Goal: Task Accomplishment & Management: Use online tool/utility

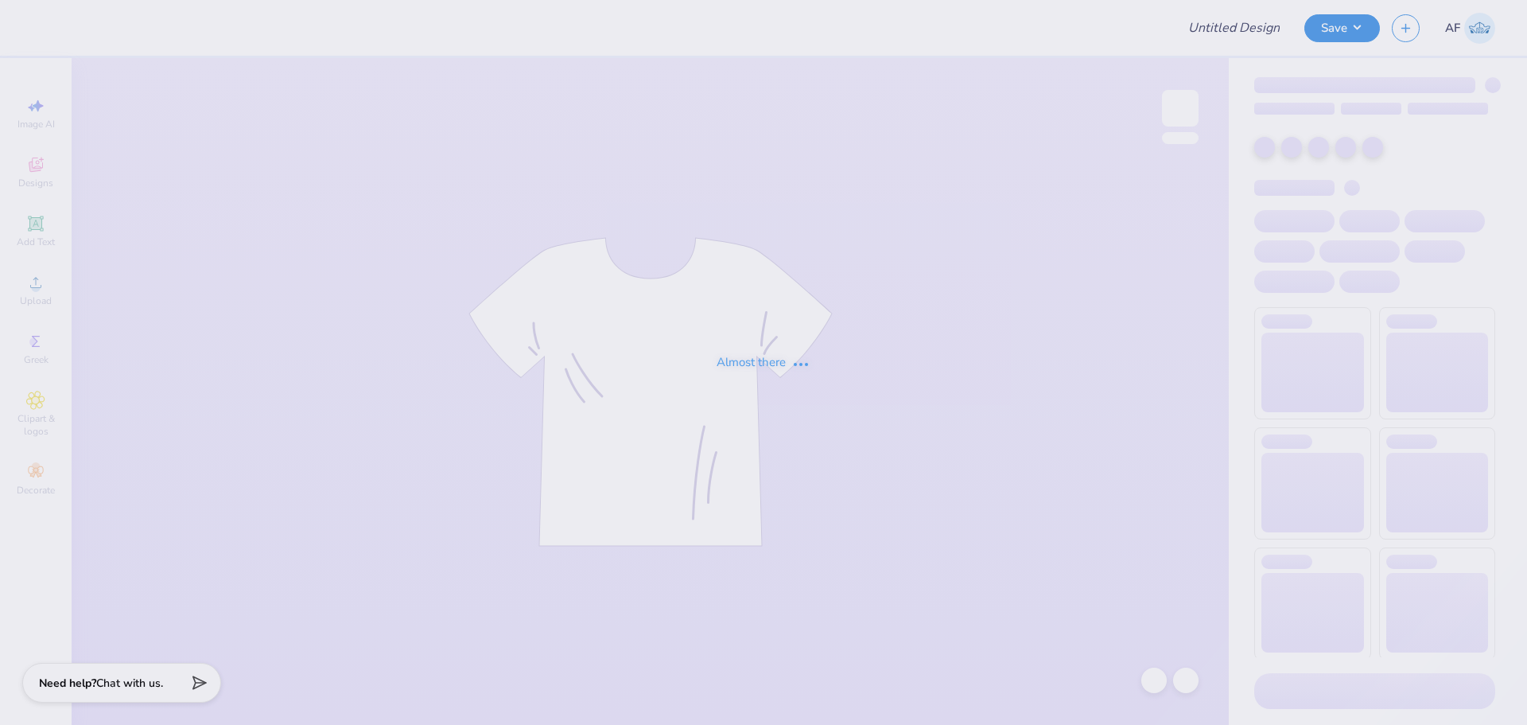
type input "Loretto Academy Merch 2025!"
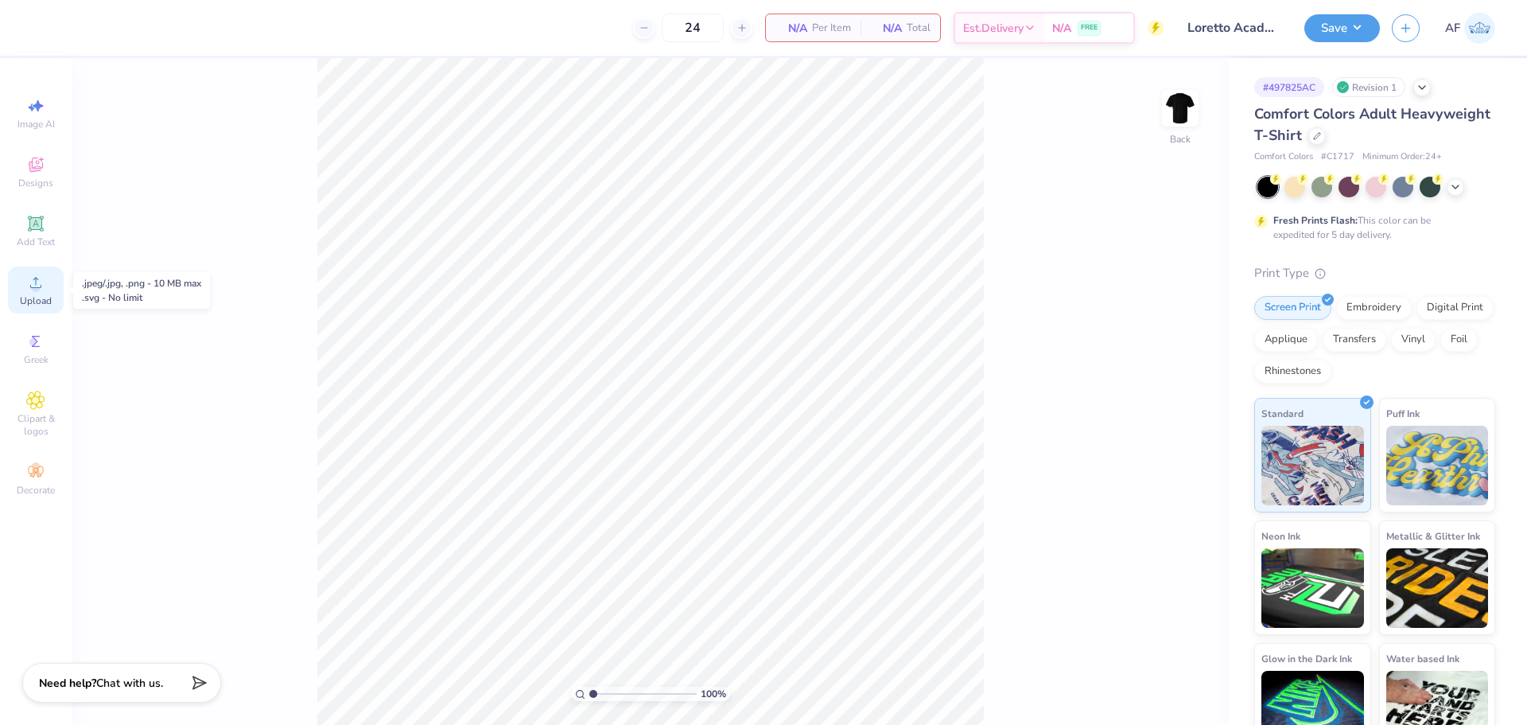
click at [27, 295] on span "Upload" at bounding box center [36, 300] width 32 height 13
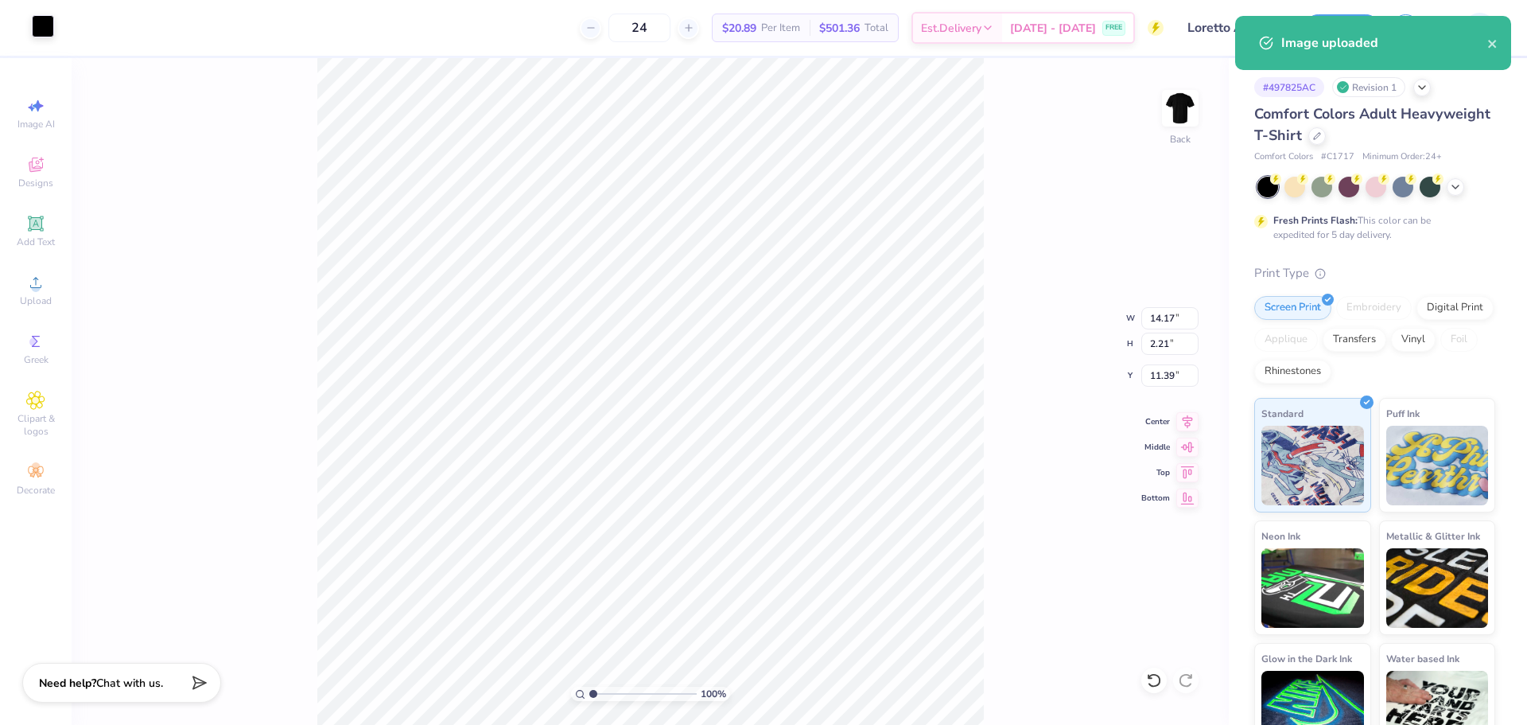
click at [45, 25] on div at bounding box center [43, 26] width 22 height 22
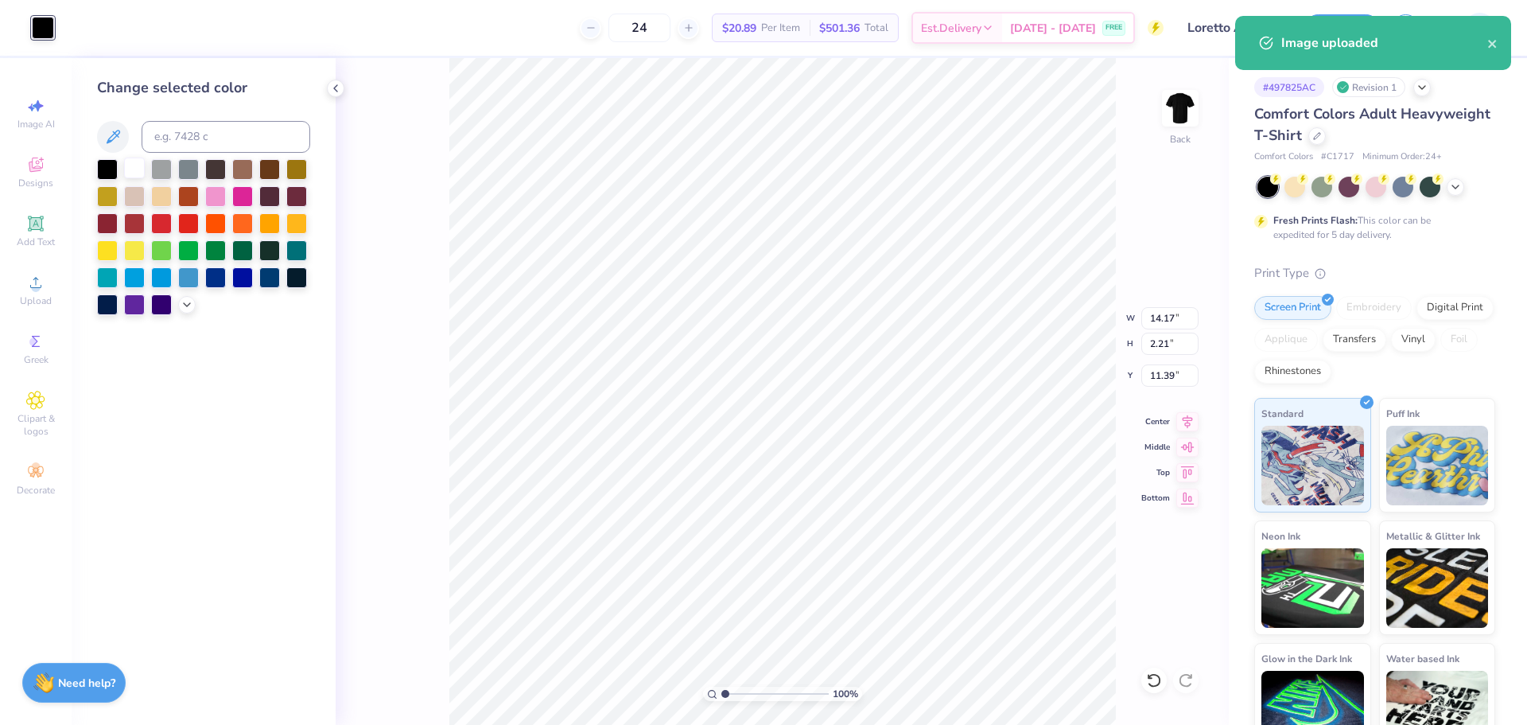
click at [137, 169] on div at bounding box center [134, 167] width 21 height 21
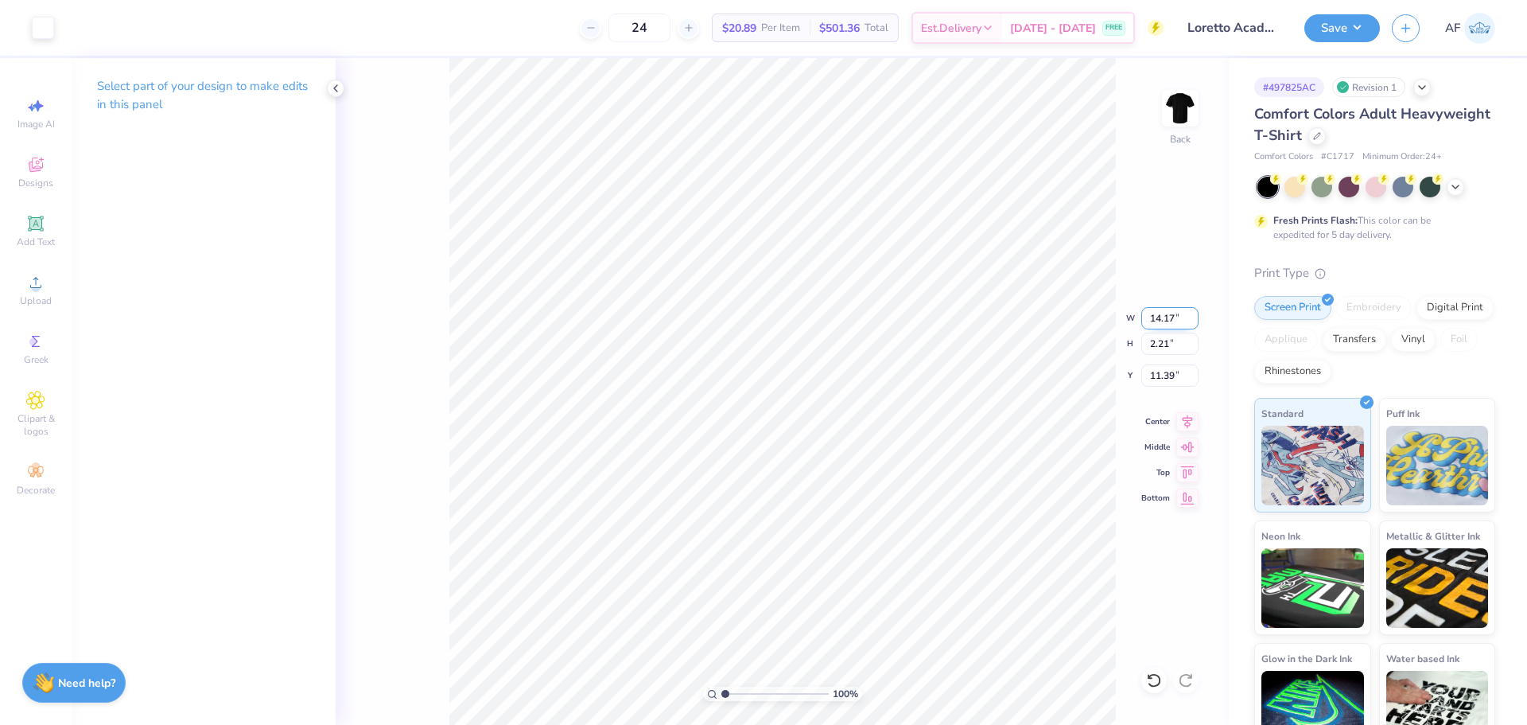
click at [1162, 315] on input "14.17" at bounding box center [1169, 318] width 57 height 22
type input "4.00"
type input "0.62"
click at [1158, 383] on input "12.19" at bounding box center [1169, 375] width 57 height 22
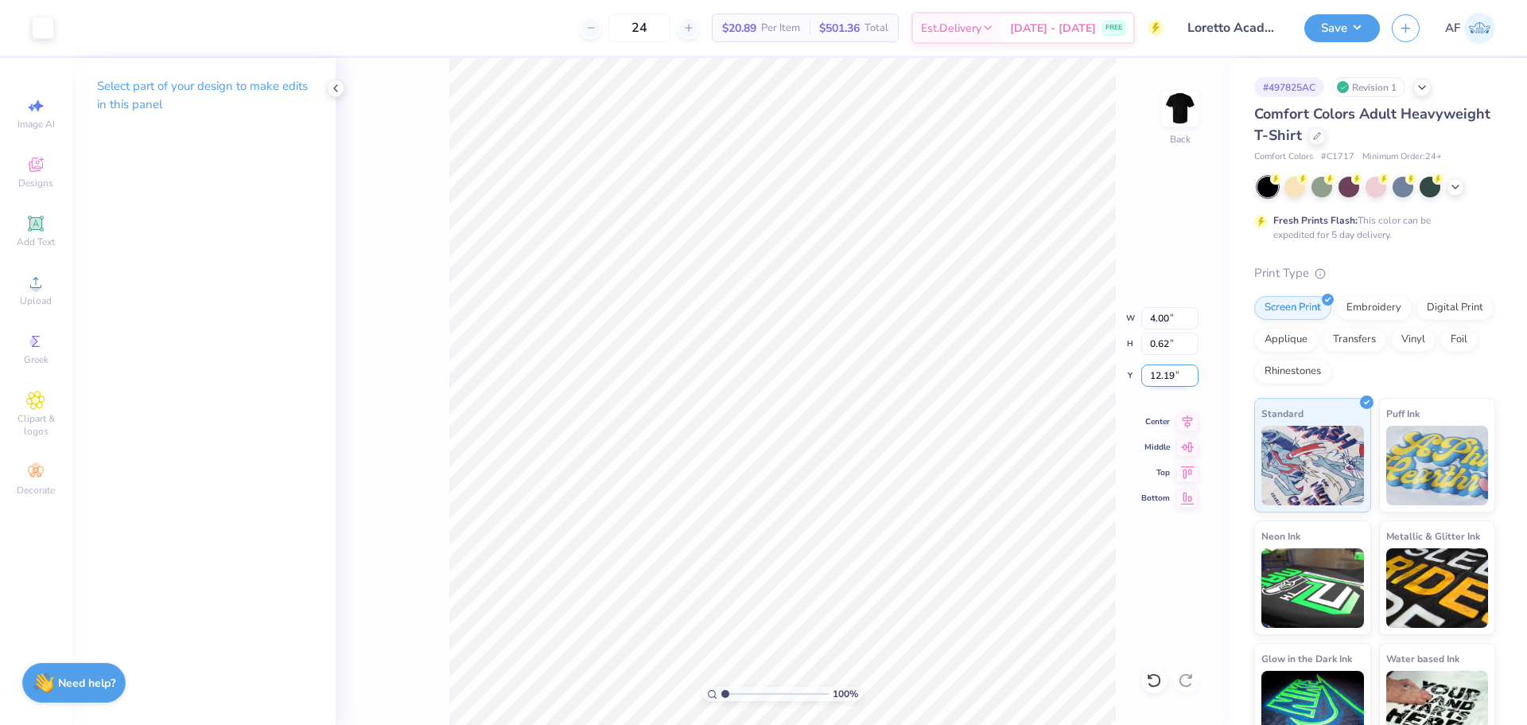
click at [1158, 383] on input "12.19" at bounding box center [1169, 375] width 57 height 22
type input "3.00"
click at [1153, 318] on input "4.00" at bounding box center [1169, 318] width 57 height 22
type input "5.00"
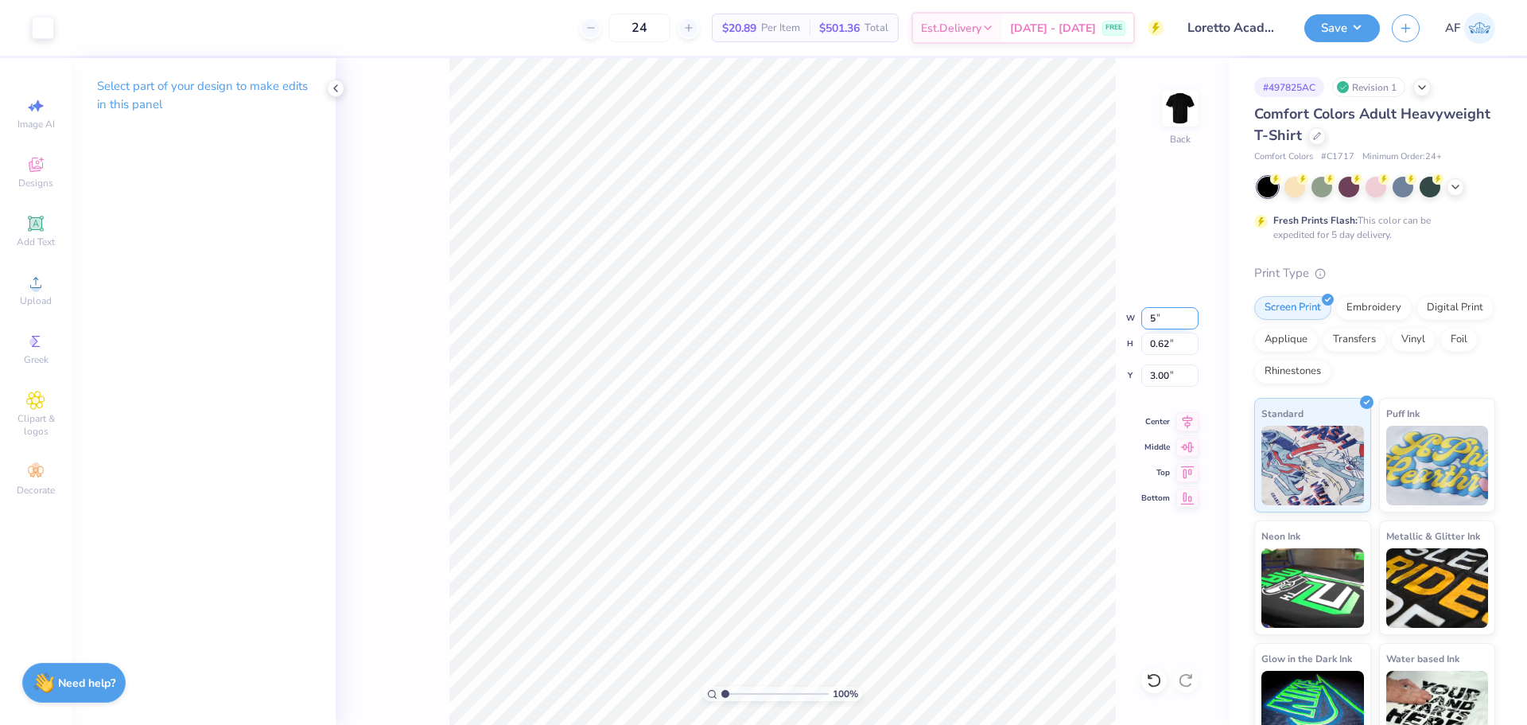
type input "0.78"
type input "2.92"
type input "3.00"
click at [1159, 320] on input "5.00" at bounding box center [1169, 318] width 57 height 22
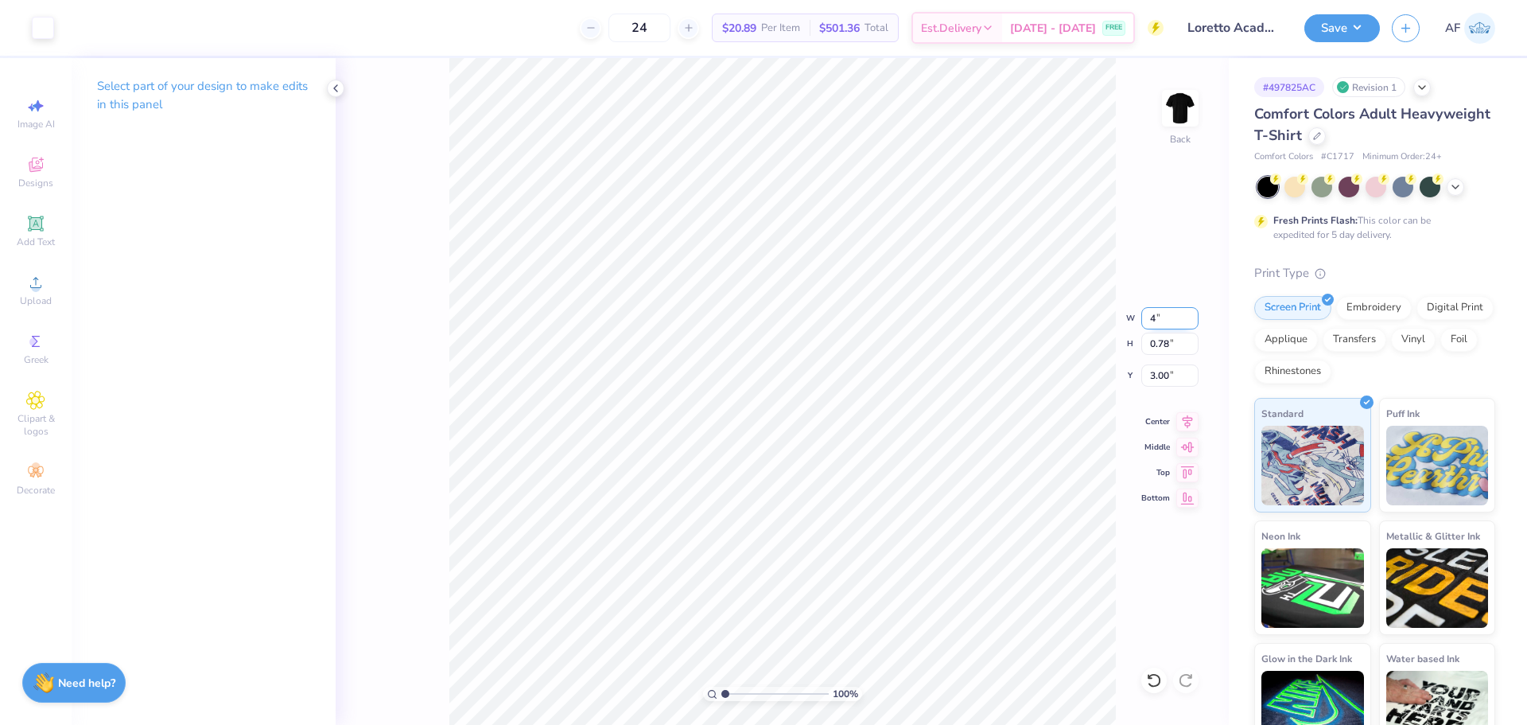
type input "4.00"
type input "0.62"
type input "3.08"
click at [1154, 318] on input "4.00" at bounding box center [1169, 318] width 57 height 22
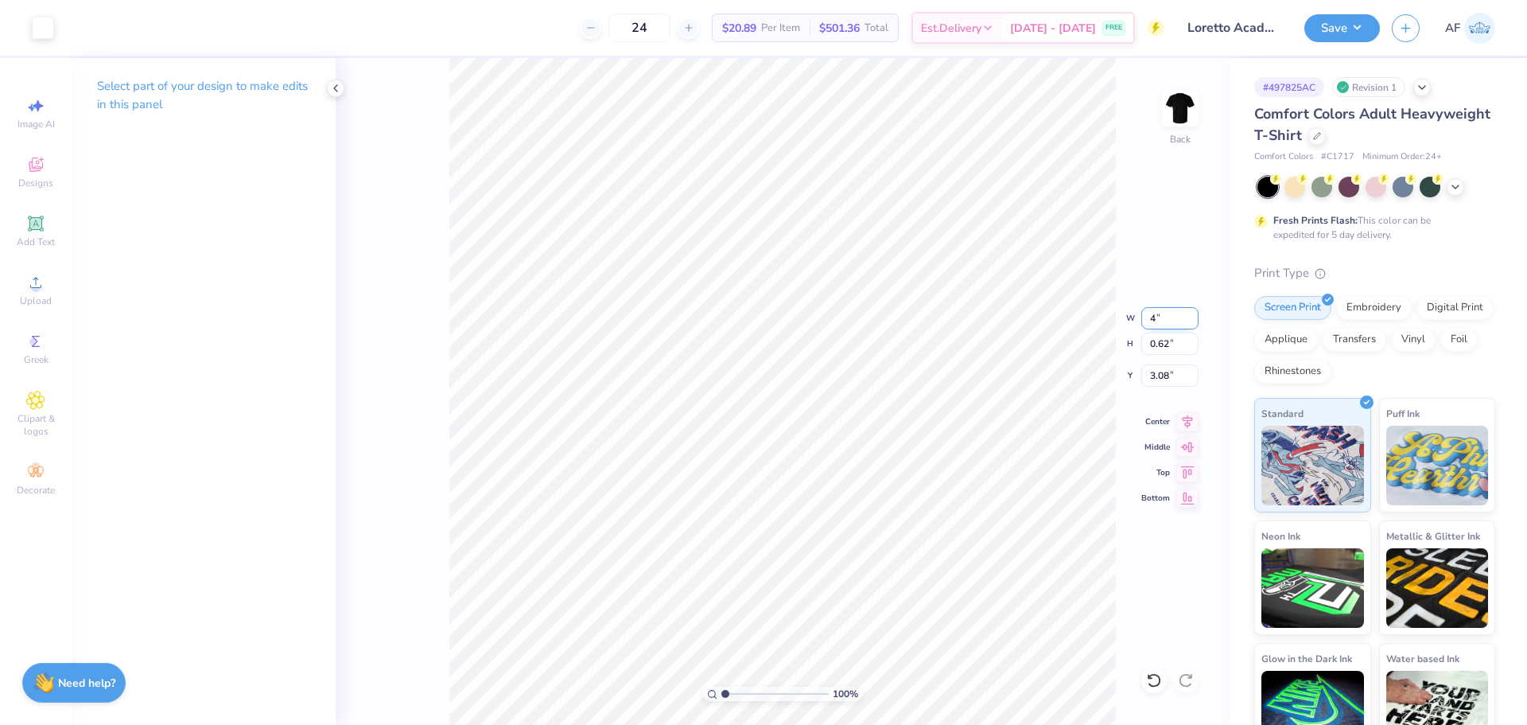
type input "4"
click at [1172, 379] on input "3.08" at bounding box center [1169, 375] width 57 height 22
type input "3.00"
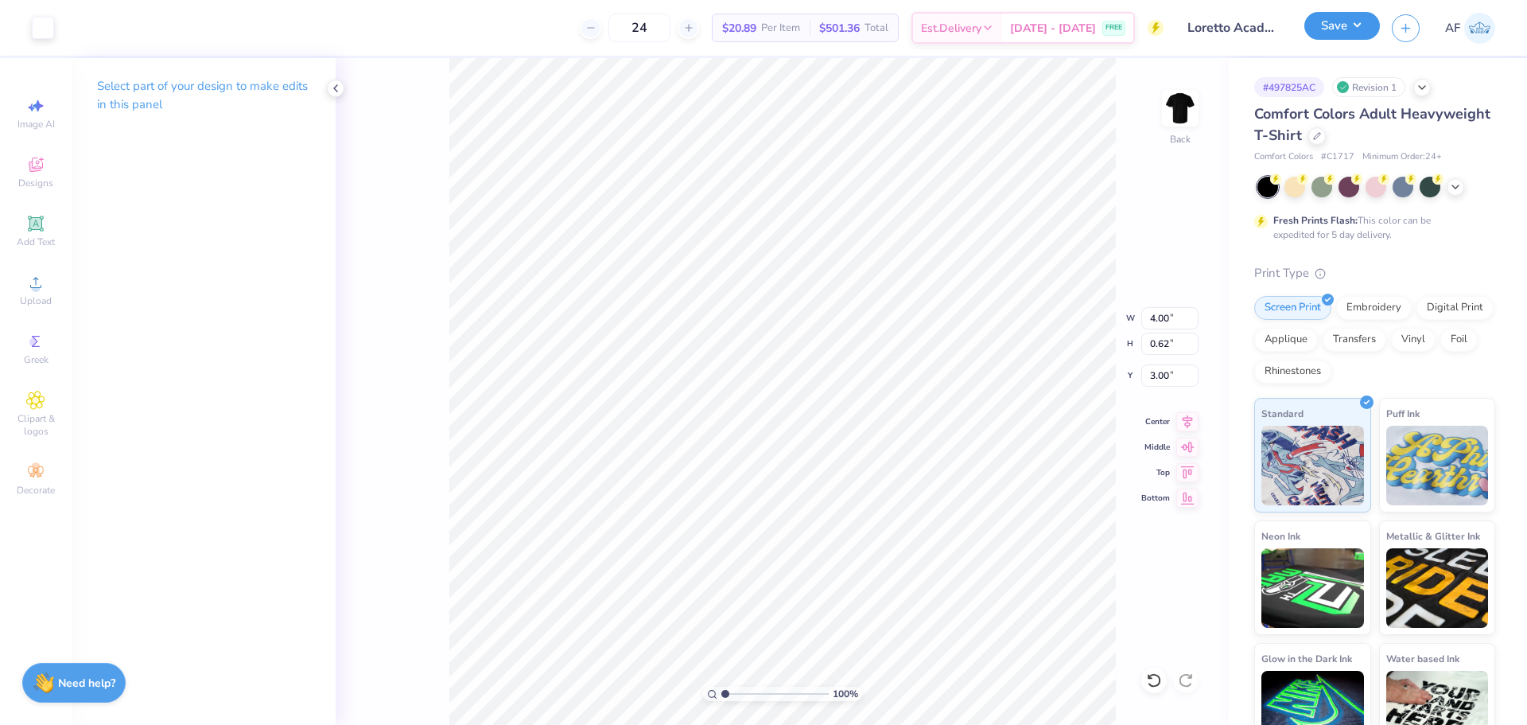
click at [1362, 25] on button "Save" at bounding box center [1342, 26] width 76 height 28
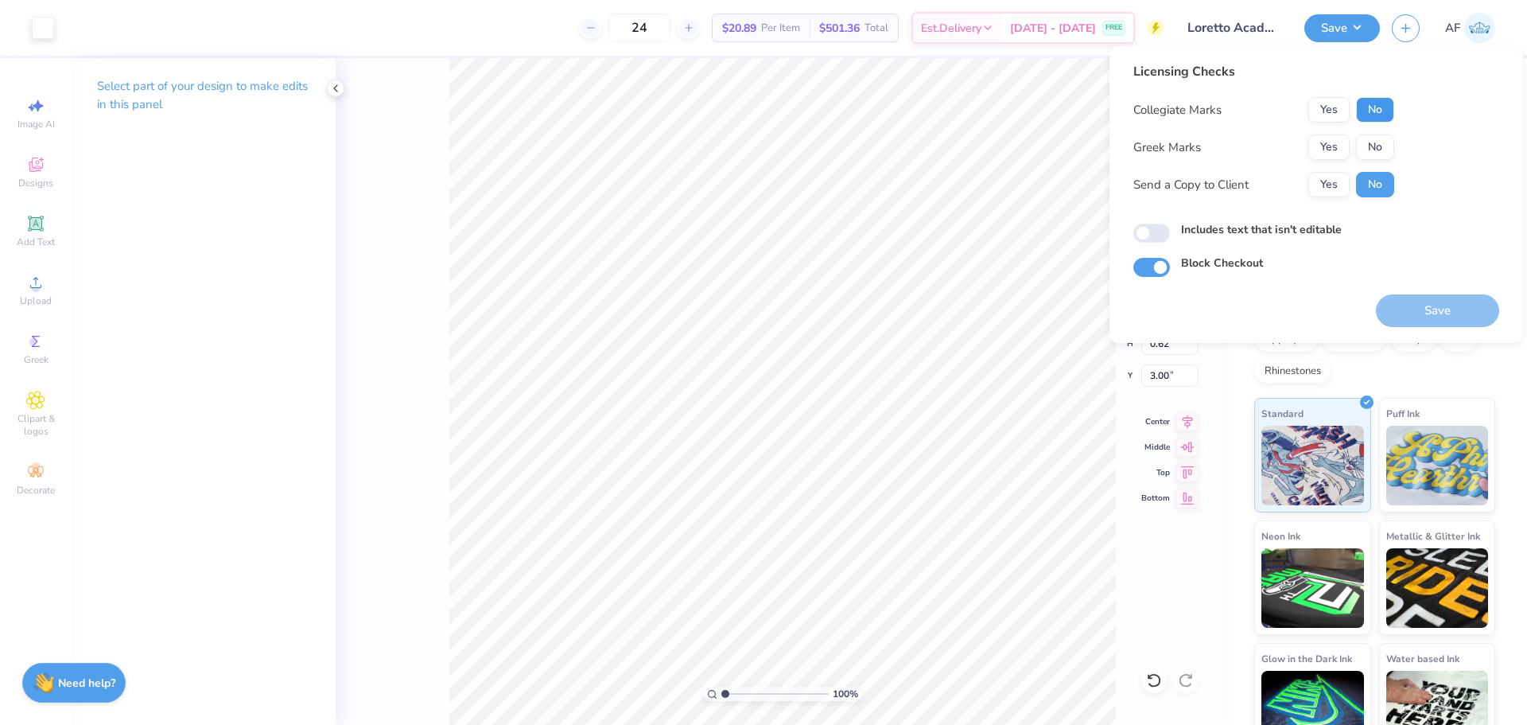
click at [1372, 112] on button "No" at bounding box center [1375, 109] width 38 height 25
click at [1373, 148] on button "No" at bounding box center [1375, 146] width 38 height 25
click at [1327, 185] on button "Yes" at bounding box center [1328, 184] width 41 height 25
click at [1430, 317] on button "Save" at bounding box center [1437, 310] width 123 height 33
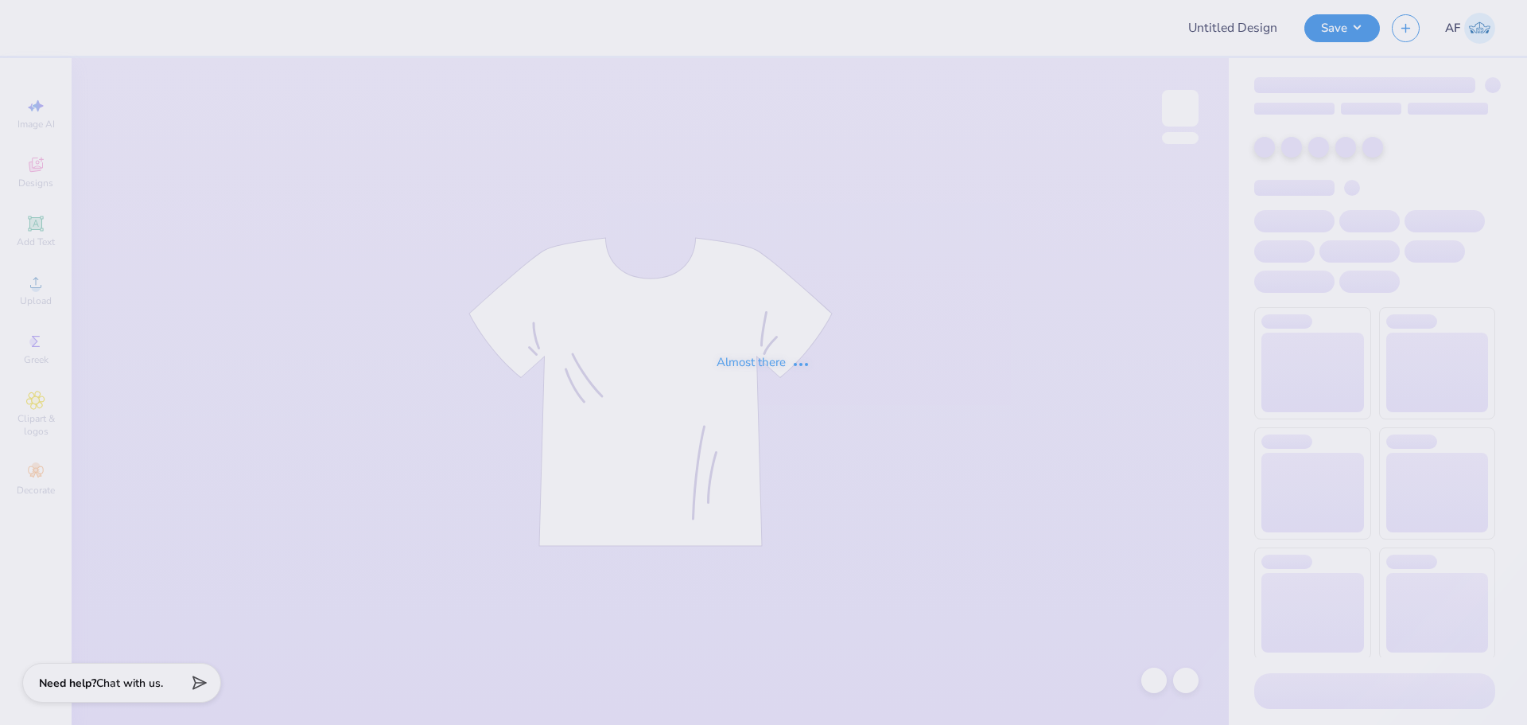
type input "Merch for Veritas Club"
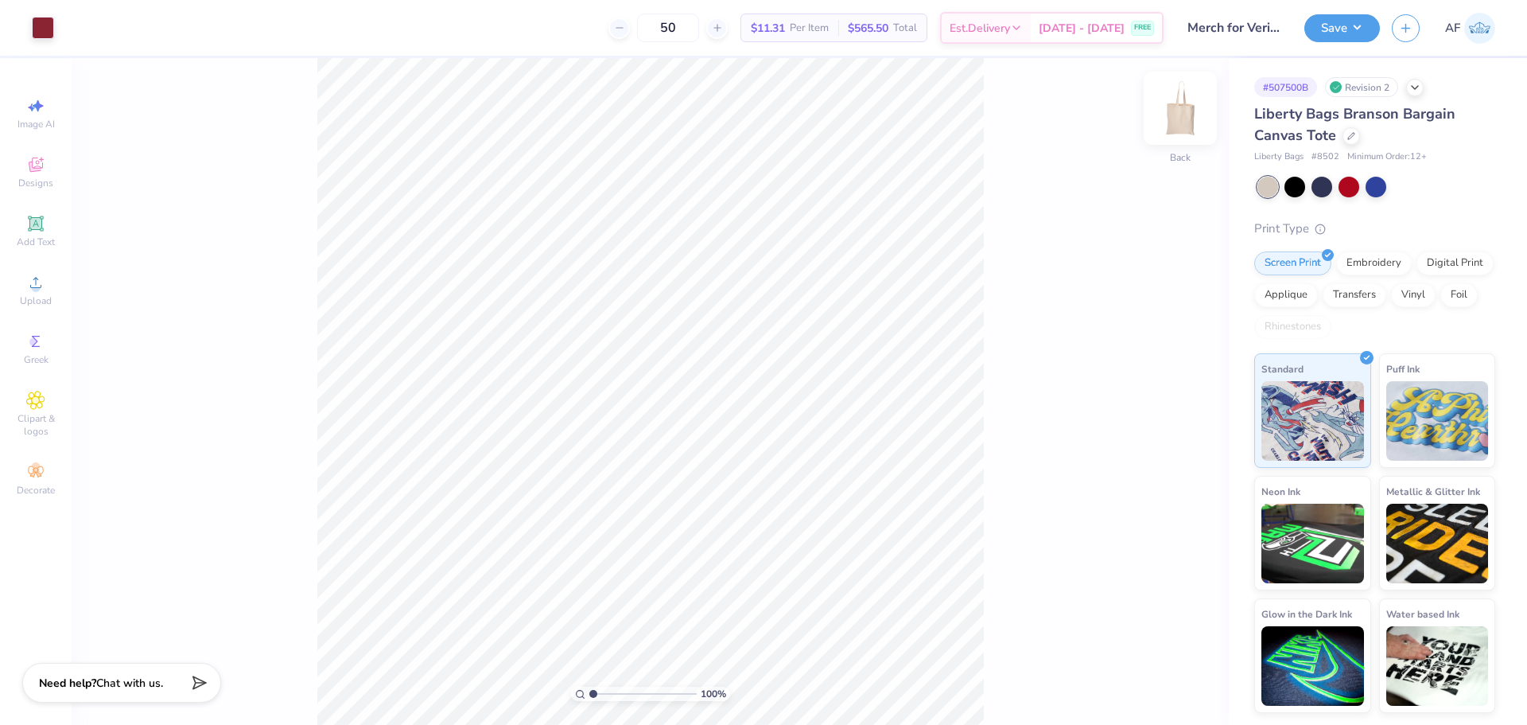
click at [1183, 115] on img at bounding box center [1180, 108] width 64 height 64
click at [1173, 126] on img at bounding box center [1180, 108] width 64 height 64
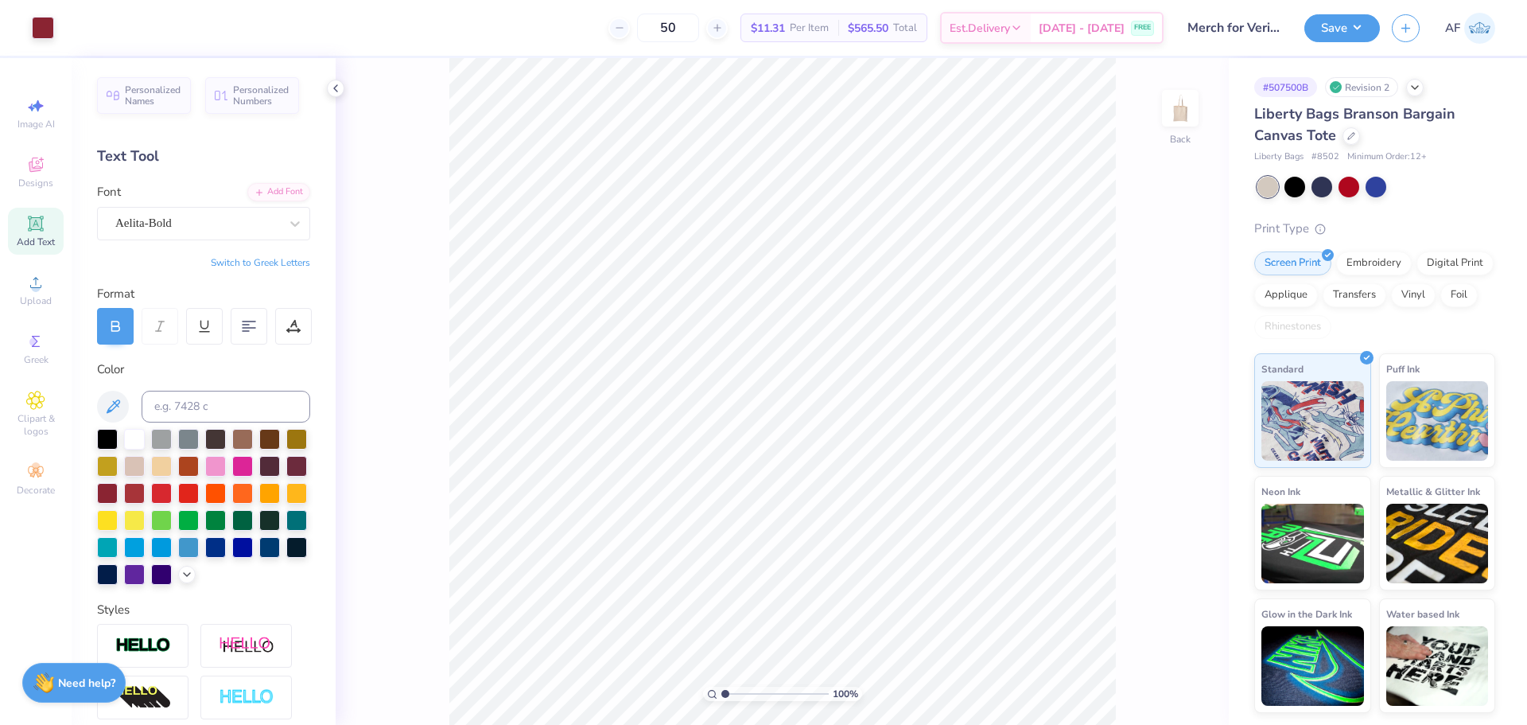
click at [457, 724] on html "Art colors 50 $11.31 Per Item $565.50 Total Est. Delivery Aug 26 - 29 FREE Desi…" at bounding box center [763, 362] width 1527 height 725
click at [337, 89] on icon at bounding box center [335, 88] width 13 height 13
type input "10.81"
type input "2.98"
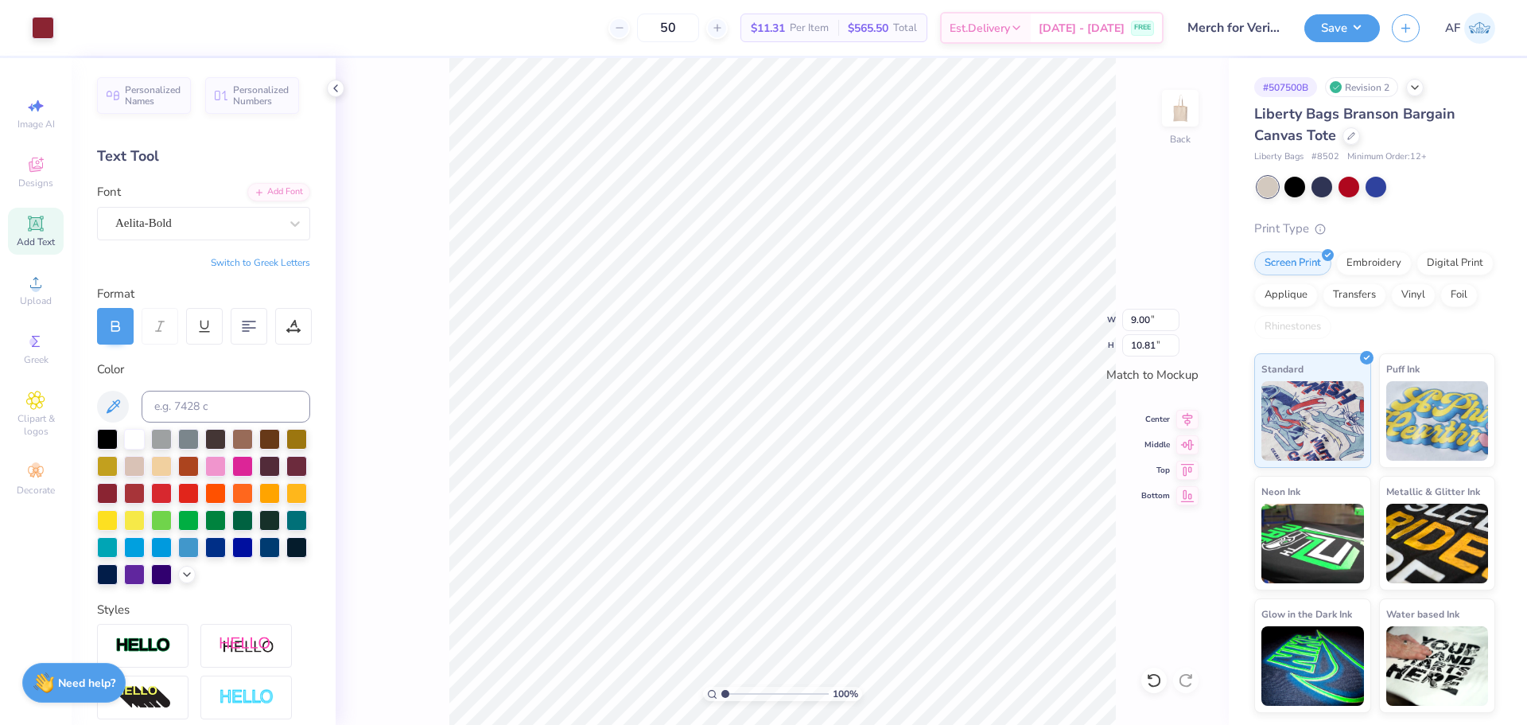
type input "0.55"
type input "2.30"
click at [1187, 118] on img at bounding box center [1180, 108] width 64 height 64
click at [1187, 118] on img at bounding box center [1180, 108] width 32 height 32
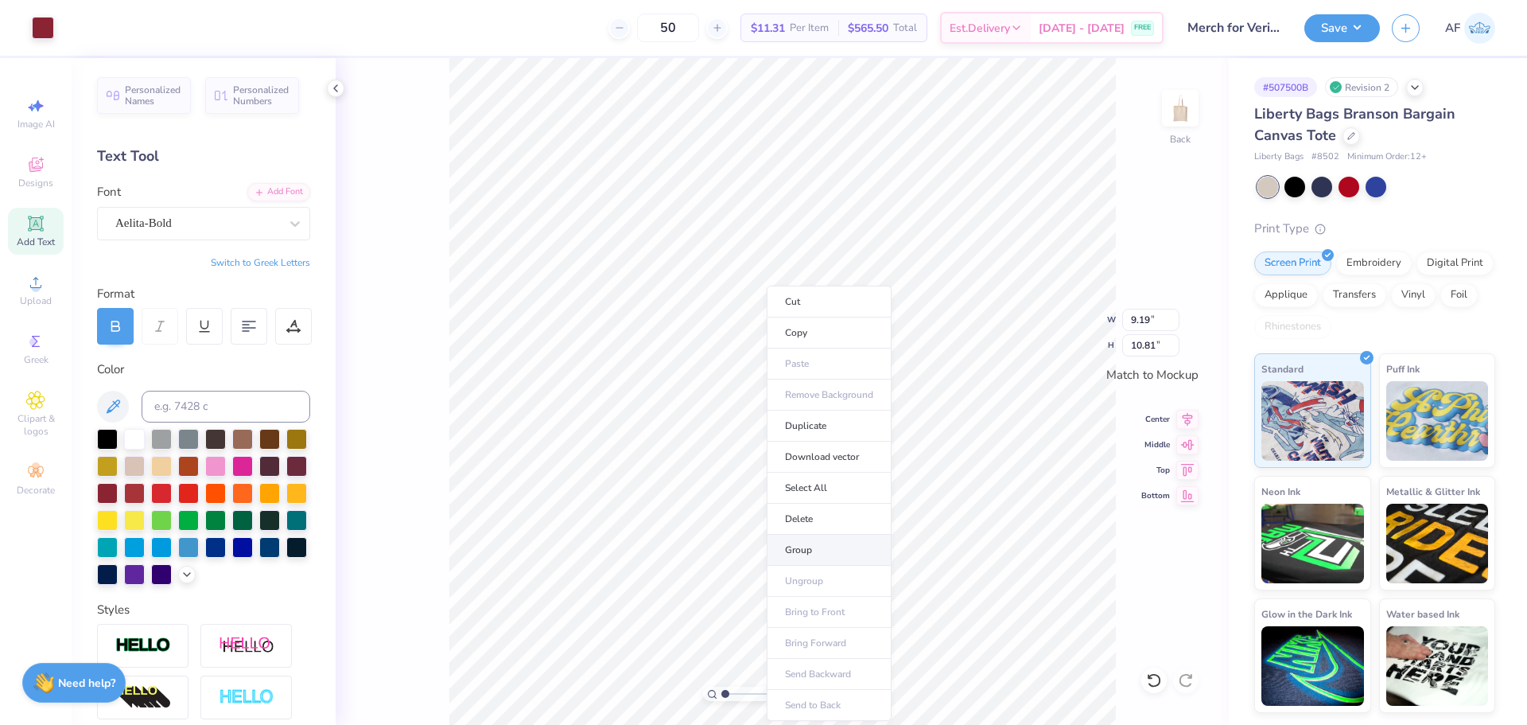
click at [828, 550] on li "Group" at bounding box center [829, 549] width 125 height 31
click at [1134, 322] on input "9.19" at bounding box center [1150, 320] width 57 height 22
type input "9.00"
type input "10.59"
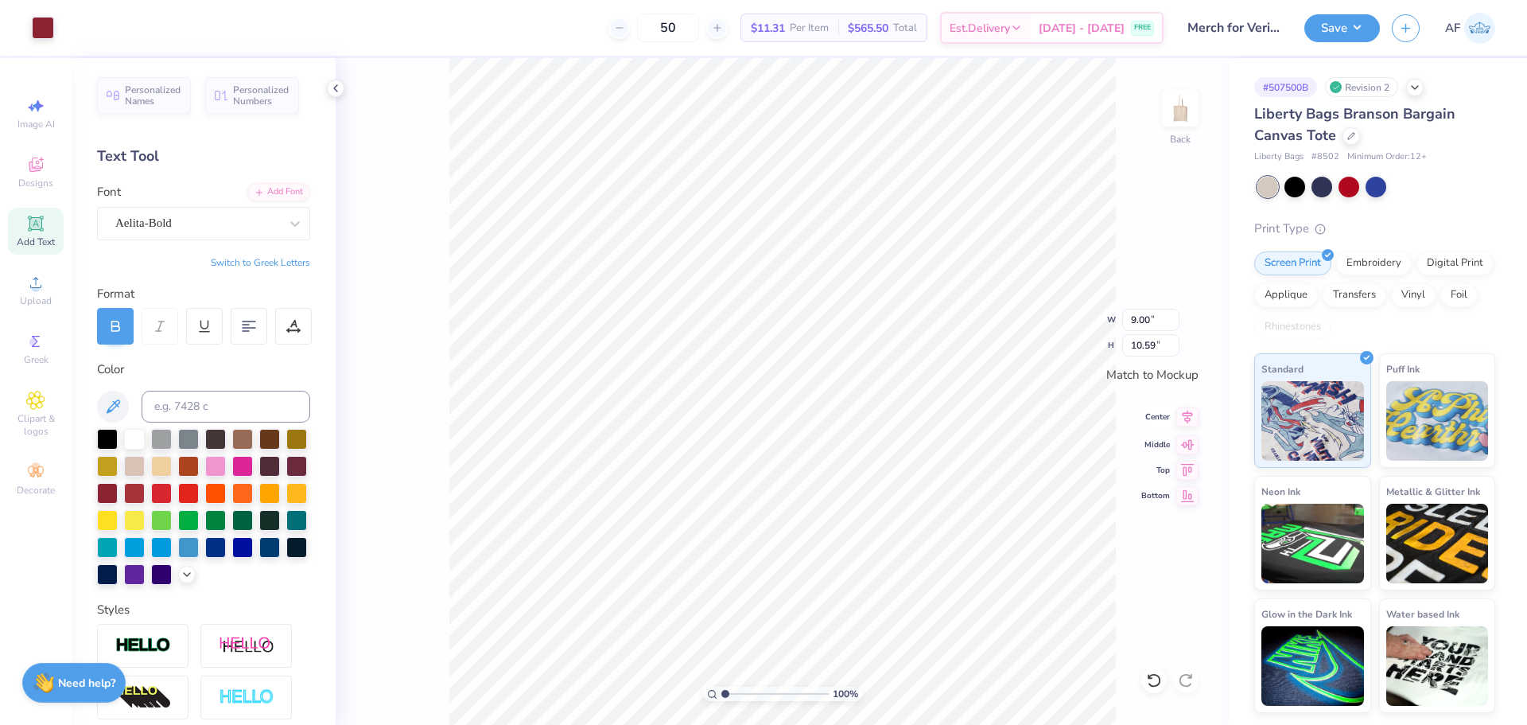
click at [1189, 420] on icon at bounding box center [1188, 417] width 10 height 14
type input "2.87"
type input "2.68"
click at [1139, 324] on input "8.81" at bounding box center [1150, 320] width 57 height 22
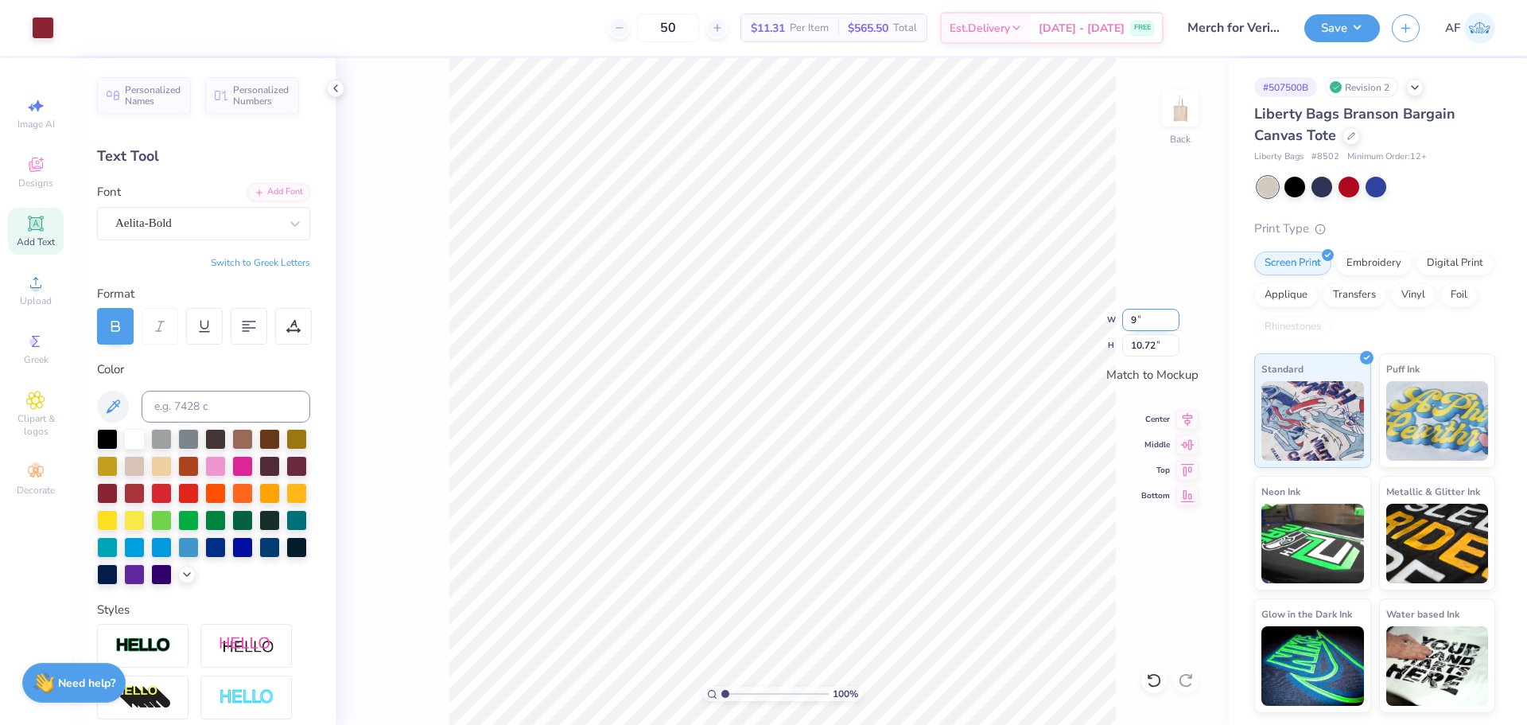
type input "9.00"
type input "10.94"
click at [409, 697] on div "100 % Back" at bounding box center [782, 391] width 893 height 666
click at [1147, 344] on input "2.30" at bounding box center [1150, 345] width 57 height 22
type input "2.29"
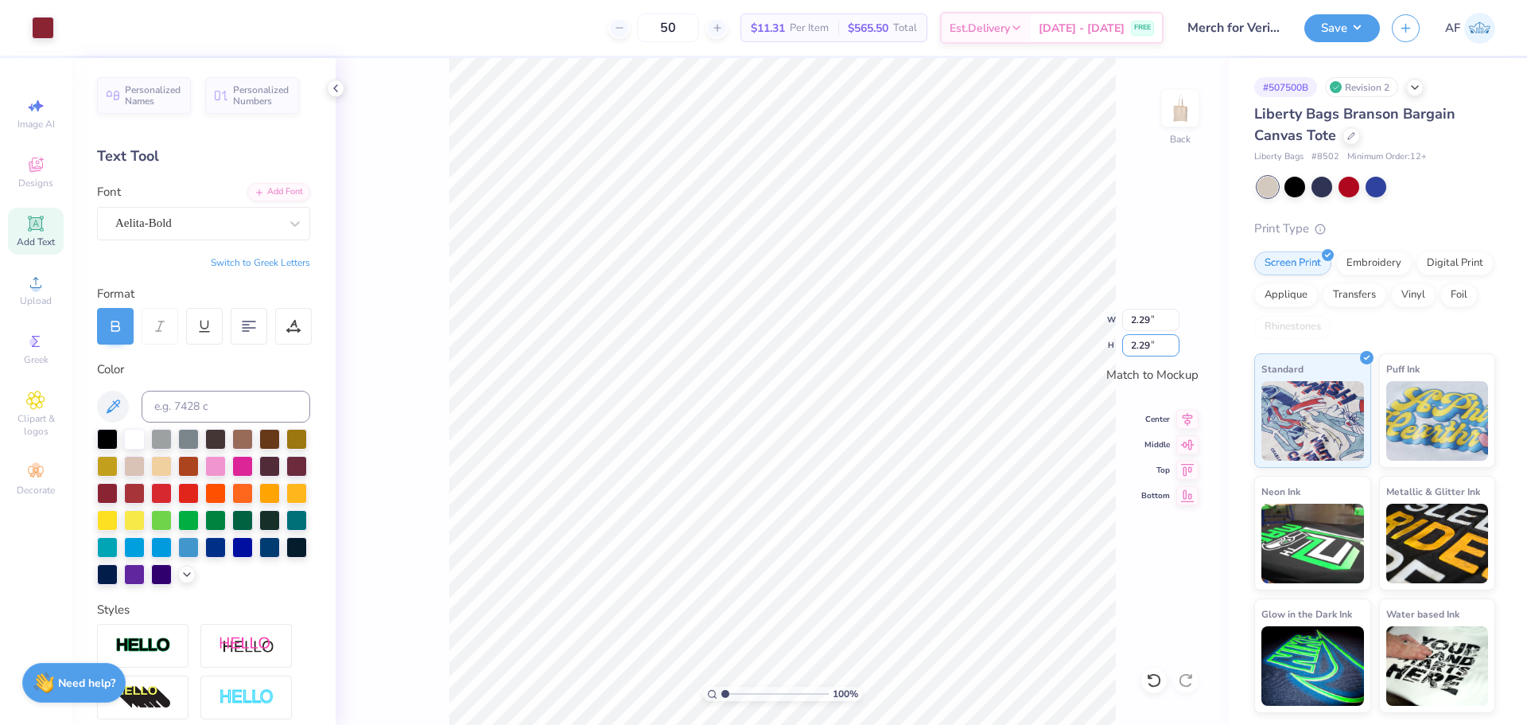
type input "2.29"
type input "1"
click at [1366, 36] on button "Save" at bounding box center [1342, 26] width 76 height 28
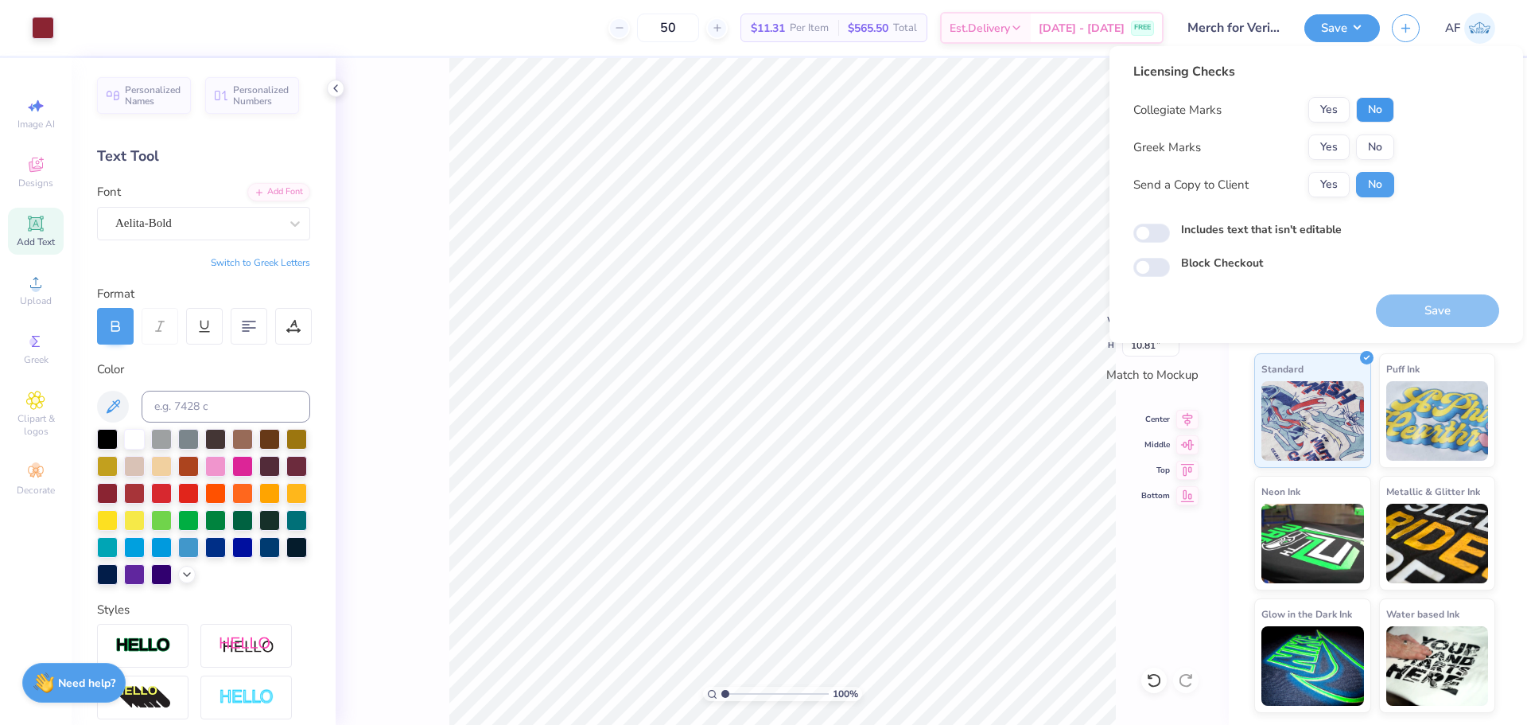
click at [1368, 111] on button "No" at bounding box center [1375, 109] width 38 height 25
click at [1367, 141] on button "No" at bounding box center [1375, 146] width 38 height 25
click at [1323, 192] on button "Yes" at bounding box center [1328, 184] width 41 height 25
click at [1410, 309] on button "Save" at bounding box center [1437, 310] width 123 height 33
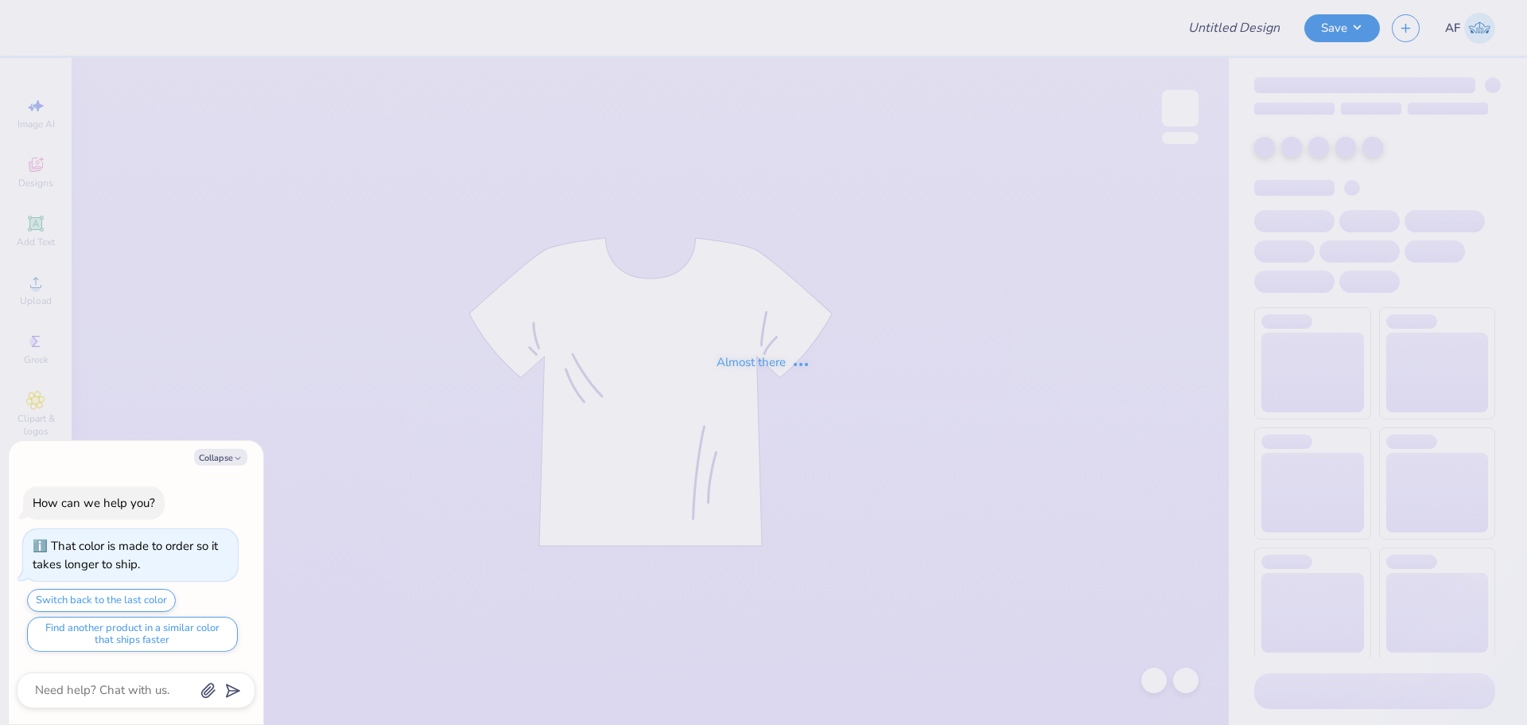
type textarea "x"
type input "uc davis crewneck"
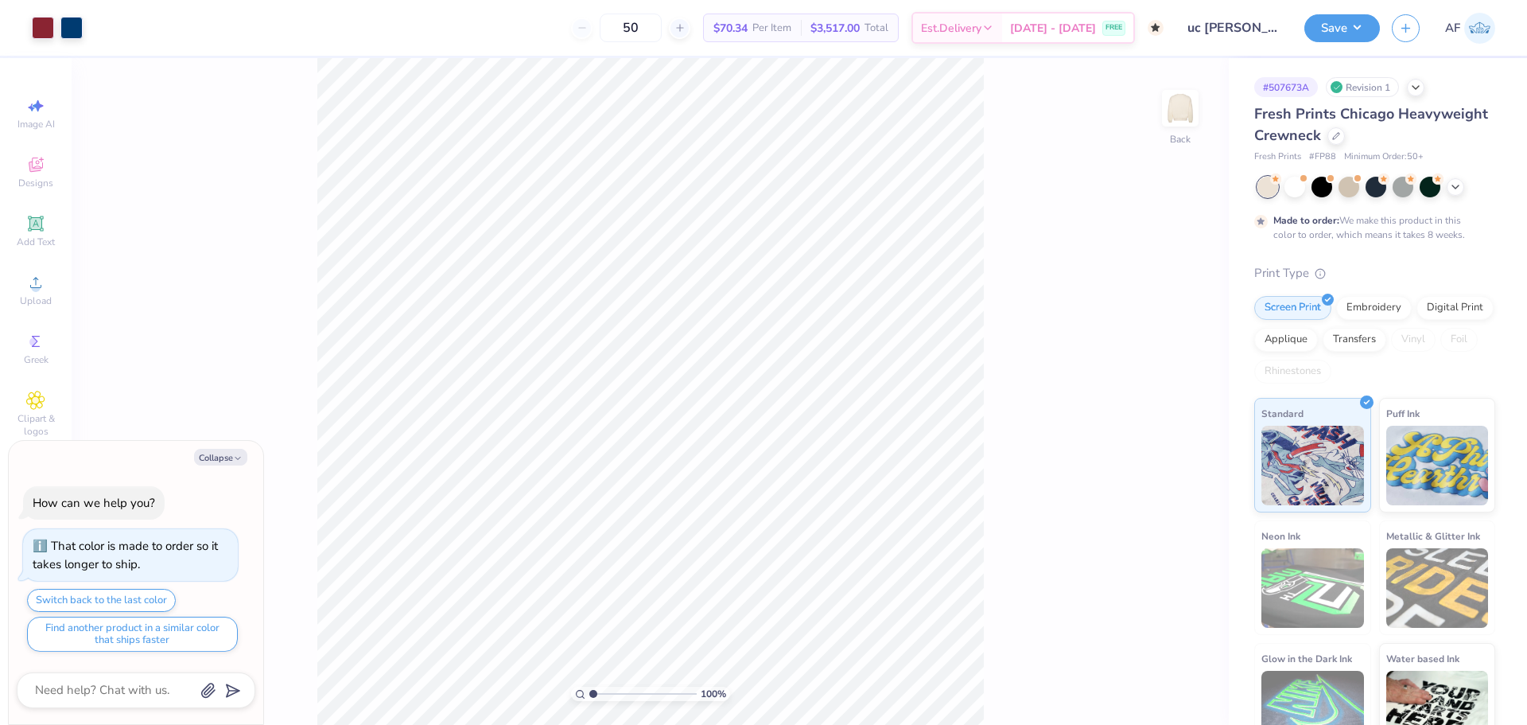
type textarea "x"
type input "1.94838374793402"
type textarea "x"
type input "1.94838374793402"
type textarea "x"
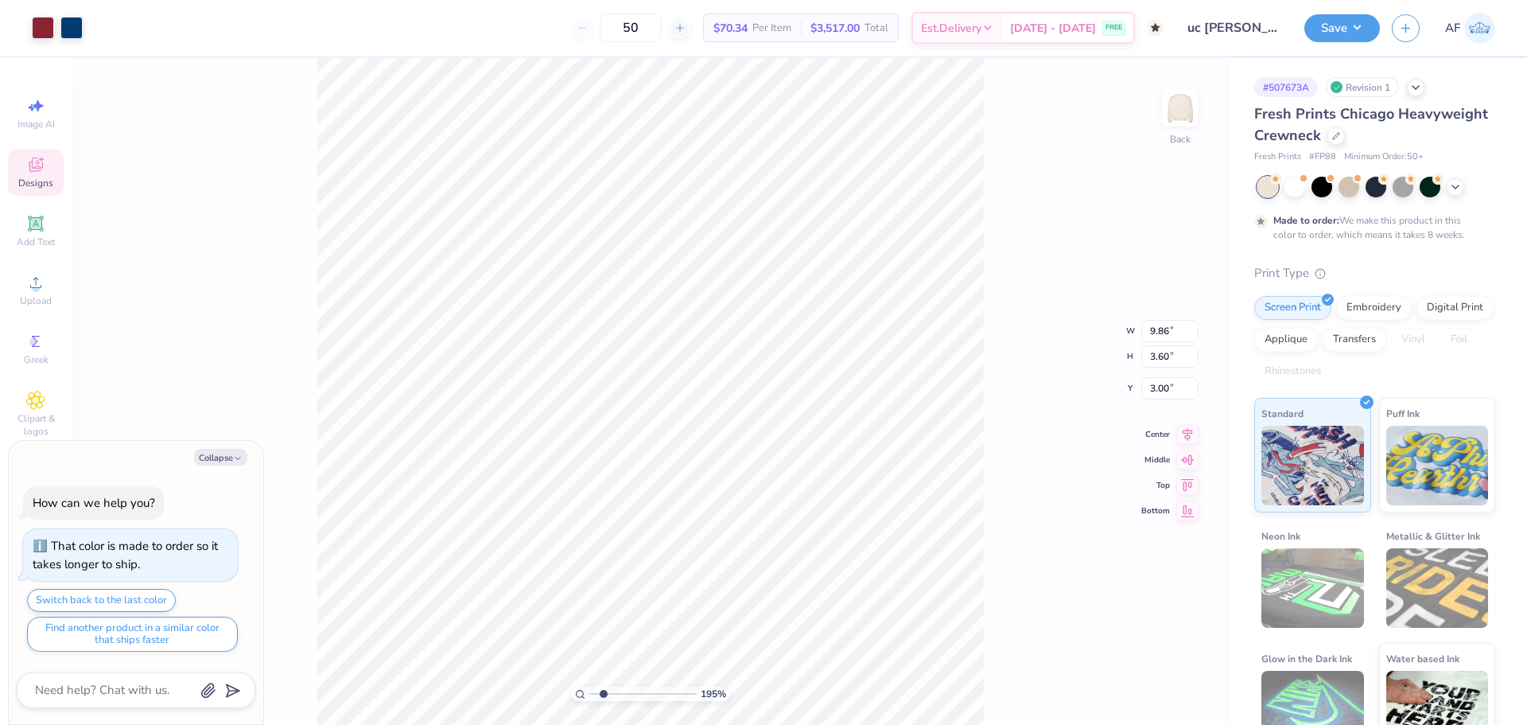
type input "1.94838374793402"
type textarea "x"
type input "1.94838374793402"
type textarea "x"
type input "1.94838374793402"
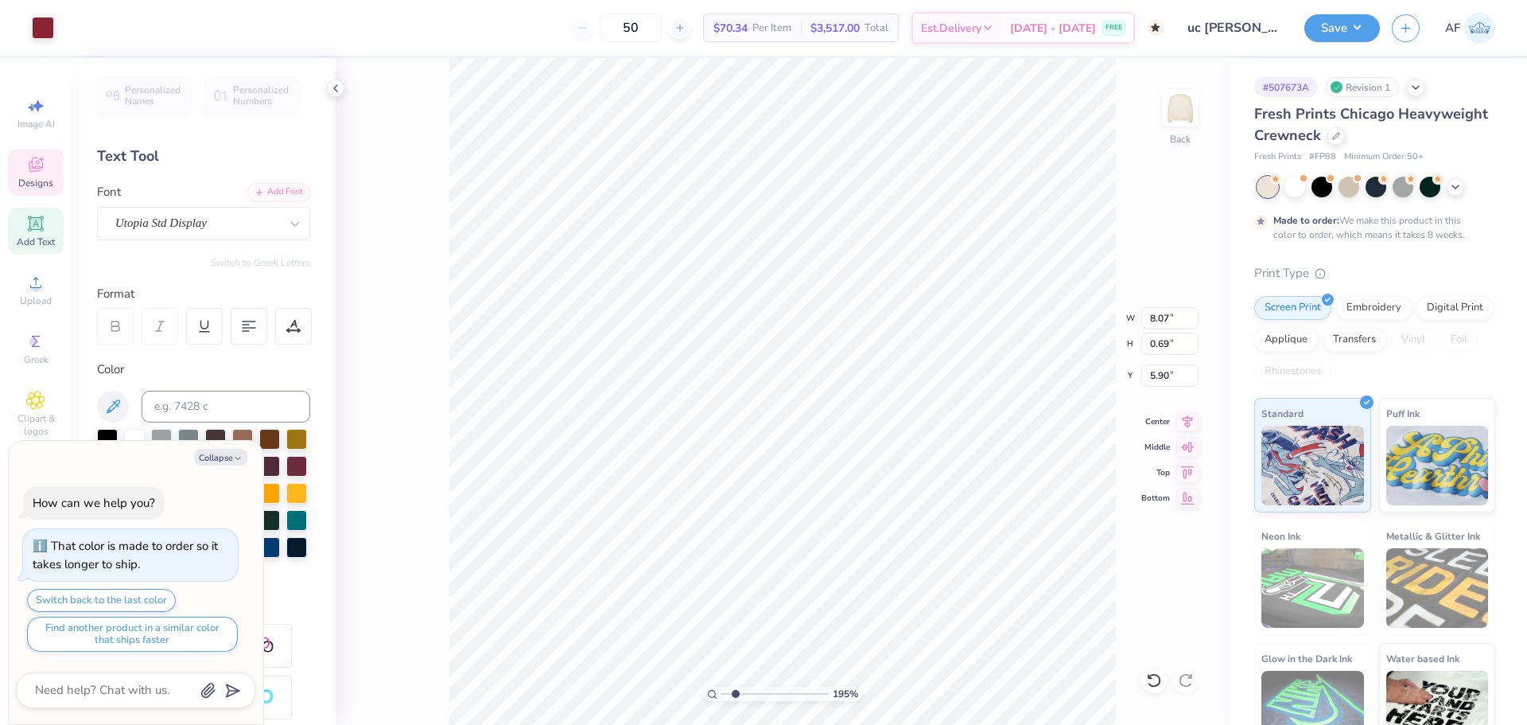
type textarea "x"
type input "1.94838374793402"
type textarea "x"
type input "1.94838374793402"
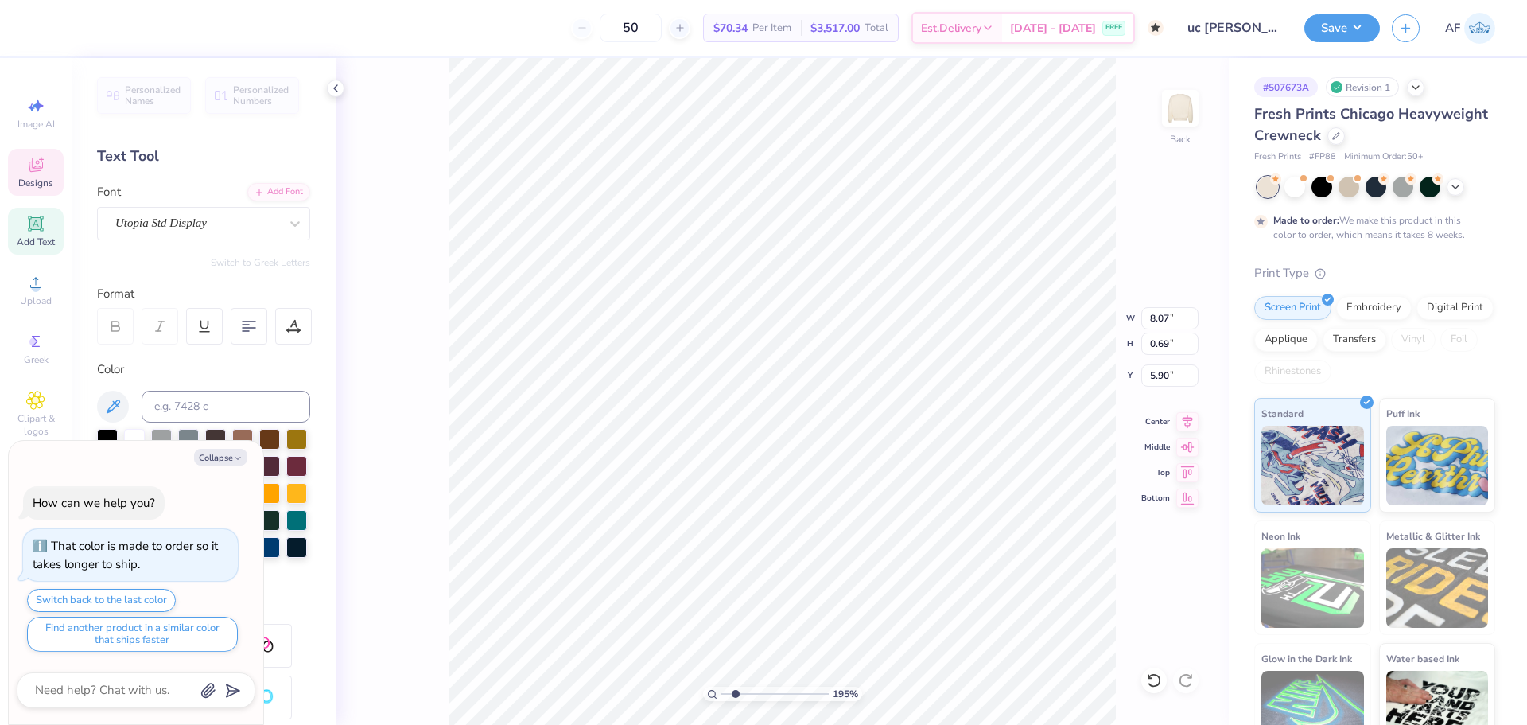
type textarea "x"
type input "1.94838374793402"
type textarea "x"
type input "1.94838374793402"
type textarea "aUnivesity of California, Davis"
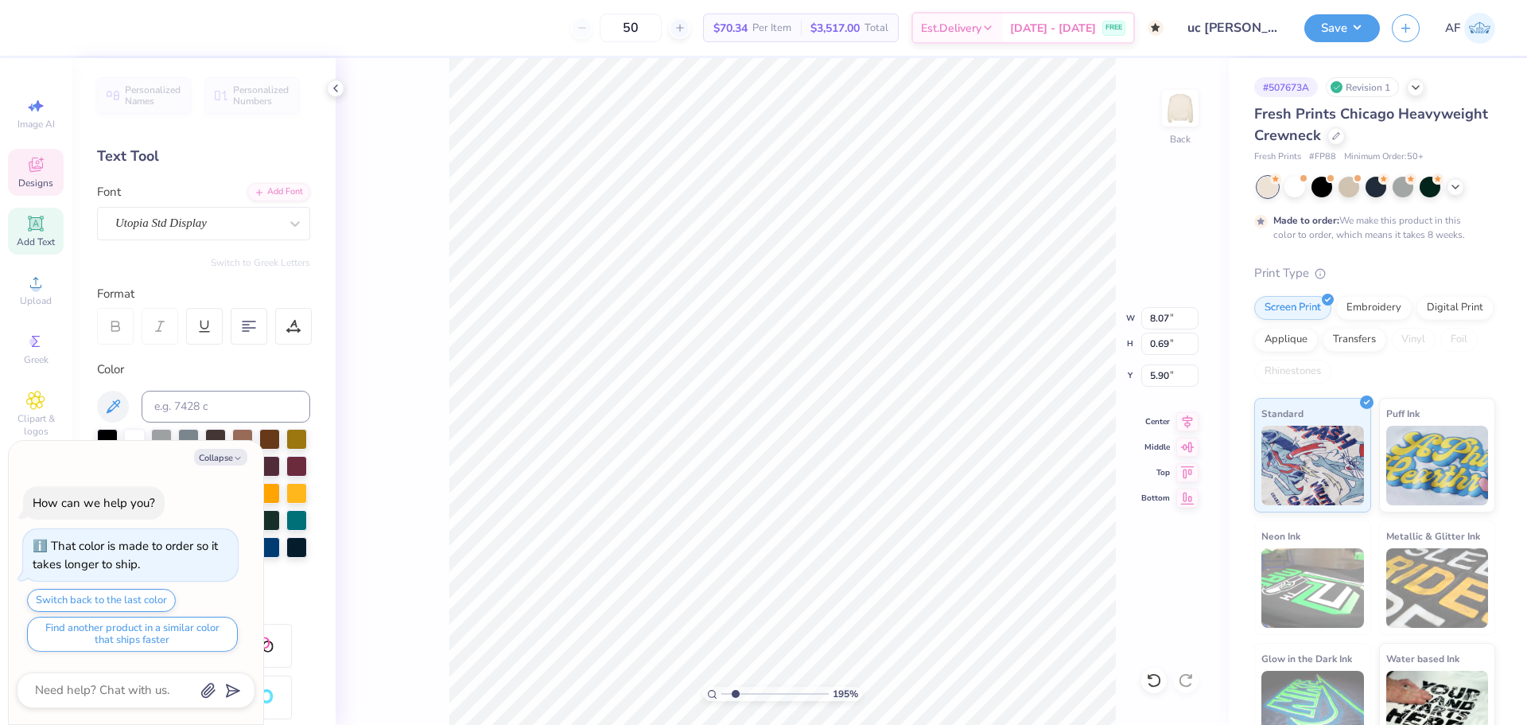
type textarea "x"
type input "1.94838374793402"
type textarea "atUnivesity of California, Davis"
type textarea "x"
type input "1.94838374793402"
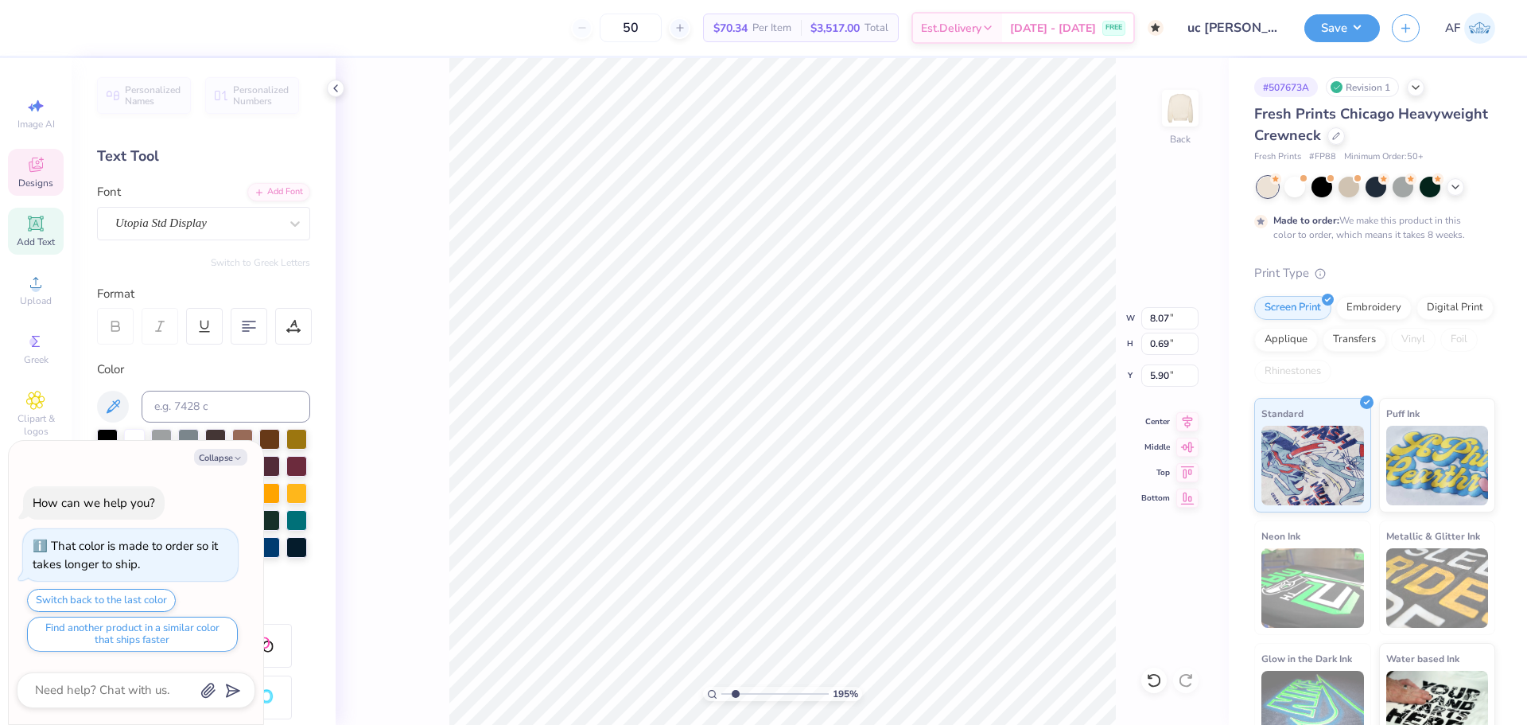
type textarea "at Univesity of California, Davis"
type textarea "x"
type input "1.94838374793402"
type textarea "at tUnivesity of California, Davis"
type textarea "x"
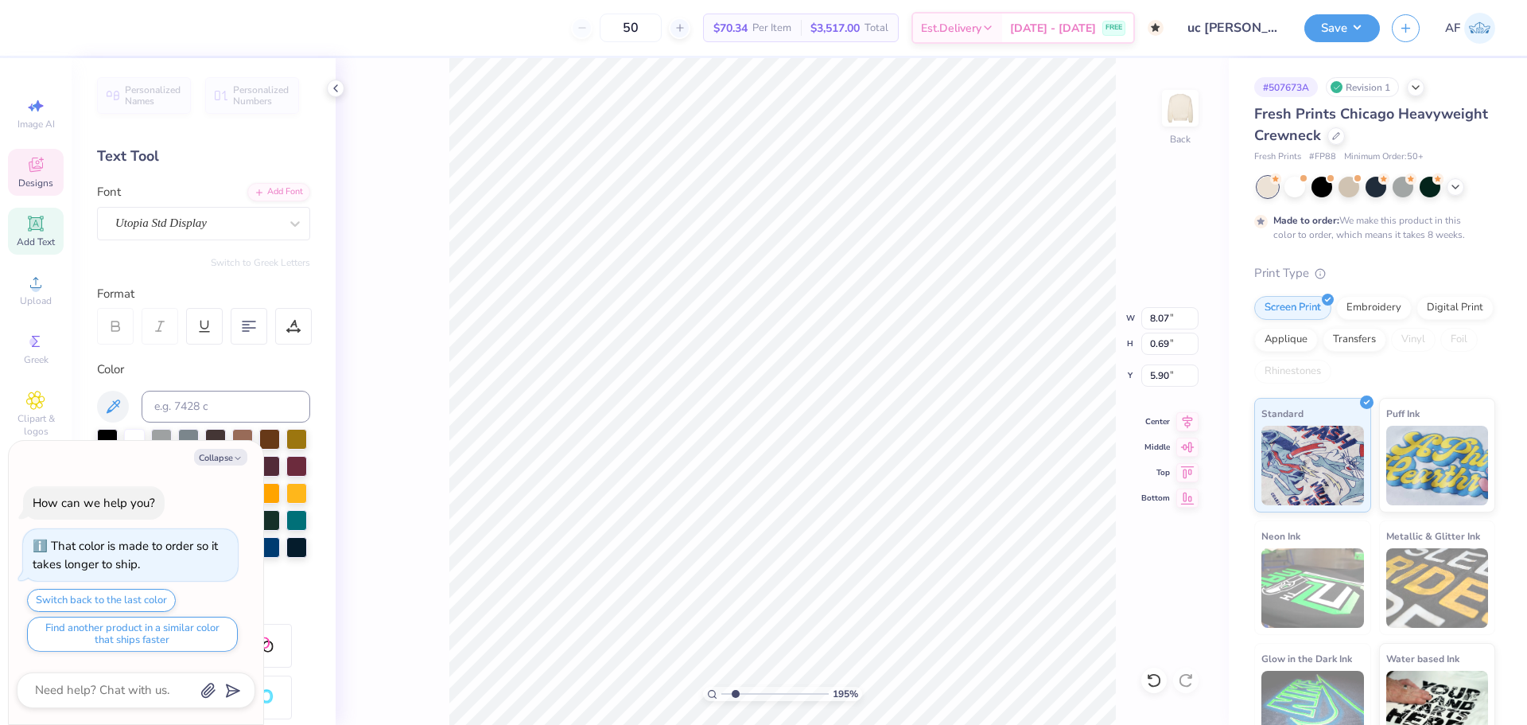
type input "1.94838374793402"
type textarea "at thUnivesity of California, Davis"
type textarea "x"
type input "1.94838374793402"
type textarea "at theUnivesity of California, Davis"
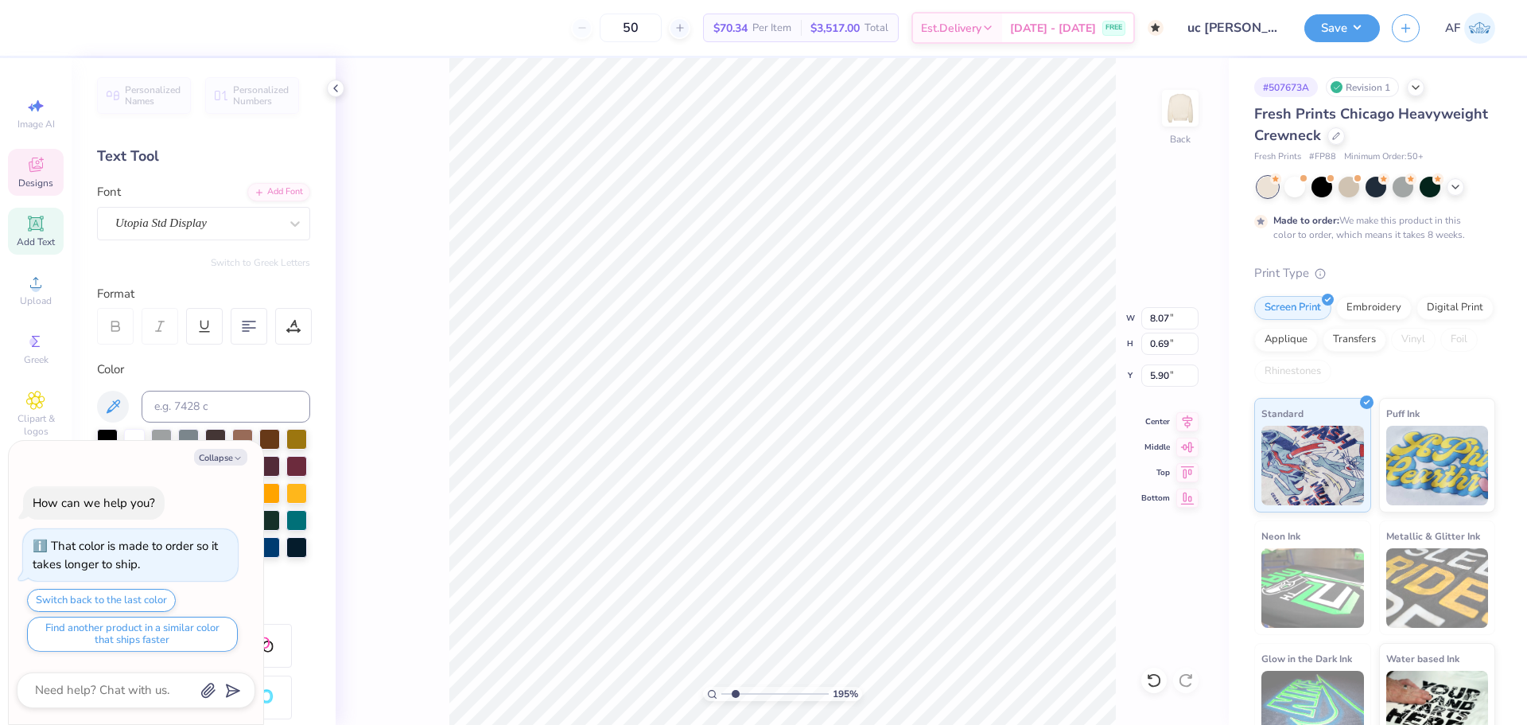
type textarea "x"
type input "1.94838374793402"
type textarea "at the Univesity of California, Davis"
type textarea "x"
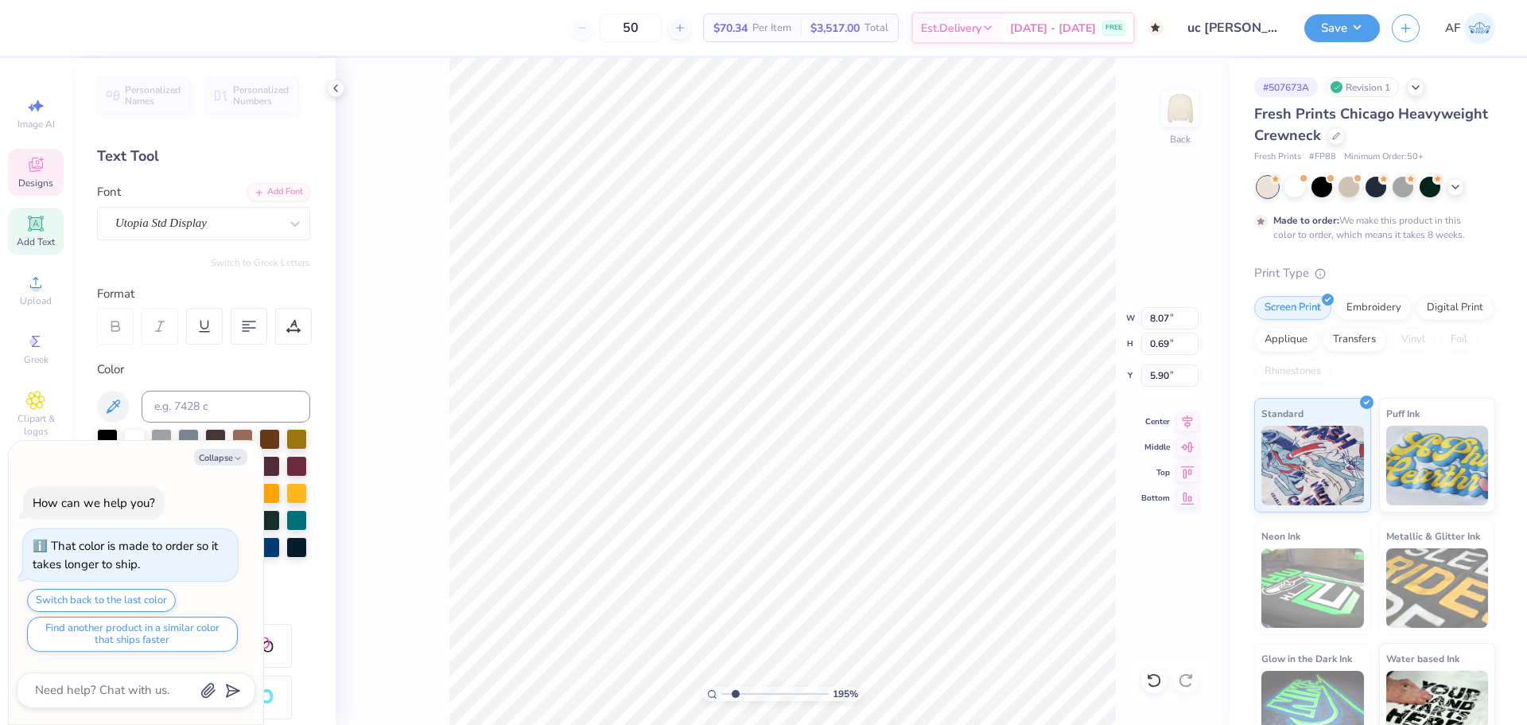
type input "1.94838374793402"
type textarea "x"
type input "1.94838374793402"
type textarea "x"
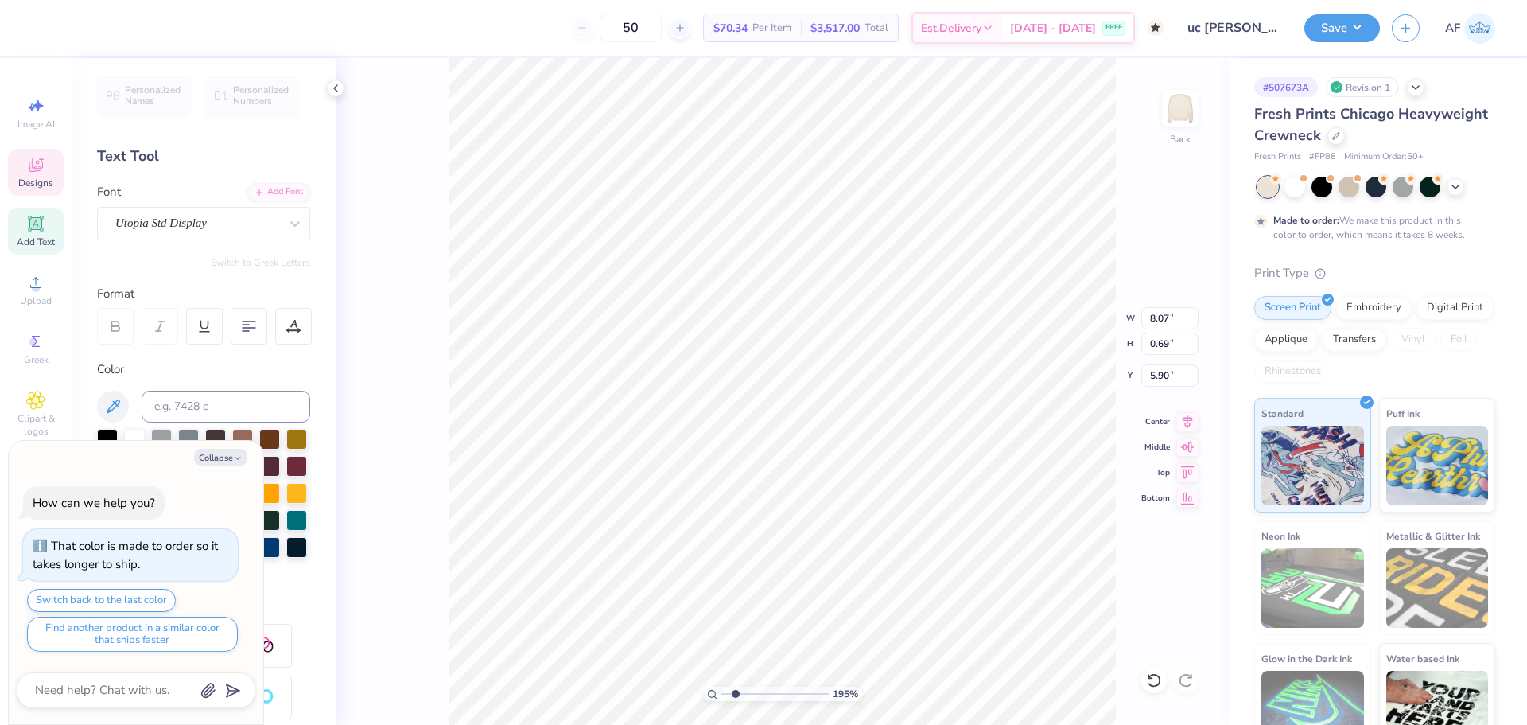
type input "1.94838374793402"
type textarea "at the Univesity of California, Davis"
type textarea "x"
type input "1.94838374793402"
type textarea "x"
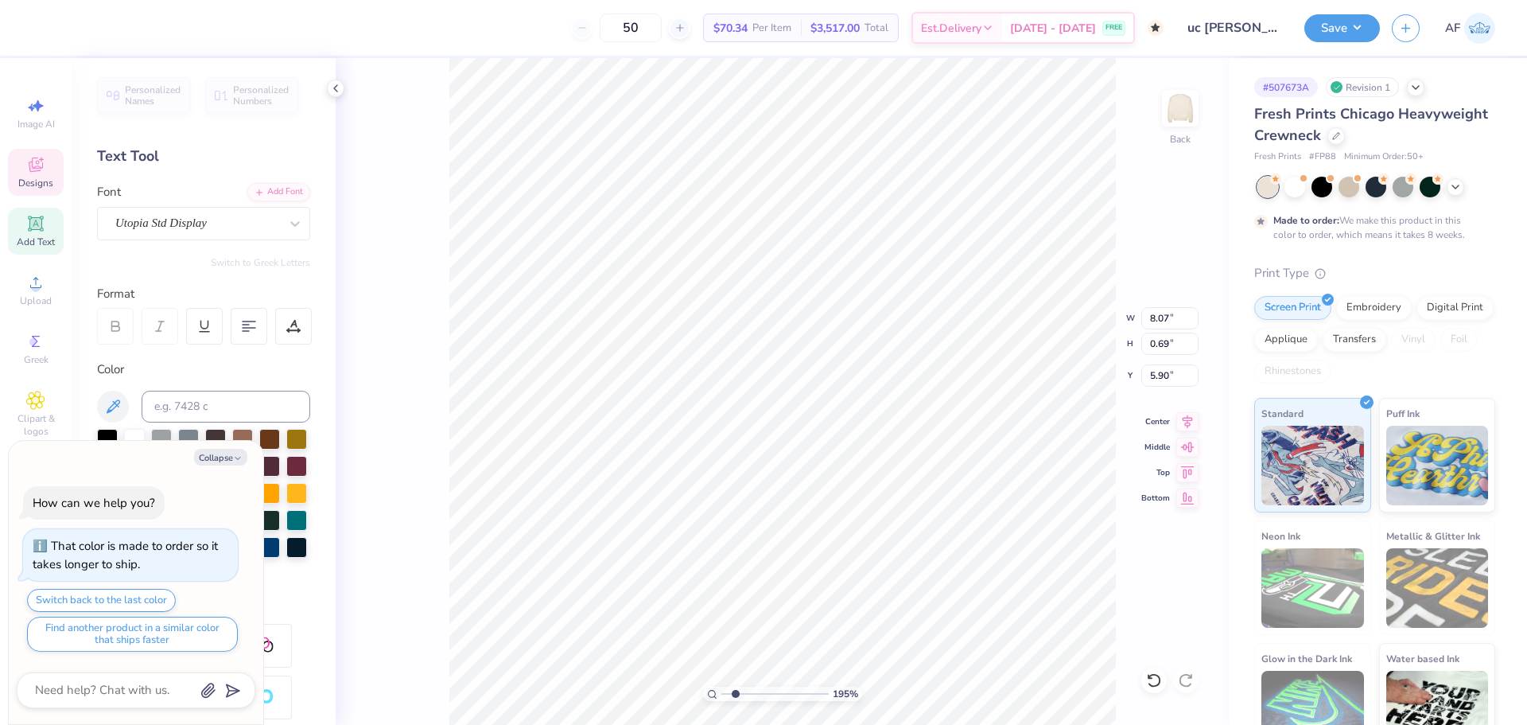
type input "1.94838374793402"
type textarea "x"
type input "1.94838374793402"
paste textarea "®"
type textarea "x"
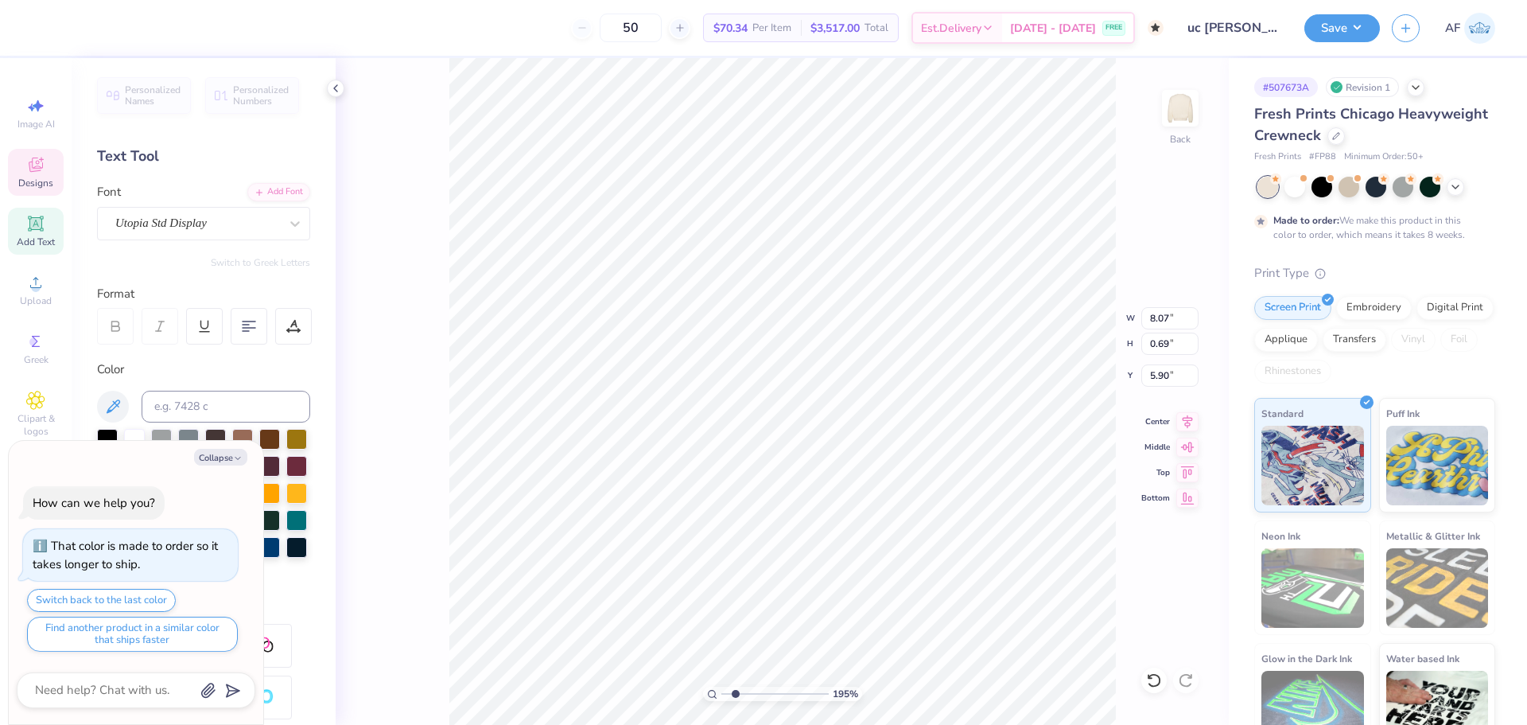
type input "1.94838374793402"
type textarea "at the Univesity of California, Davis®"
type textarea "x"
type input "1.94838374793402"
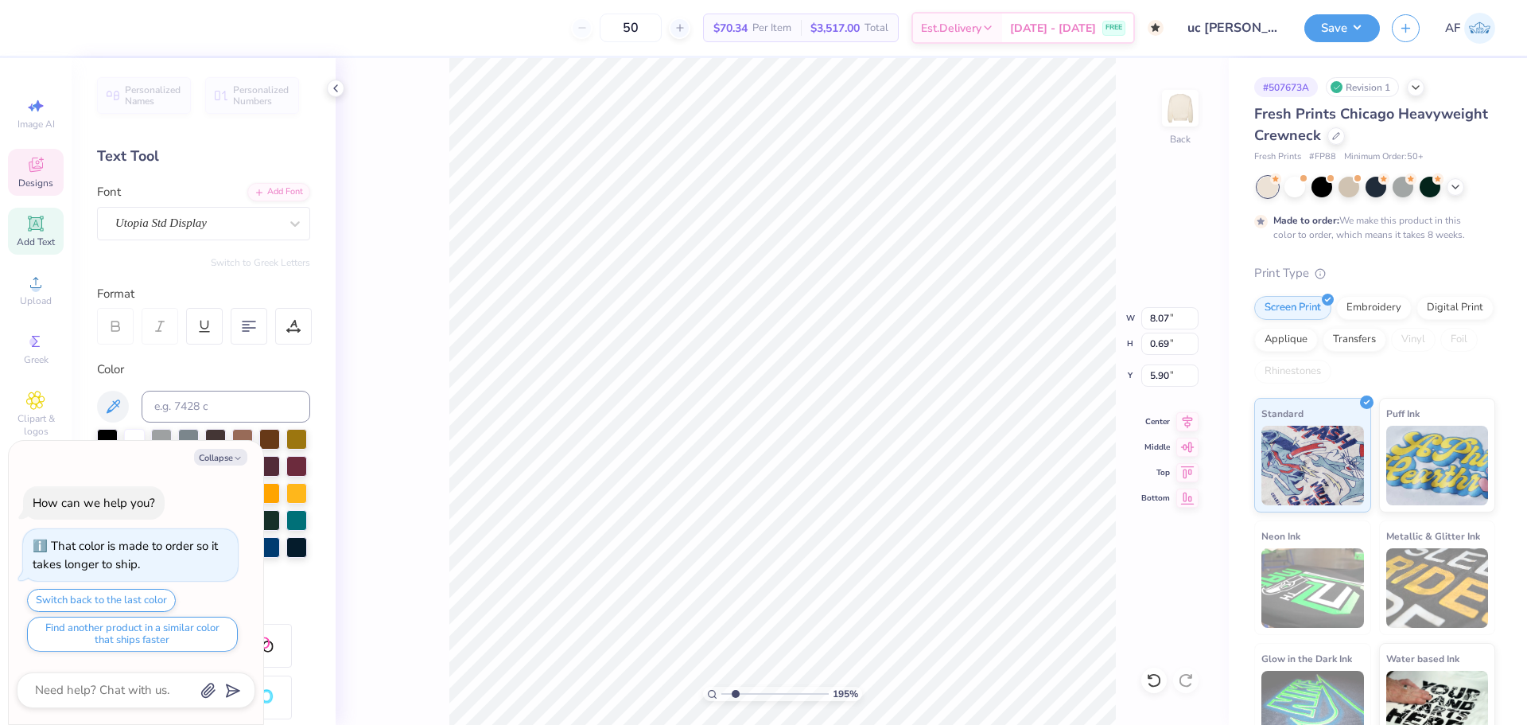
type textarea "x"
type input "1.94838374793402"
type textarea "x"
type input "7.39645288211908"
type textarea "x"
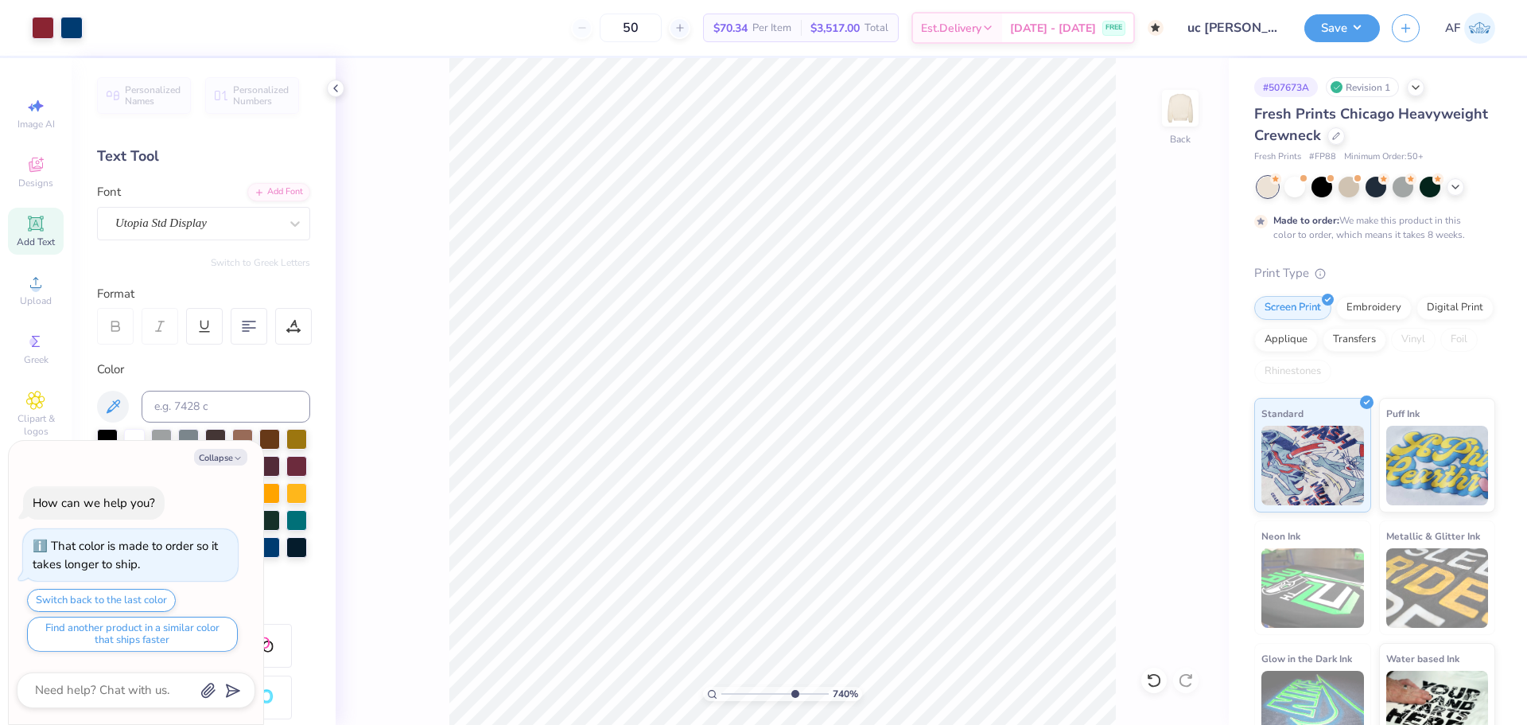
type input "7.39645288211908"
type textarea "x"
type input "7.39645288211908"
type textarea "x"
type input "7.39645288211908"
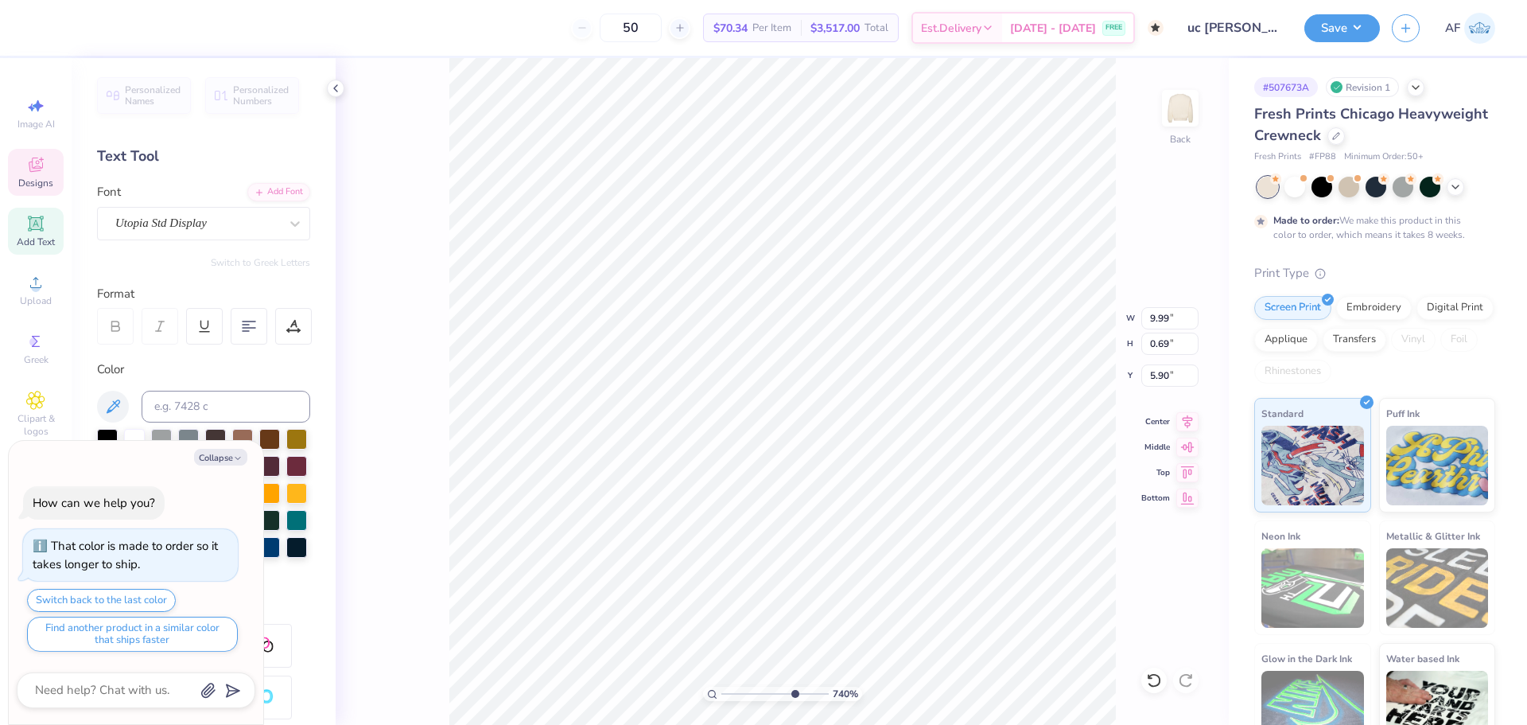
type textarea "x"
type input "7.39645288211908"
type textarea "x"
type input "7.39645288211908"
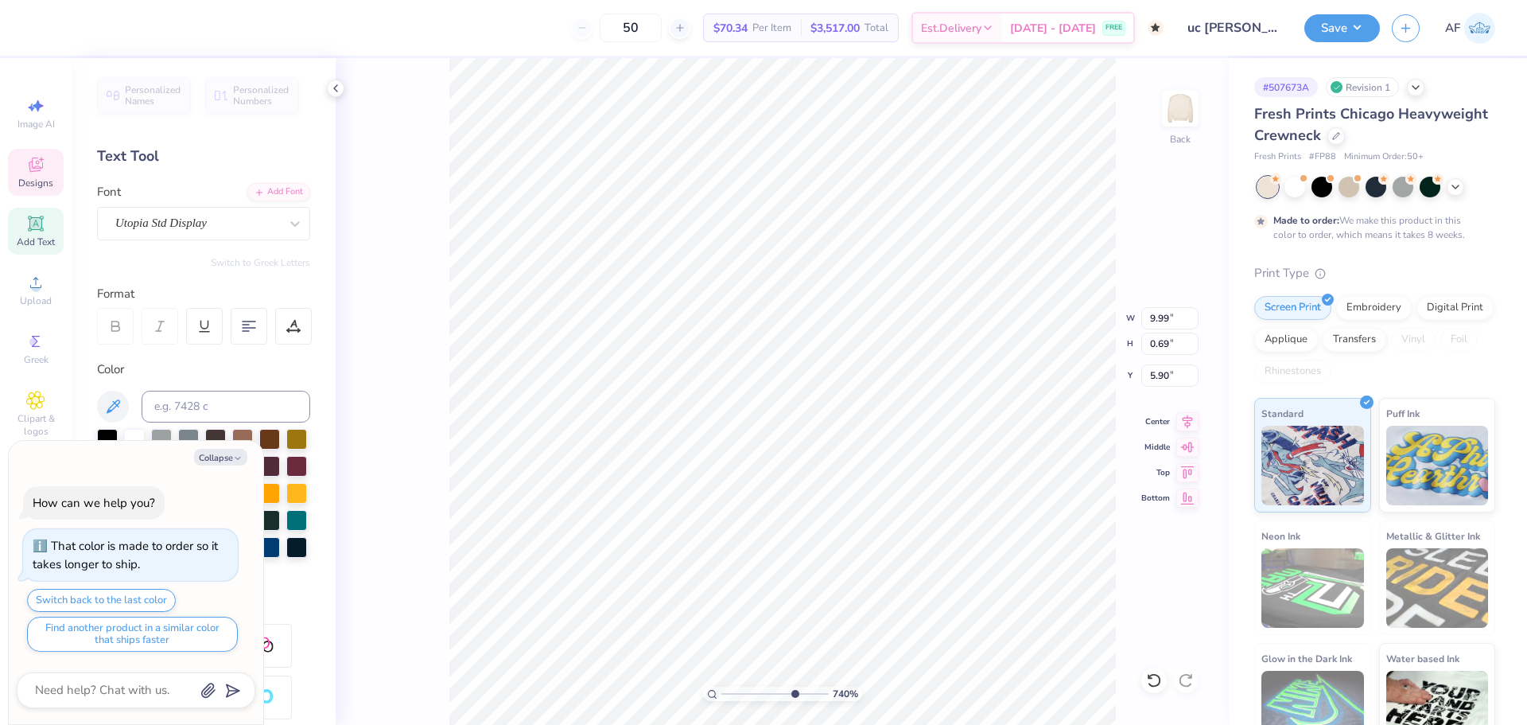
type textarea "x"
type input "7.39645288211908"
type textarea "x"
type input "7.39645288211908"
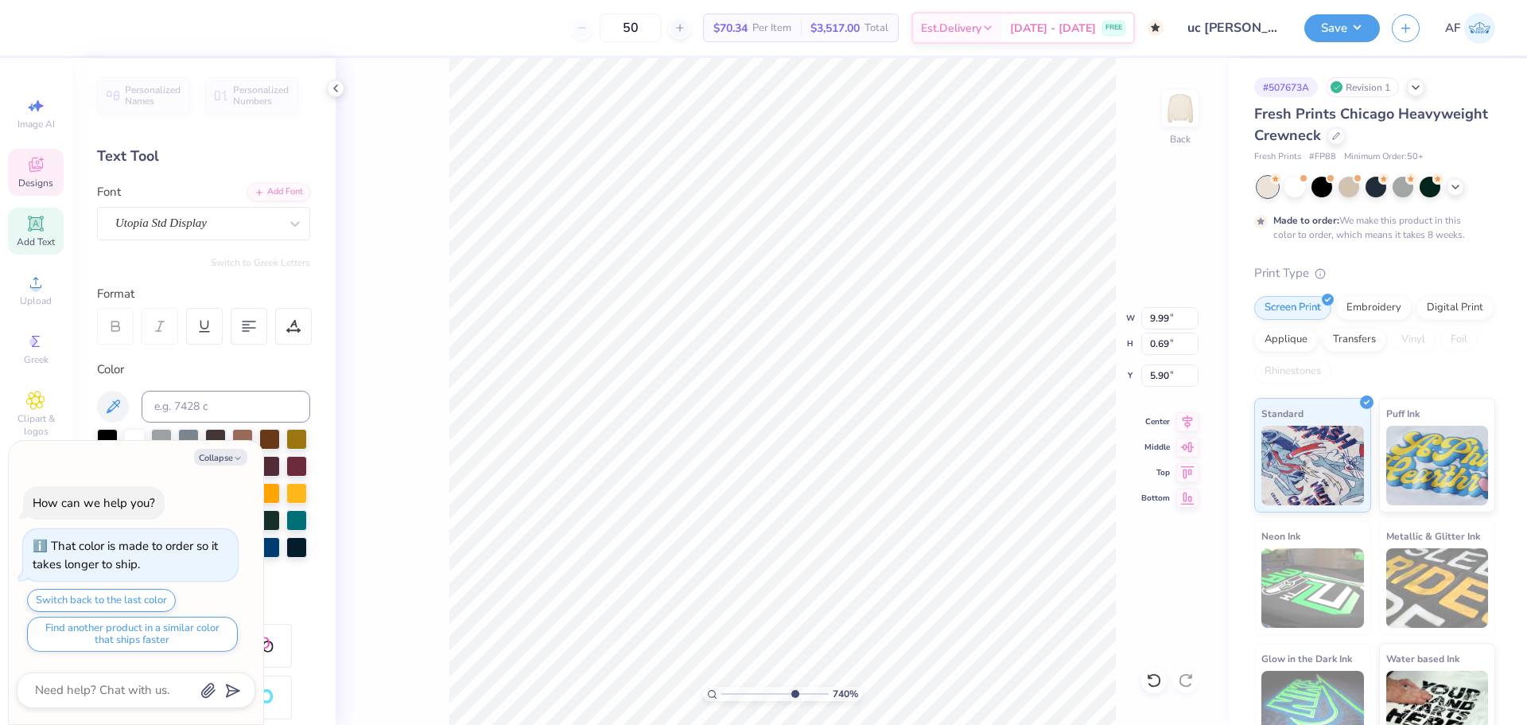
type textarea "x"
type input "7.39645288211908"
type textarea "x"
type input "7.39645288211908"
type textarea "x"
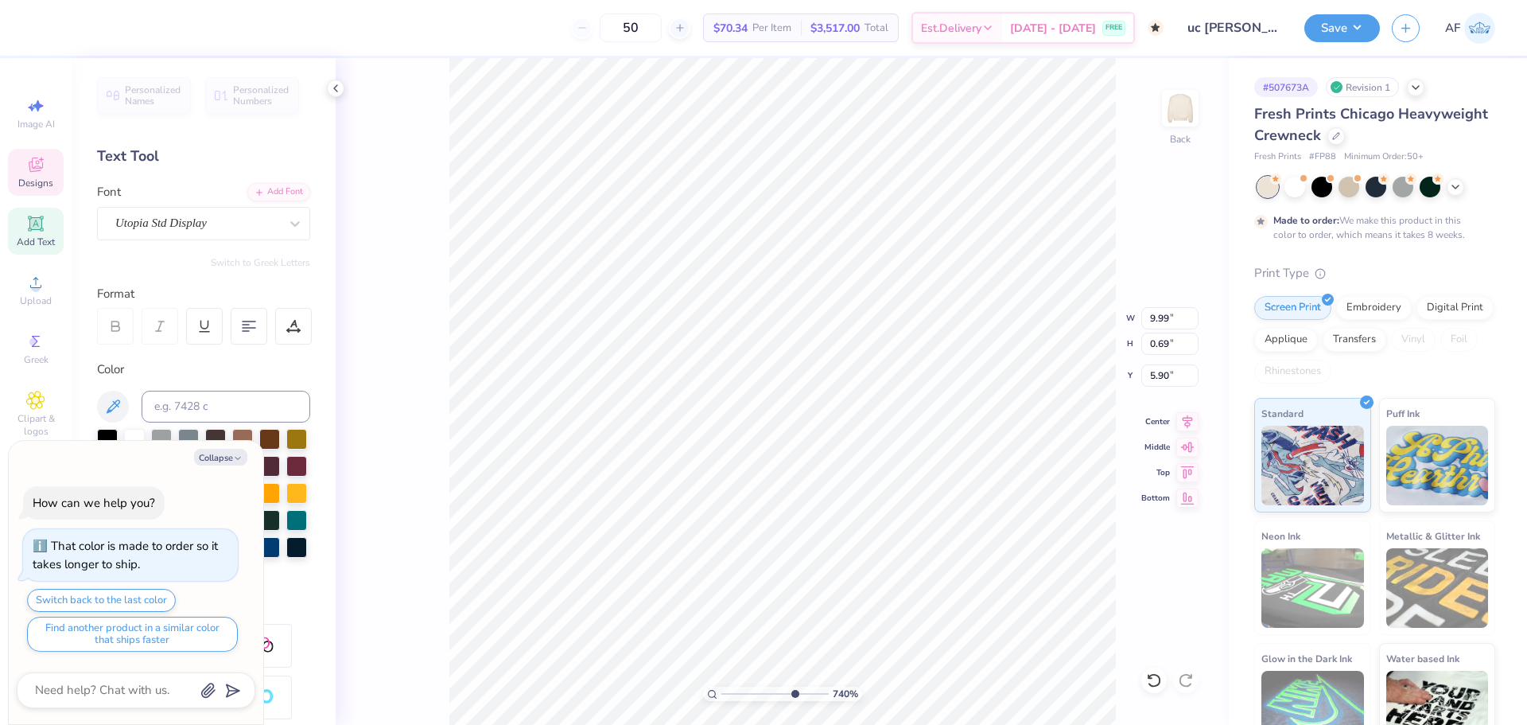
type input "7.39645288211908"
type textarea "x"
type input "7.39645288211908"
type textarea "x"
type input "7.39645288211908"
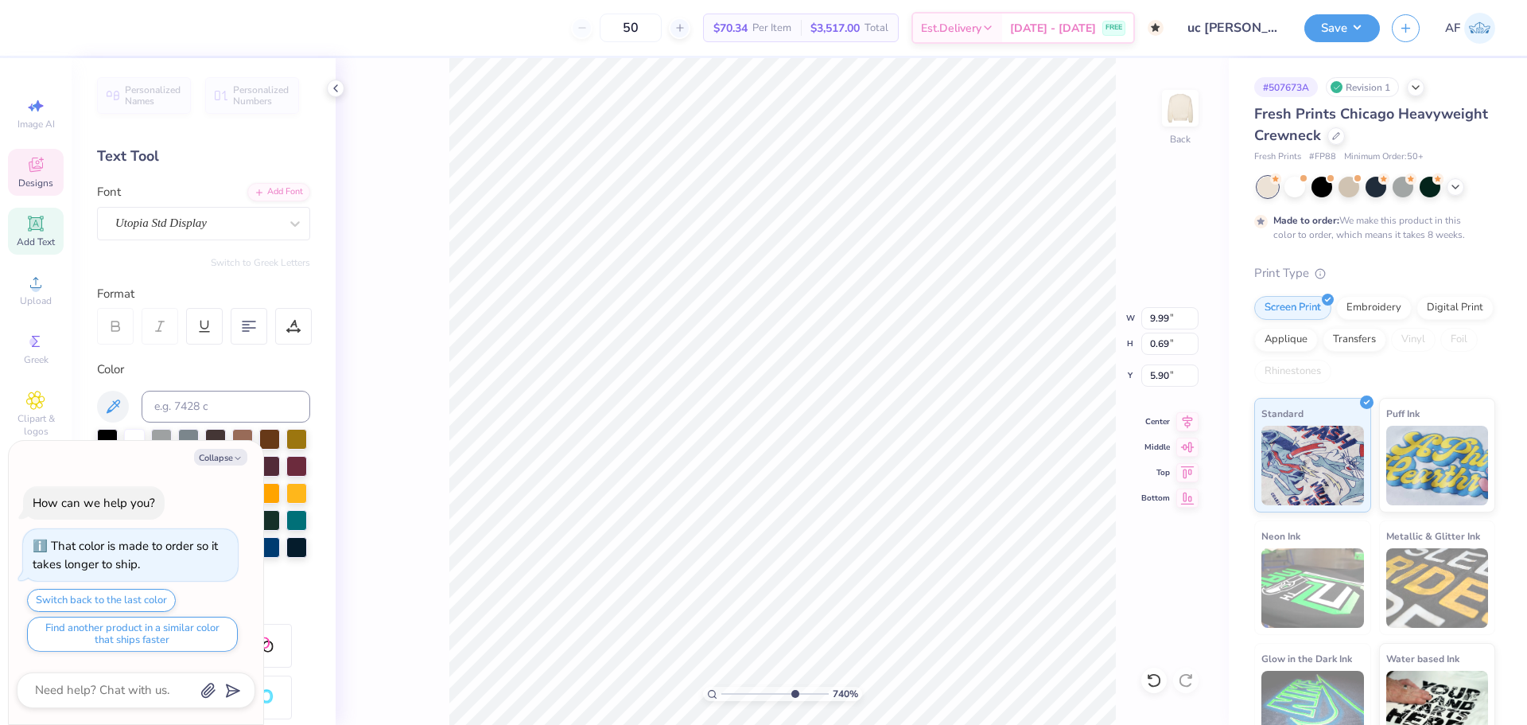
type textarea "x"
type input "7.39645288211908"
type textarea "at the Univesity of California, Davis"
type textarea "x"
type input "7.39645288211908"
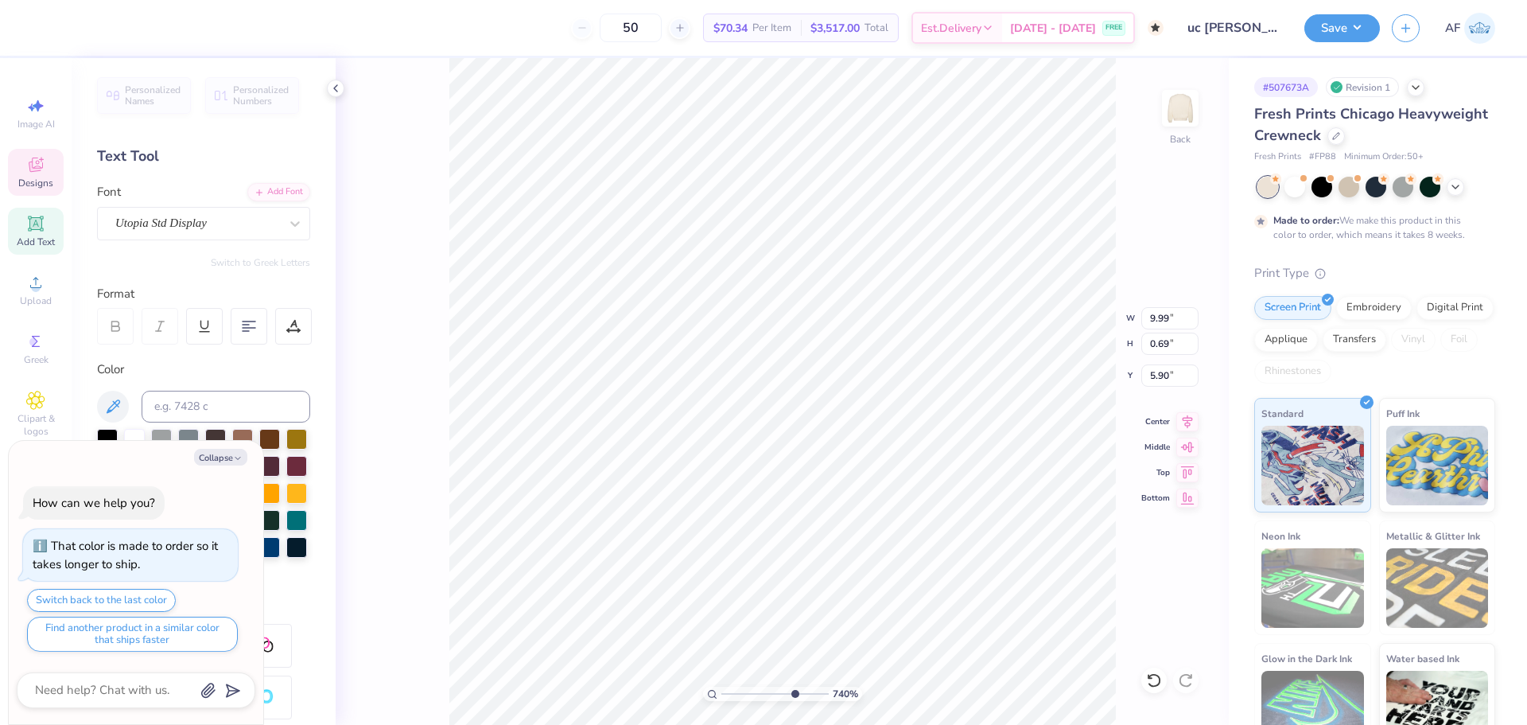
type textarea "at the Univesity of California, Davis"
type input "2.30193535337791"
type textarea "x"
type input "2.30193535337791"
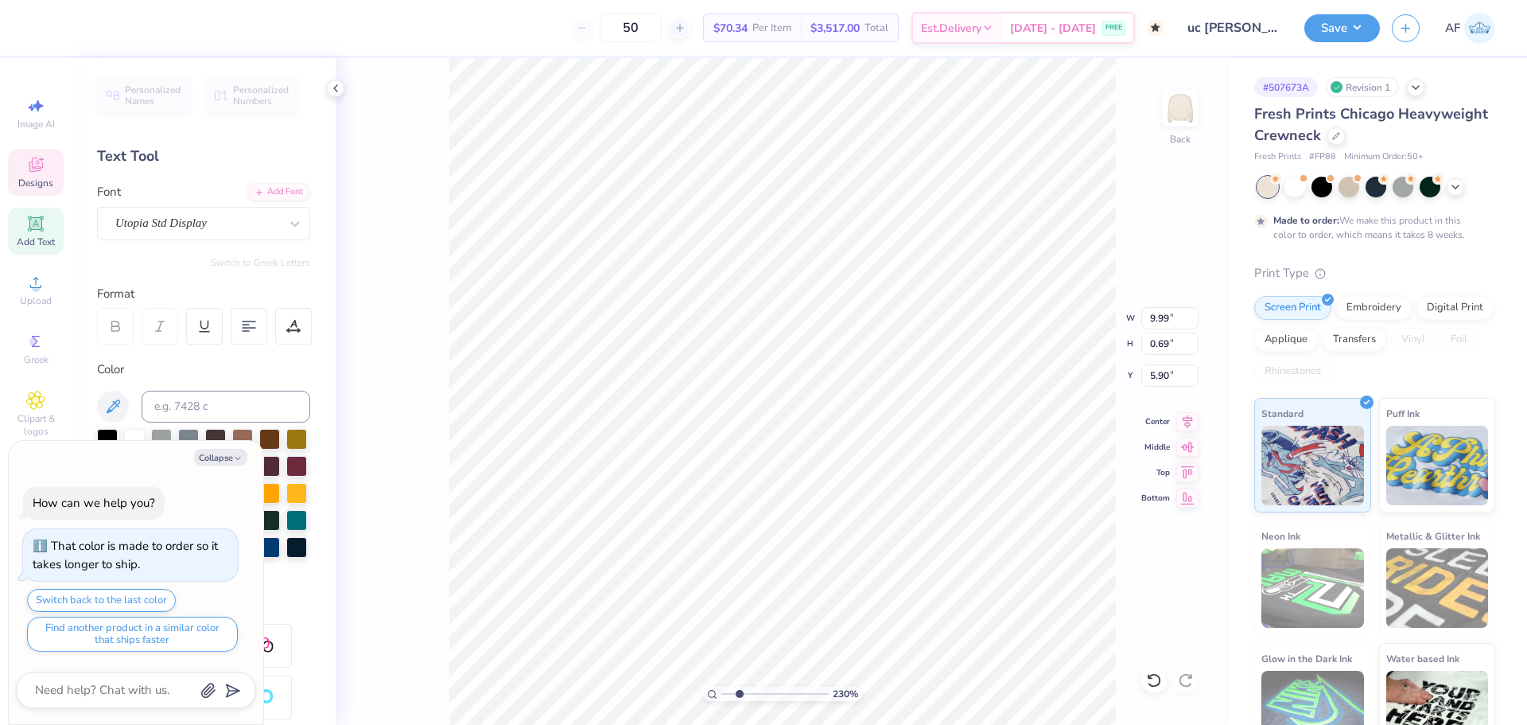
type textarea "x"
type input "2.30193535337791"
type textarea "x"
type input "2.30193535337791"
type textarea "at the Univesity of California, Davis"
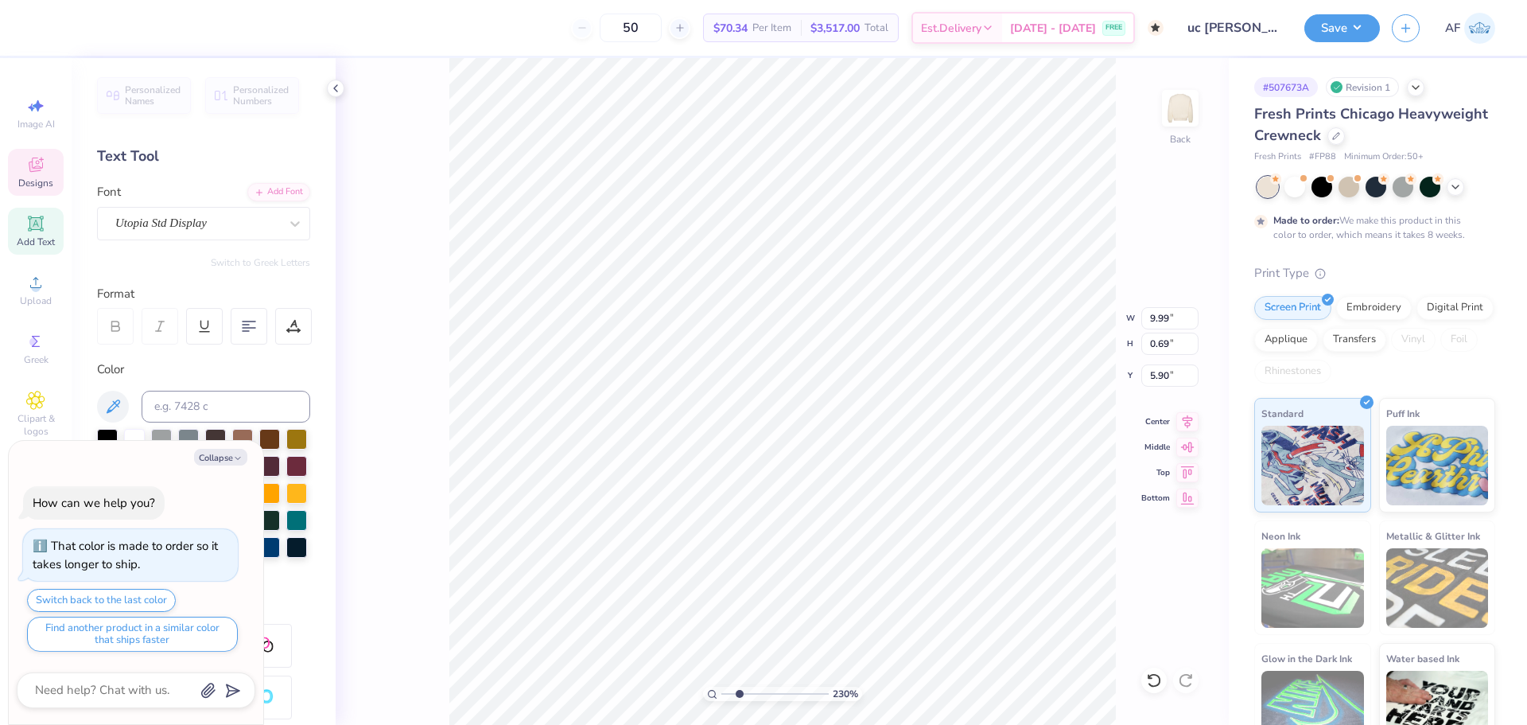
type textarea "x"
type input "2.30193535337791"
type textarea "x"
type input "2.30193535337791"
type textarea "x"
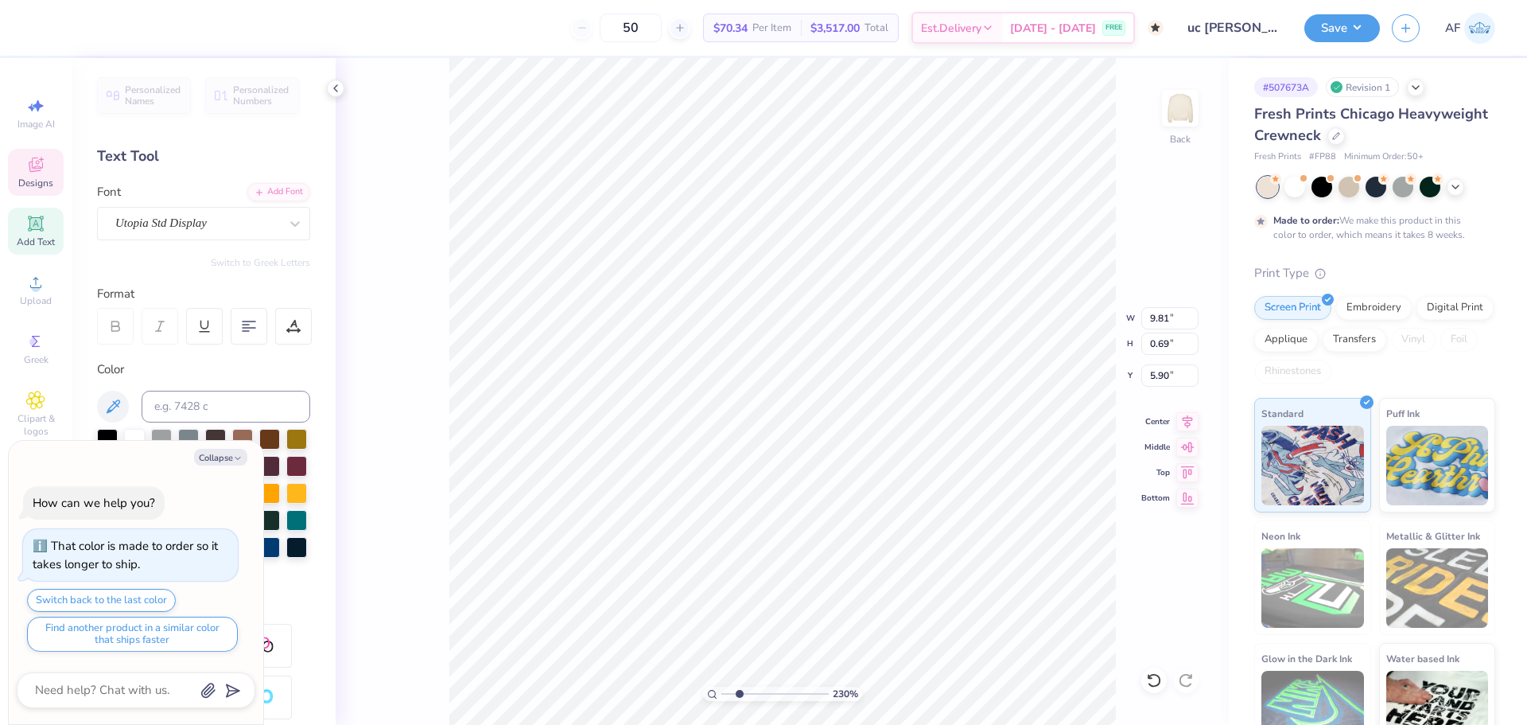
type input "2.30193535337791"
click at [929, 429] on li "Duplicate" at bounding box center [918, 425] width 125 height 31
type textarea "x"
type input "2.30193535337791"
type textarea "x"
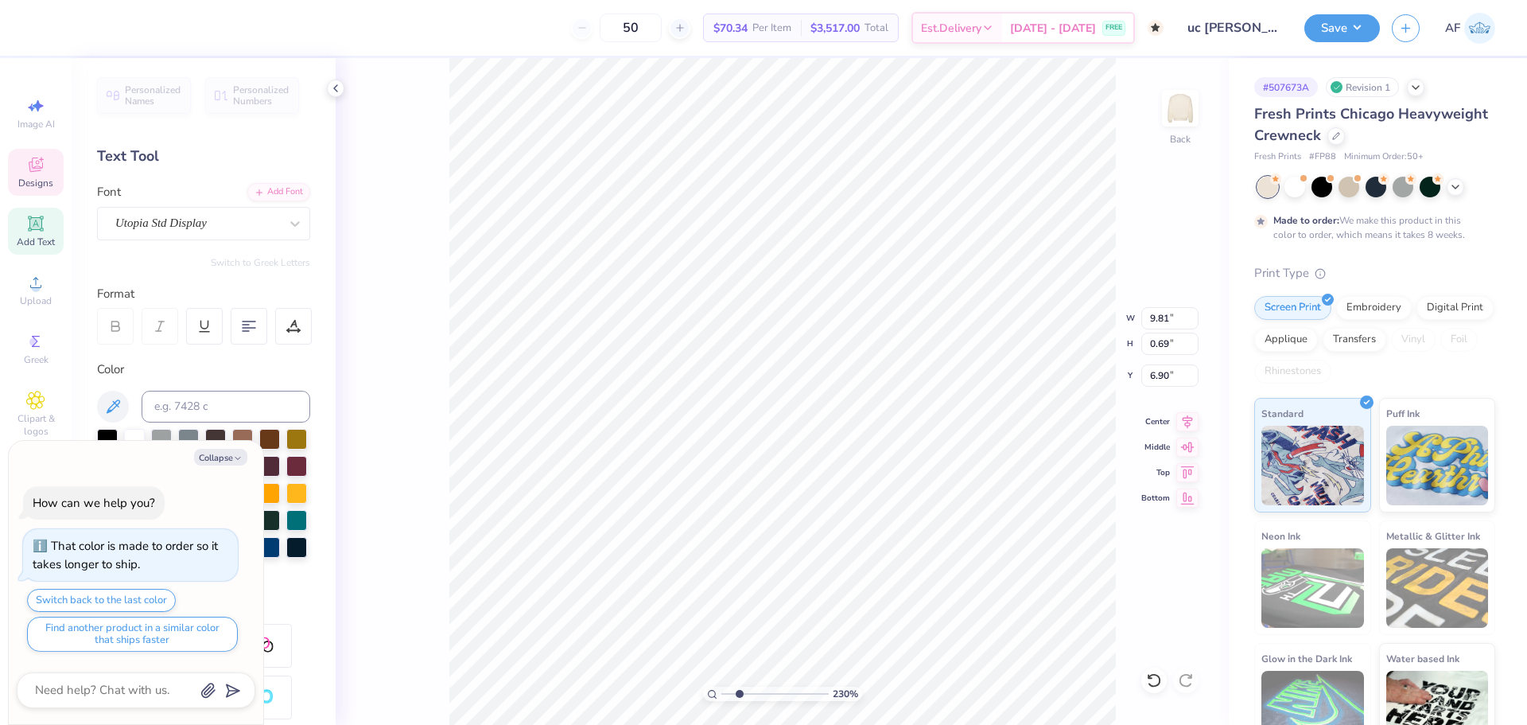
type input "2.30193535337791"
type input "6.90"
type textarea "x"
type input "2.30193535337791"
type textarea "x"
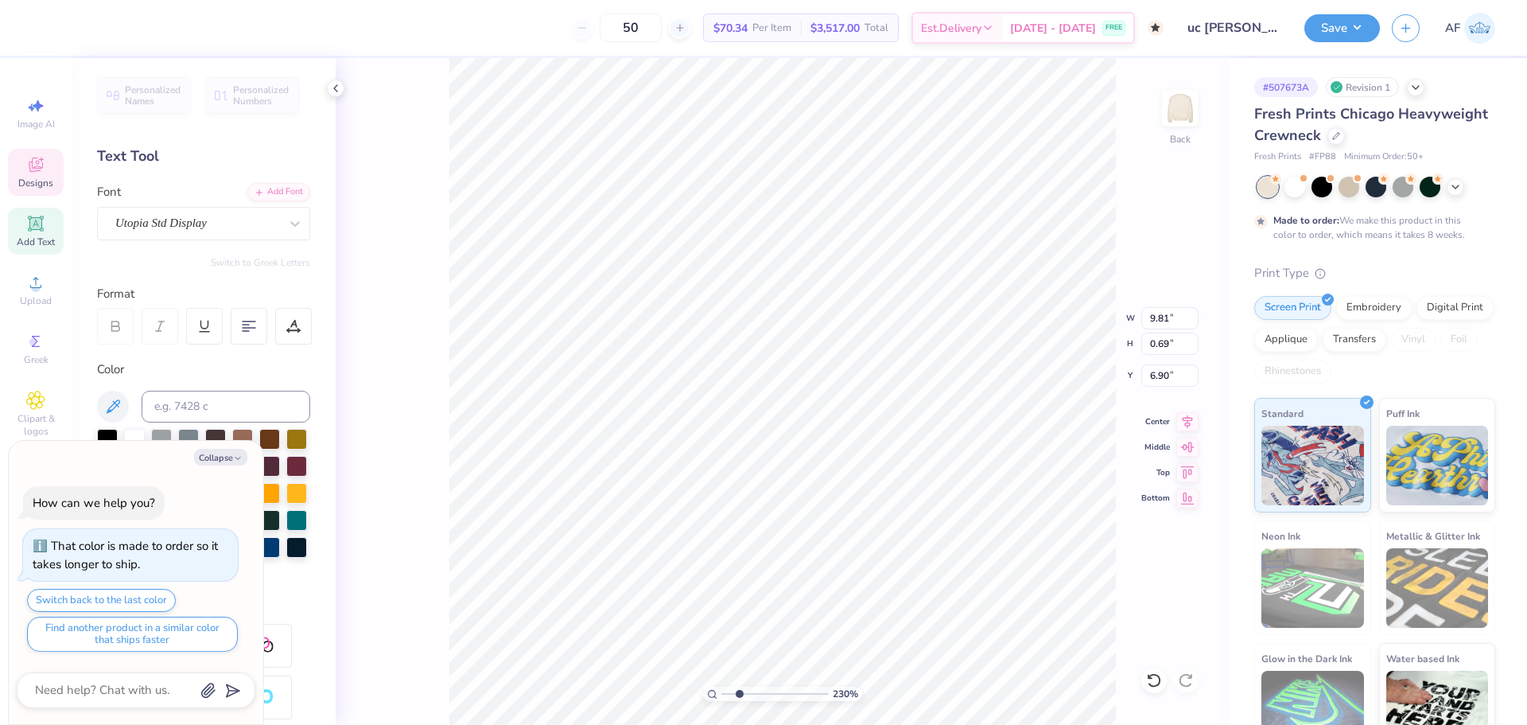
type input "2.30193535337791"
type input "7.64"
type textarea "x"
type input "2.30193535337791"
type textarea "x"
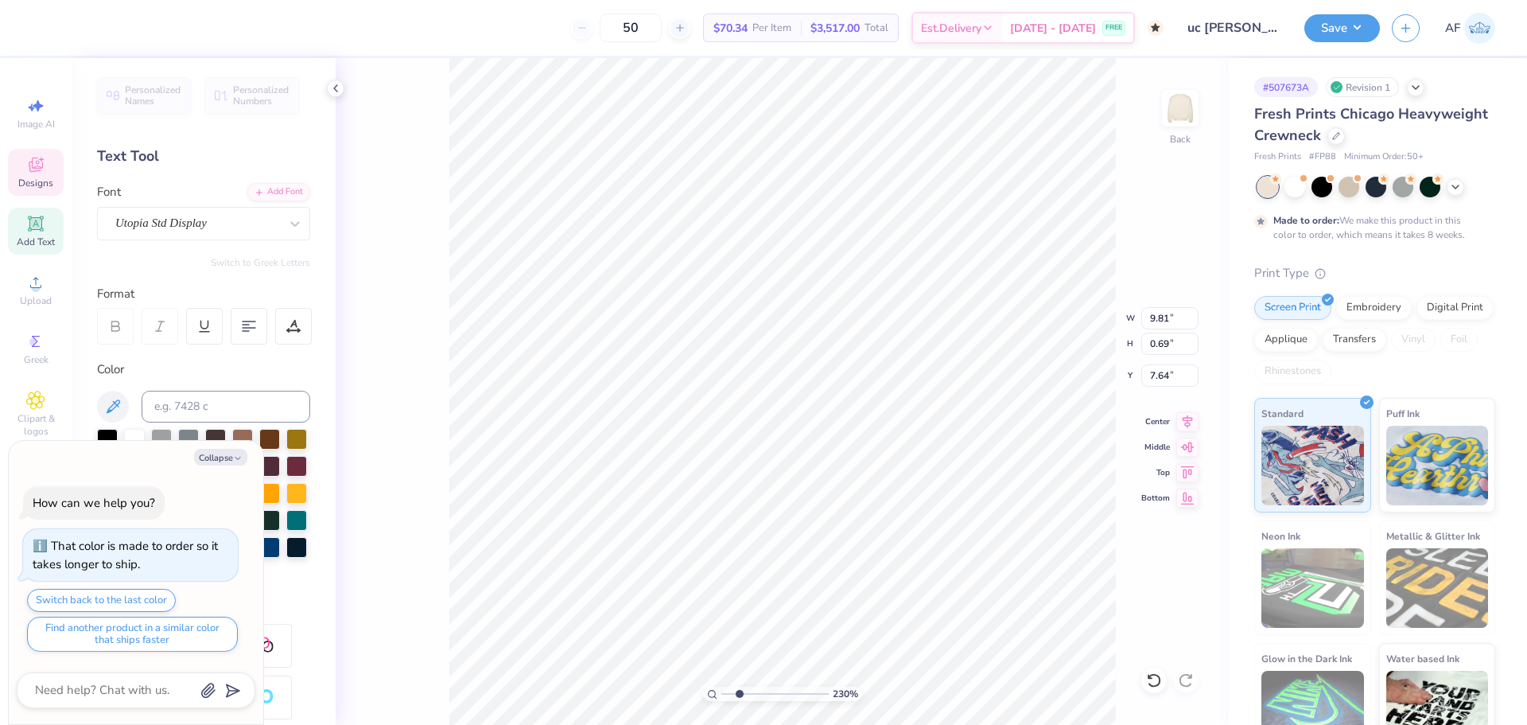
type input "2.30193535337791"
type textarea "x"
type input "2.30193535337791"
type textarea "x"
type input "2.30193535337791"
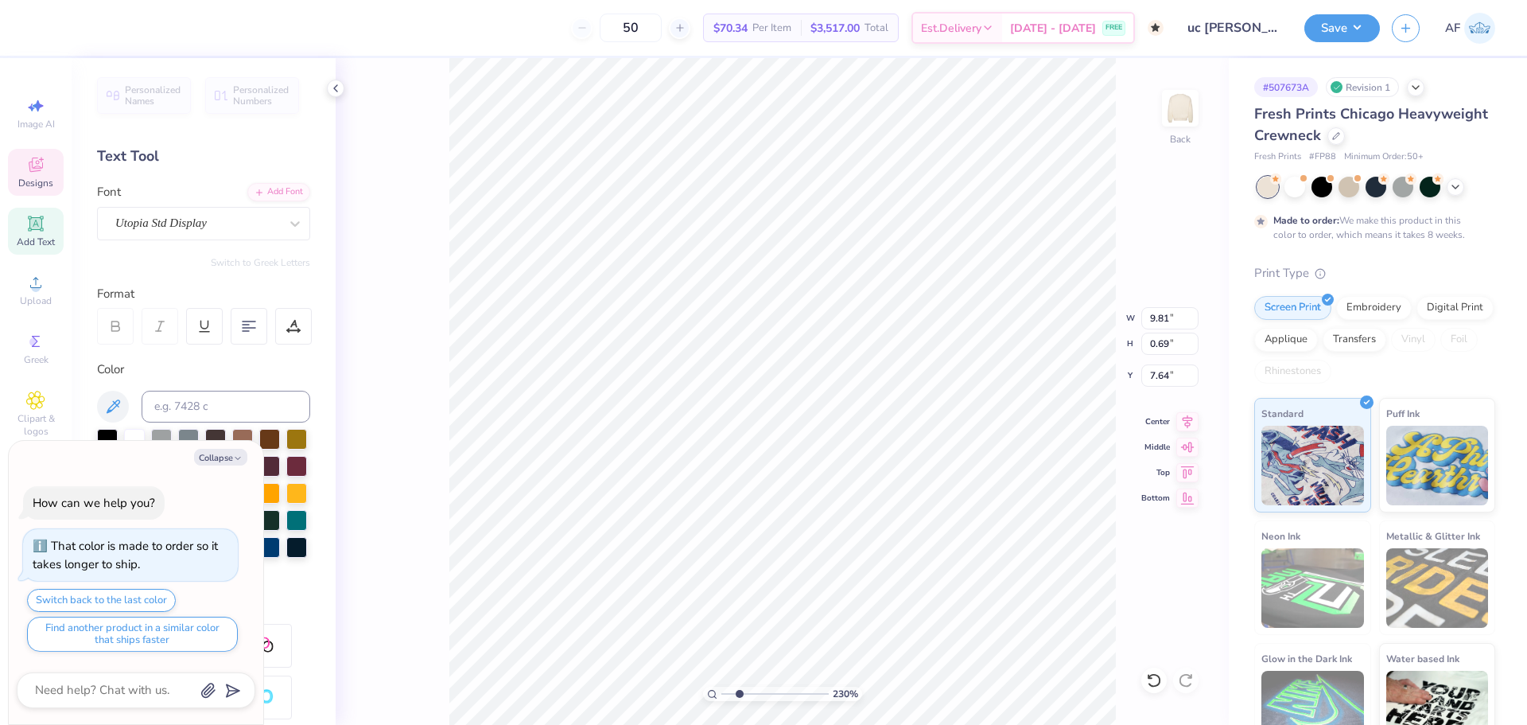
type textarea "x"
type input "2.30193535337791"
paste textarea "®"
type textarea "x"
type input "2.30193535337791"
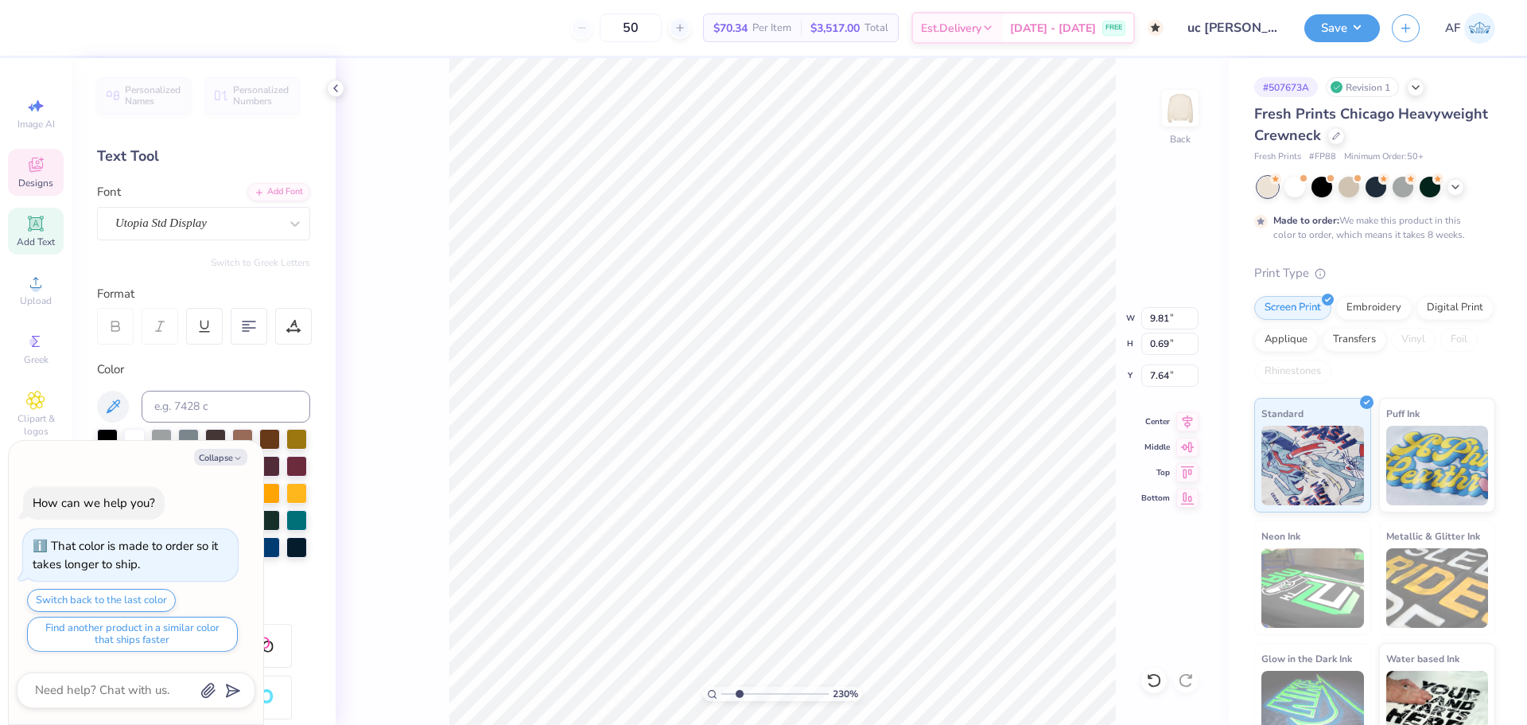
type textarea "®"
type textarea "x"
type input "2.30193535337791"
type textarea "x"
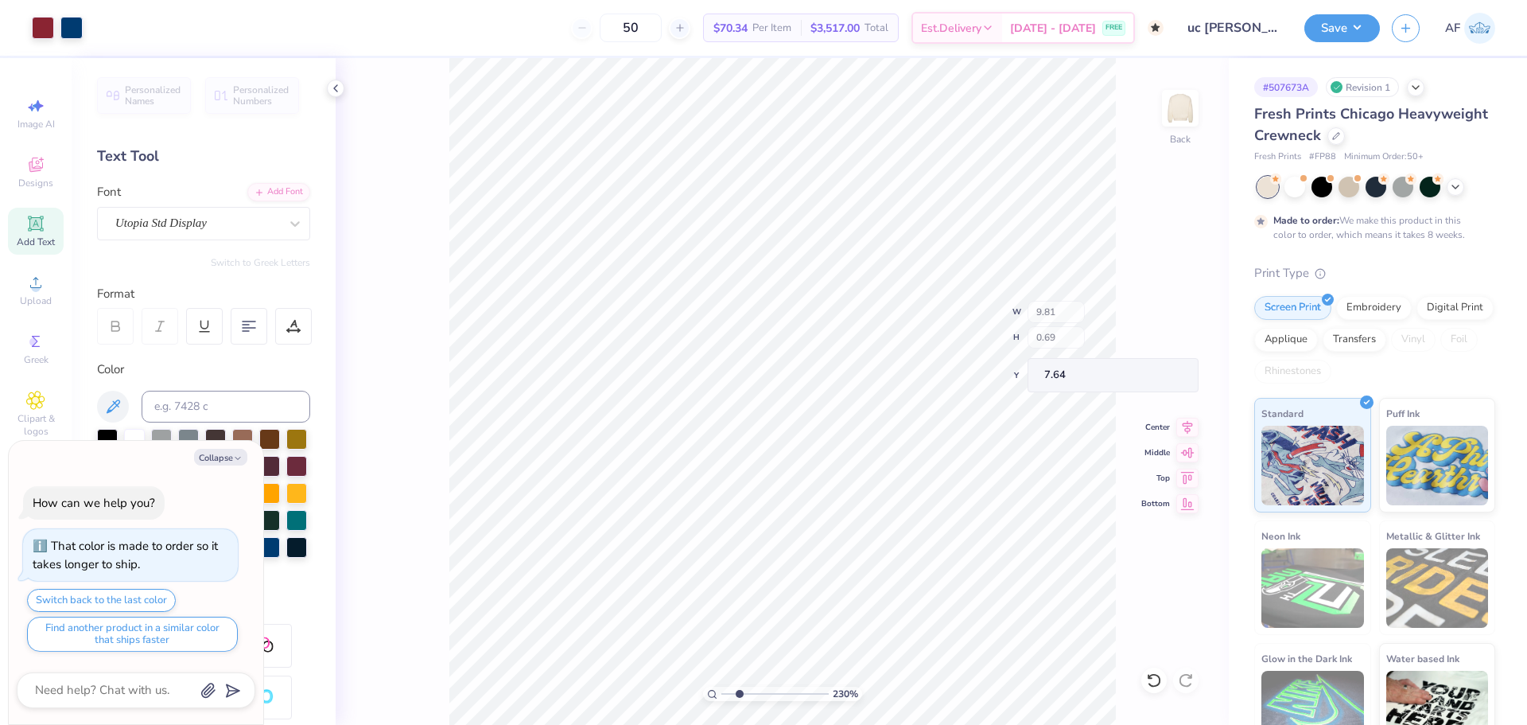
type input "2.30193535337791"
type textarea "x"
type input "2.30193535337791"
type input "0.12"
type input "0.13"
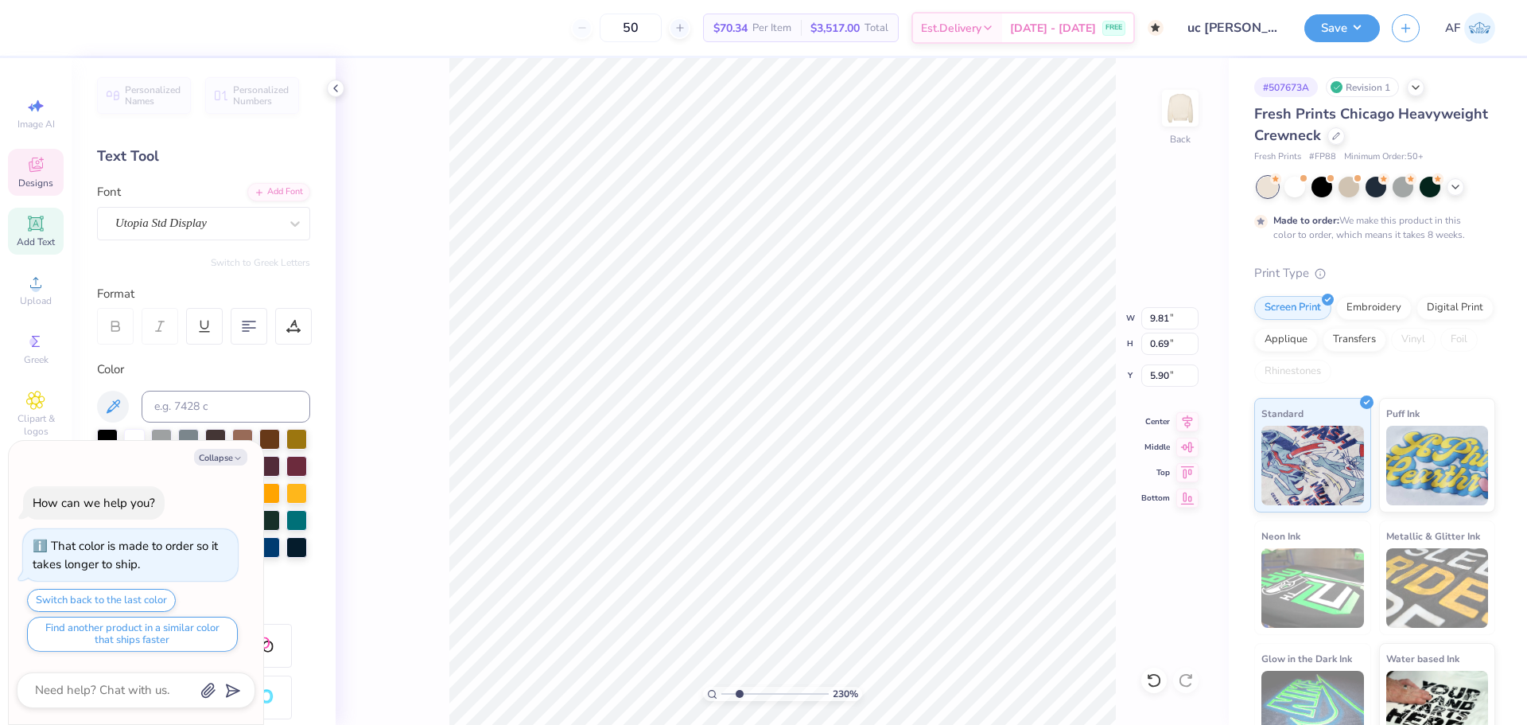
type input "7.83"
click at [1160, 340] on input "0.13" at bounding box center [1169, 343] width 57 height 22
type textarea "x"
type input "2.30193535337791"
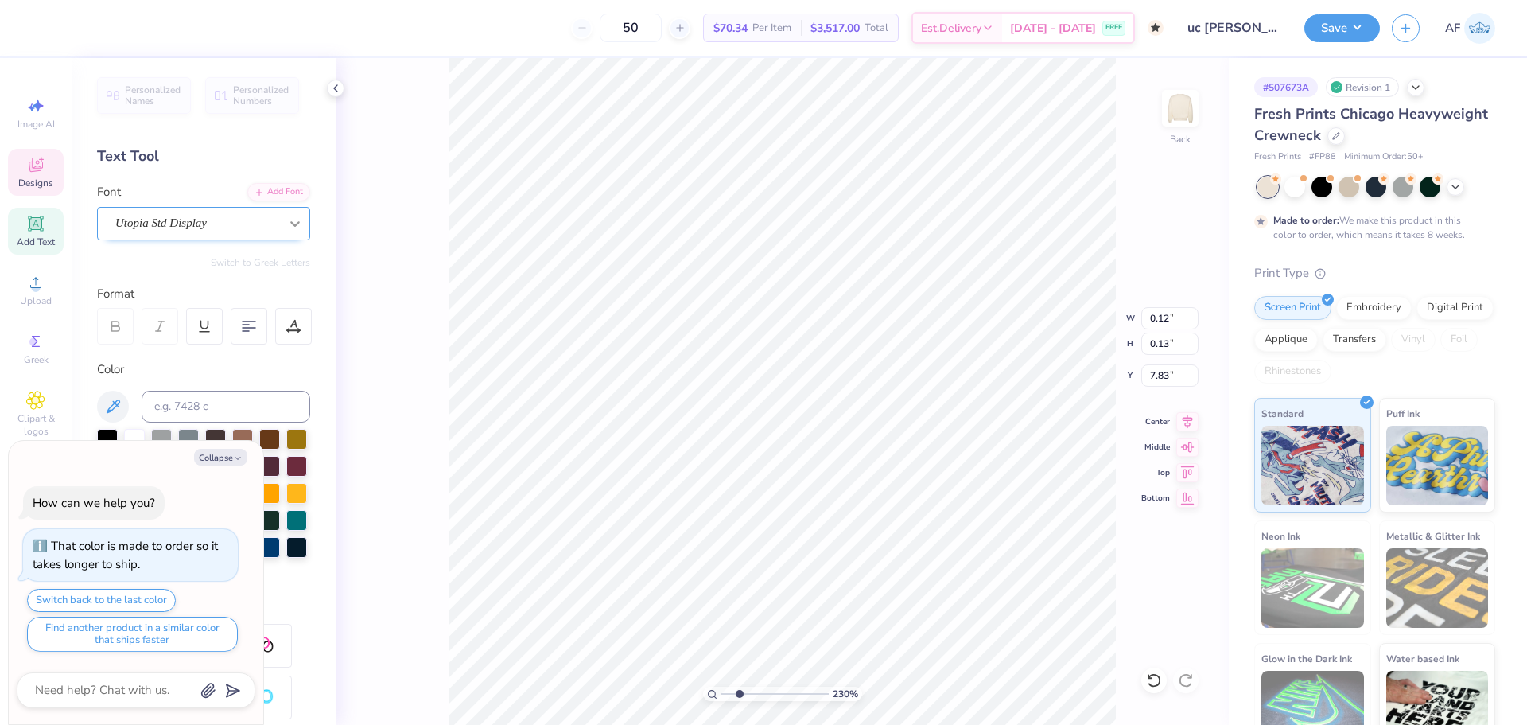
click at [291, 227] on div at bounding box center [295, 223] width 29 height 29
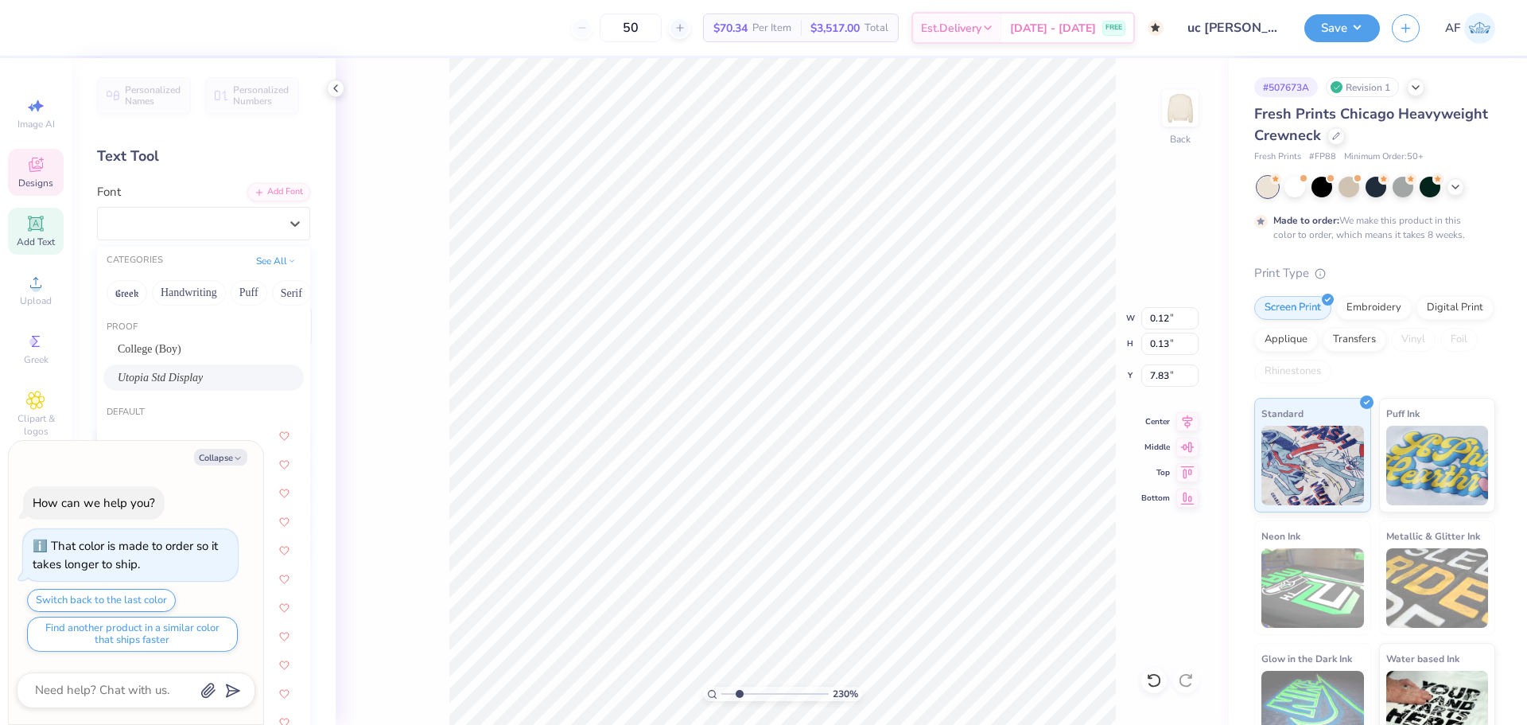
type textarea "x"
type input "2.30193535337791"
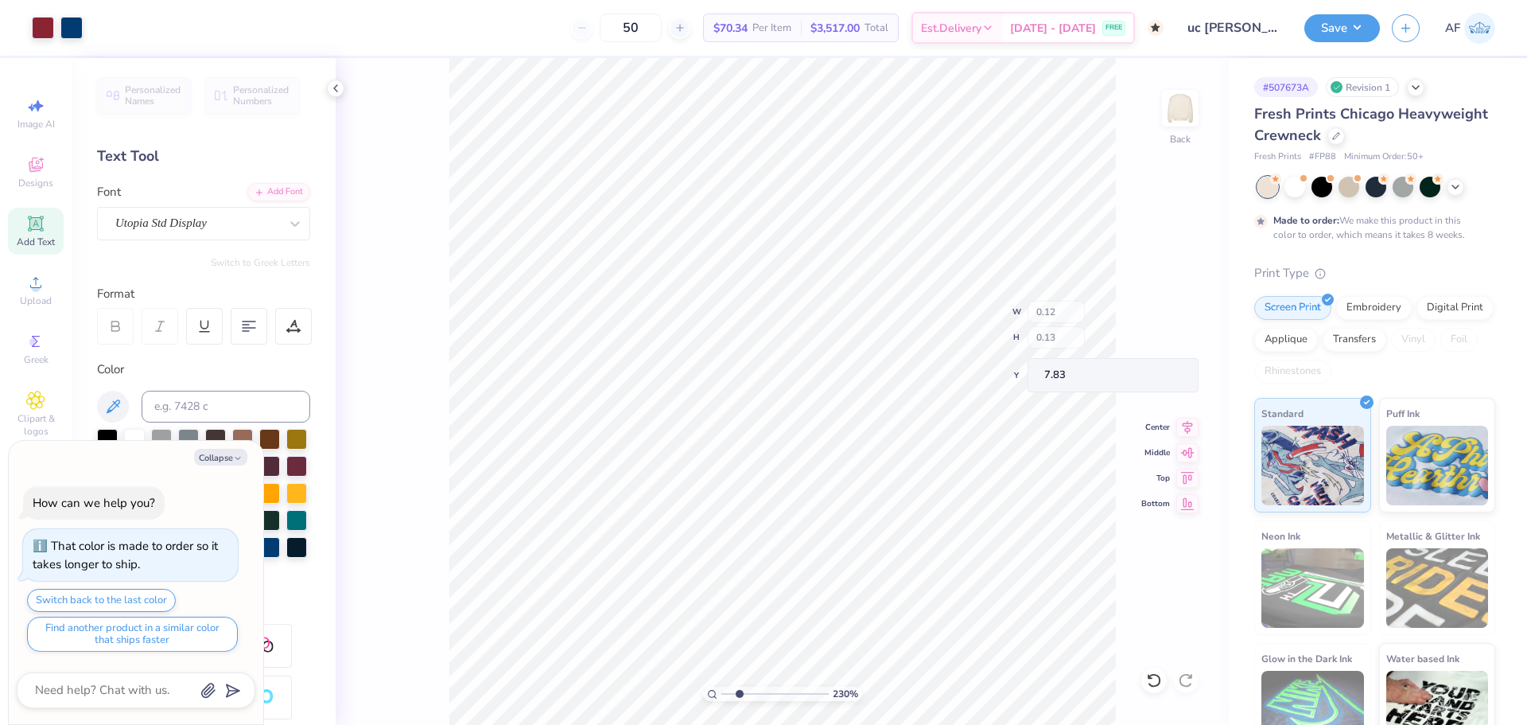
type textarea "x"
type input "10"
type textarea "x"
type input "3.67695447224541"
click at [236, 459] on icon "button" at bounding box center [238, 458] width 10 height 10
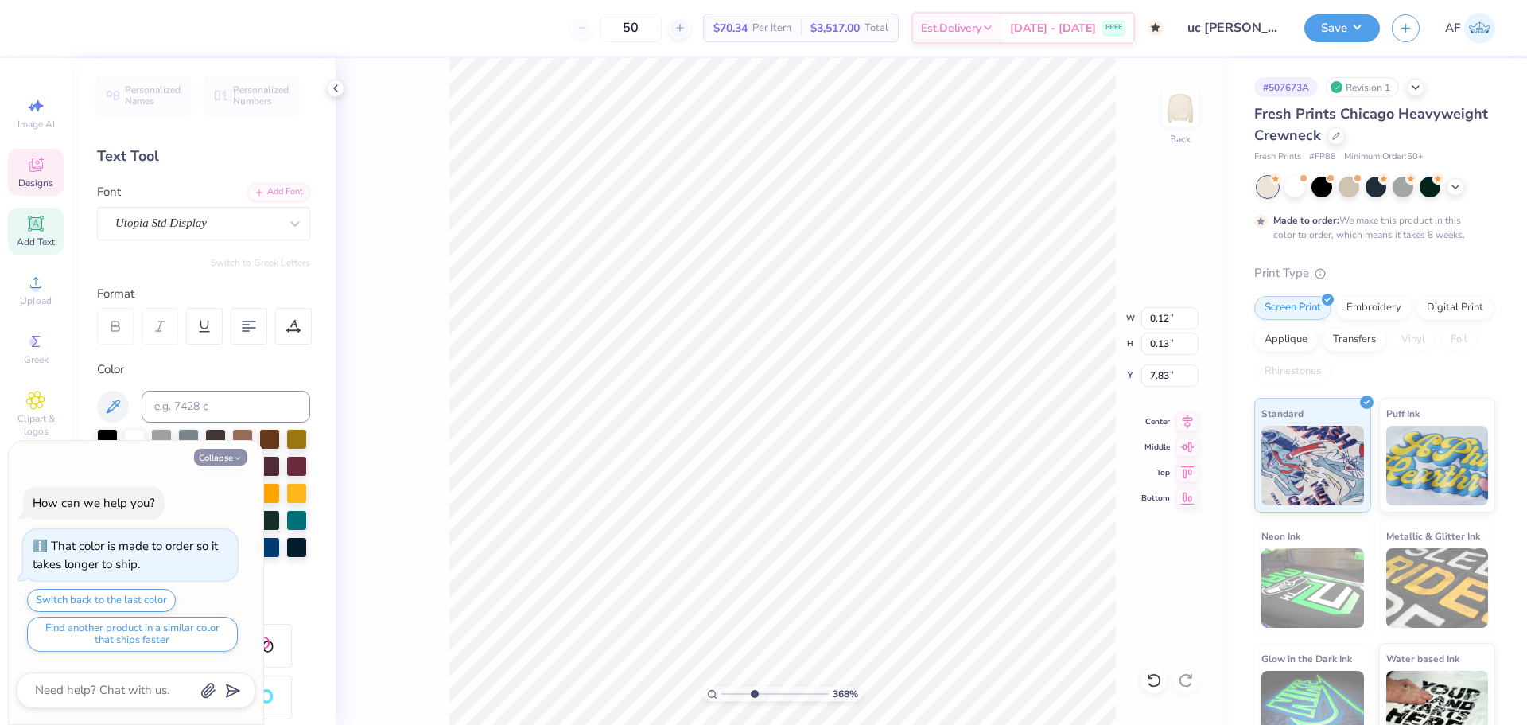
type textarea "x"
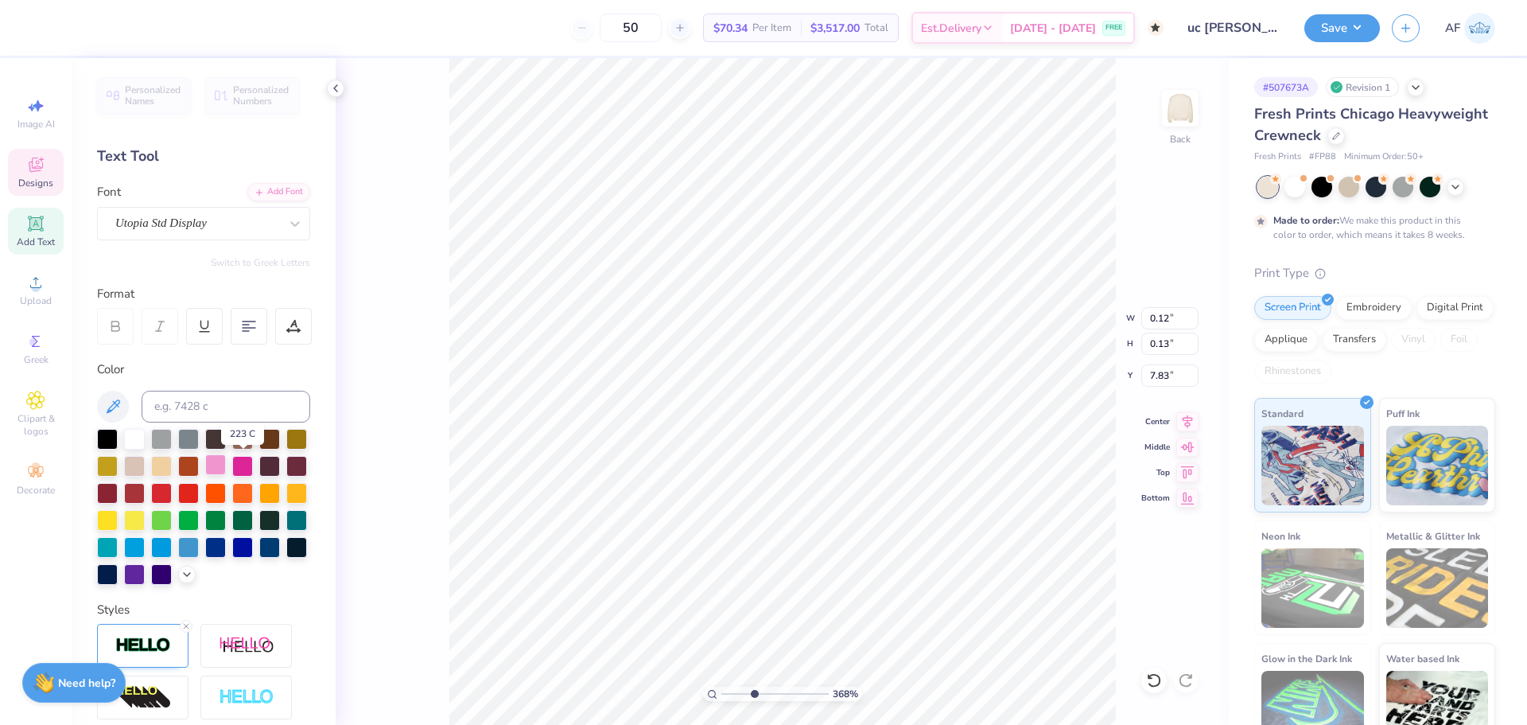
scroll to position [227, 0]
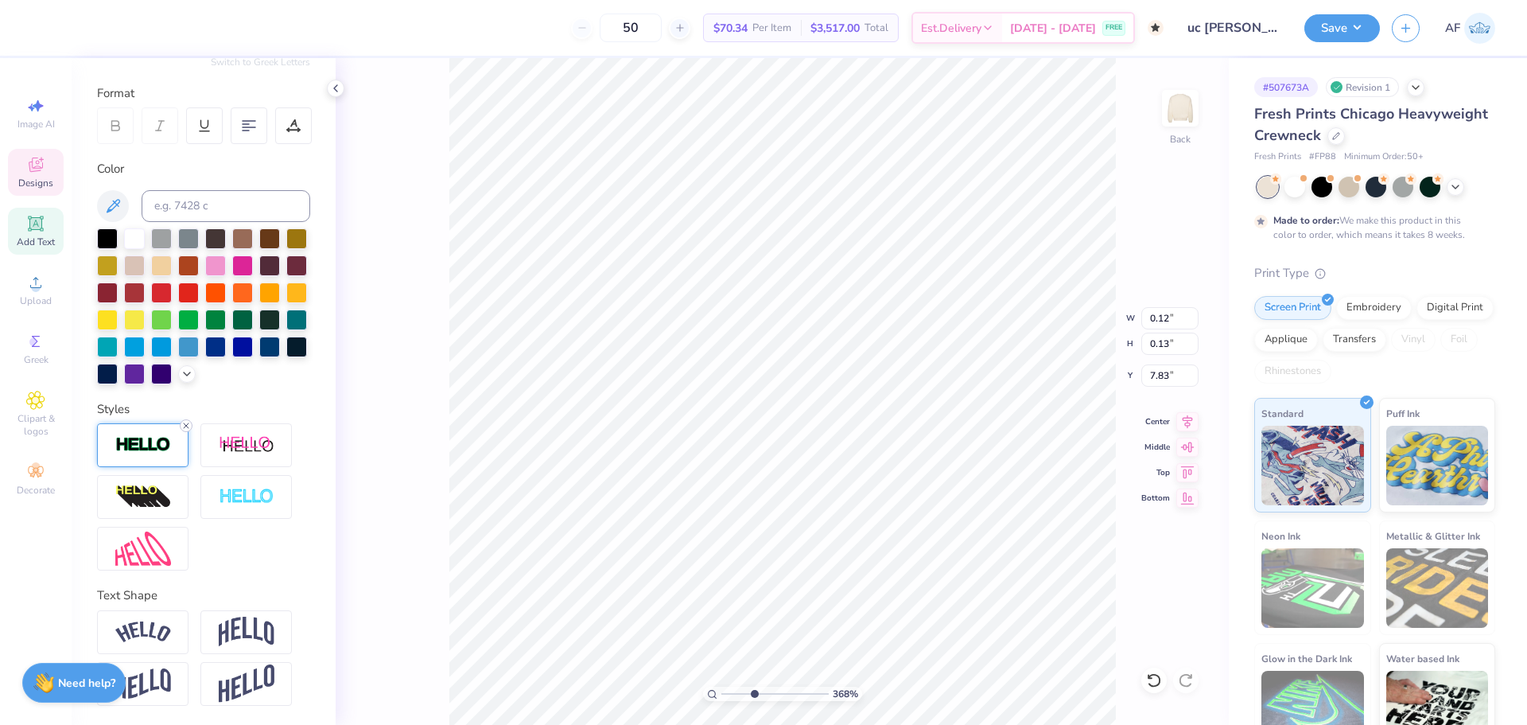
click at [185, 423] on icon at bounding box center [186, 426] width 10 height 10
type input "3.67695447224541"
type input "0.11"
type input "0.12"
type input "7.84"
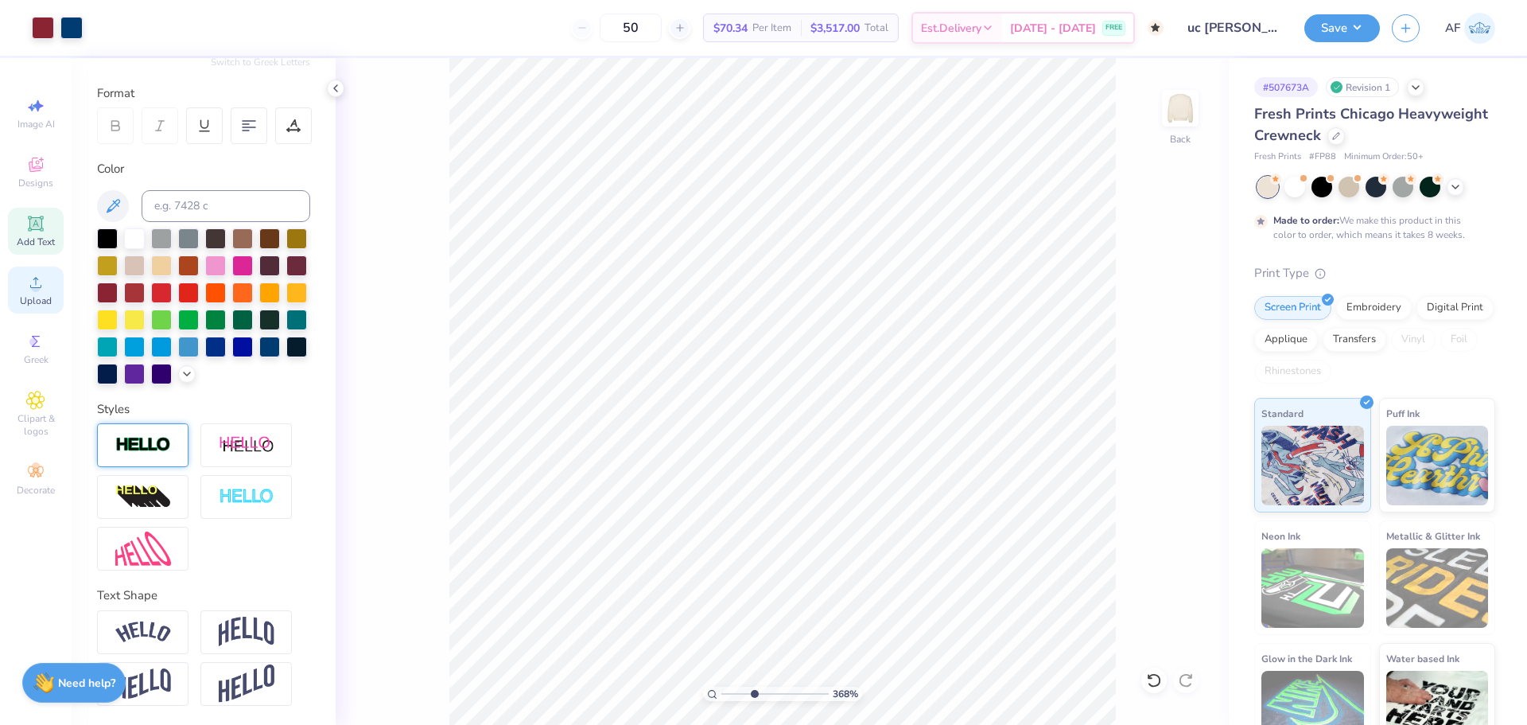
click at [28, 286] on icon at bounding box center [35, 282] width 19 height 19
type input "1.35199941909655"
type input "9.81"
type input "0.69"
type input "5.90"
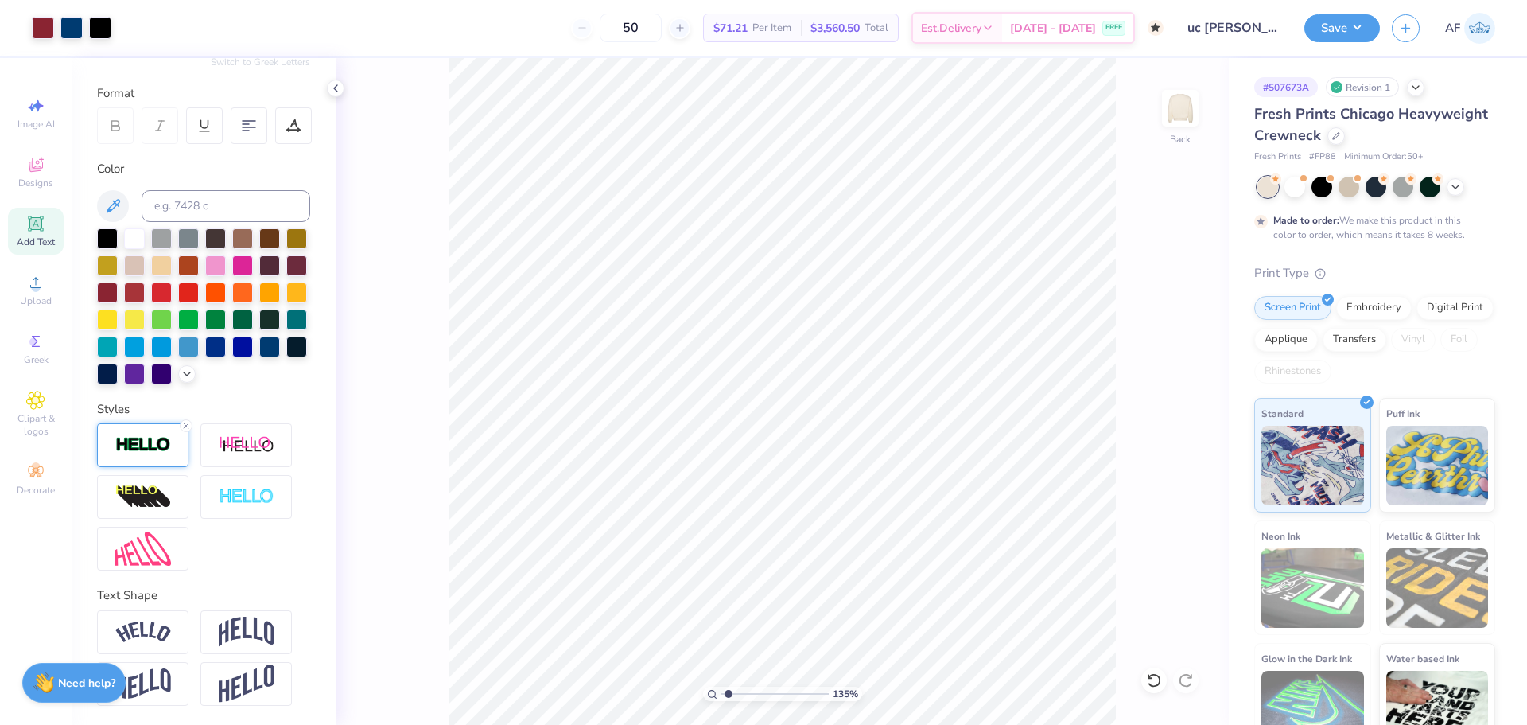
click at [417, 186] on div "135 % Back" at bounding box center [782, 391] width 893 height 666
click at [118, 281] on div at bounding box center [107, 291] width 21 height 21
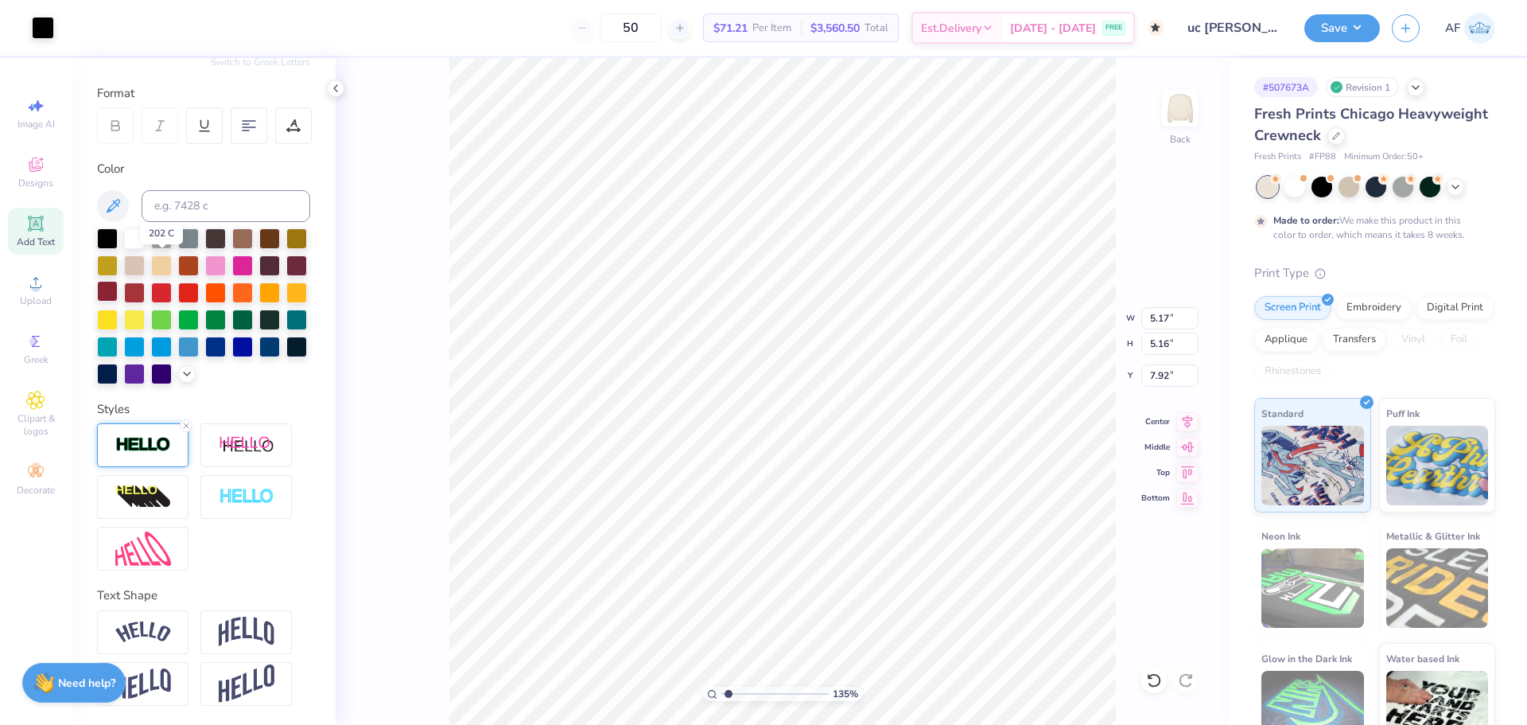
click at [118, 281] on div at bounding box center [107, 291] width 21 height 21
click at [1190, 415] on icon at bounding box center [1188, 419] width 10 height 14
type input "1.35199941909655"
type input "9.86"
type input "1.89"
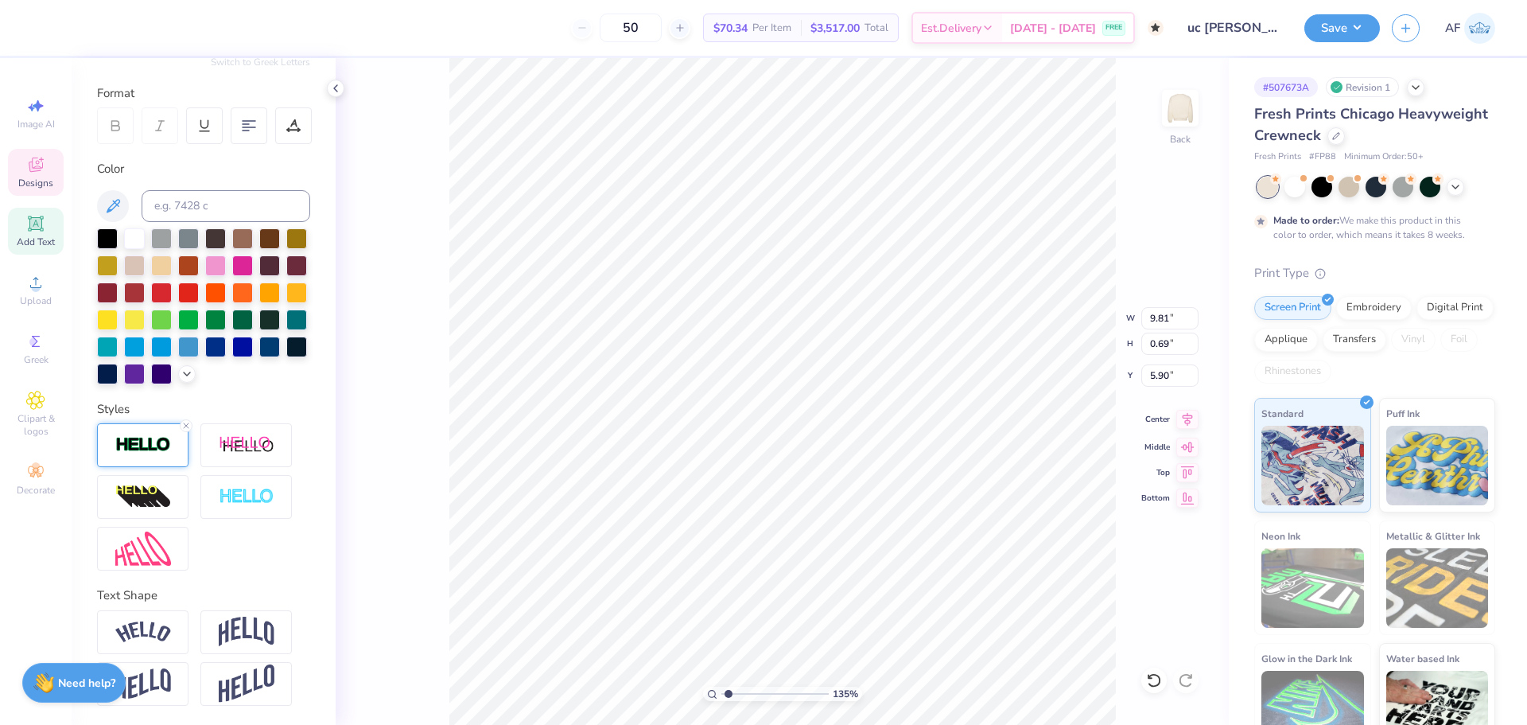
type input "3.00"
type input "1.35199941909655"
type input "9.81"
type input "0.69"
type input "5.90"
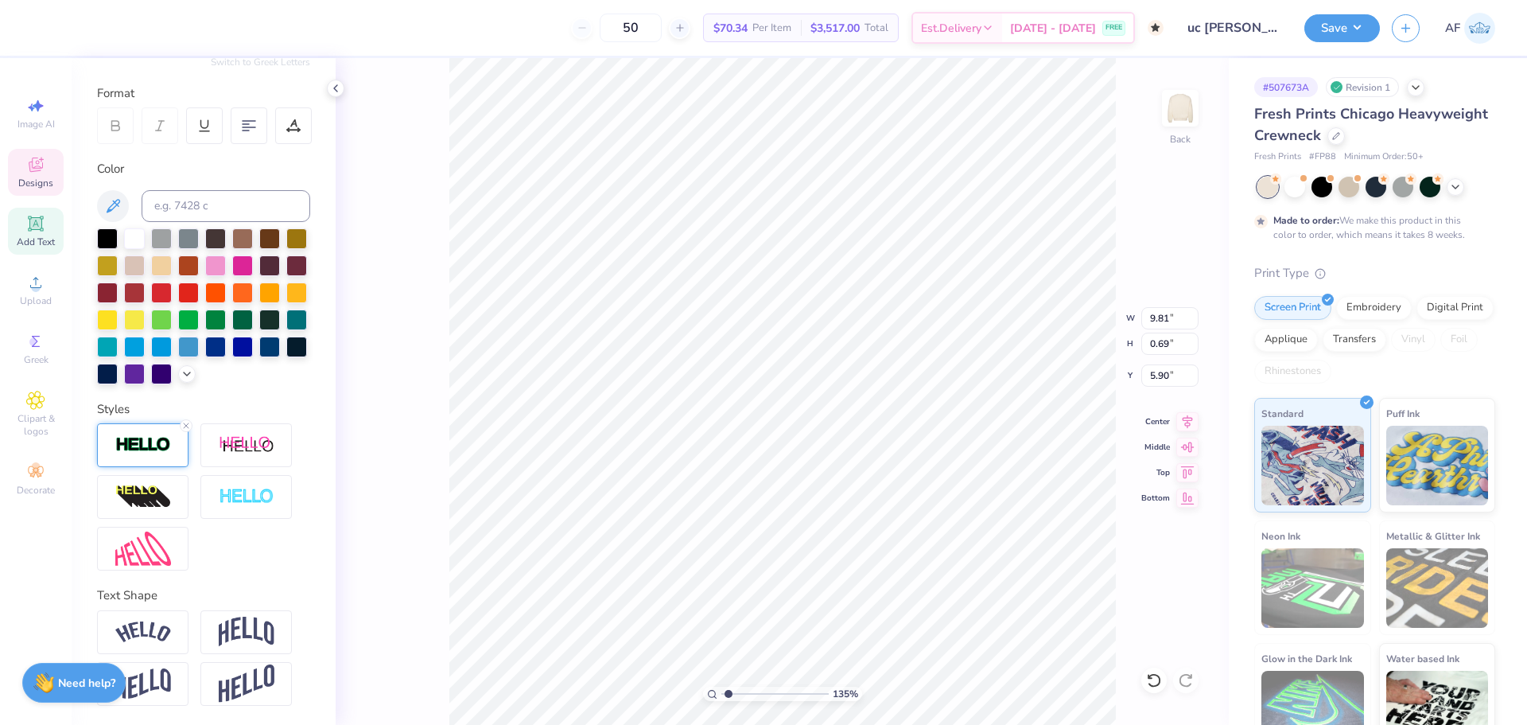
scroll to position [14, 6]
type input "1.35199941909655"
type textarea "at the University of California, Davis"
click at [32, 289] on circle at bounding box center [35, 287] width 9 height 9
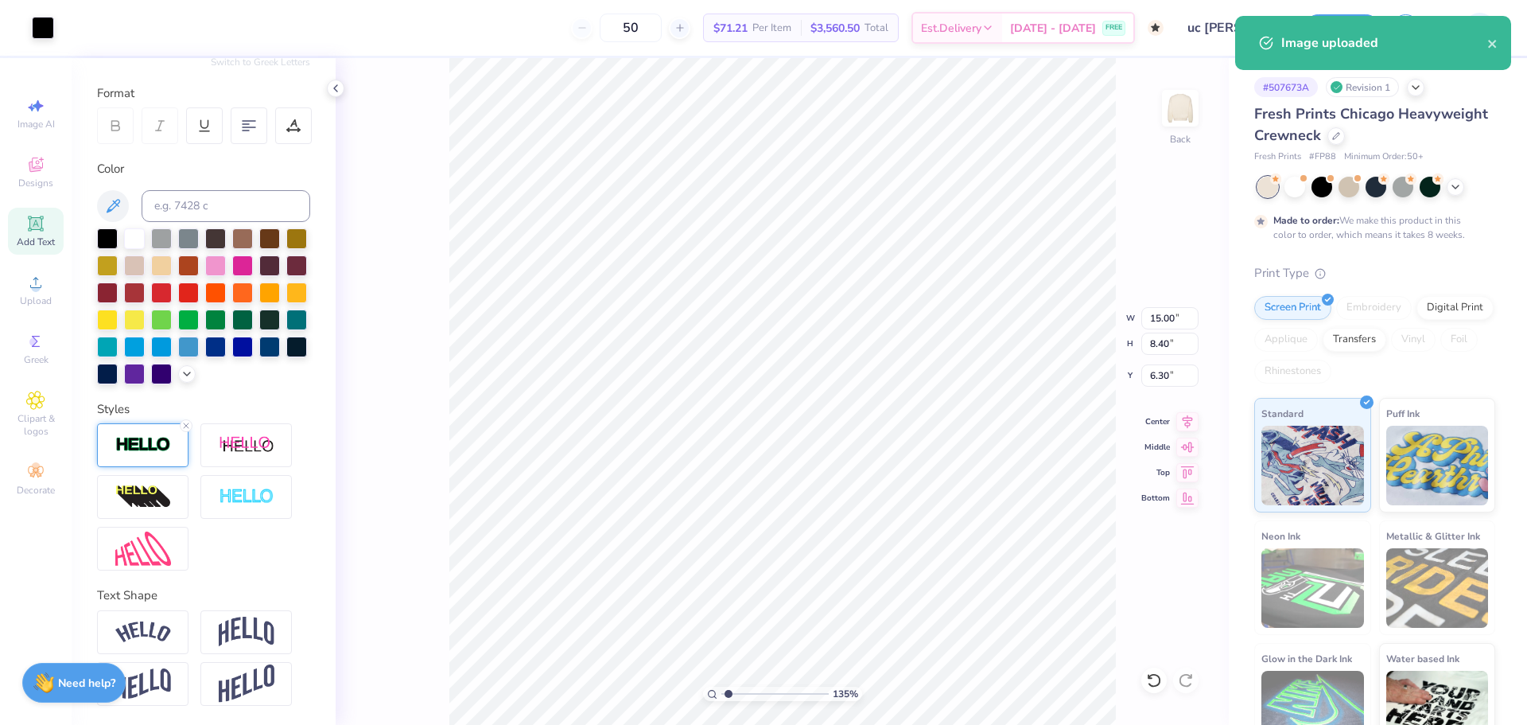
type input "1.35199941909655"
type input "8.98"
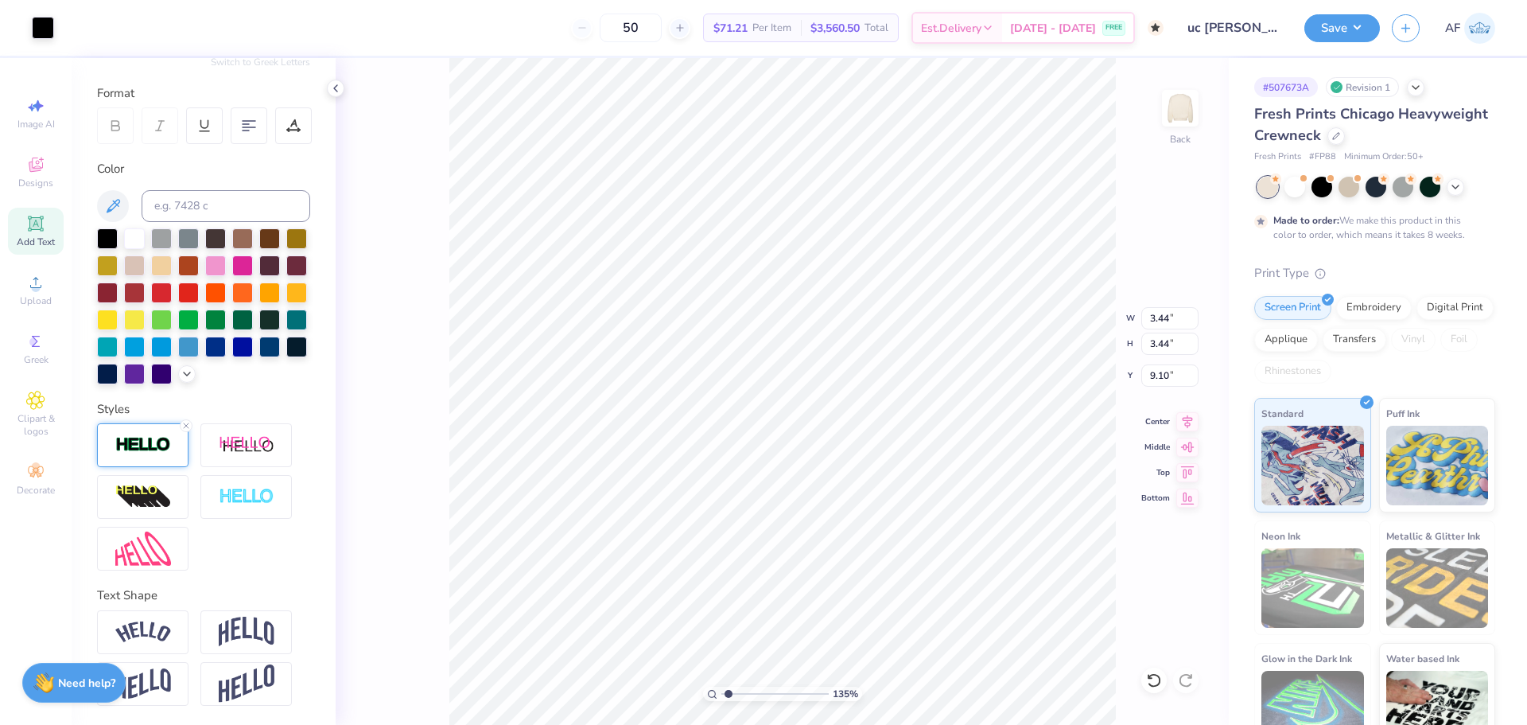
type input "1.35199941909655"
type input "0.54"
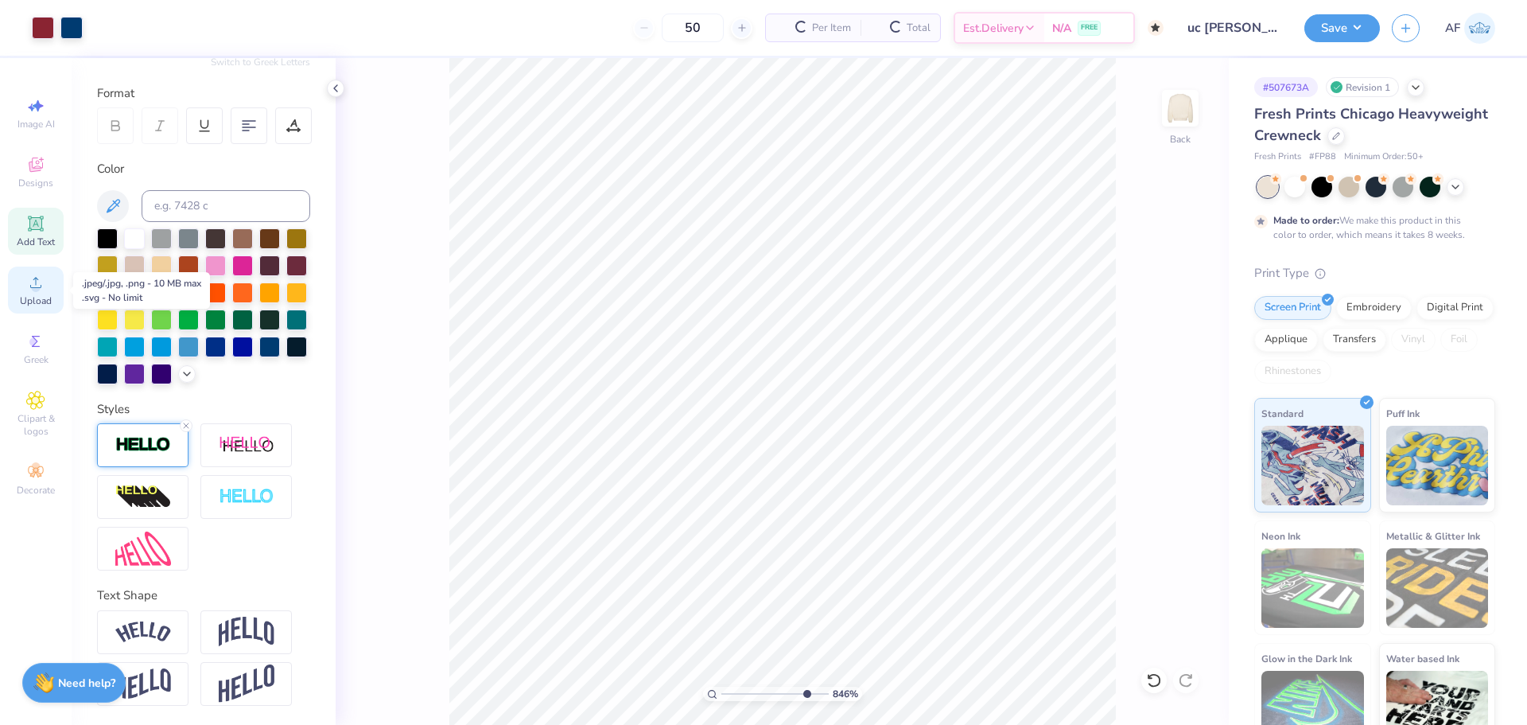
click at [33, 286] on circle at bounding box center [35, 287] width 9 height 9
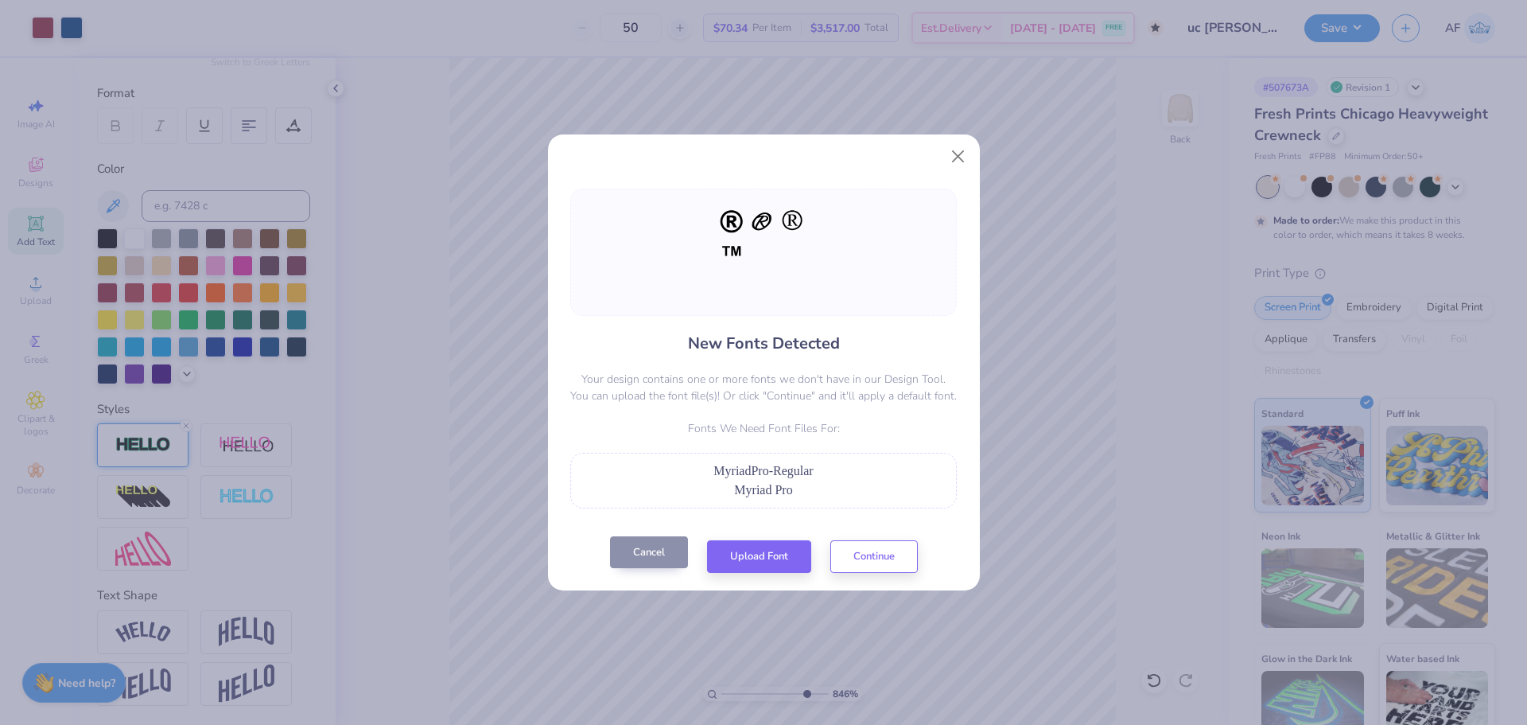
click at [643, 545] on button "Cancel" at bounding box center [649, 552] width 78 height 33
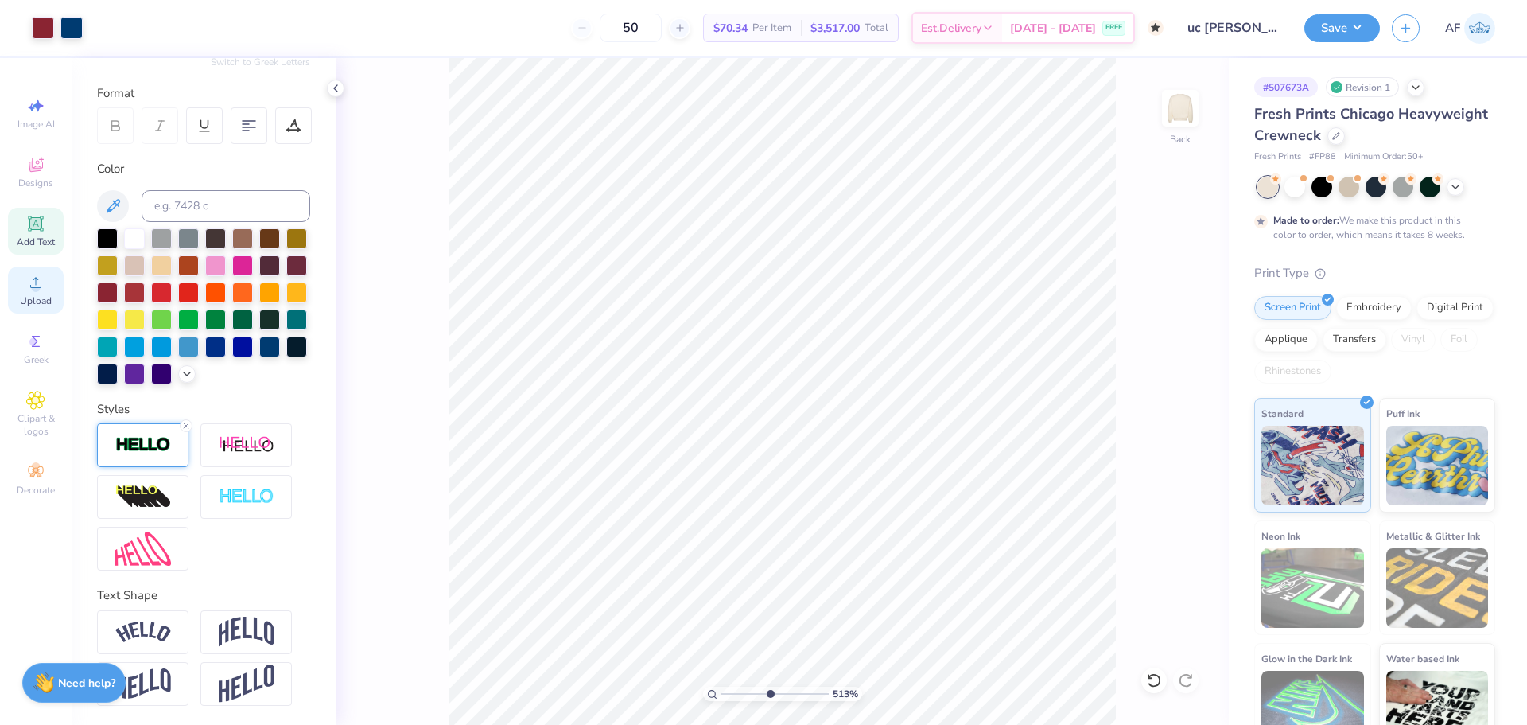
click at [33, 293] on div "Upload" at bounding box center [36, 289] width 56 height 47
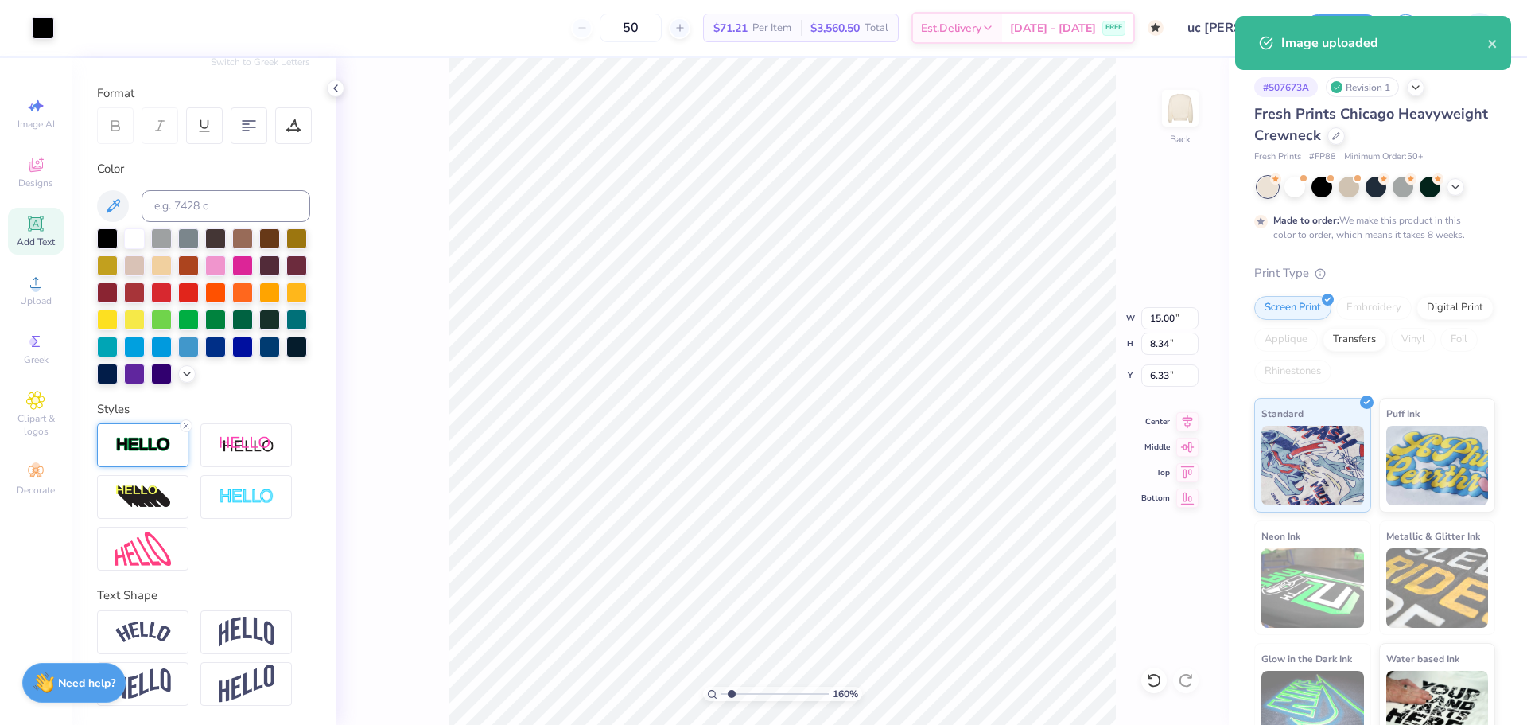
type input "1.59733176991689"
type input "9.43"
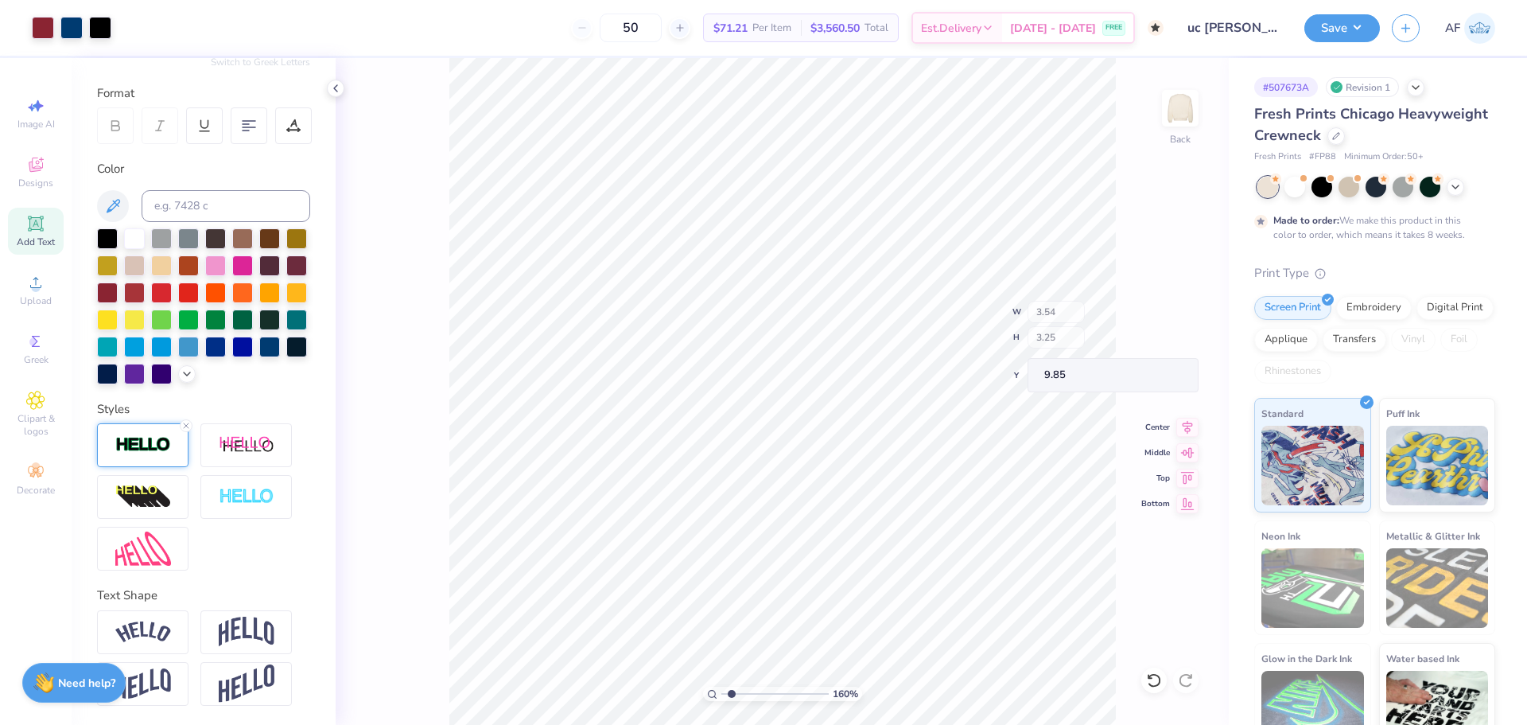
click at [391, 697] on div "160 % Back W 3.54 H 3.25 Y 9.85 Center Middle Top Bottom" at bounding box center [782, 391] width 893 height 666
type input "1.59733176991689"
click at [1165, 346] on input "3.64" at bounding box center [1169, 343] width 57 height 22
type input "2"
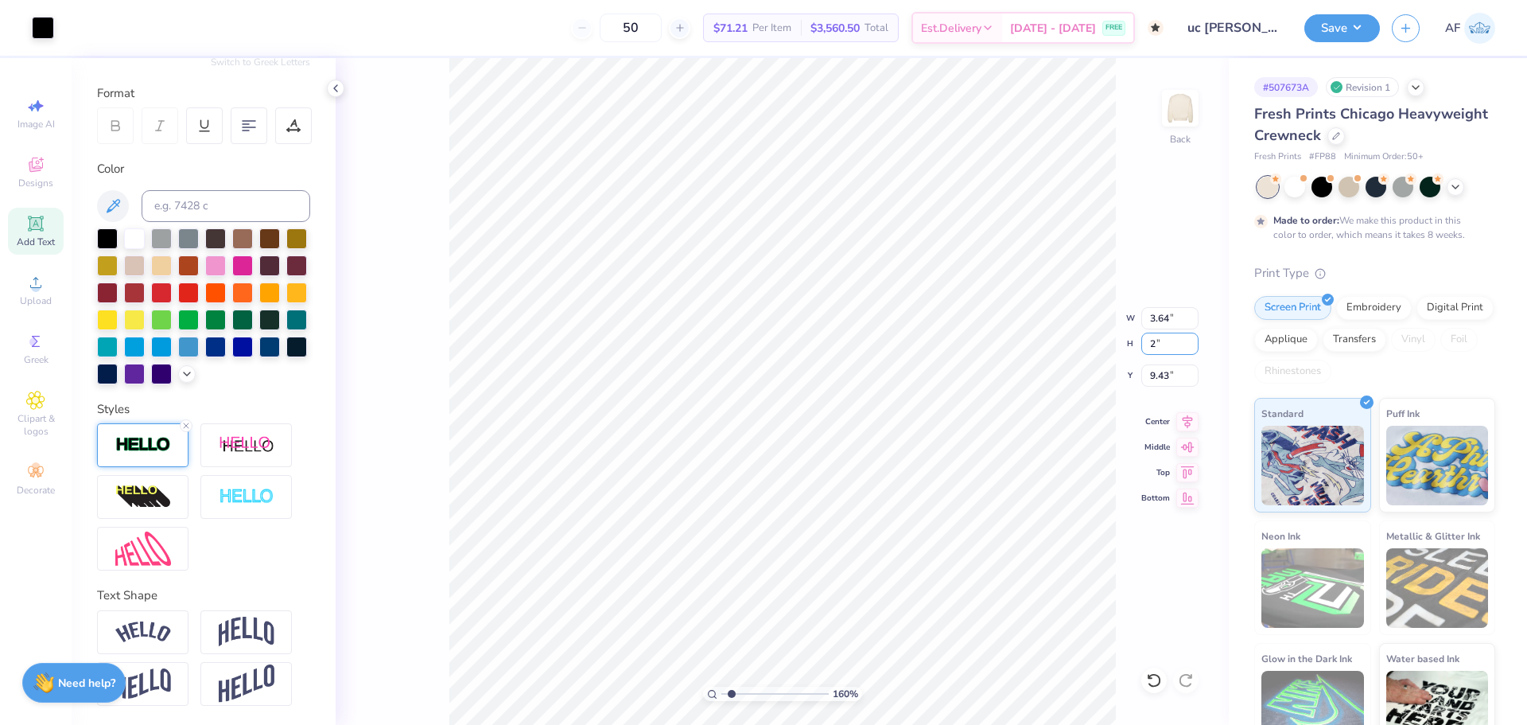
type input "1.59733176991689"
type input "2.00"
type input "10.25"
click at [1169, 346] on input "2.00" at bounding box center [1169, 343] width 57 height 22
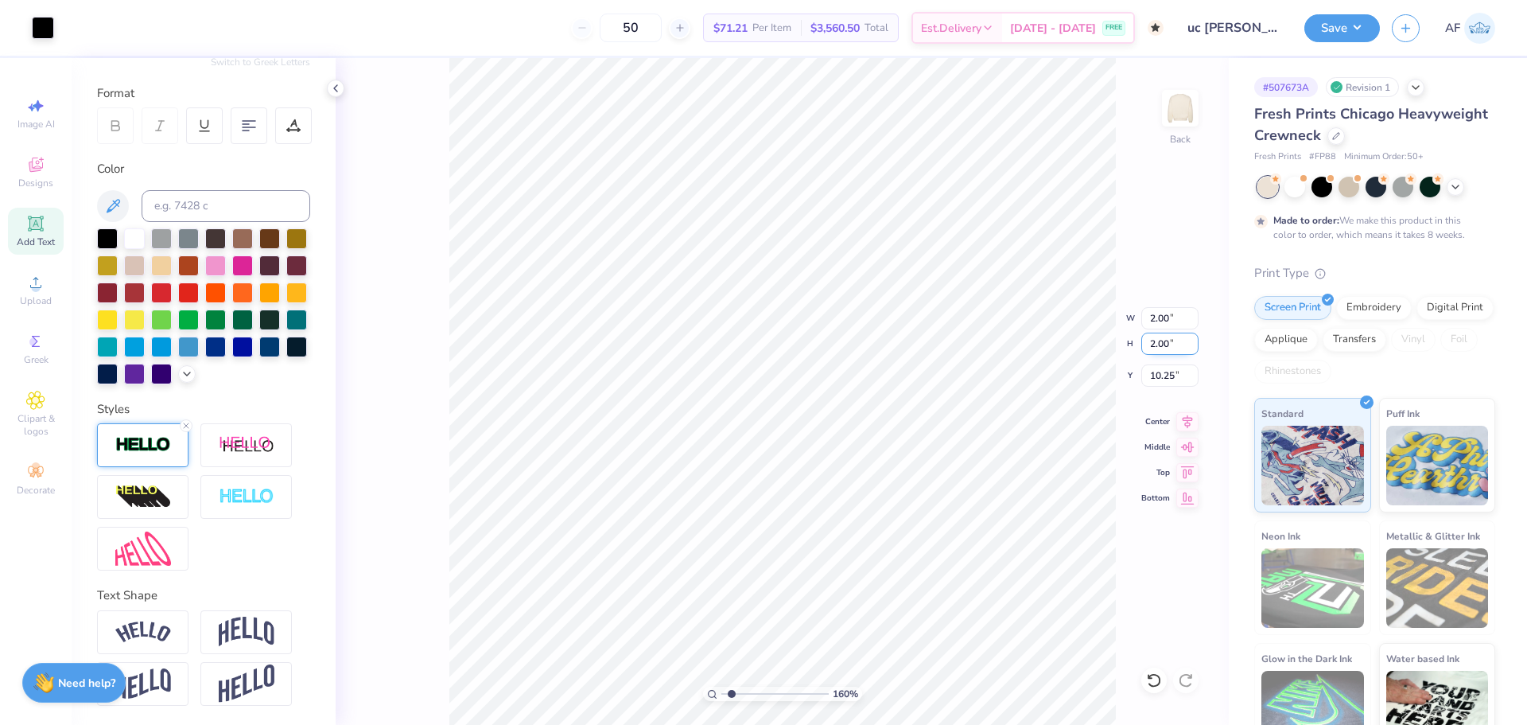
click at [1169, 346] on input "2.00" at bounding box center [1169, 343] width 57 height 22
type input ".1"
type input "1.59733176991689"
type input "0.10"
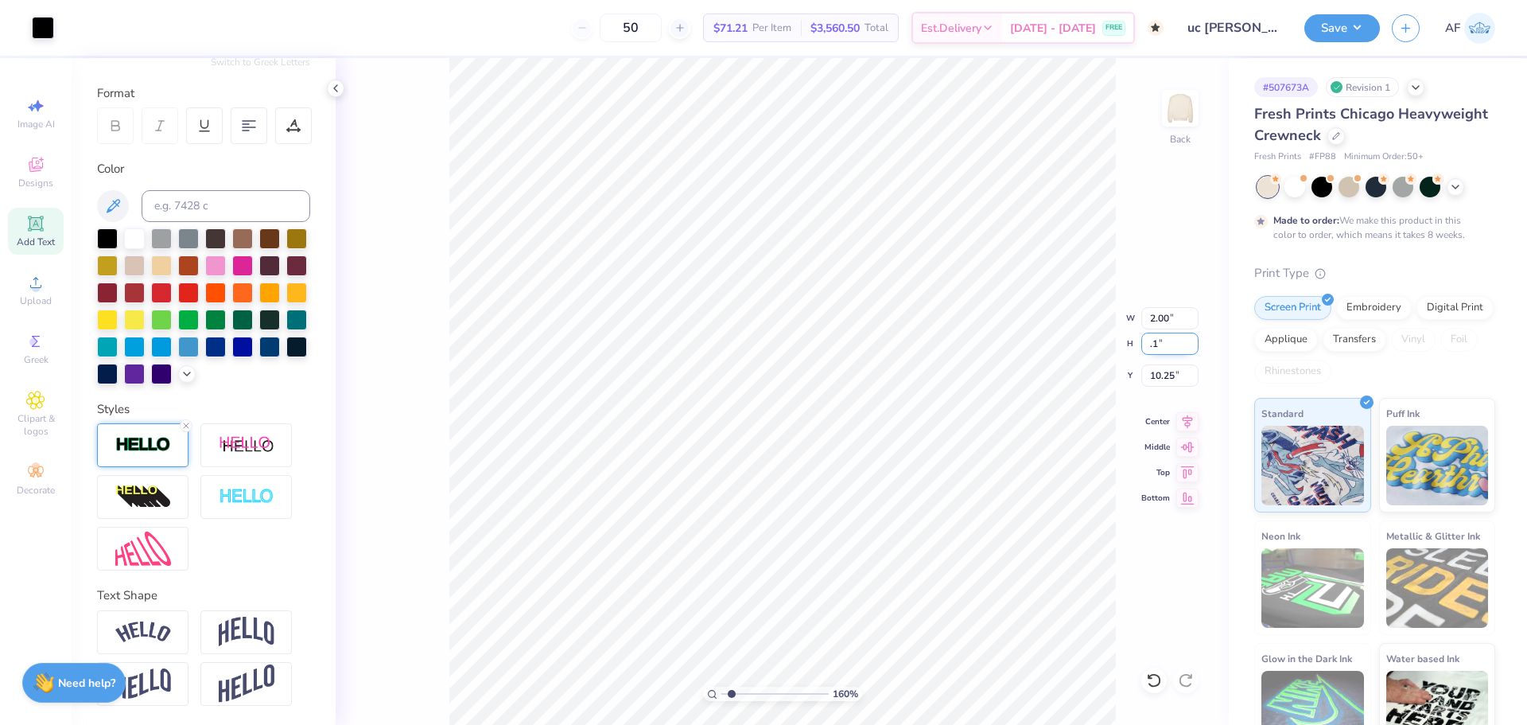
type input "0.10"
type input "11.20"
click at [118, 281] on div at bounding box center [107, 291] width 21 height 21
type input "4.34417064985155"
type input "6.07"
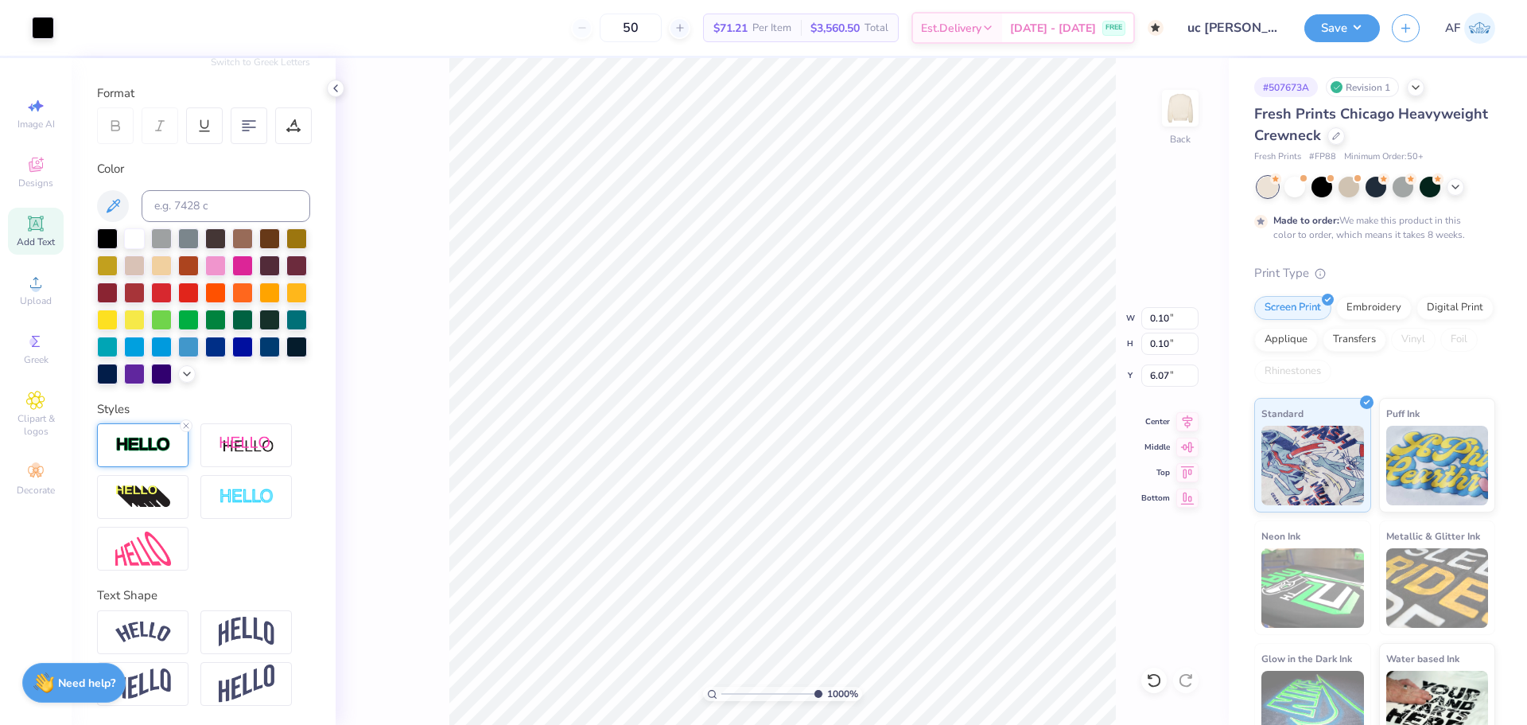
type input "10"
click at [1166, 348] on input "0.10" at bounding box center [1169, 343] width 57 height 22
type input ".5"
type input "0.50"
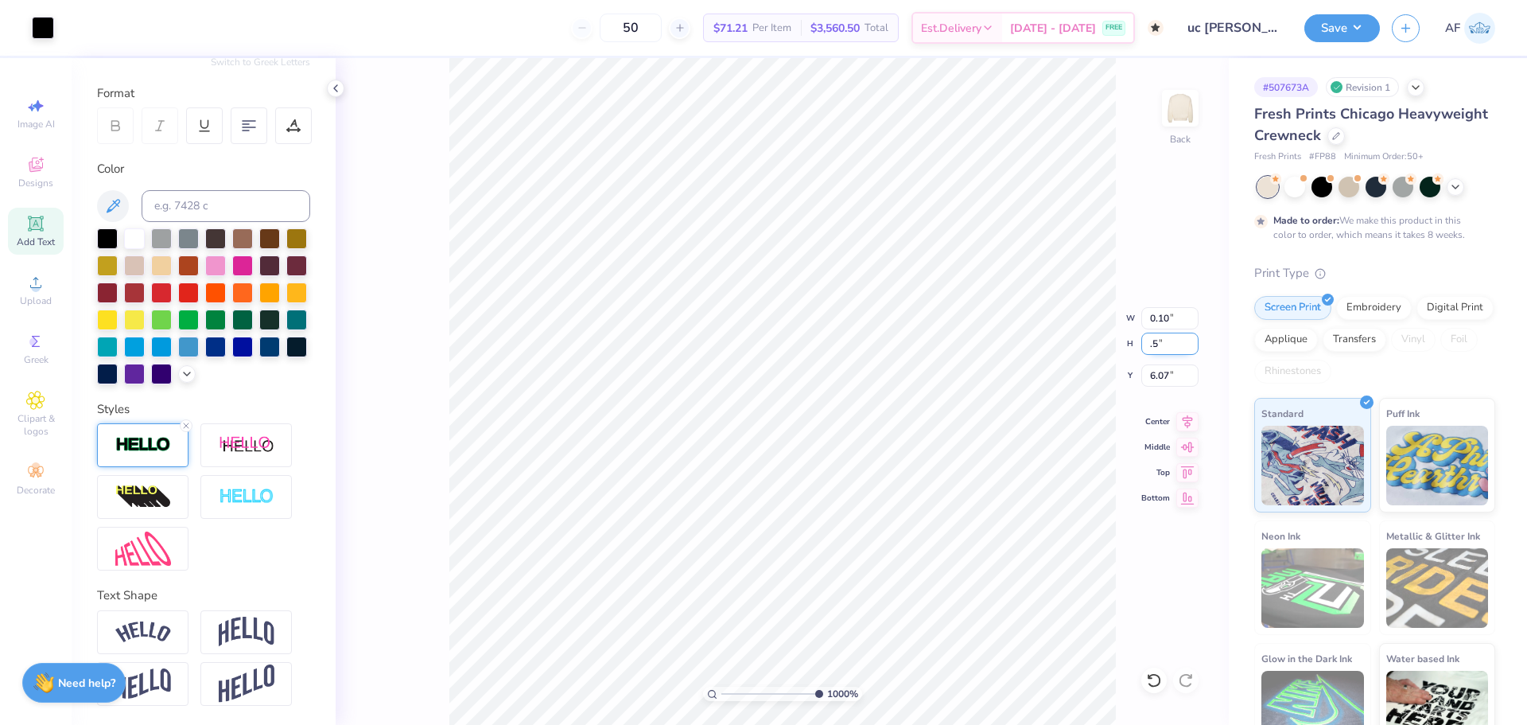
type input "0.50"
type input "5.87"
click at [118, 281] on div at bounding box center [107, 291] width 21 height 21
click at [45, 303] on span "Upload" at bounding box center [36, 300] width 32 height 13
type input "1.35199941909655"
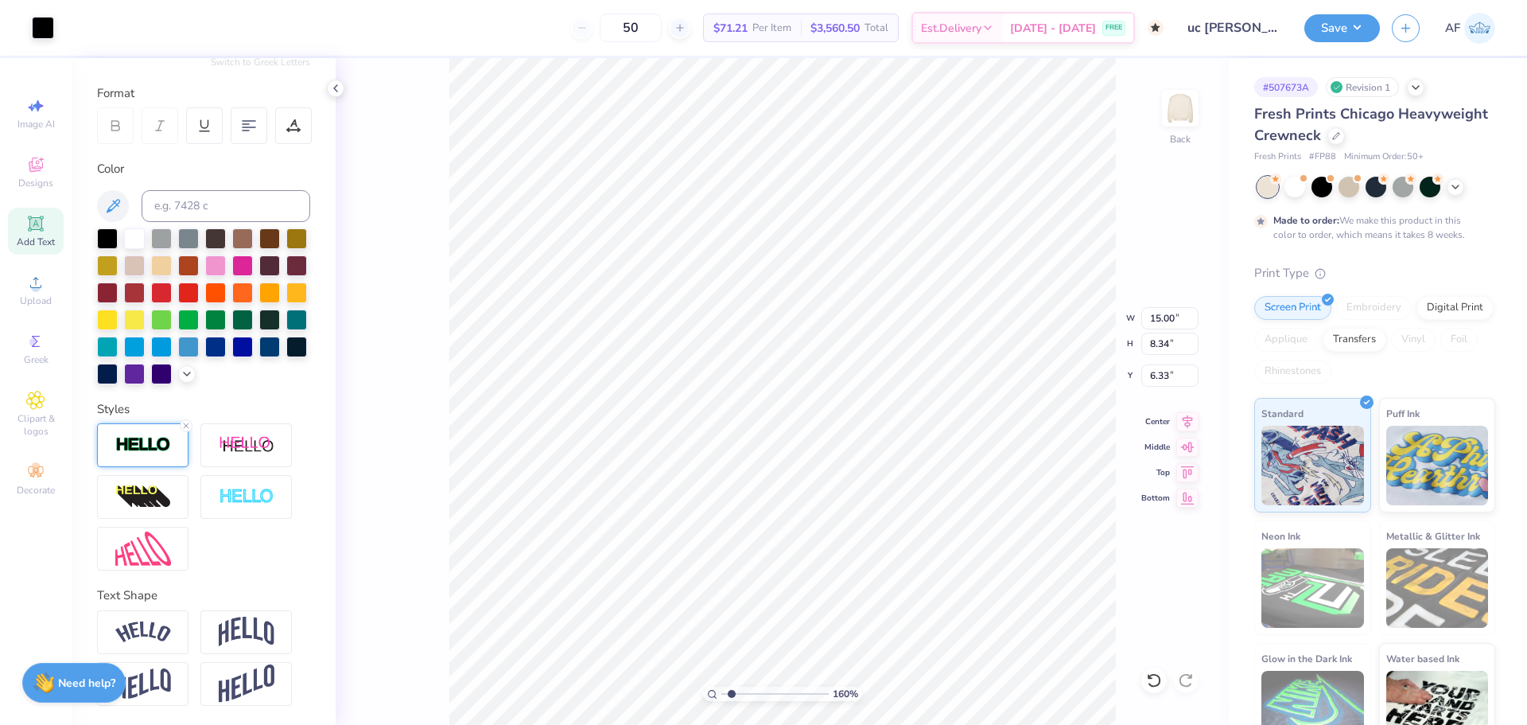
type input "8.34"
type input "1.1443473820924"
type input "3.54"
type input "3.25"
type input "8.76"
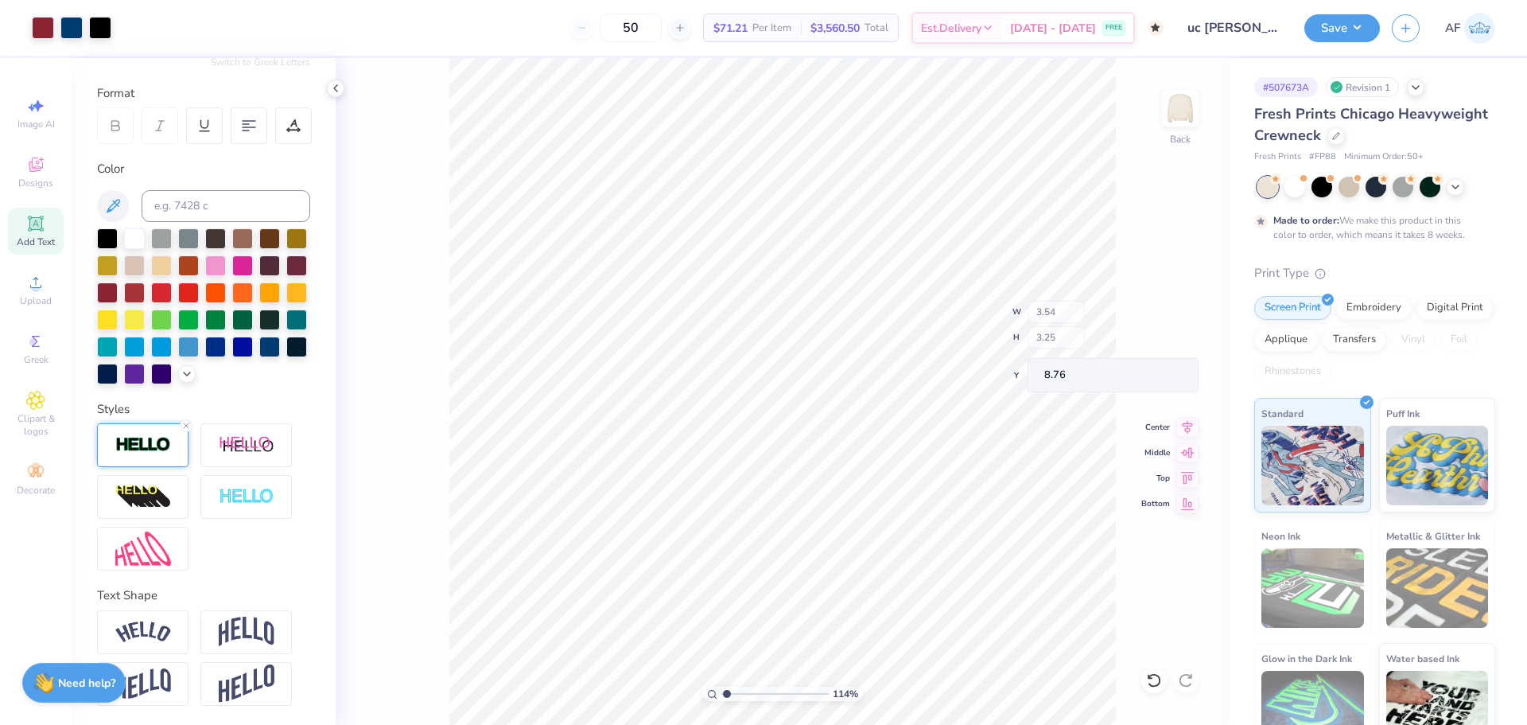
click at [425, 568] on div "114 % Back W 3.54 H 3.25 Y 8.76 Center Middle Top Bottom" at bounding box center [782, 391] width 893 height 666
click at [118, 281] on div at bounding box center [107, 291] width 21 height 21
click at [146, 248] on div at bounding box center [203, 306] width 213 height 156
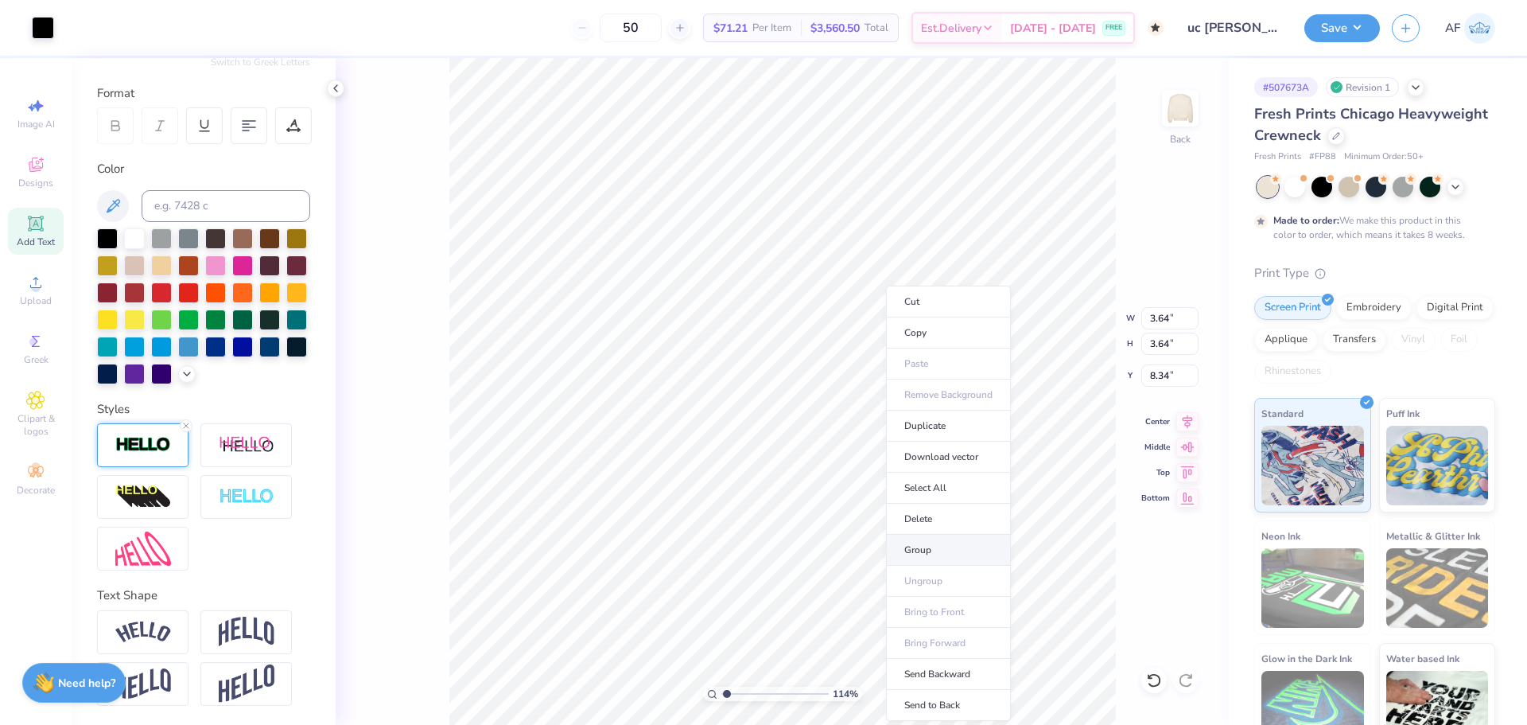
click at [916, 549] on li "Group" at bounding box center [948, 549] width 125 height 31
click at [259, 317] on div at bounding box center [269, 318] width 21 height 21
click at [286, 293] on div at bounding box center [296, 291] width 21 height 21
click at [118, 281] on div at bounding box center [107, 291] width 21 height 21
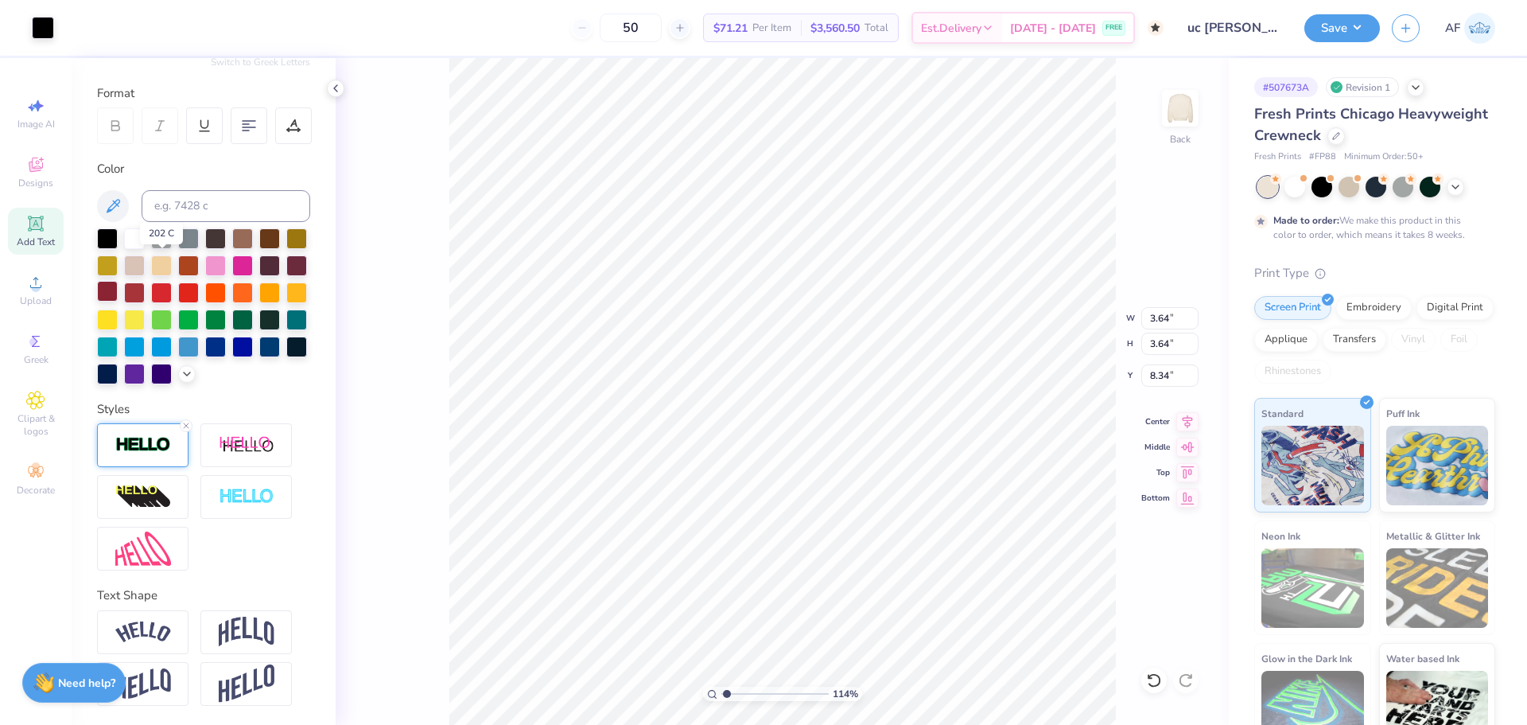
click at [118, 281] on div at bounding box center [107, 291] width 21 height 21
click at [42, 22] on div at bounding box center [43, 26] width 22 height 22
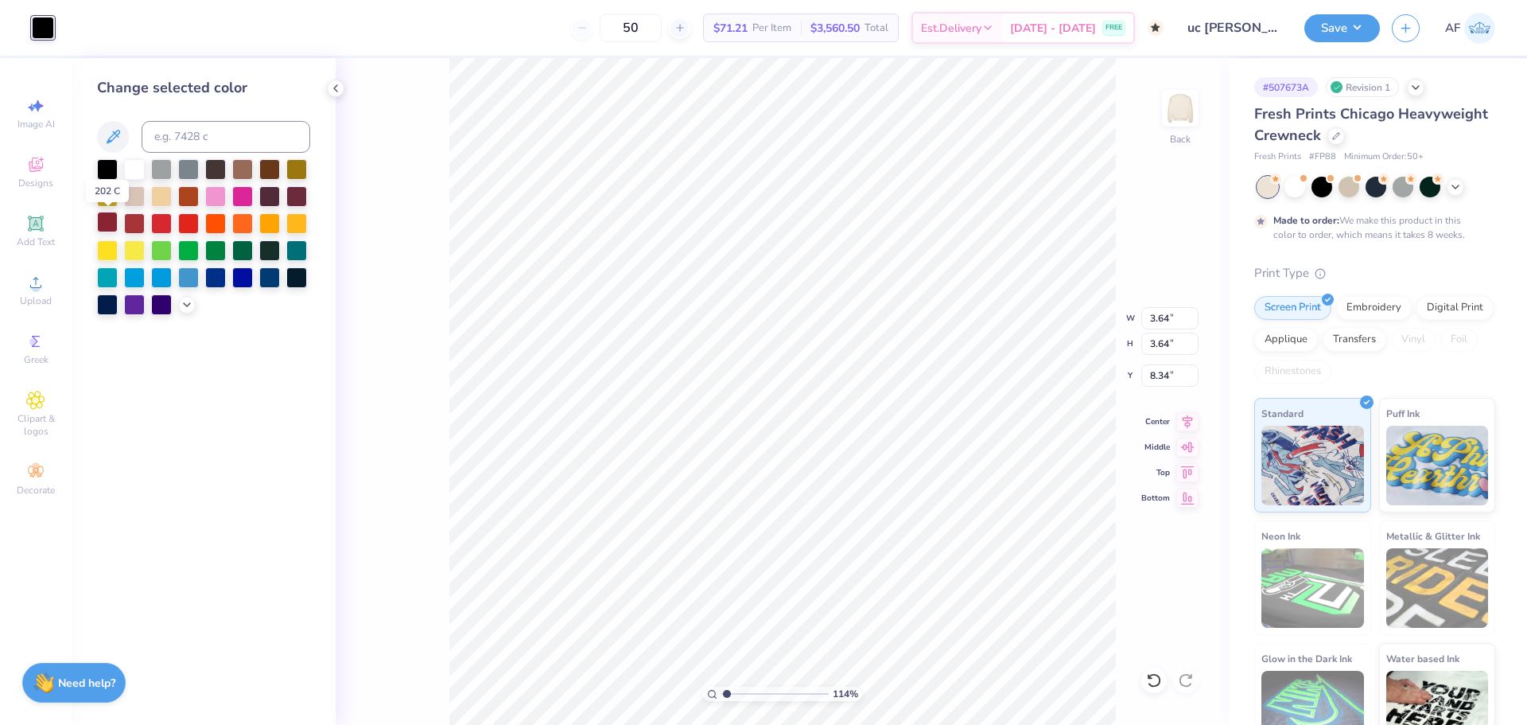
click at [111, 223] on div at bounding box center [107, 222] width 21 height 21
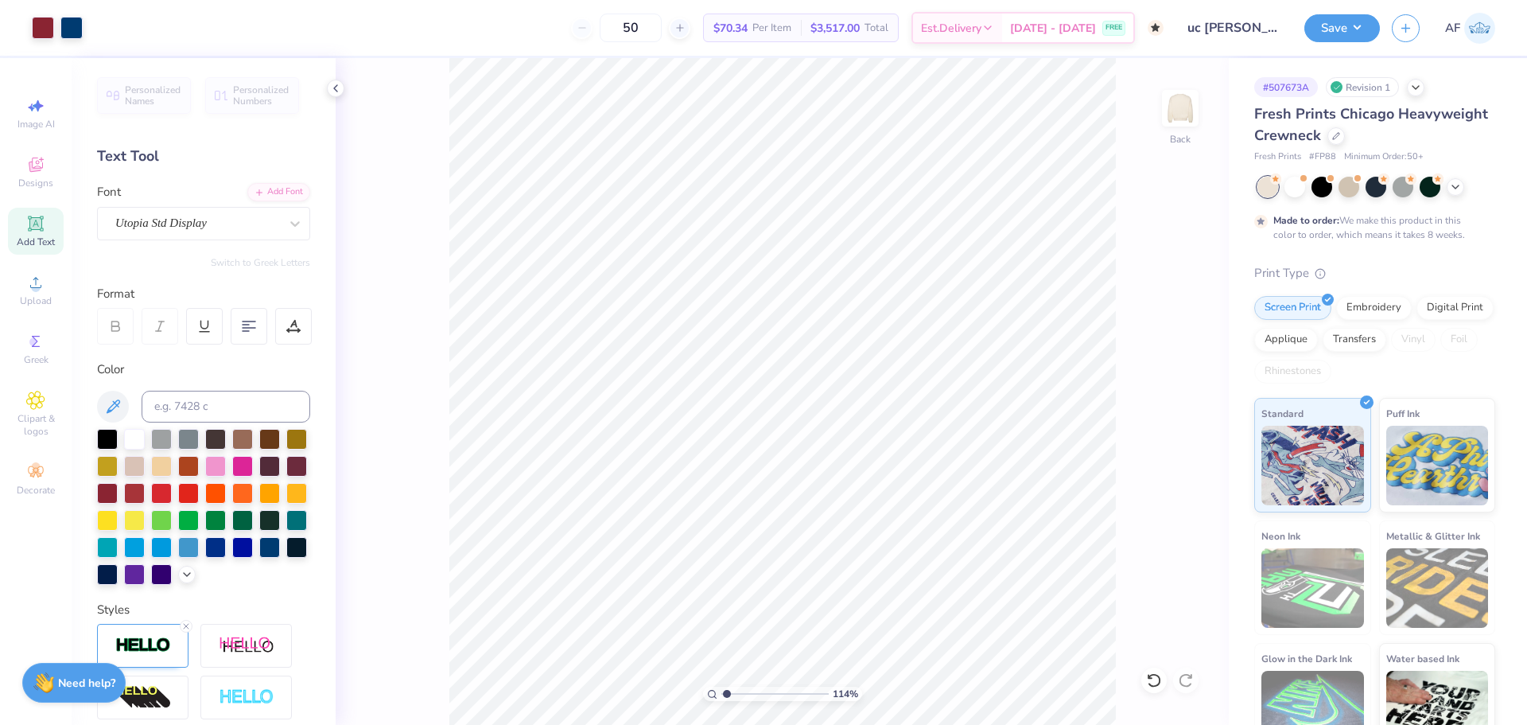
type input "1.1443473820924"
click at [223, 406] on input at bounding box center [226, 406] width 169 height 32
type input "202"
type input "1.1443473820924"
type input "1.93"
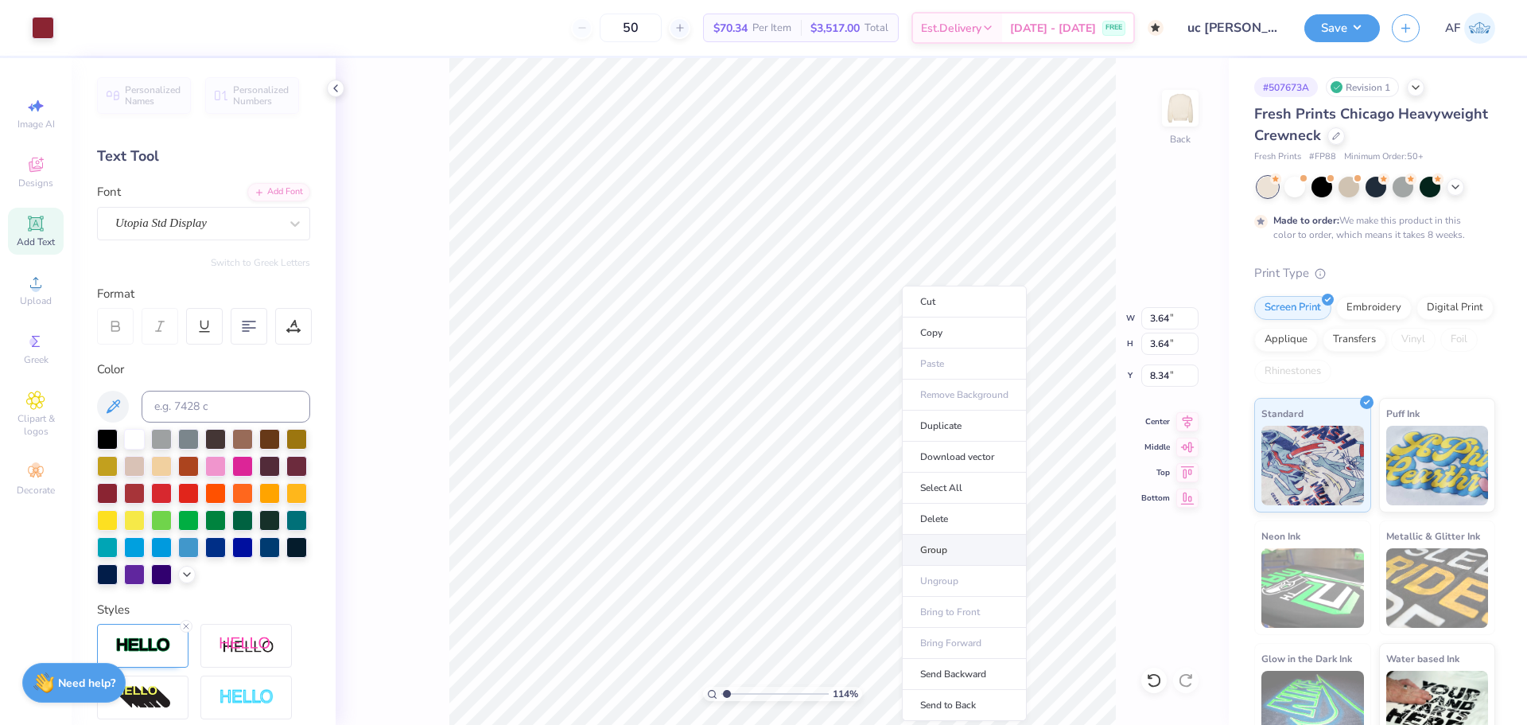
click at [919, 554] on li "Group" at bounding box center [964, 549] width 125 height 31
click at [1171, 348] on input "3.64" at bounding box center [1169, 343] width 57 height 22
click at [1170, 347] on input "0.30" at bounding box center [1169, 343] width 57 height 22
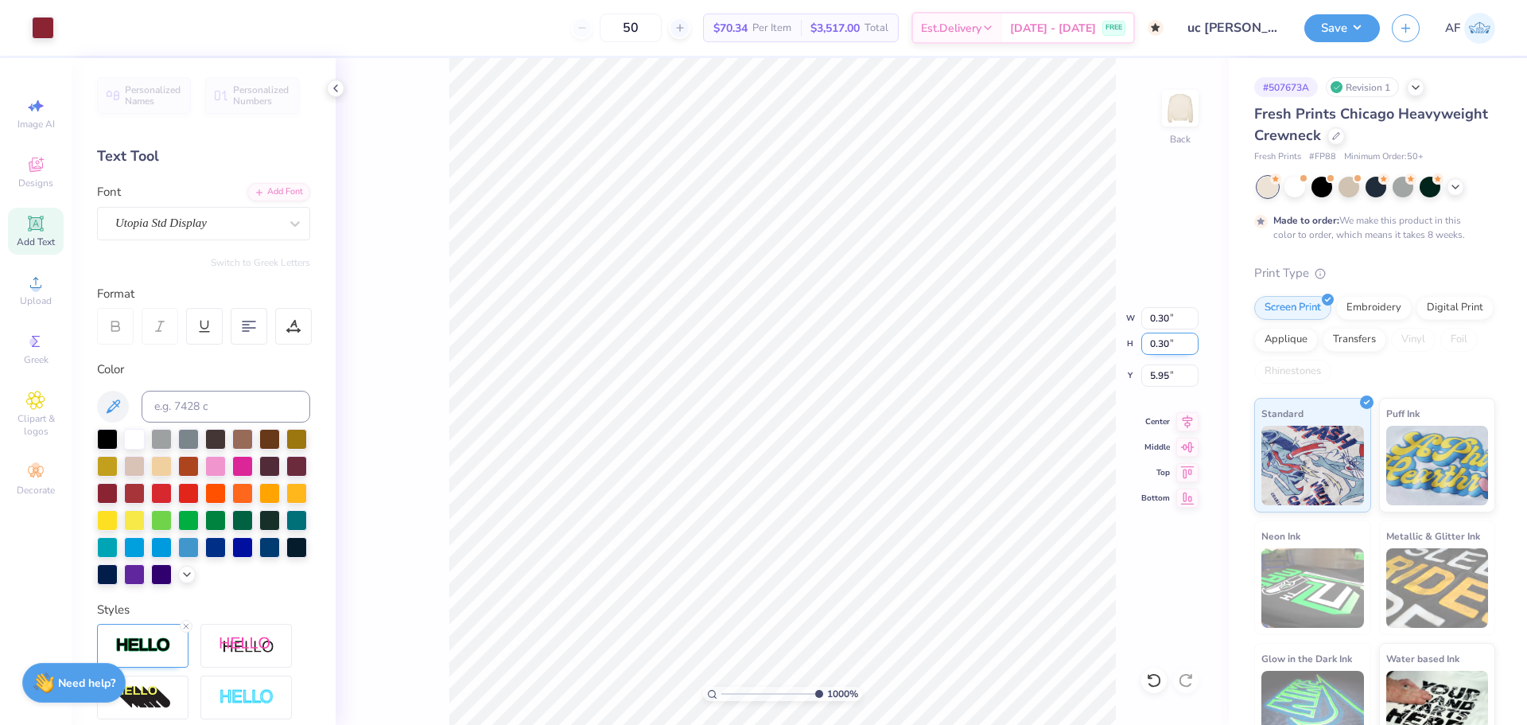
click at [1170, 347] on input "0.30" at bounding box center [1169, 343] width 57 height 22
click at [1187, 422] on icon at bounding box center [1187, 419] width 22 height 19
click at [1183, 421] on icon at bounding box center [1187, 419] width 22 height 19
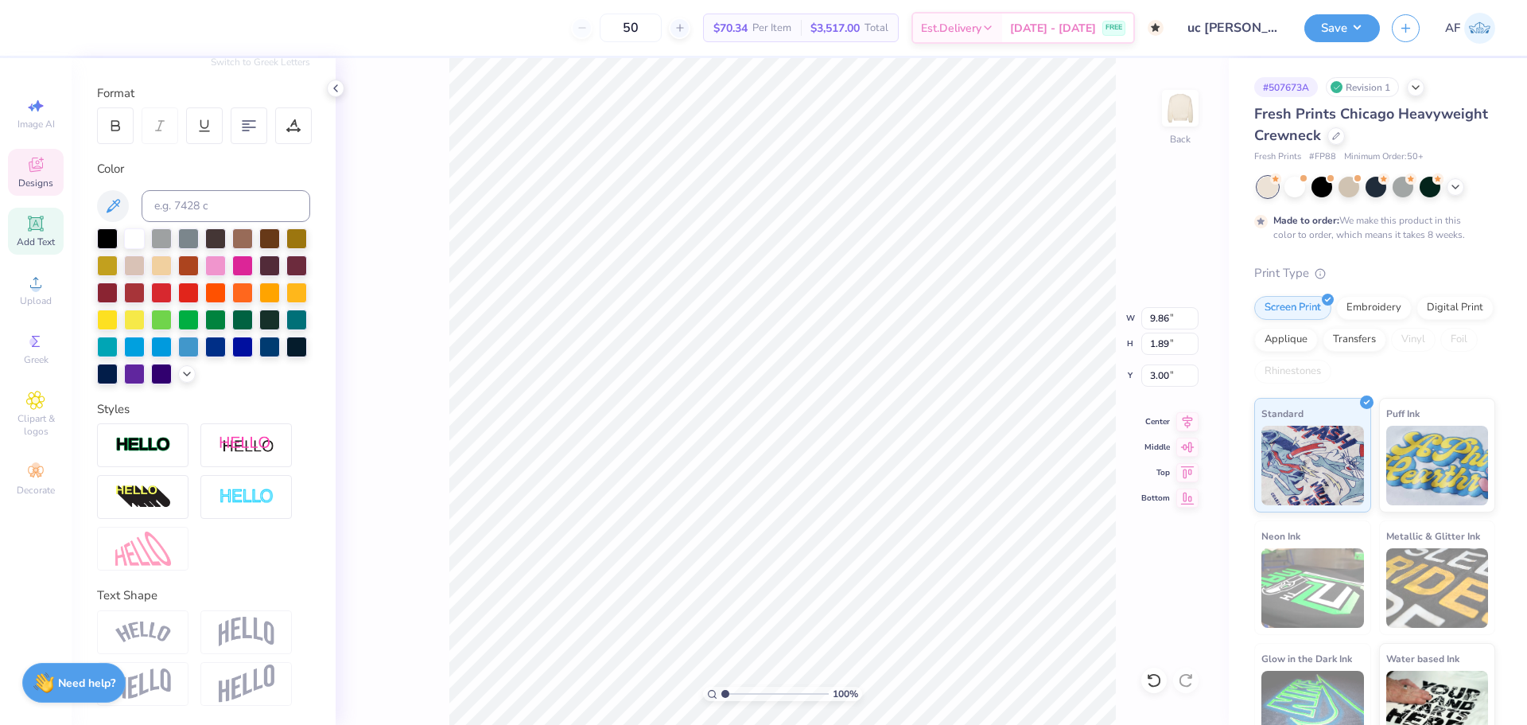
scroll to position [14, 5]
click at [247, 634] on img at bounding box center [247, 631] width 56 height 30
click at [253, 629] on img at bounding box center [247, 631] width 56 height 30
click at [254, 627] on img at bounding box center [247, 631] width 56 height 30
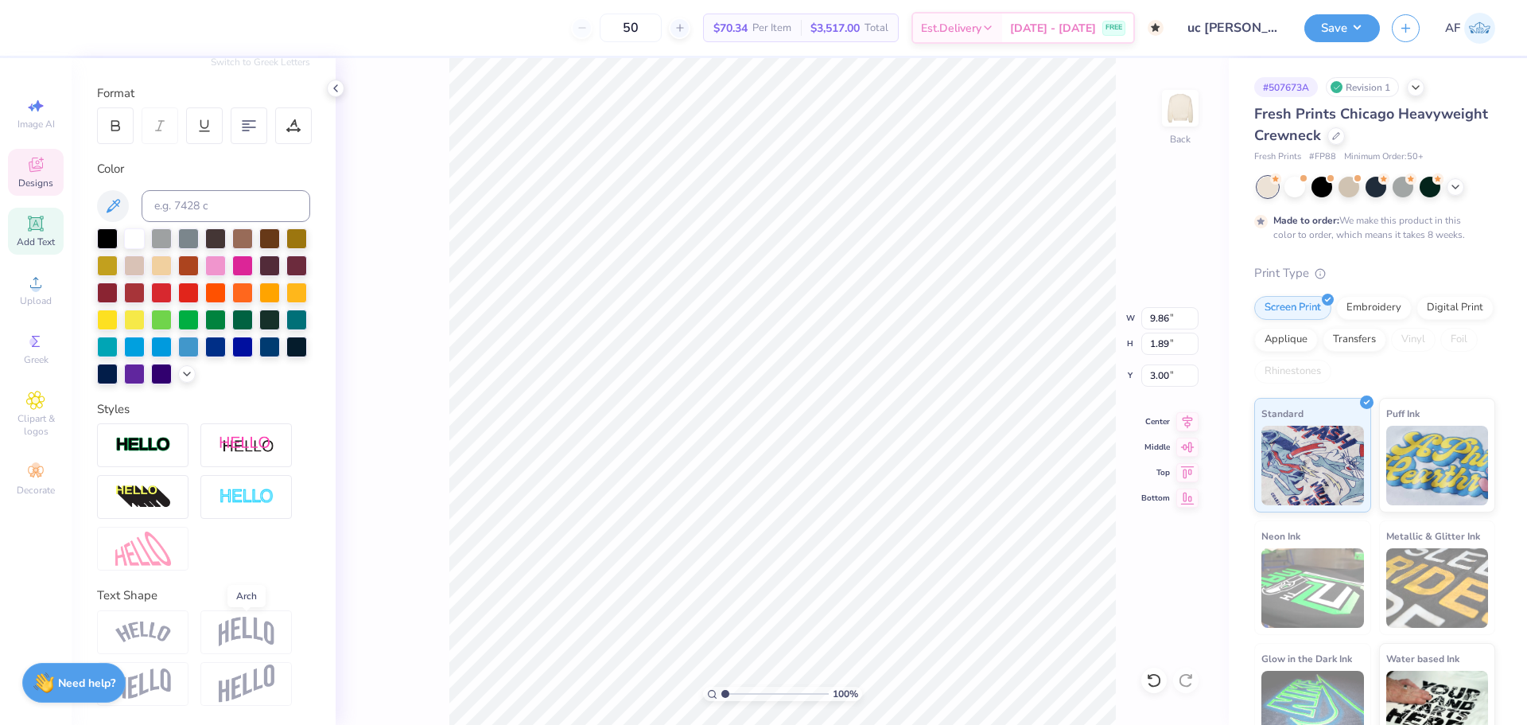
click at [261, 627] on img at bounding box center [247, 631] width 56 height 30
click at [36, 164] on icon at bounding box center [35, 164] width 19 height 19
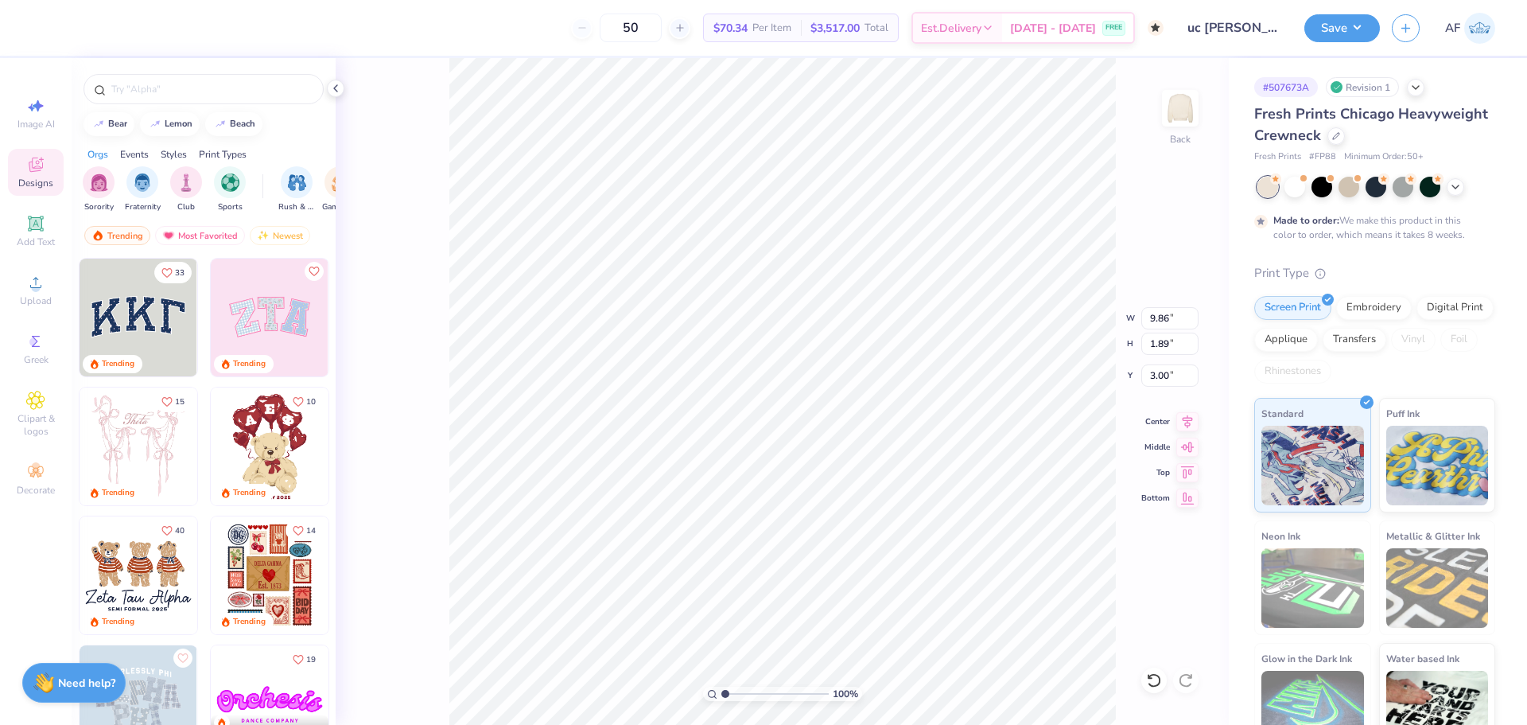
scroll to position [14, 2]
click at [23, 221] on div "Add Text" at bounding box center [36, 231] width 56 height 47
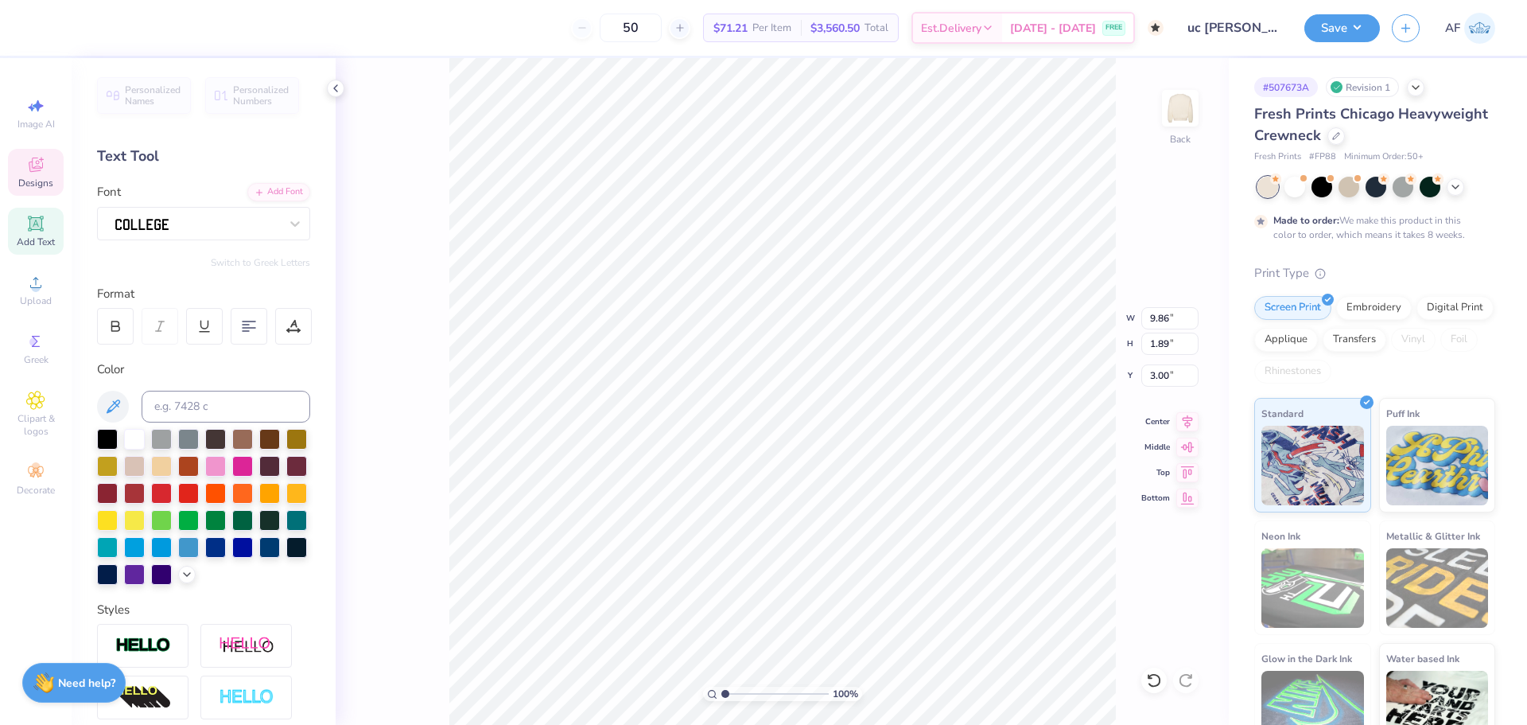
scroll to position [227, 0]
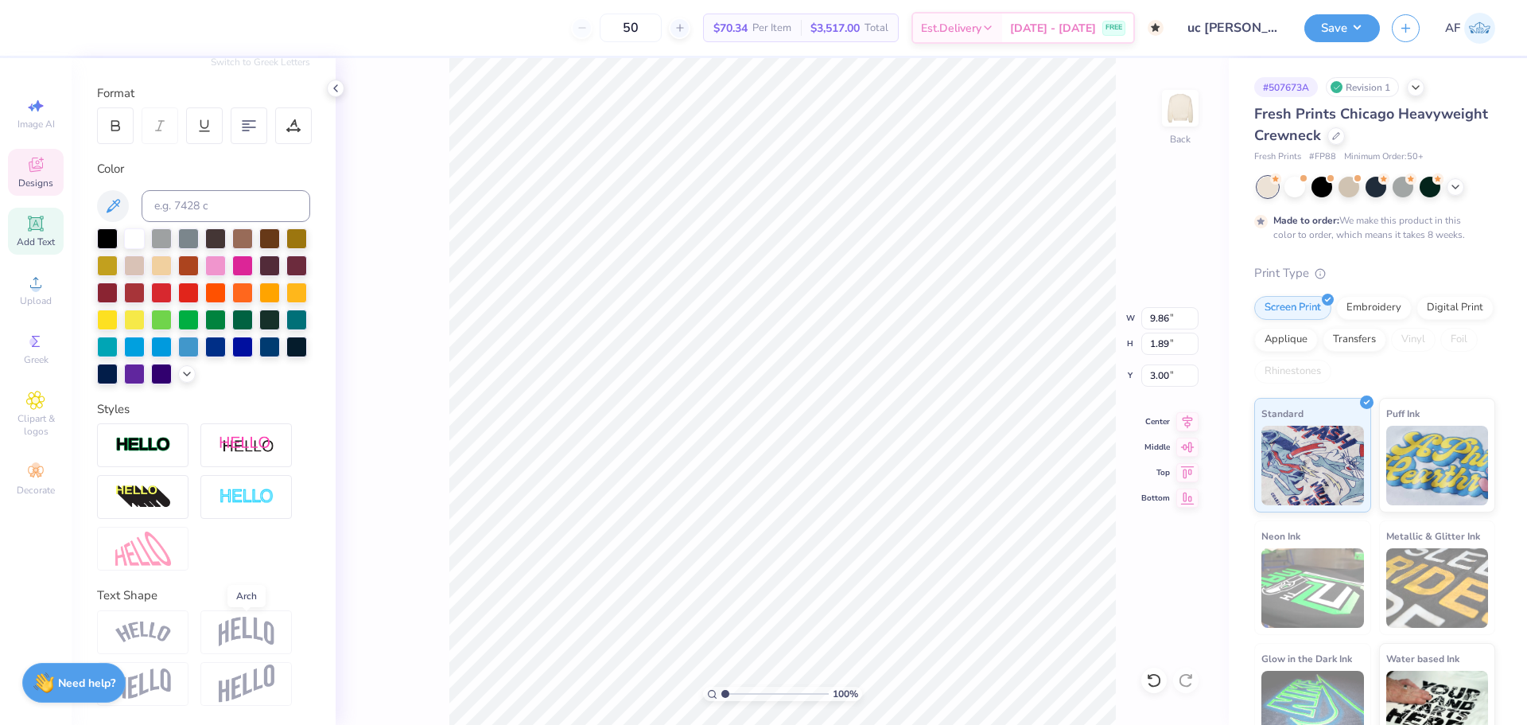
click at [253, 634] on img at bounding box center [247, 631] width 56 height 30
click at [134, 628] on img at bounding box center [143, 631] width 56 height 21
click at [270, 629] on img at bounding box center [247, 631] width 56 height 30
click at [42, 290] on icon at bounding box center [35, 282] width 19 height 19
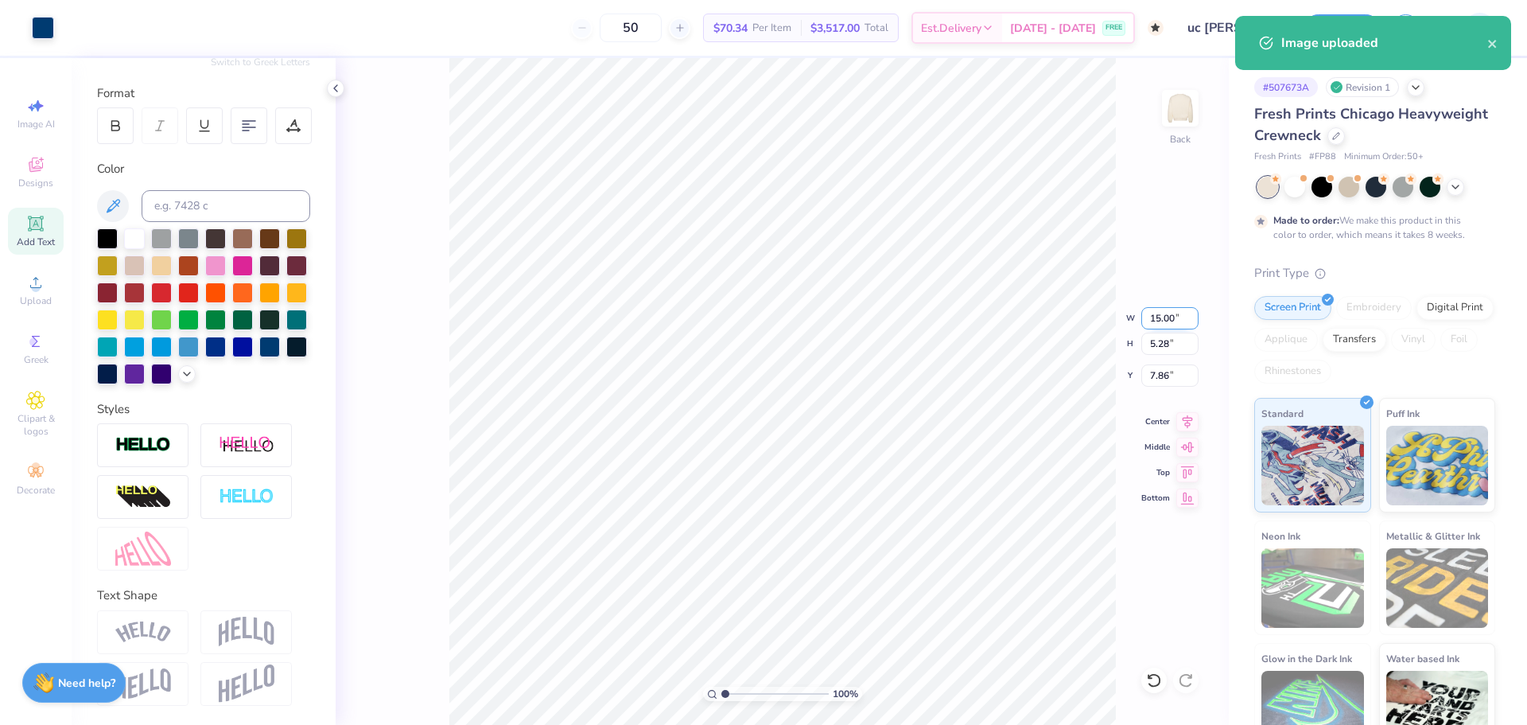
click at [1141, 321] on input "15.00" at bounding box center [1169, 318] width 57 height 22
click at [1155, 317] on input "15.00" at bounding box center [1169, 318] width 57 height 22
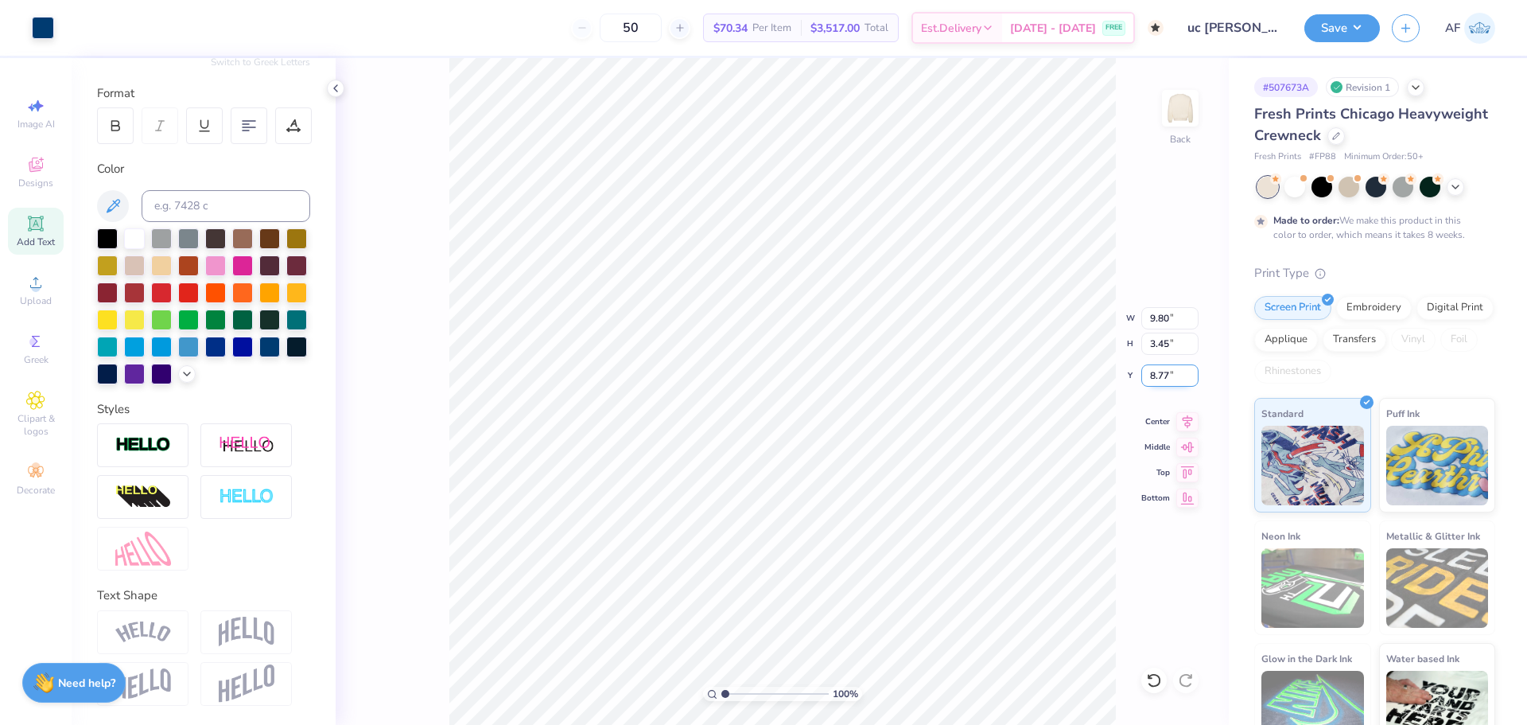
click at [1152, 369] on input "8.77" at bounding box center [1169, 375] width 57 height 22
click at [872, 543] on li "Group" at bounding box center [853, 541] width 125 height 31
click at [1173, 375] on input "10.50" at bounding box center [1169, 375] width 57 height 22
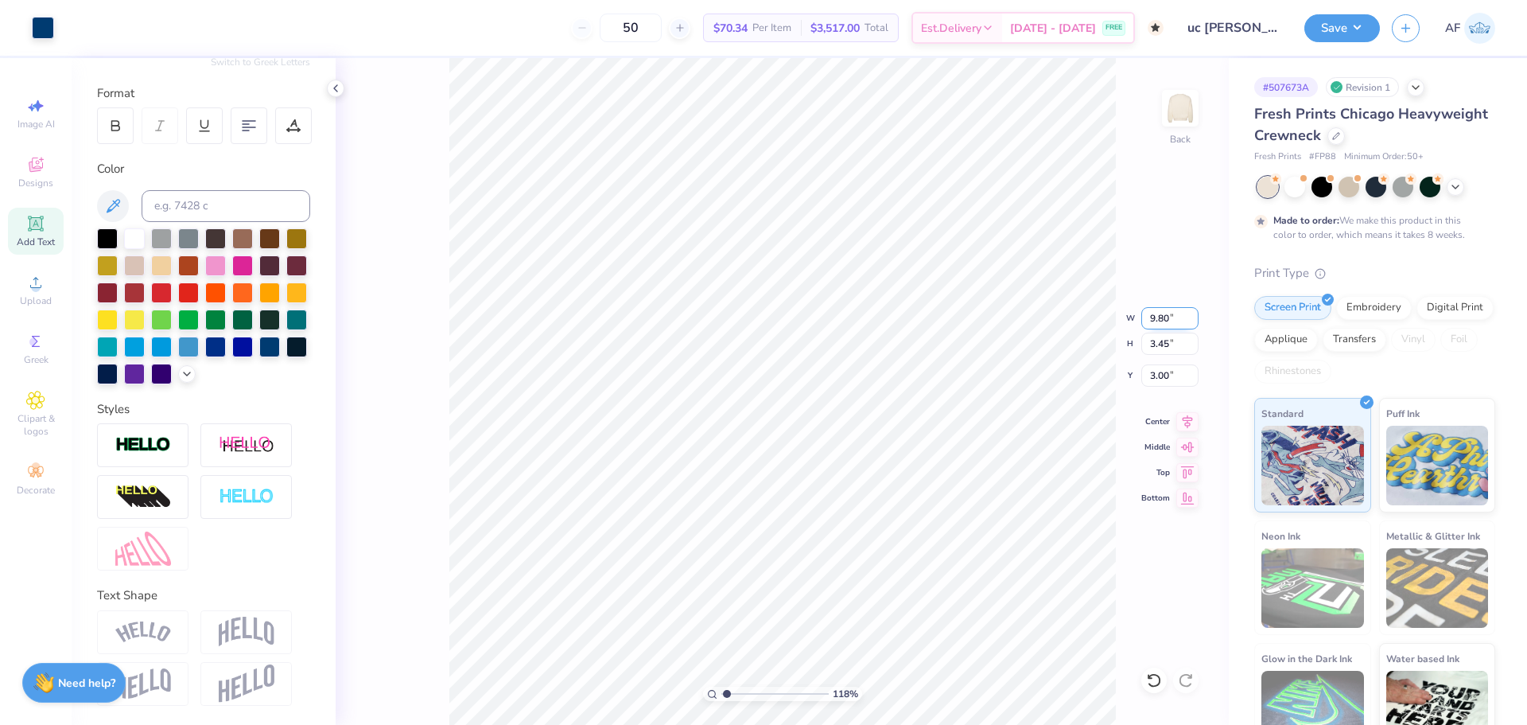
click at [1157, 313] on input "9.80" at bounding box center [1169, 318] width 57 height 22
click at [925, 498] on li "Group" at bounding box center [923, 497] width 125 height 31
click at [1162, 318] on input "10.00" at bounding box center [1169, 318] width 57 height 22
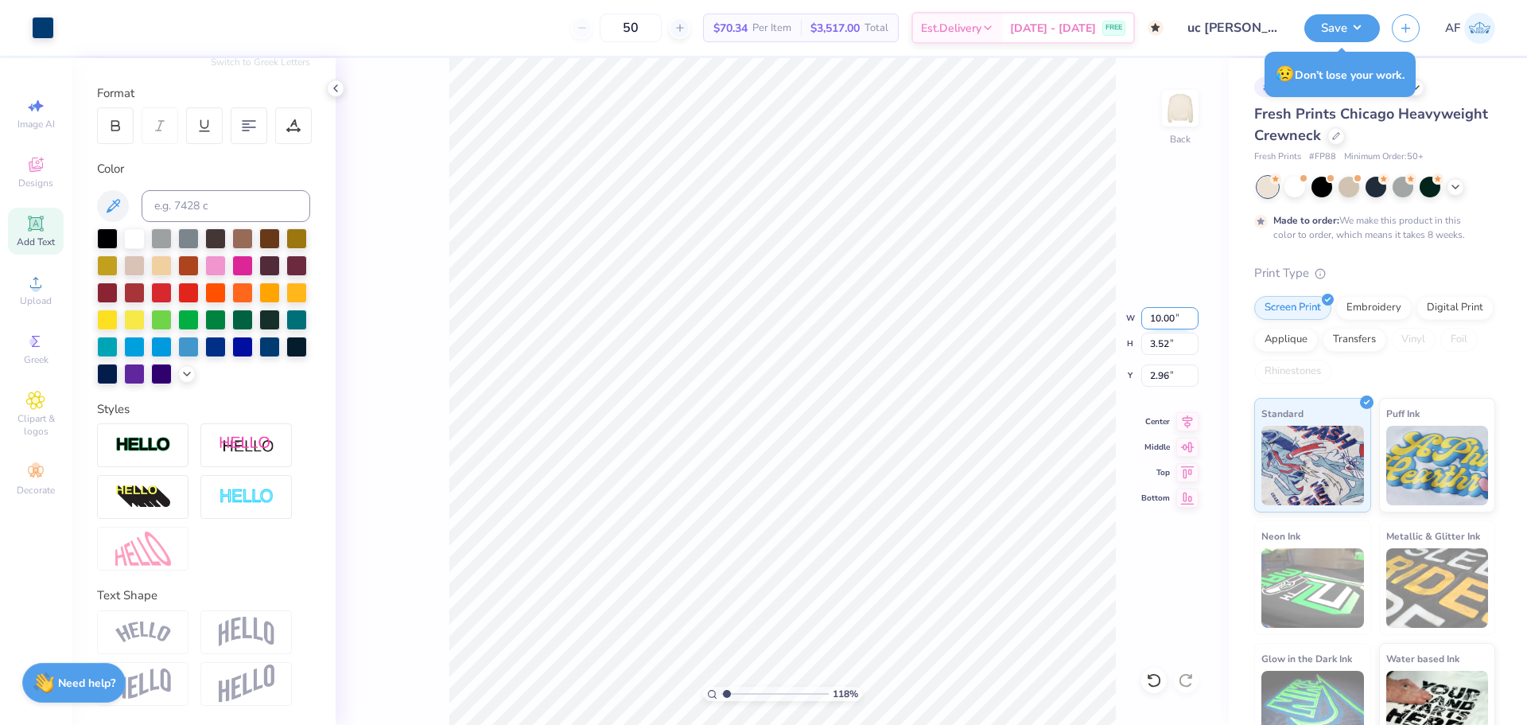
click at [1162, 318] on input "10.00" at bounding box center [1169, 318] width 57 height 22
click at [1156, 317] on input "10.00" at bounding box center [1169, 318] width 57 height 22
click at [1166, 317] on input "10.50" at bounding box center [1169, 318] width 57 height 22
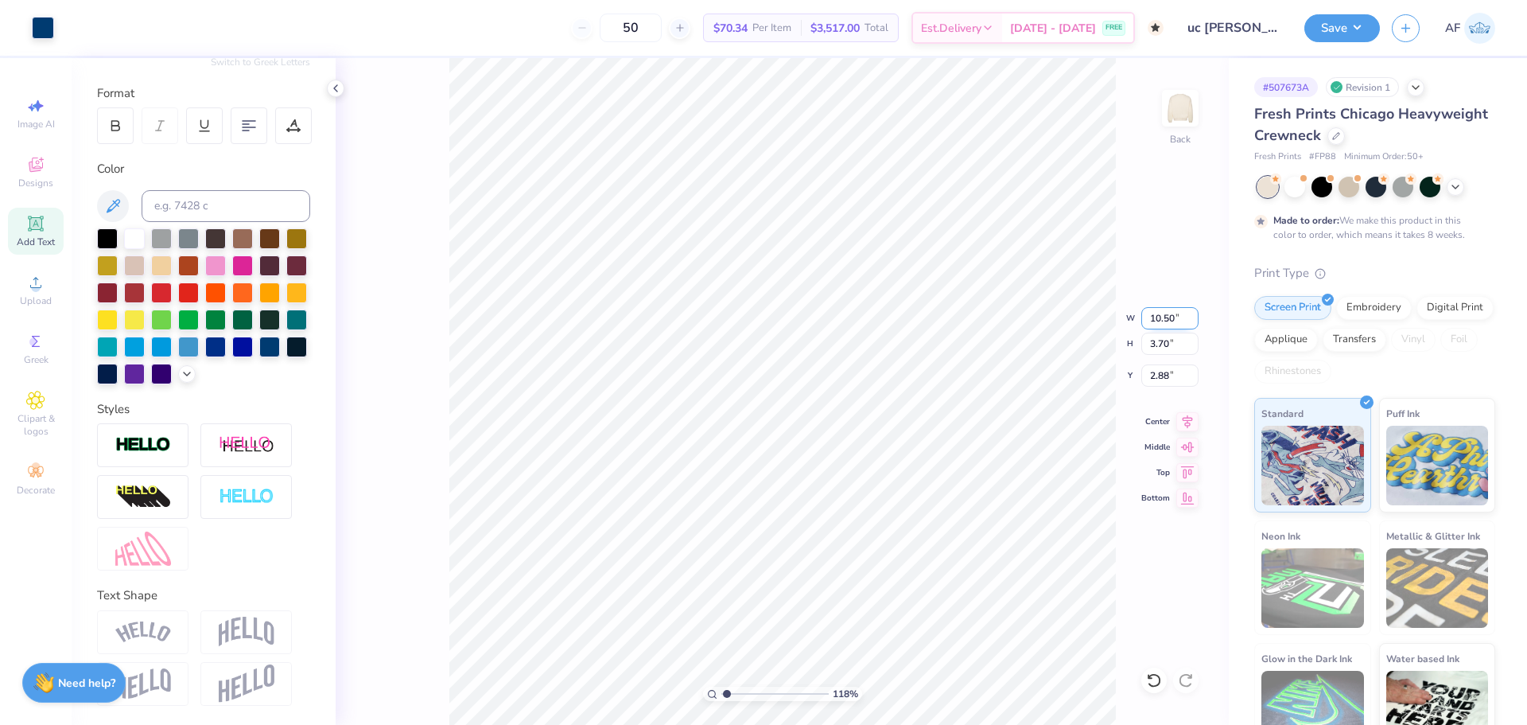
click at [1166, 317] on input "10.50" at bounding box center [1169, 318] width 57 height 22
click at [1152, 317] on input "9.00" at bounding box center [1169, 318] width 57 height 22
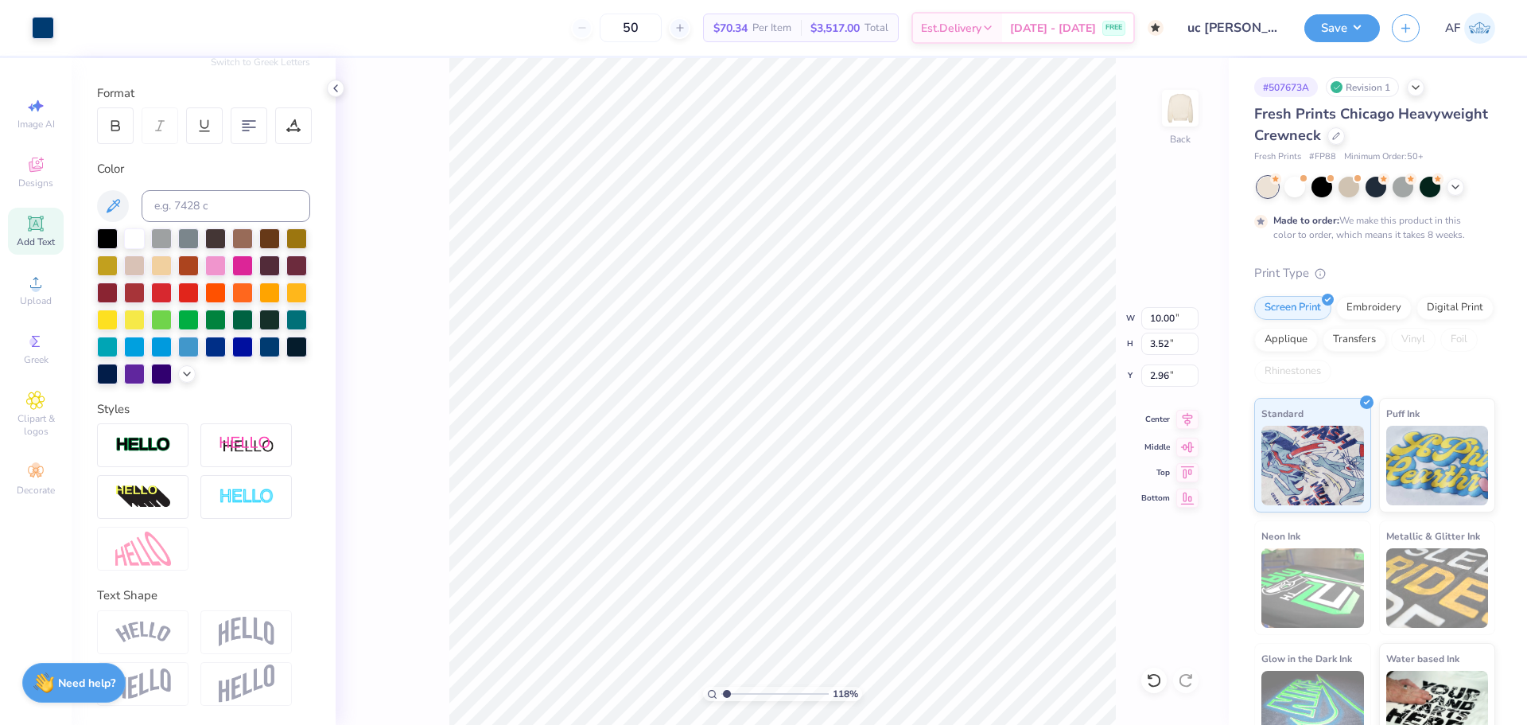
click at [1193, 423] on icon at bounding box center [1187, 419] width 22 height 19
click at [1166, 375] on input "2.96" at bounding box center [1169, 375] width 57 height 22
click at [1187, 412] on icon at bounding box center [1187, 419] width 22 height 19
click at [437, 472] on div "140 % Back" at bounding box center [782, 391] width 893 height 666
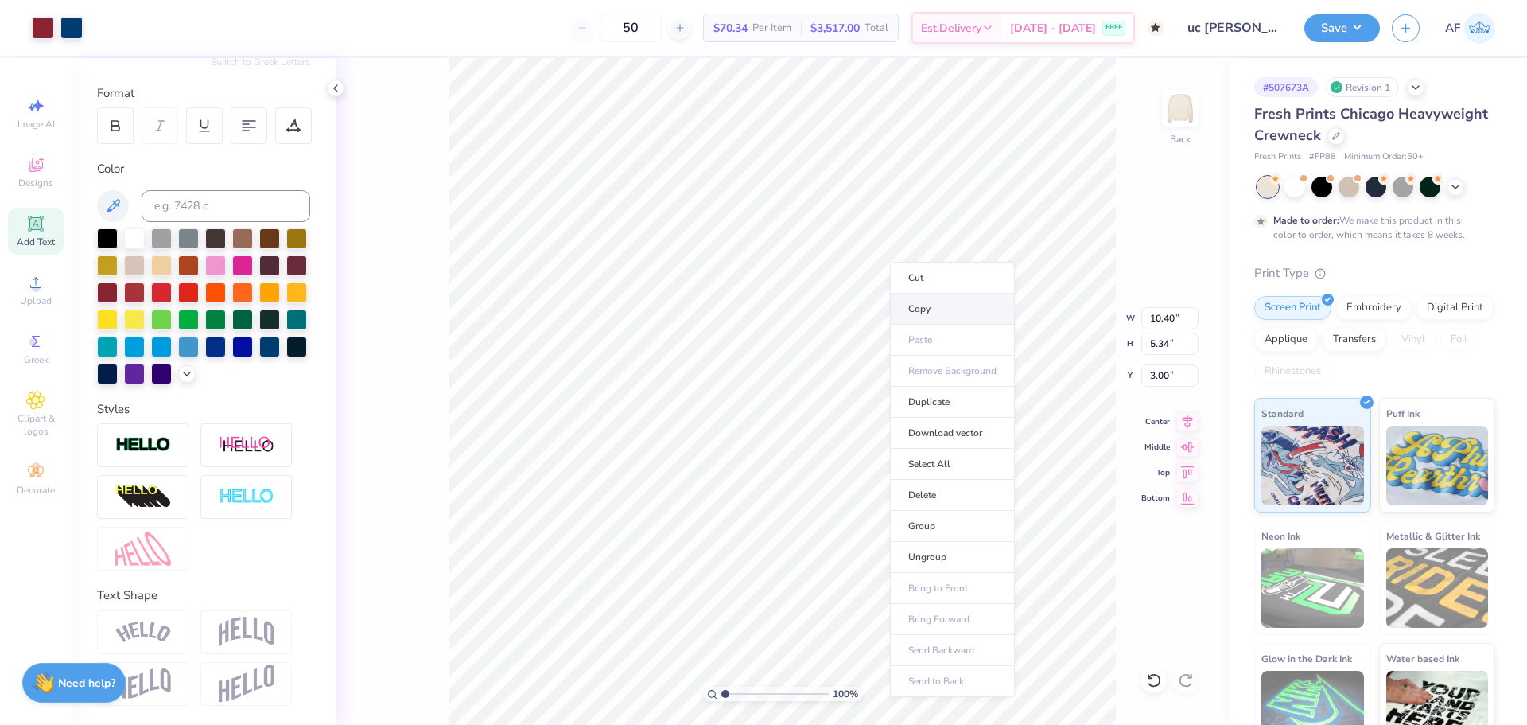
click at [958, 318] on li "Copy" at bounding box center [952, 308] width 125 height 31
click at [246, 618] on img at bounding box center [247, 631] width 56 height 30
click at [239, 639] on img at bounding box center [247, 631] width 56 height 30
click at [161, 633] on img at bounding box center [143, 631] width 56 height 21
click at [223, 624] on img at bounding box center [247, 631] width 56 height 30
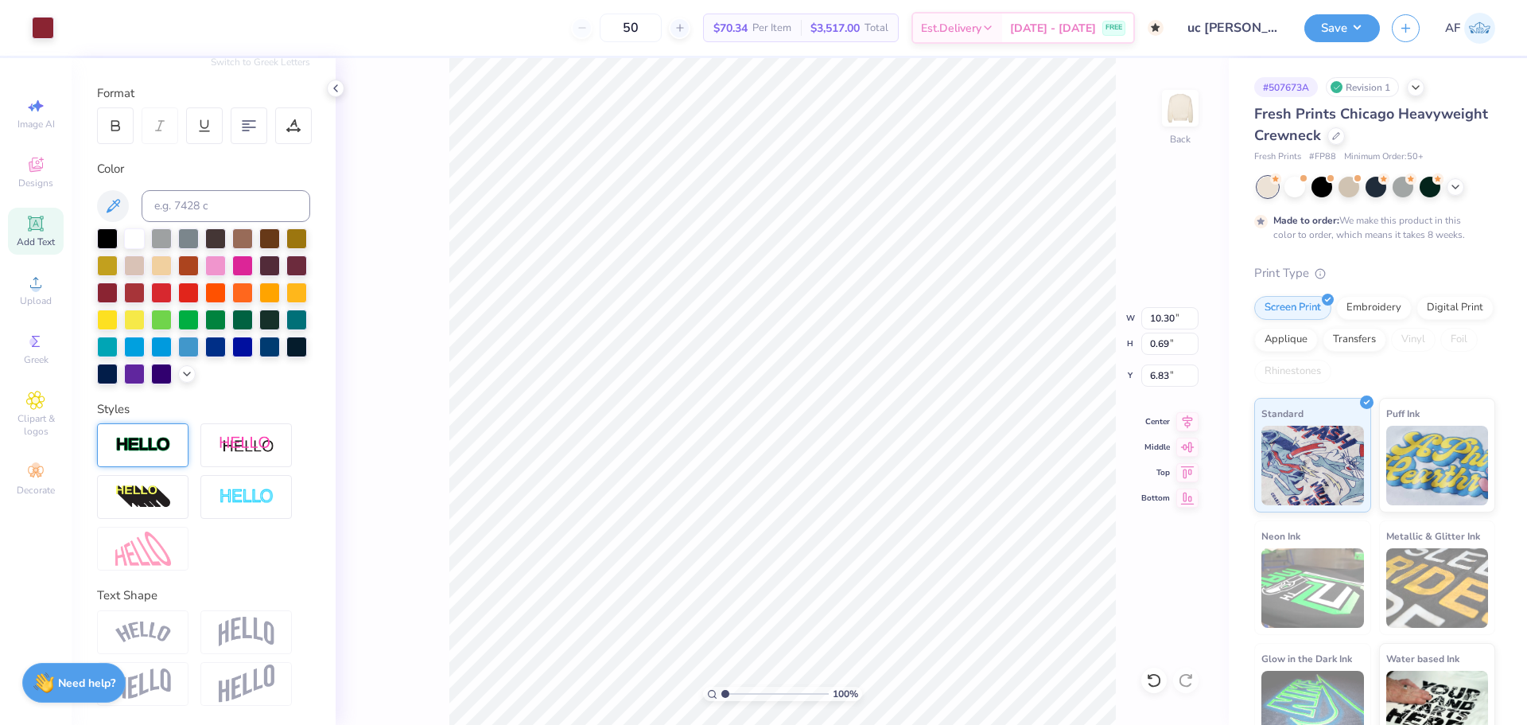
click at [171, 449] on div at bounding box center [142, 445] width 91 height 44
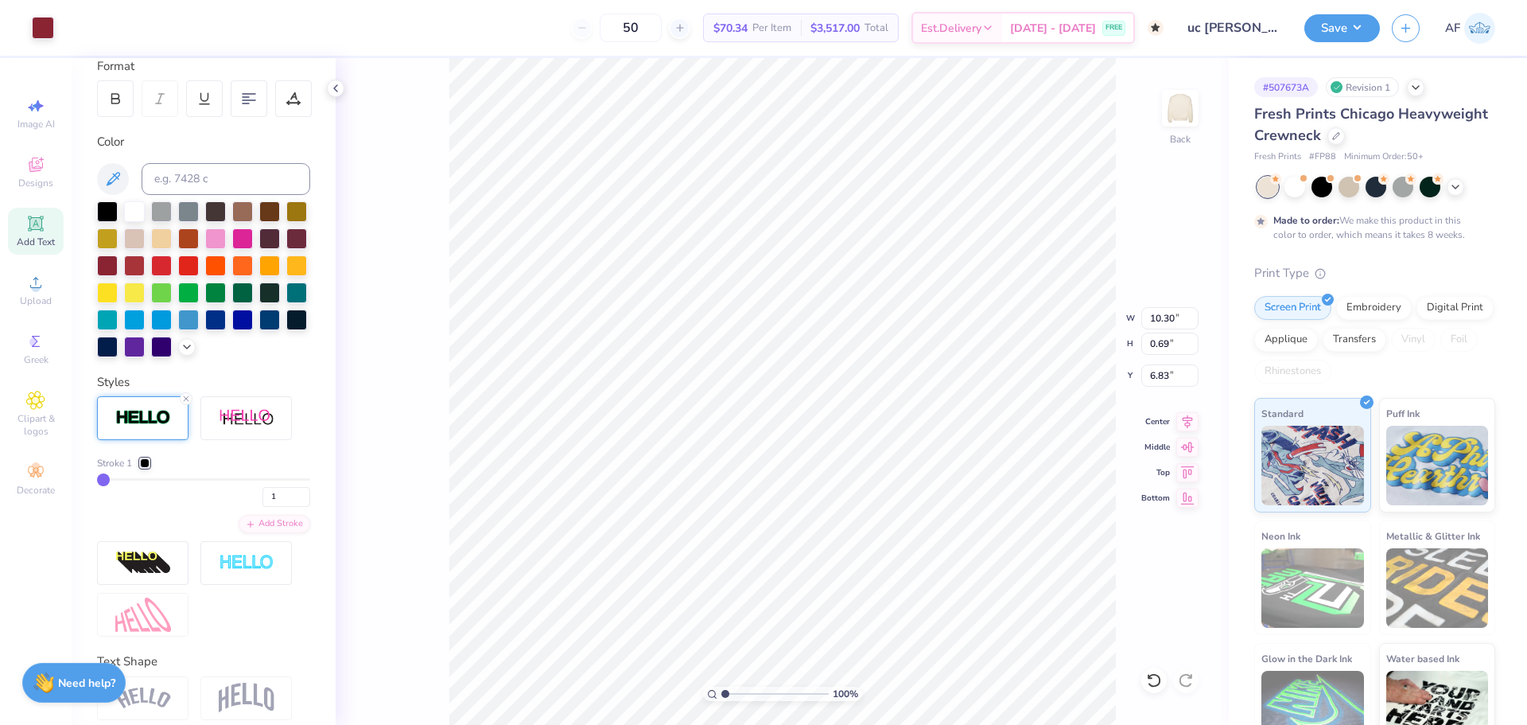
click at [171, 440] on div at bounding box center [142, 418] width 91 height 44
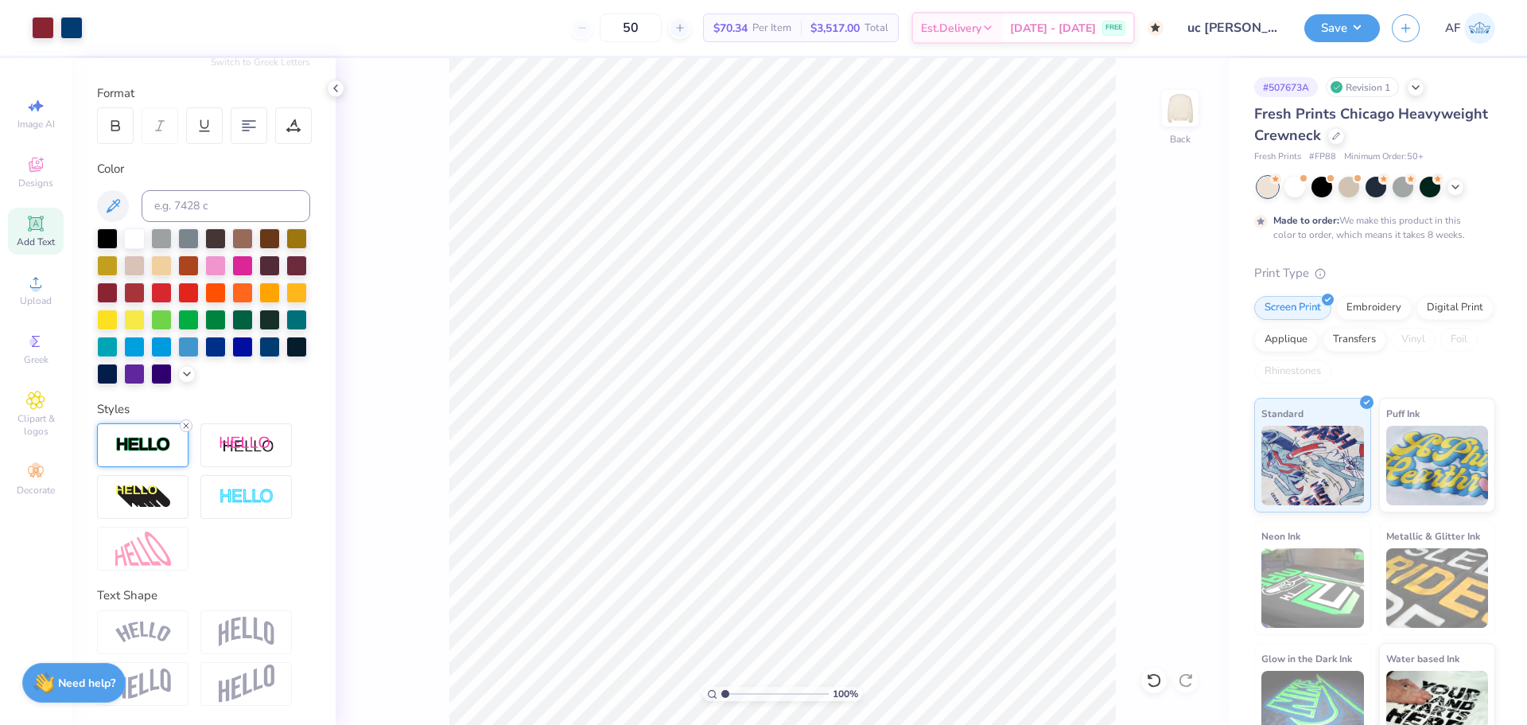
click at [184, 425] on icon at bounding box center [186, 426] width 10 height 10
click at [155, 442] on img at bounding box center [143, 445] width 56 height 18
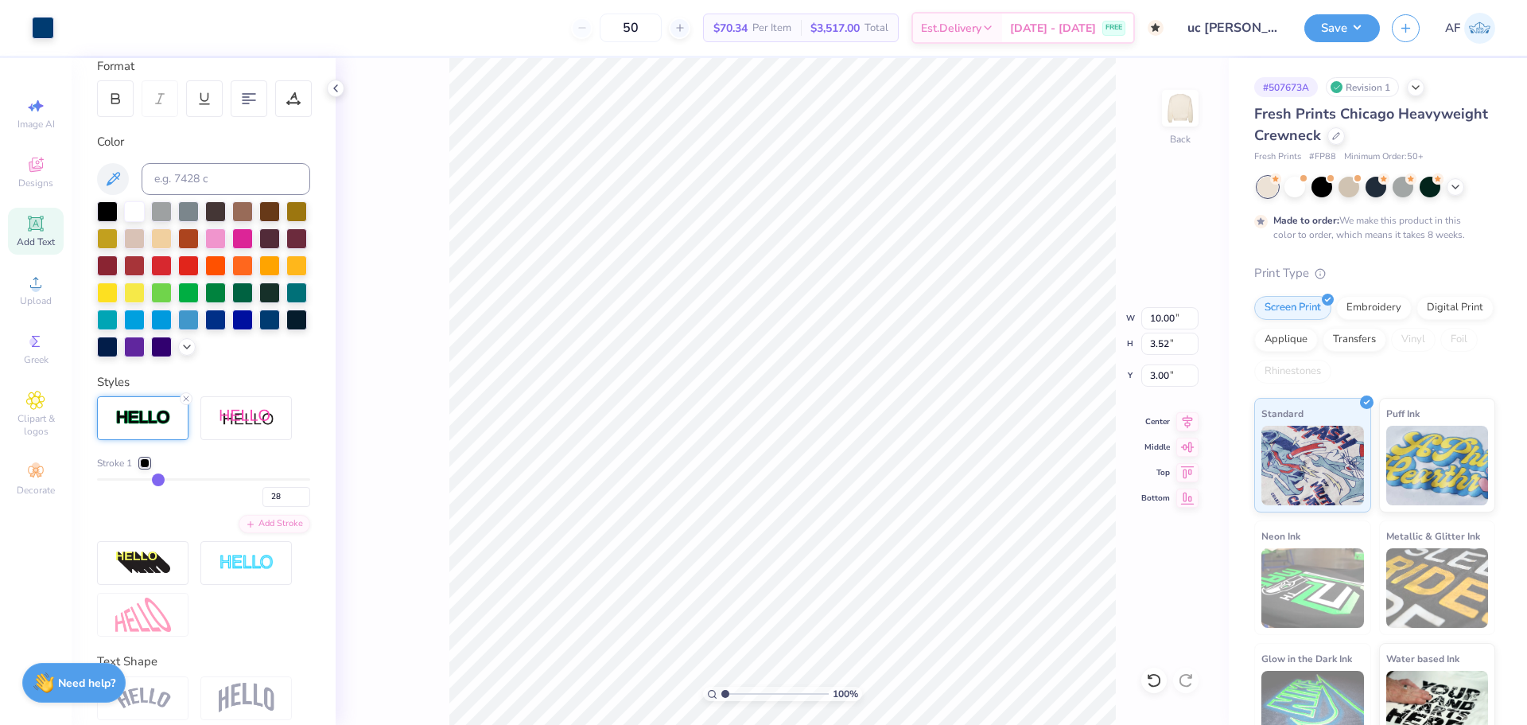
drag, startPoint x: 103, startPoint y: 509, endPoint x: 155, endPoint y: 511, distance: 51.7
click at [155, 480] on input "range" at bounding box center [203, 479] width 213 height 2
click at [197, 480] on input "range" at bounding box center [203, 479] width 213 height 2
click at [185, 401] on line at bounding box center [186, 398] width 5 height 5
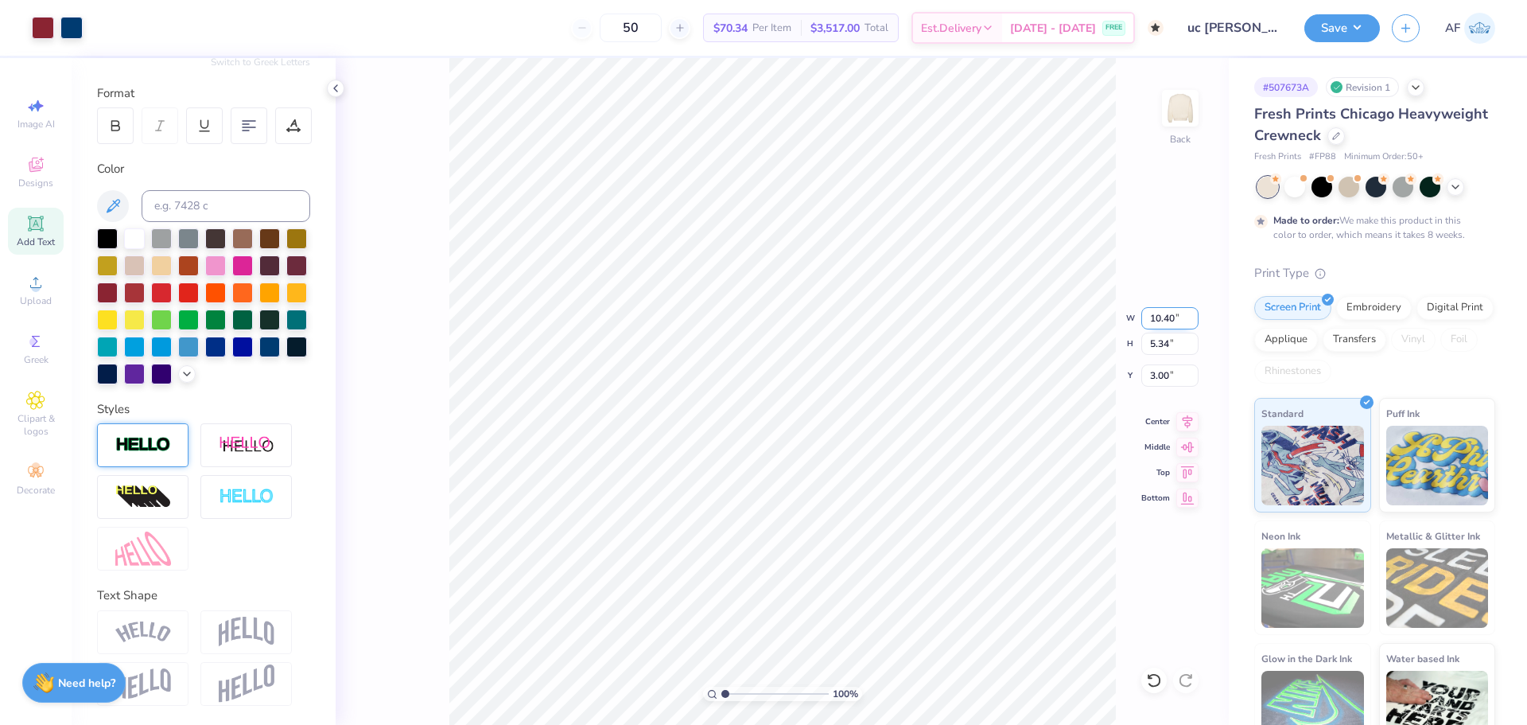
click at [1167, 321] on input "10.40" at bounding box center [1169, 318] width 57 height 22
click at [1159, 315] on input "10.40" at bounding box center [1169, 318] width 57 height 22
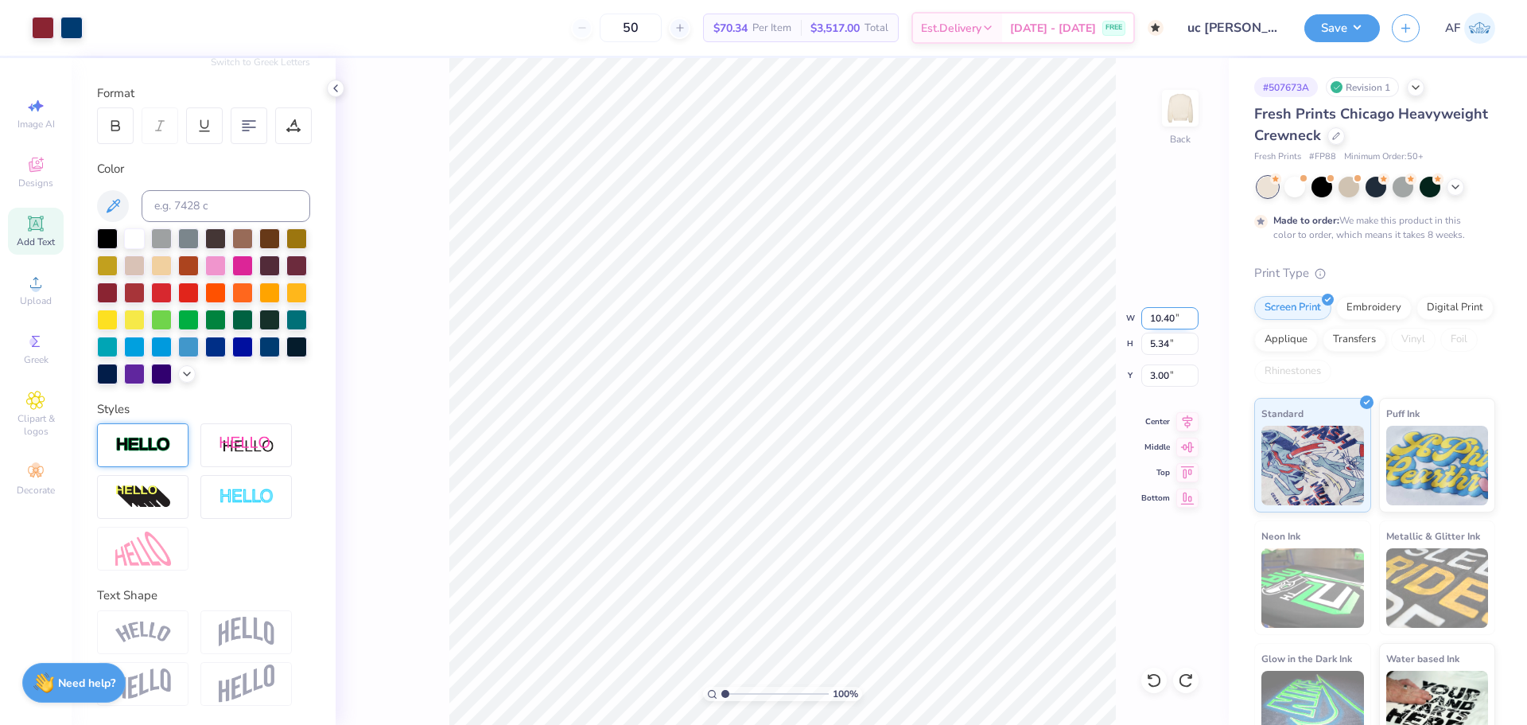
click at [1159, 315] on input "10.40" at bounding box center [1169, 318] width 57 height 22
click at [1165, 317] on input "10.40" at bounding box center [1169, 318] width 57 height 22
click at [1158, 318] on input "10.30" at bounding box center [1169, 318] width 57 height 22
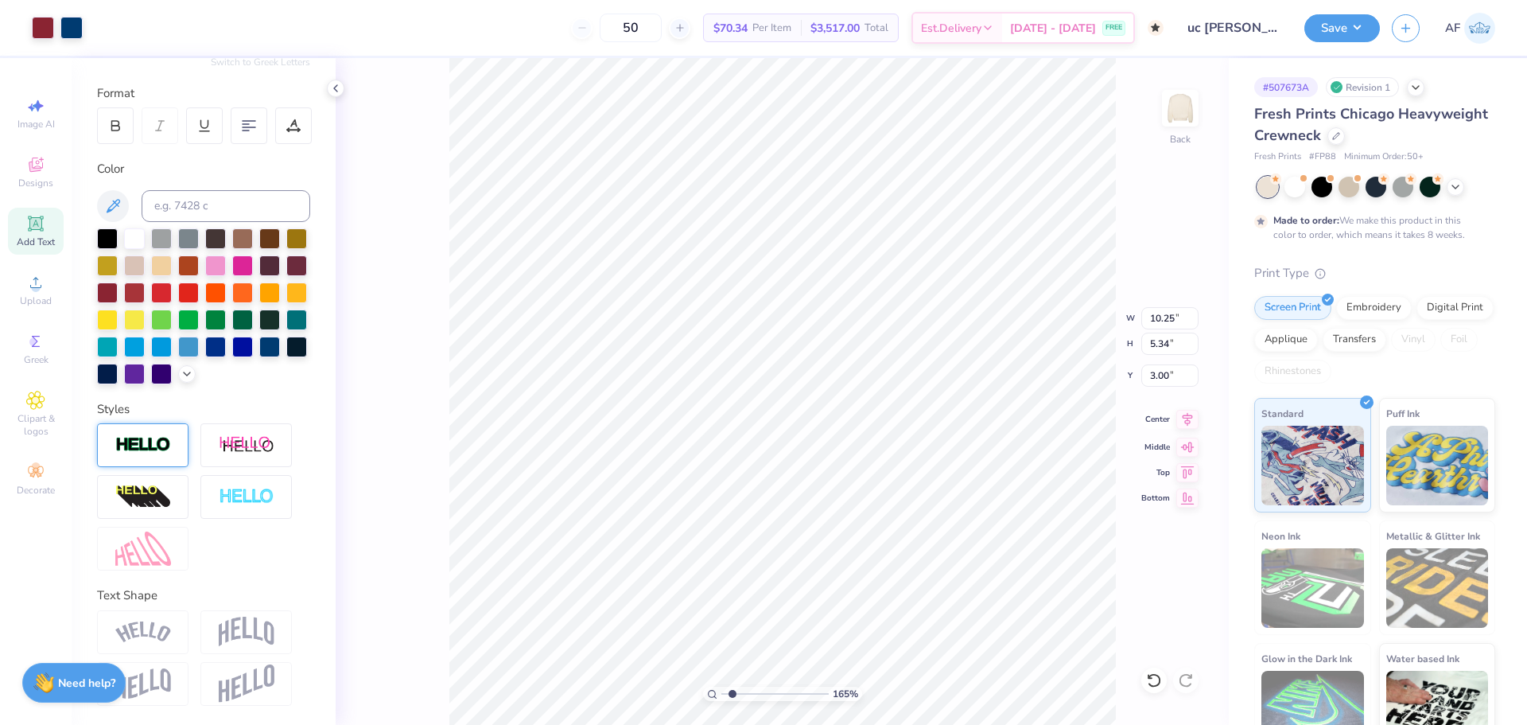
click at [1187, 422] on icon at bounding box center [1187, 419] width 22 height 19
click at [1178, 418] on icon at bounding box center [1187, 419] width 22 height 19
click at [1188, 421] on icon at bounding box center [1187, 419] width 22 height 19
click at [1163, 324] on input "10.00" at bounding box center [1169, 318] width 57 height 22
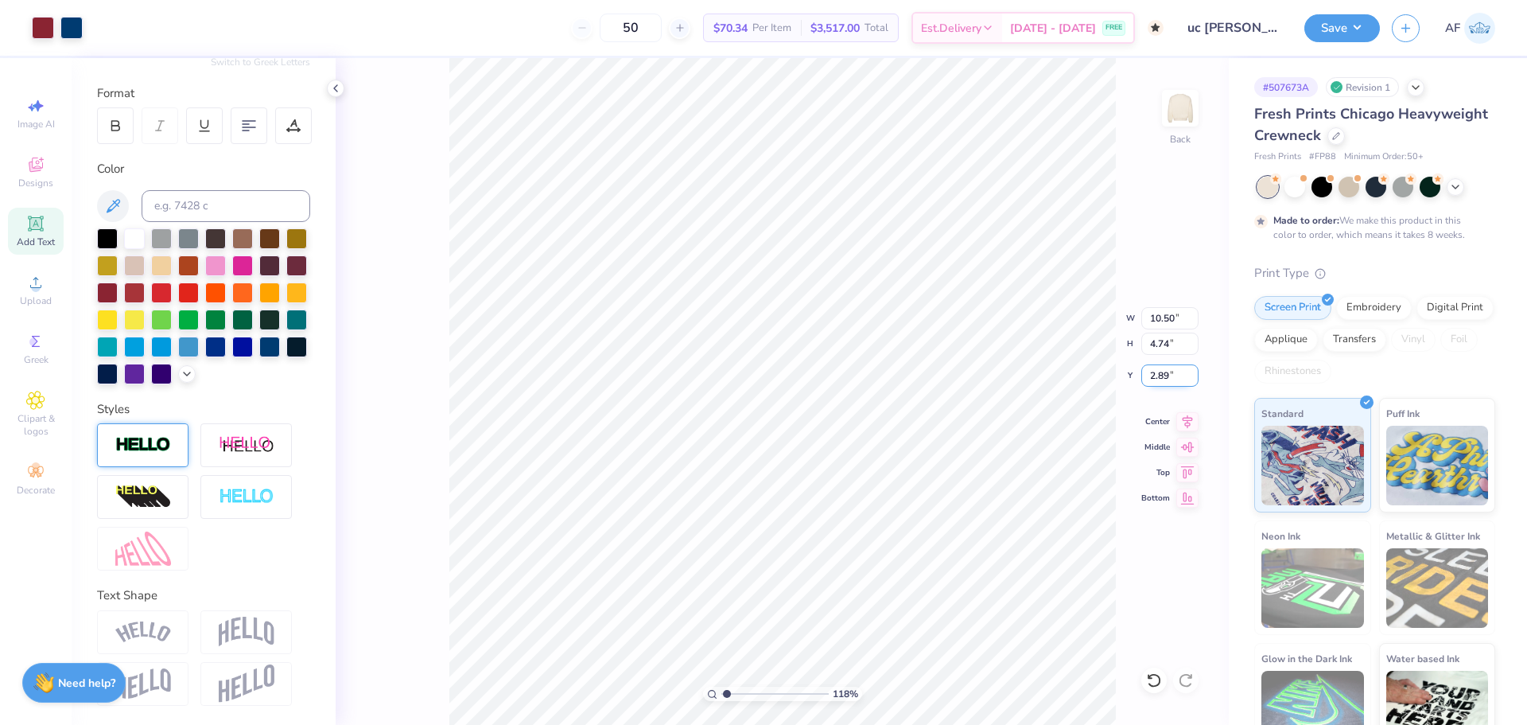
click at [1163, 383] on input "2.89" at bounding box center [1169, 375] width 57 height 22
click at [1162, 324] on input "10.50" at bounding box center [1169, 318] width 57 height 22
click at [1190, 414] on icon at bounding box center [1187, 419] width 22 height 19
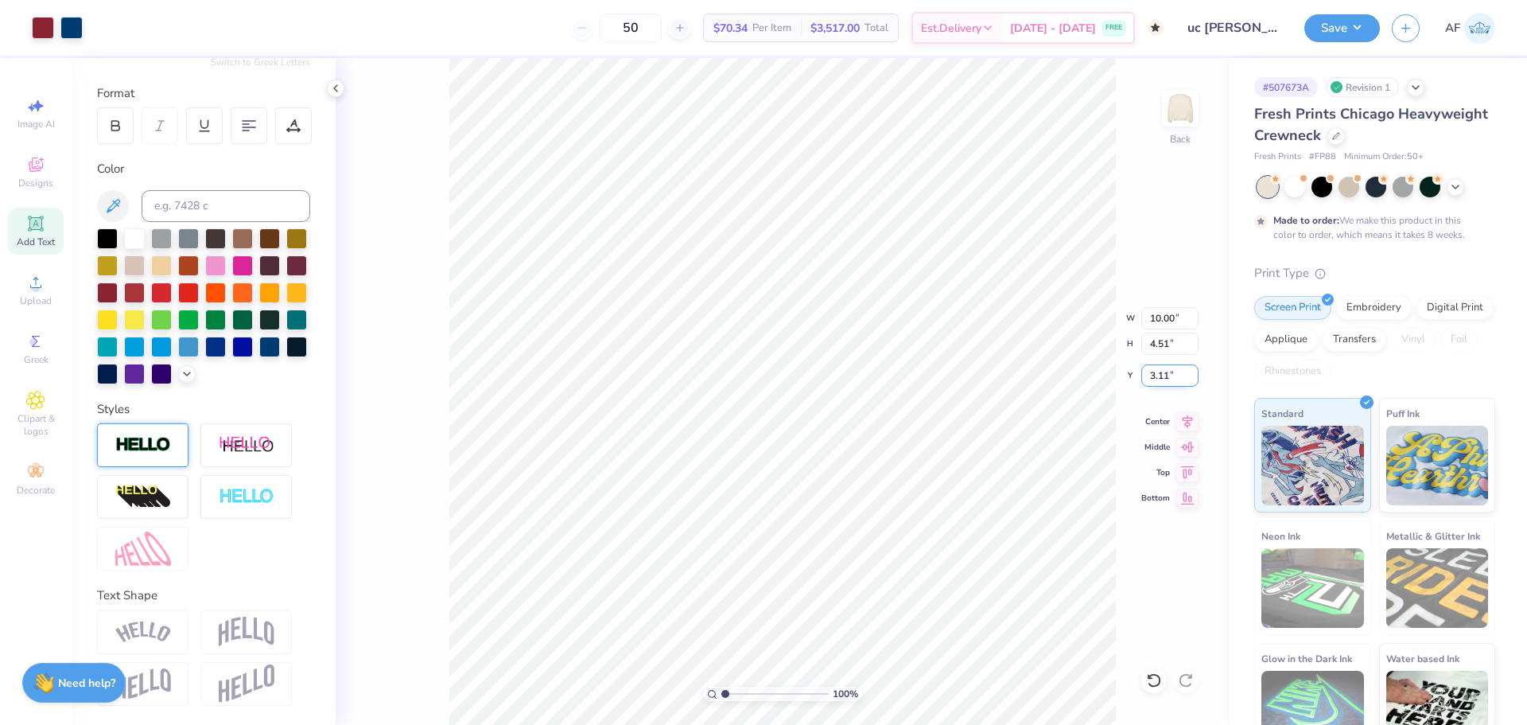
click at [1161, 370] on input "3.11" at bounding box center [1169, 375] width 57 height 22
click at [1366, 16] on button "Save" at bounding box center [1342, 26] width 76 height 28
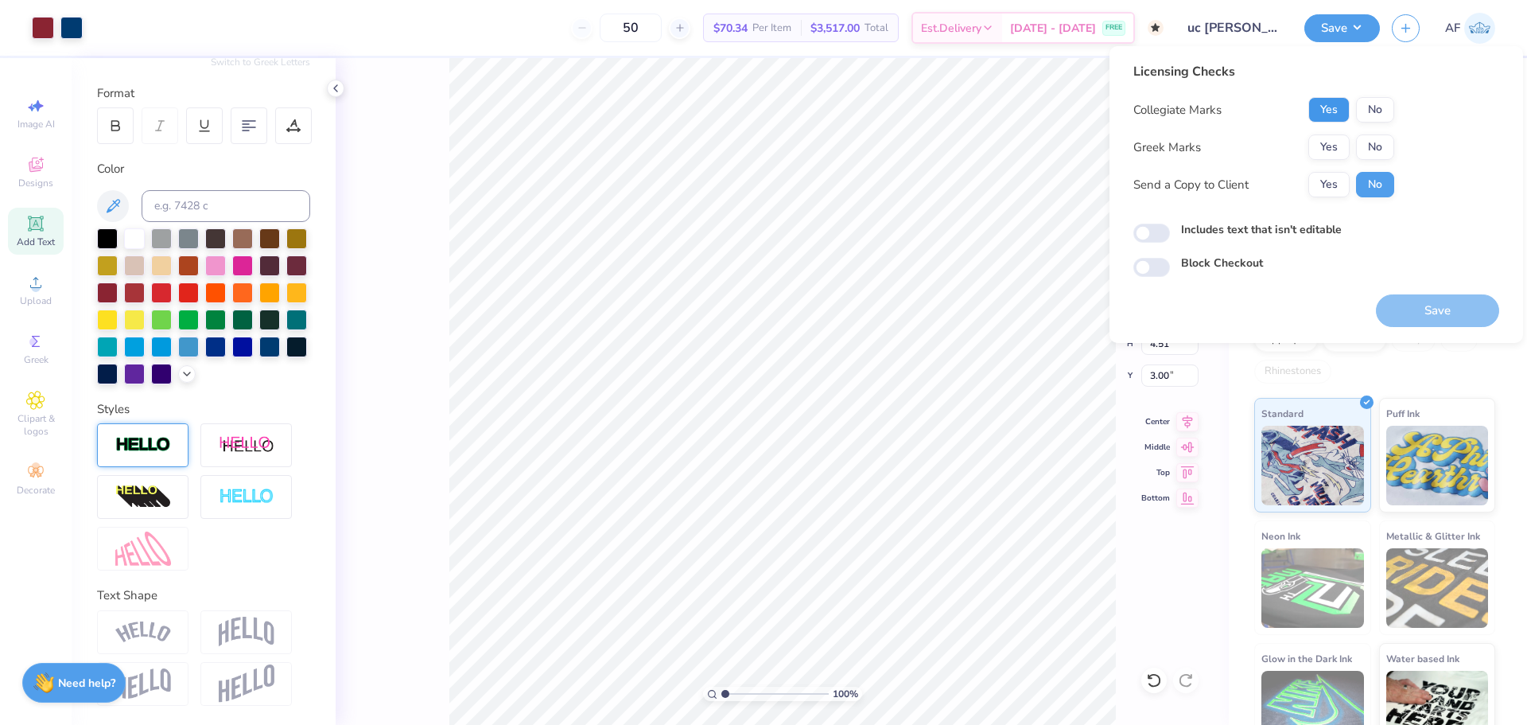
click at [1328, 108] on button "Yes" at bounding box center [1328, 109] width 41 height 25
click at [1336, 146] on button "Yes" at bounding box center [1328, 146] width 41 height 25
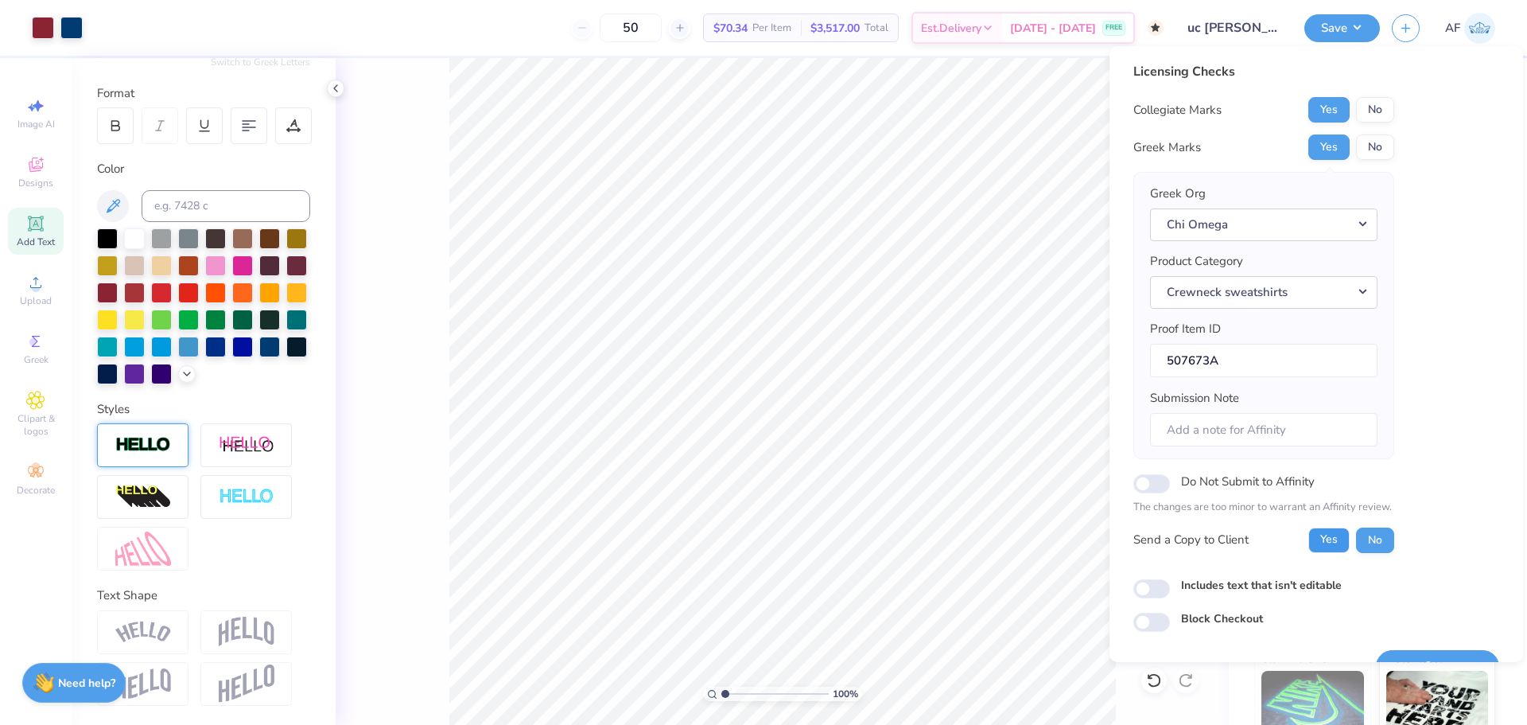
click at [1319, 546] on button "Yes" at bounding box center [1328, 539] width 41 height 25
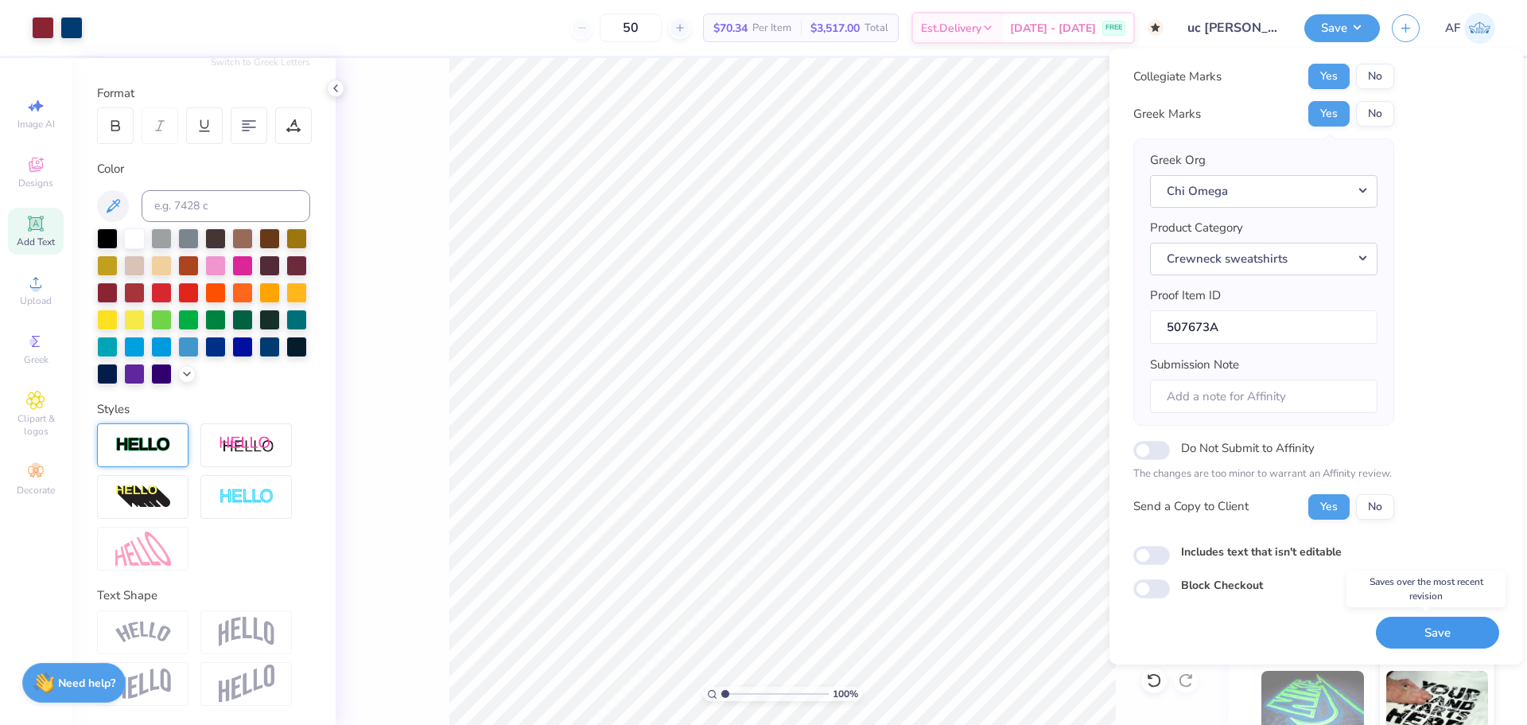
click at [1445, 638] on button "Save" at bounding box center [1437, 632] width 123 height 33
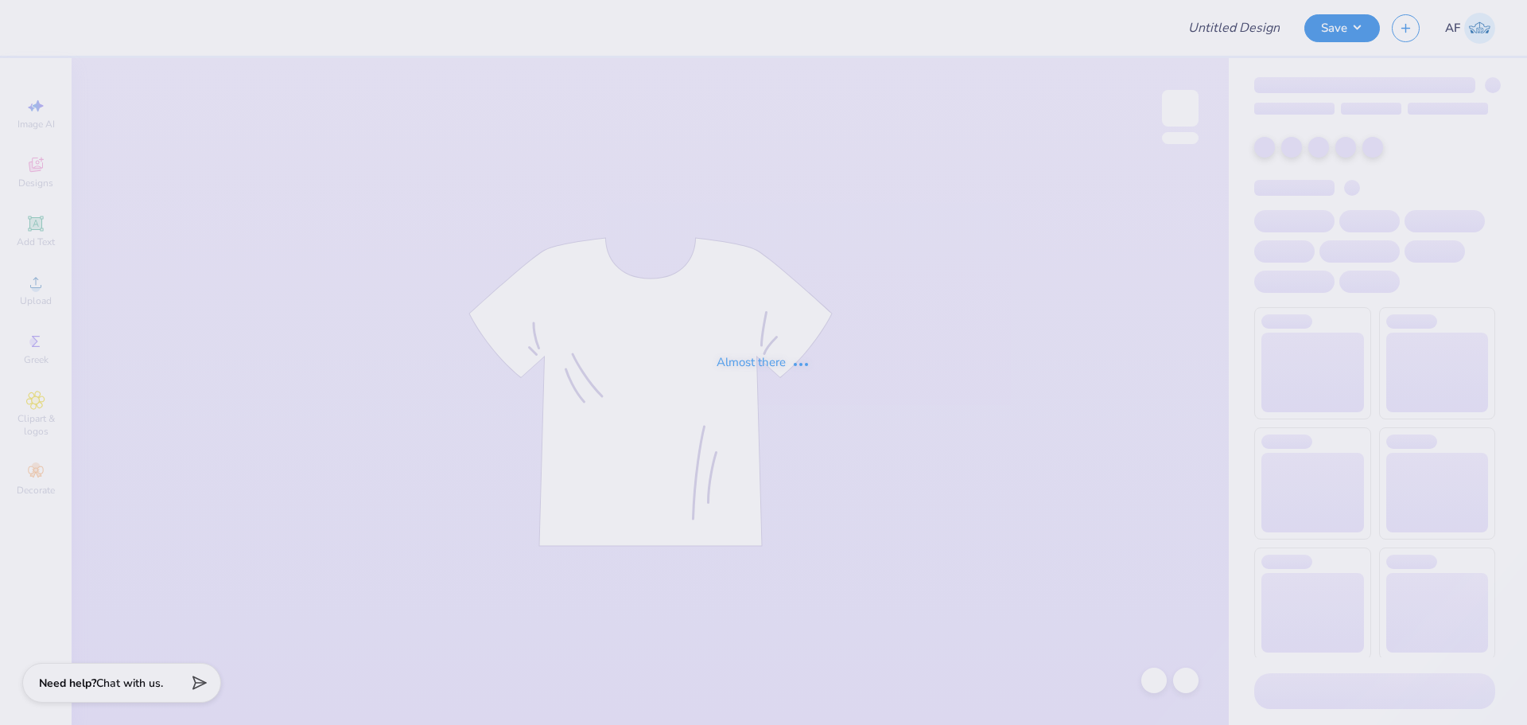
type input "uc davis crewneck"
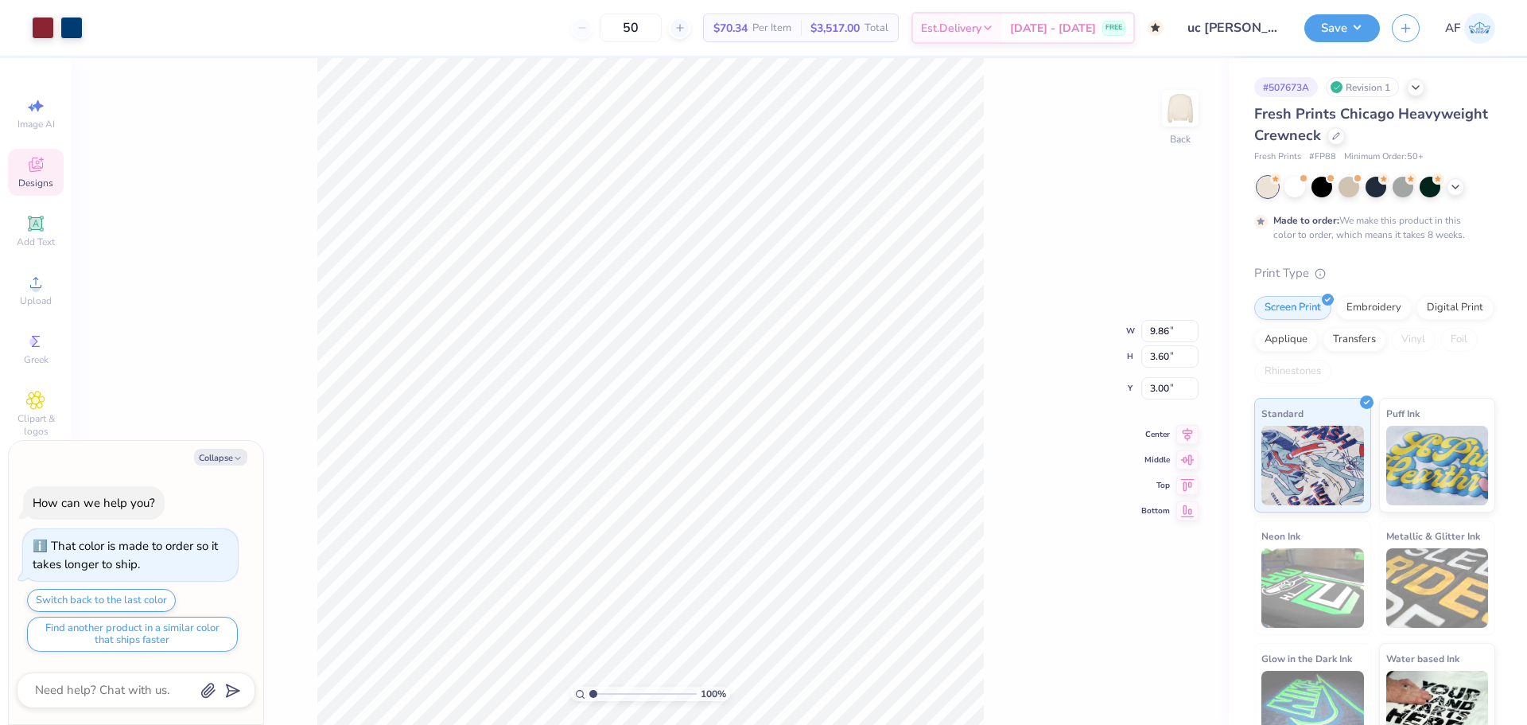
type textarea "x"
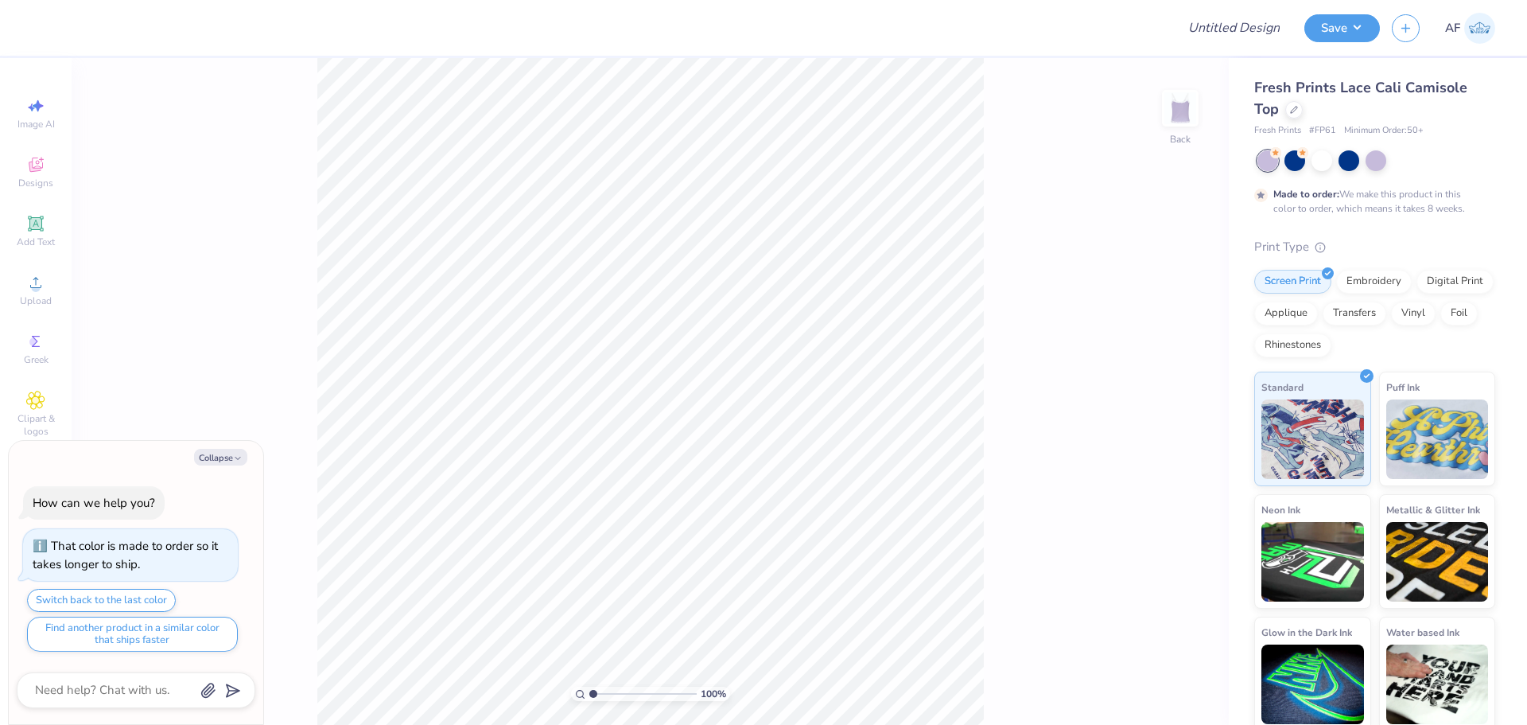
type textarea "x"
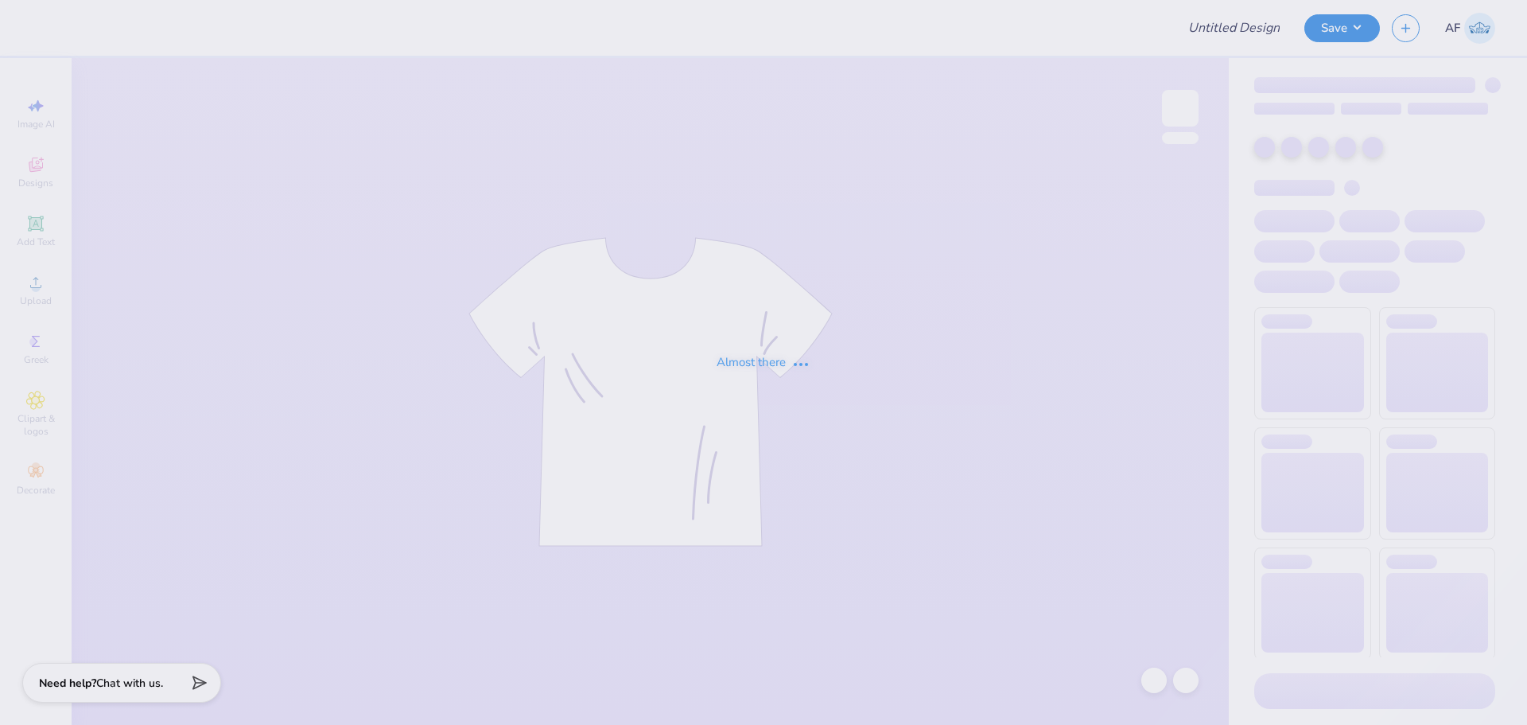
type input "idea1"
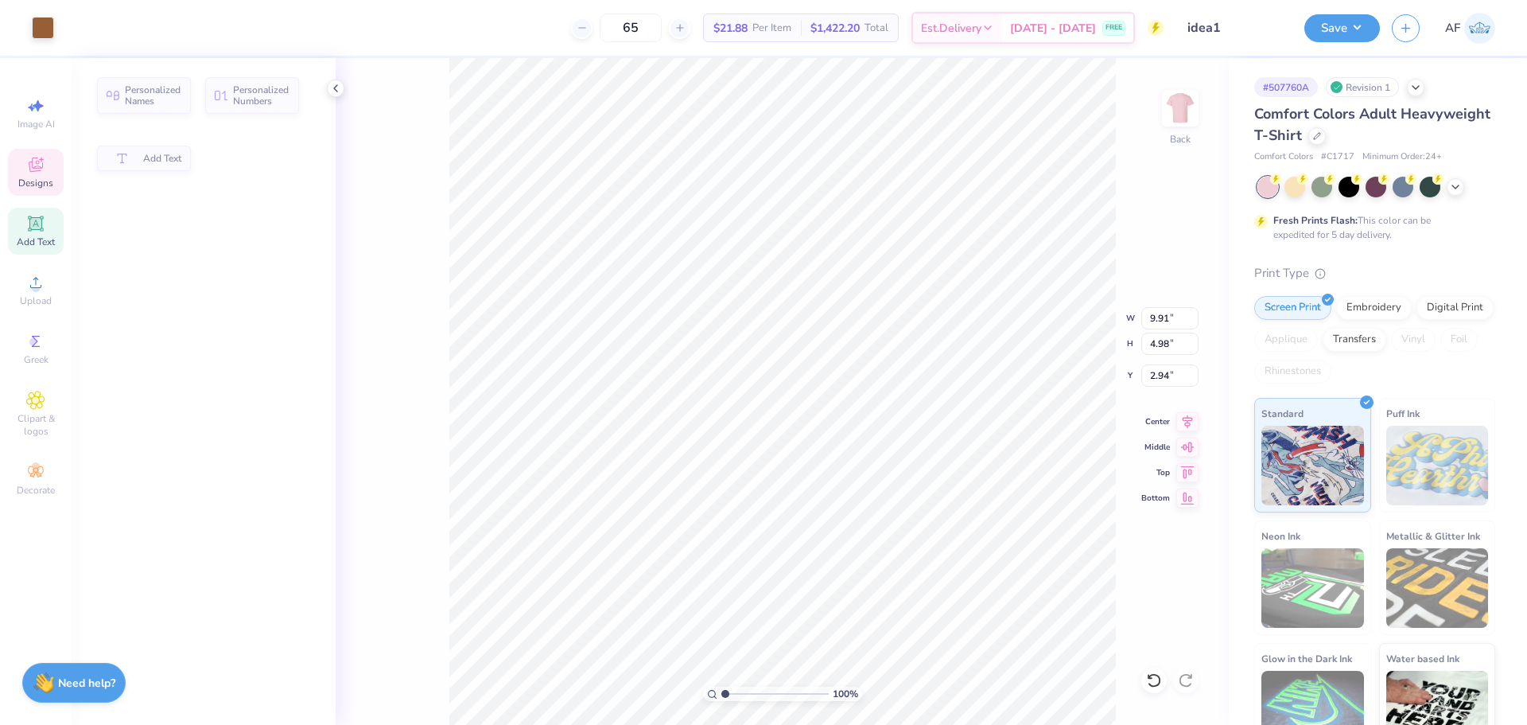
type input "4.98"
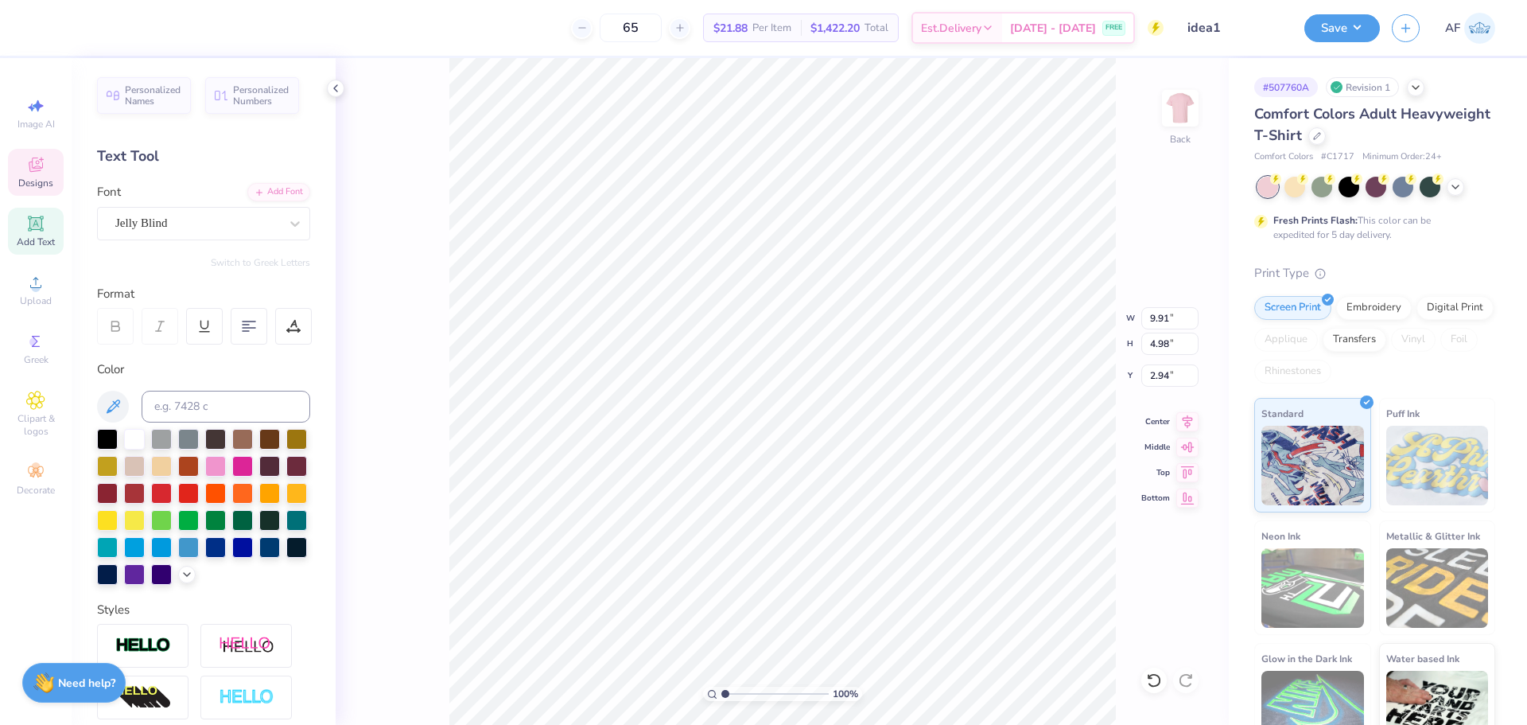
scroll to position [14, 2]
type input "8.92"
type input "8.78"
type input "3.20"
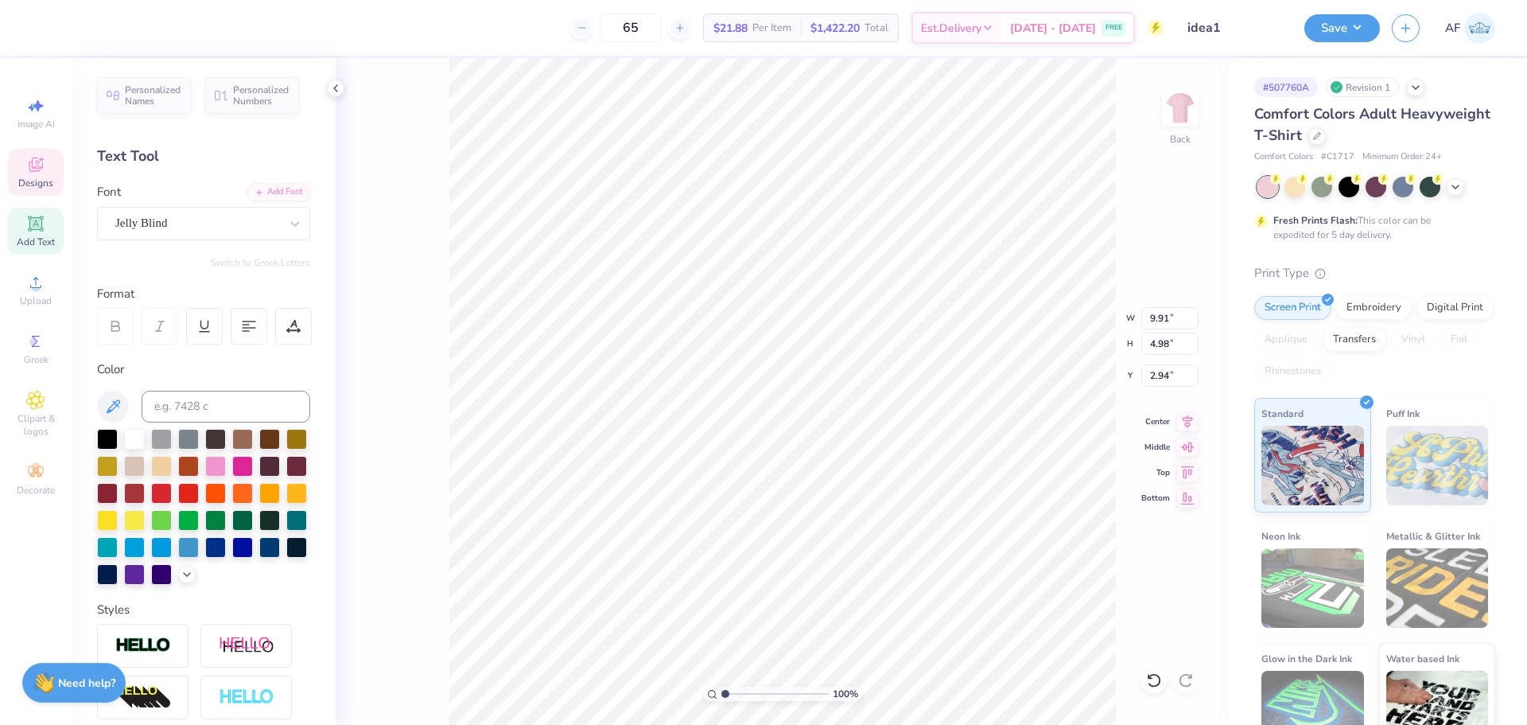
type textarea "KaPpa Gamma Delta"
type input "2.30193535337791"
type input "3.00"
type input "2.30193535337791"
type input "3.58"
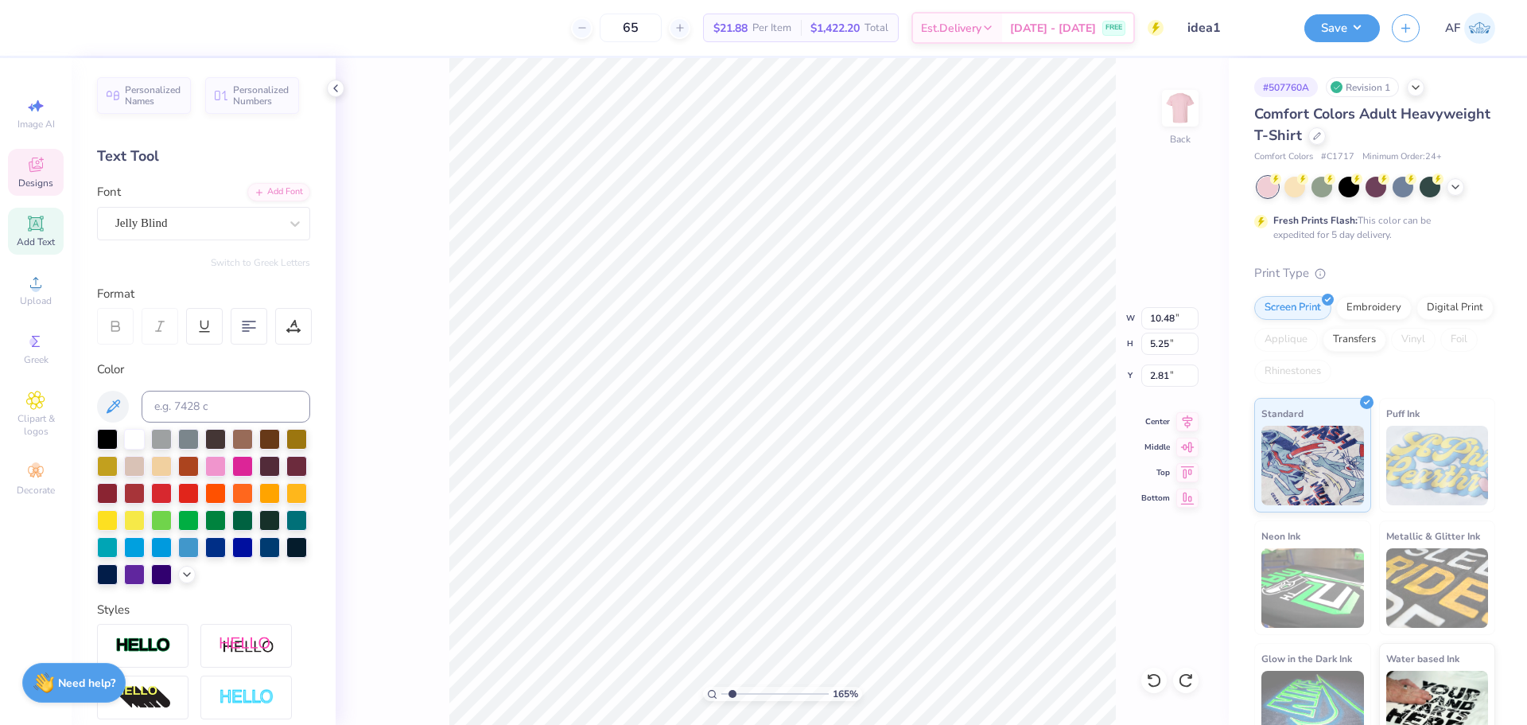
type input "1.6491337272538"
type input "1.41"
type input "1.6491337272538"
type input "2.81"
type input "1.6491337272538"
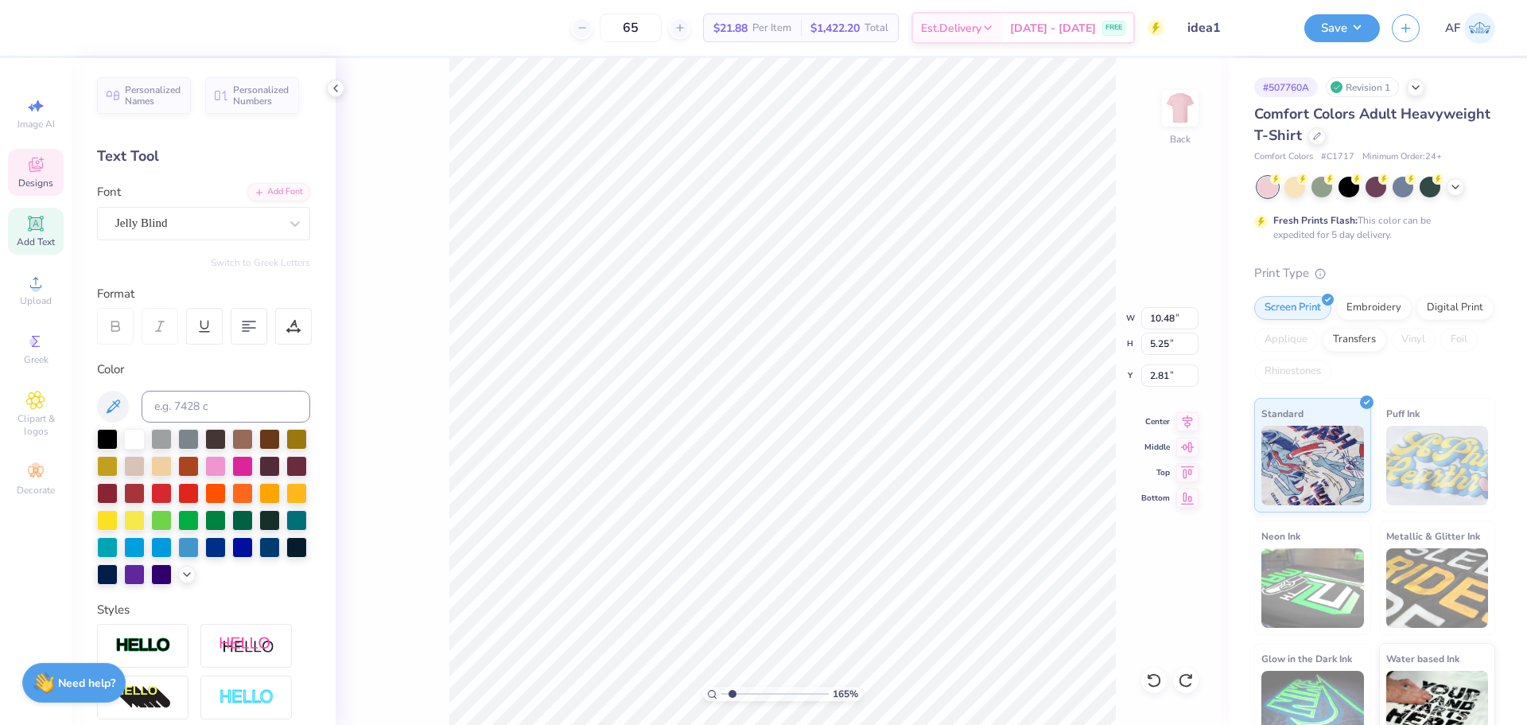
type input "2.55"
type input "1.6491337272538"
type input "8.42"
type input "7.09"
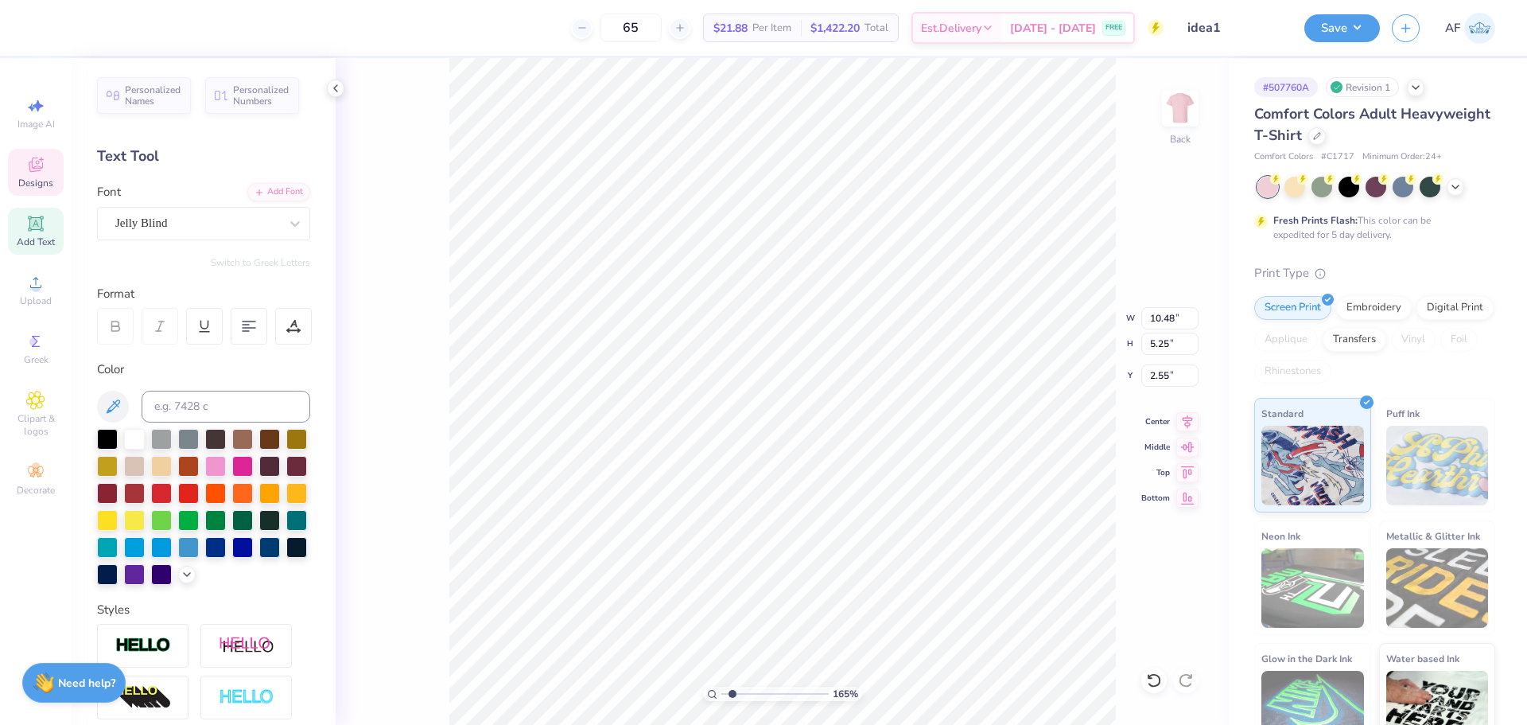
type input "3.58"
type input "1.6491337272538"
type input "3.20"
type input "1.6491337272538"
type input "3.58"
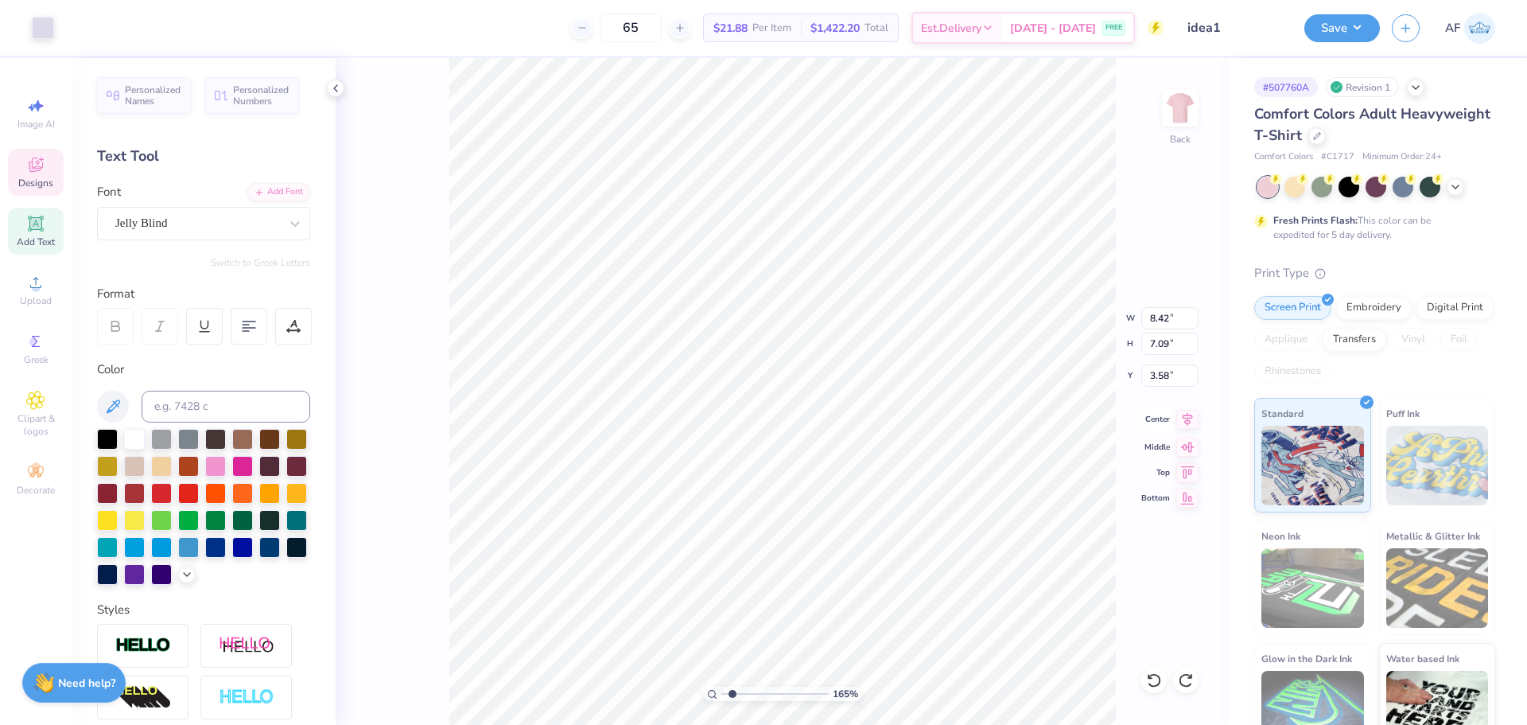
click at [1186, 417] on icon at bounding box center [1187, 419] width 22 height 19
type input "1.6491337272538"
type input "10.48"
type input "5.25"
type input "2.55"
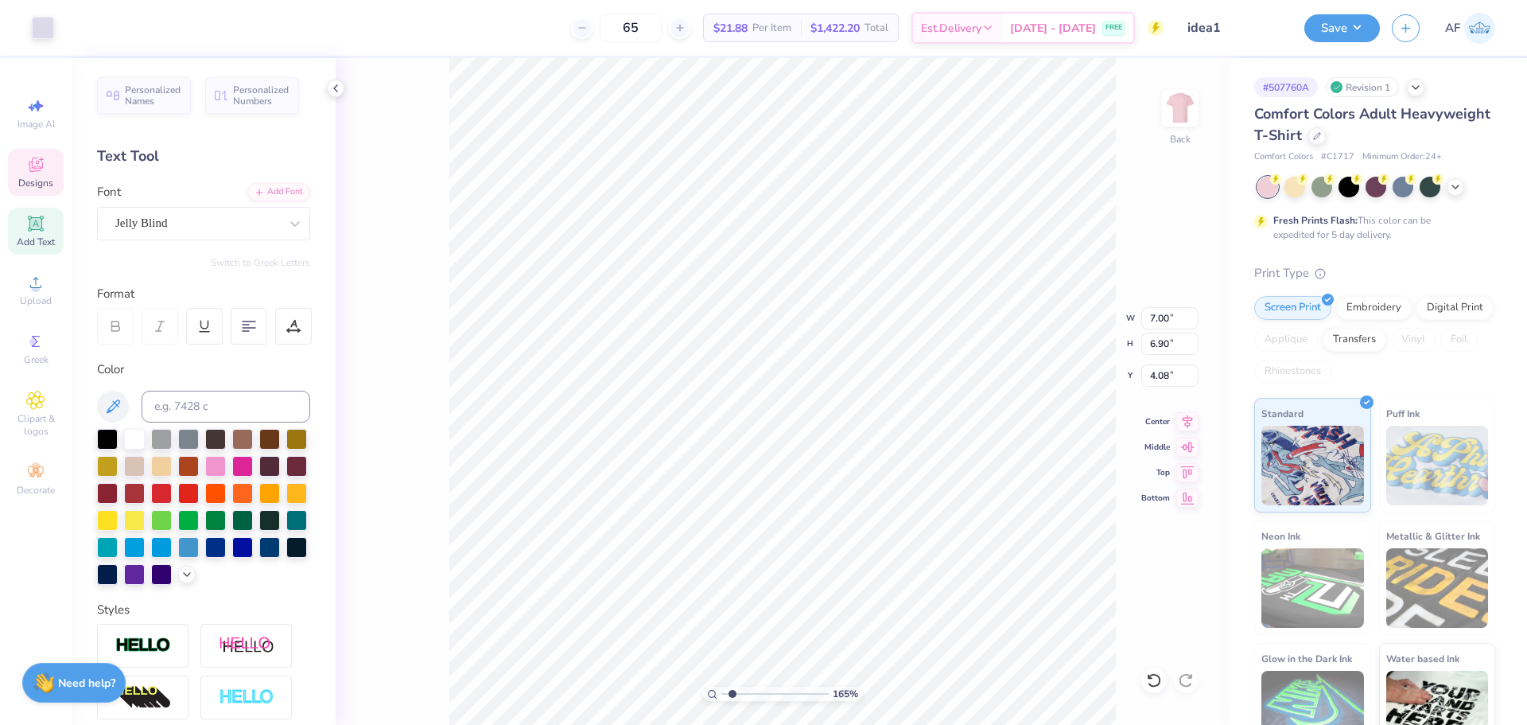
type input "1.6491337272538"
type input "10.48"
type input "5.25"
type input "2.55"
click at [1158, 321] on input "10.48" at bounding box center [1169, 318] width 57 height 22
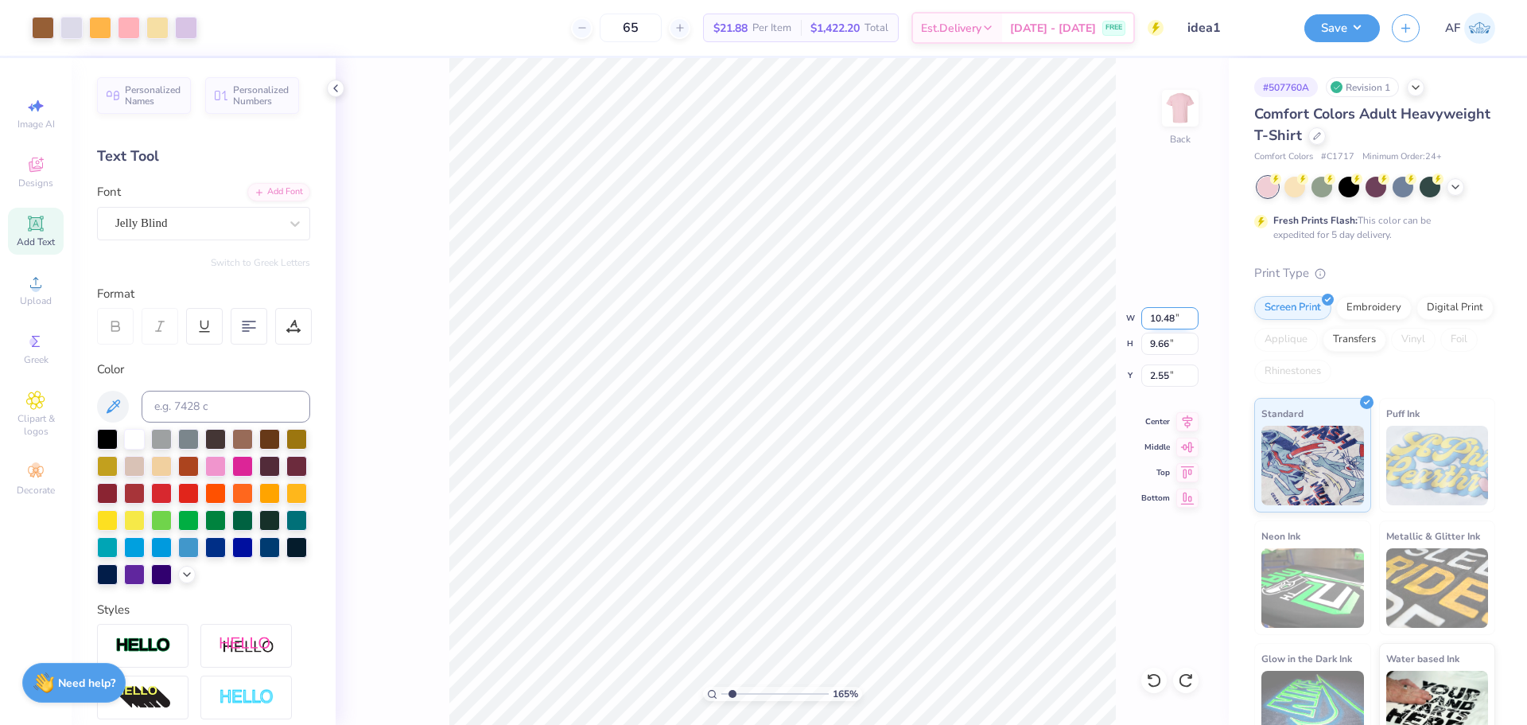
click at [1158, 321] on input "10.48" at bounding box center [1169, 318] width 57 height 22
type input "1.6491337272538"
type input "3.20"
type input "1.6491337272538"
click at [1160, 319] on input "10.48" at bounding box center [1169, 318] width 57 height 22
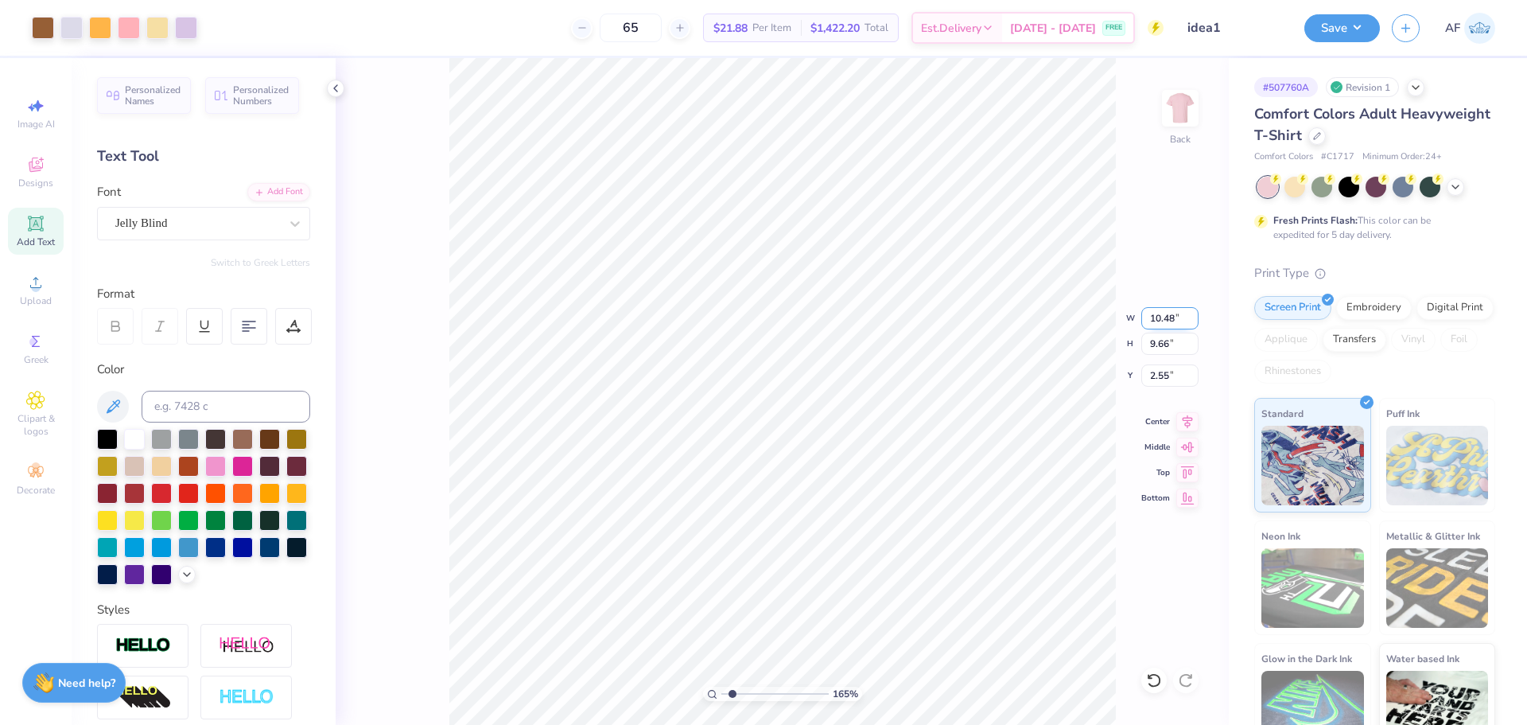
click at [1160, 319] on input "10.48" at bounding box center [1169, 318] width 57 height 22
type input "10"
type input "1.6491337272538"
type input "10.00"
type input "9.22"
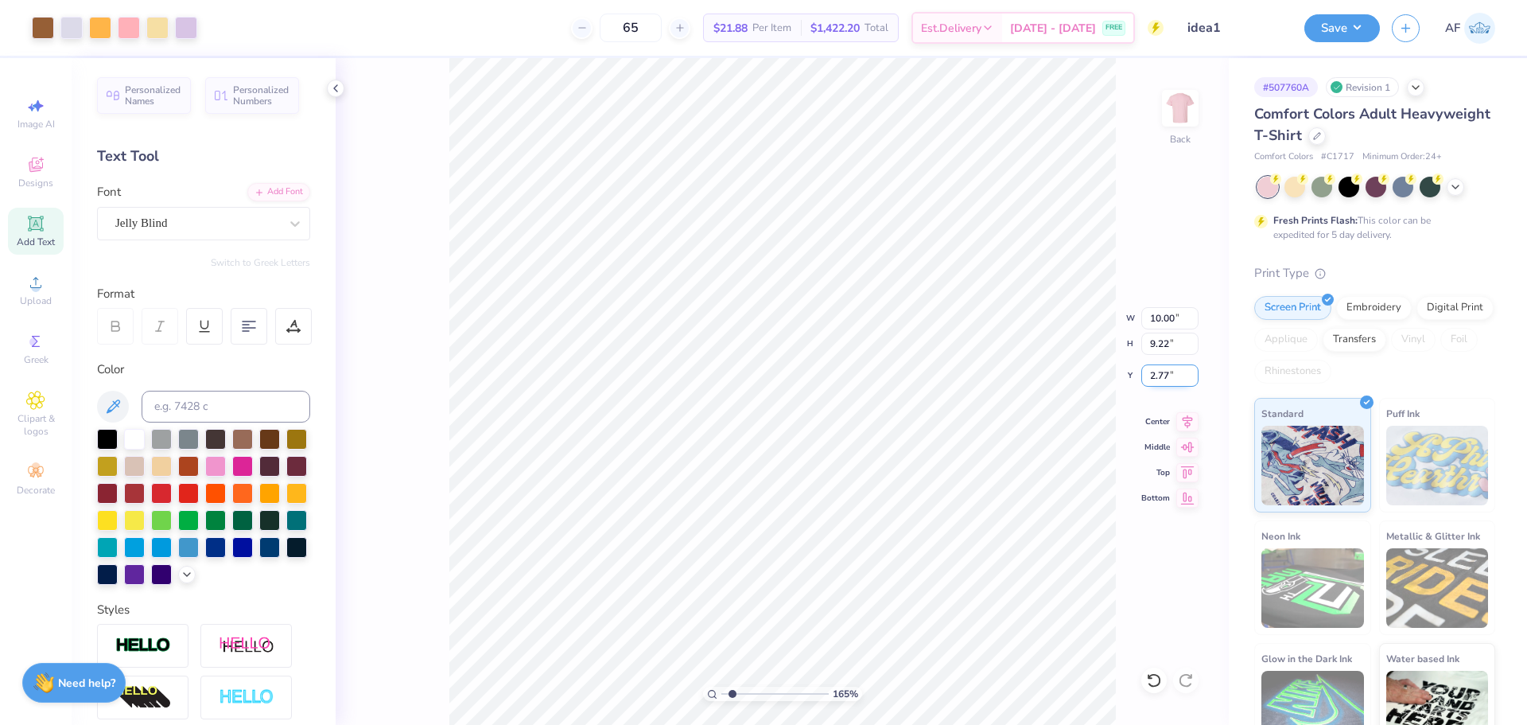
click at [1158, 377] on input "2.77" at bounding box center [1169, 375] width 57 height 22
type input "3"
type input "1.6491337272538"
type input "3.00"
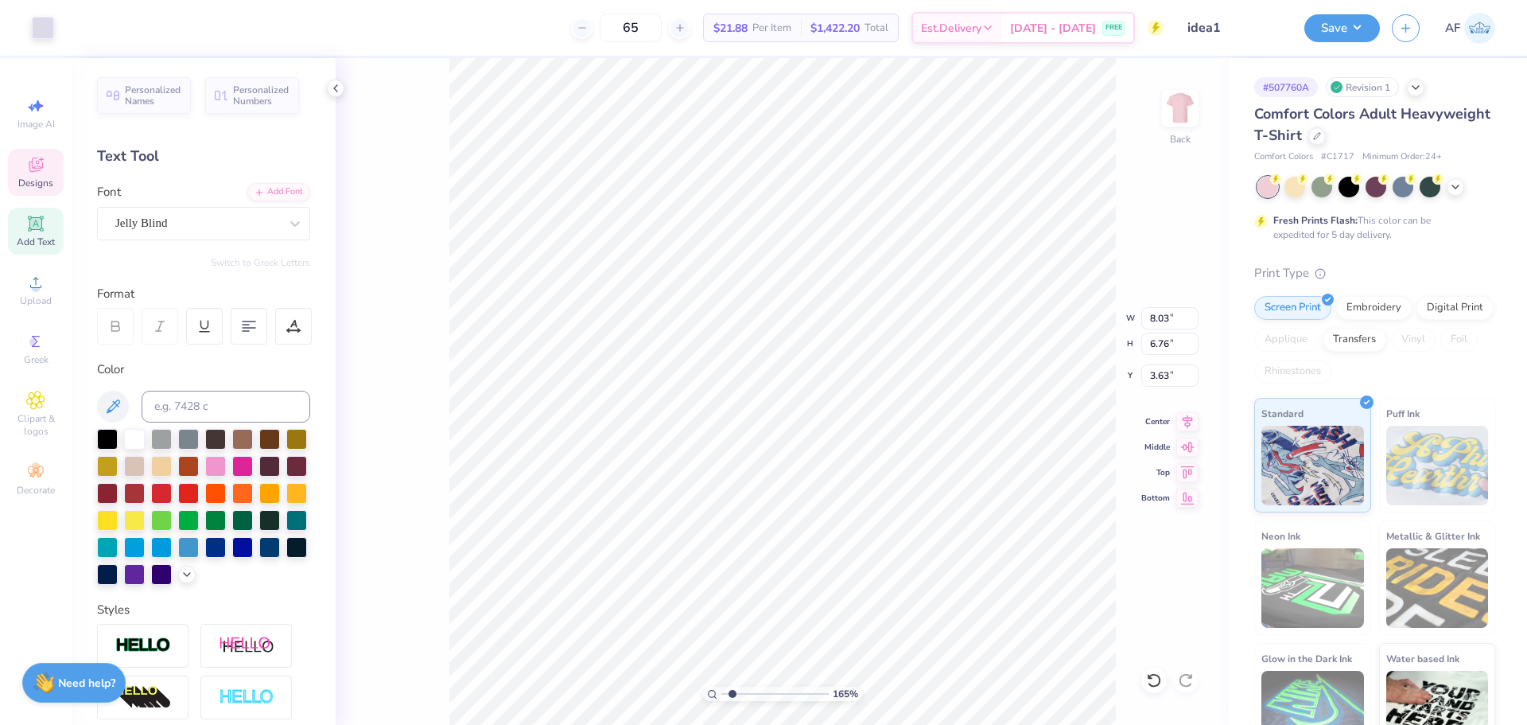
type input "1.6491337272538"
type input "3.36"
type input "1.6491337272538"
type input "10.00"
type input "5.01"
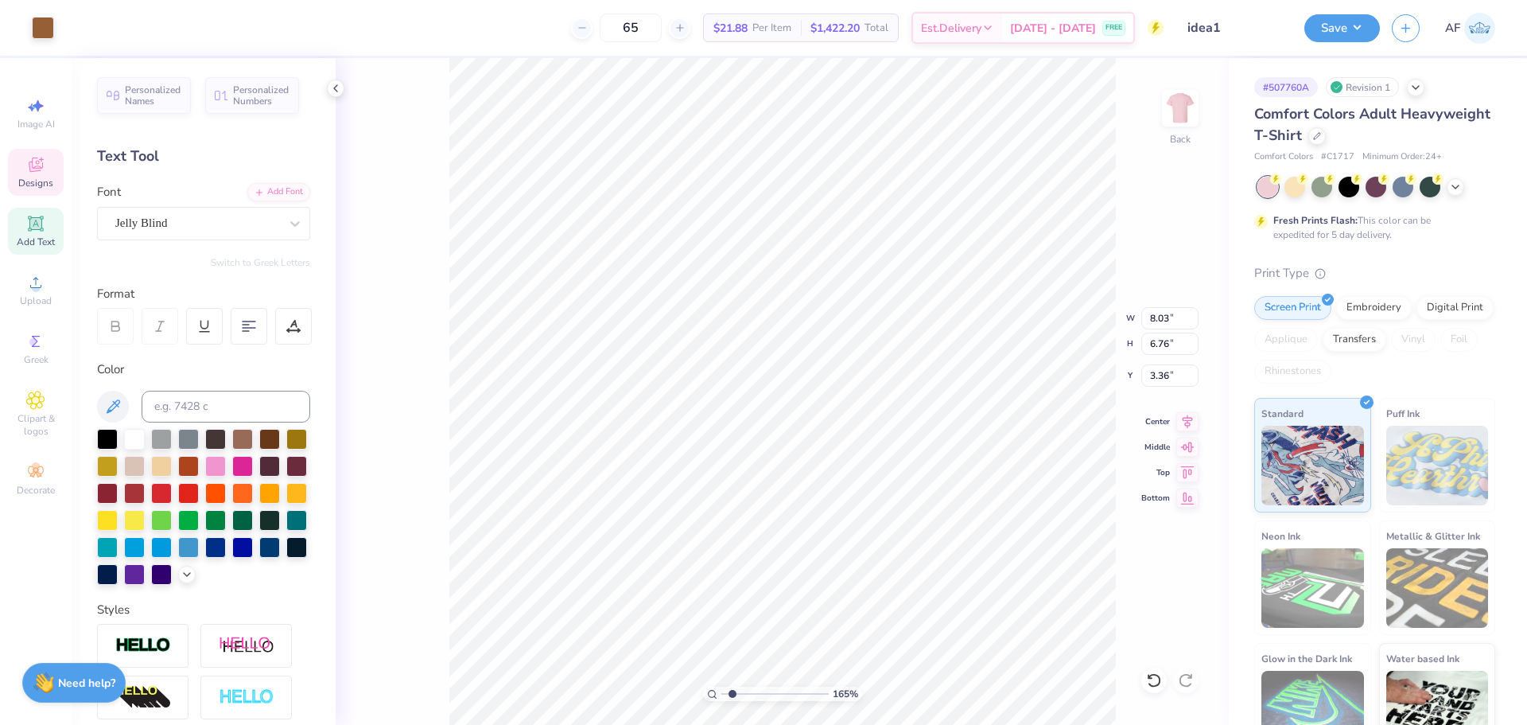
type input "3.00"
click at [1189, 414] on icon at bounding box center [1187, 419] width 22 height 19
type input "1.6491337272538"
type input "8.03"
type input "6.76"
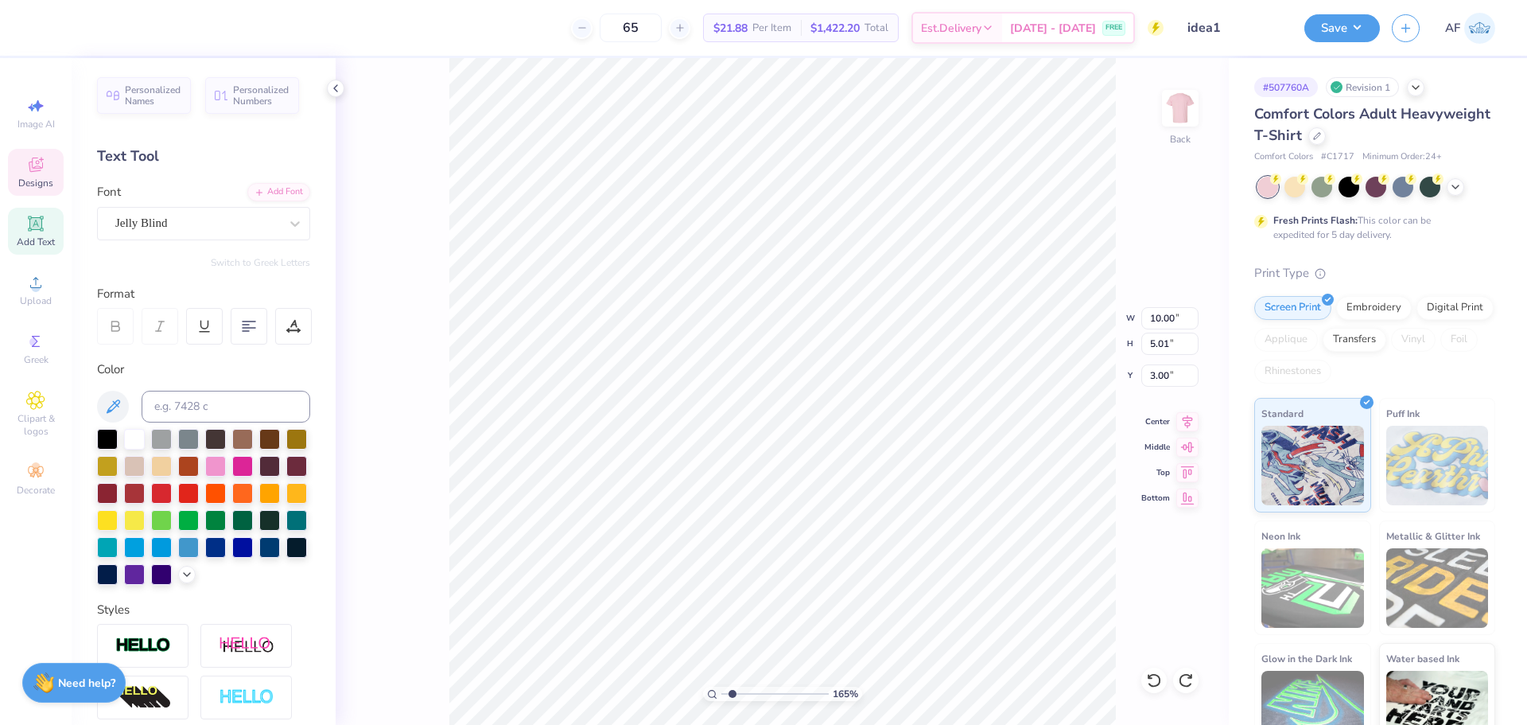
type input "3.63"
type input "1.6491337272538"
type input "7.81"
type input "1.6491337272538"
type input "3.63"
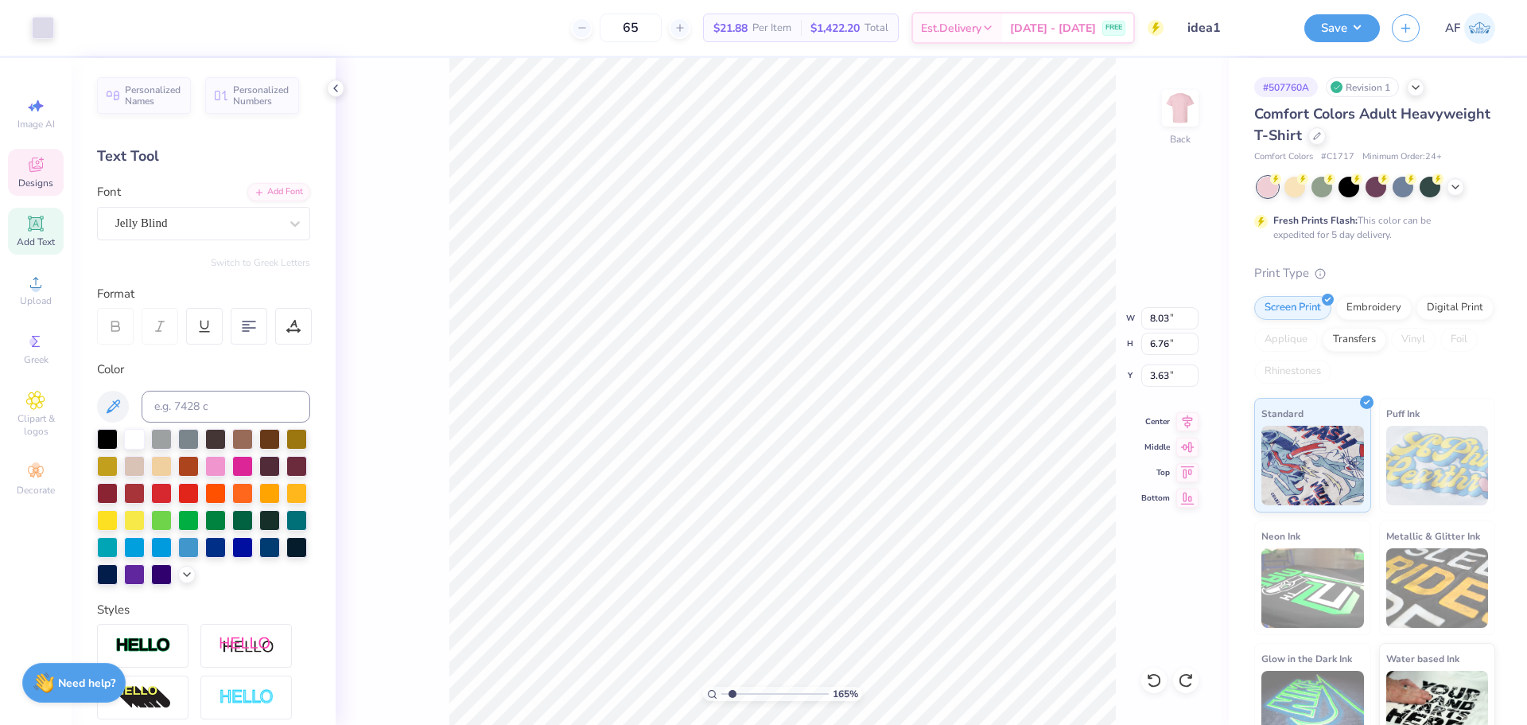
type input "1.6491337272538"
type input "3.23"
click at [1191, 423] on icon at bounding box center [1187, 419] width 22 height 19
type input "1.6491337272538"
type input "4.13"
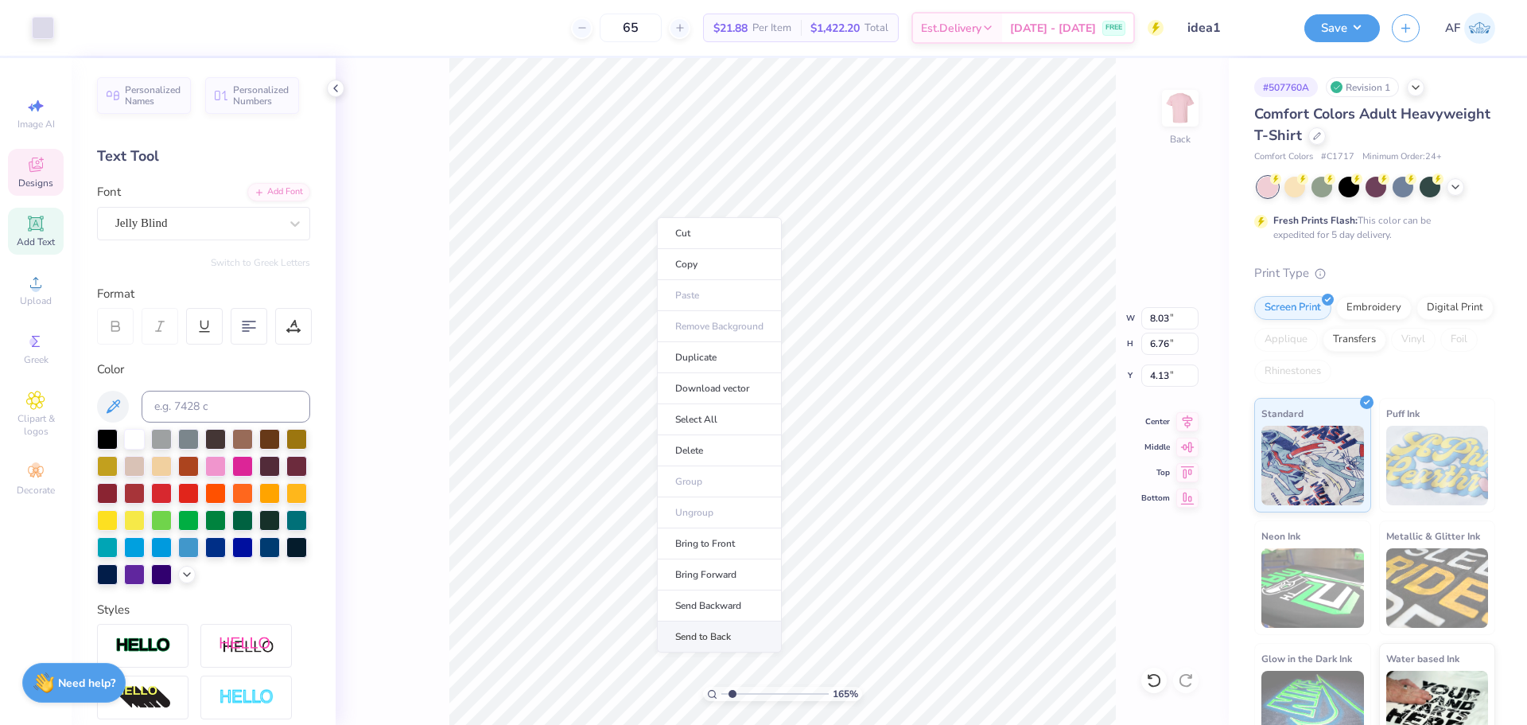
click at [721, 635] on li "Send to Back" at bounding box center [719, 636] width 125 height 31
type input "1.6491337272538"
type input "7.82"
type input "7.78"
type input "3.90"
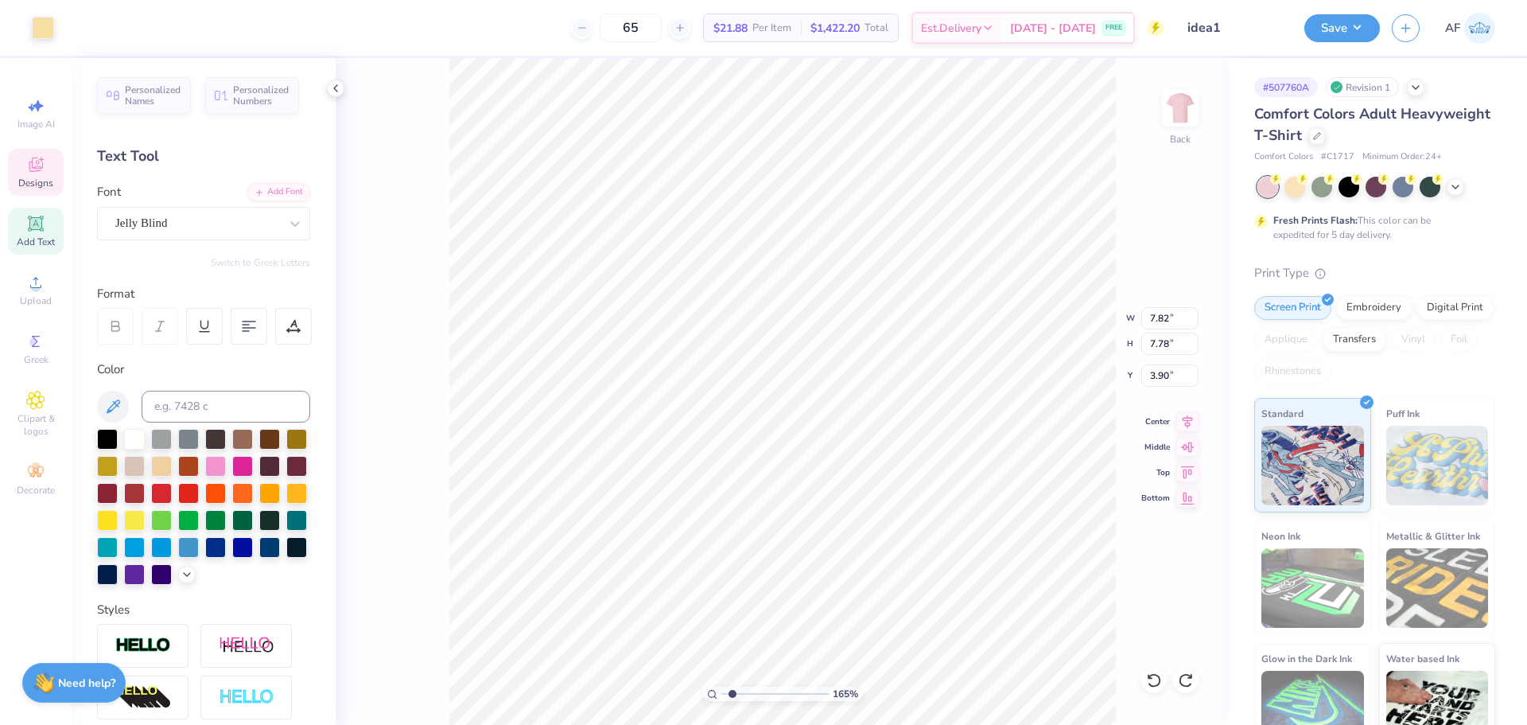
type input "1.6491337272538"
type input "8.03"
type input "6.76"
type input "4.13"
click at [36, 30] on div at bounding box center [43, 26] width 22 height 22
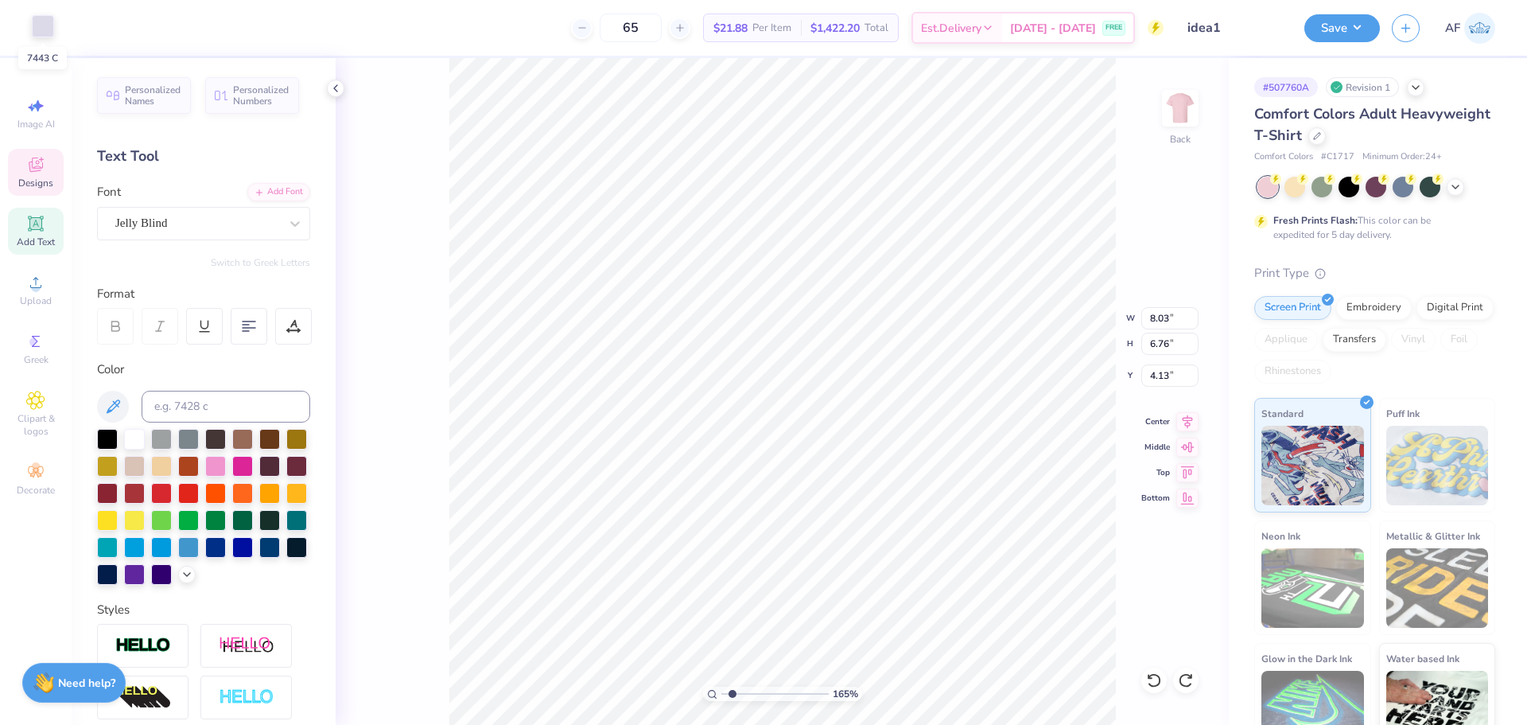
type input "1.6491337272538"
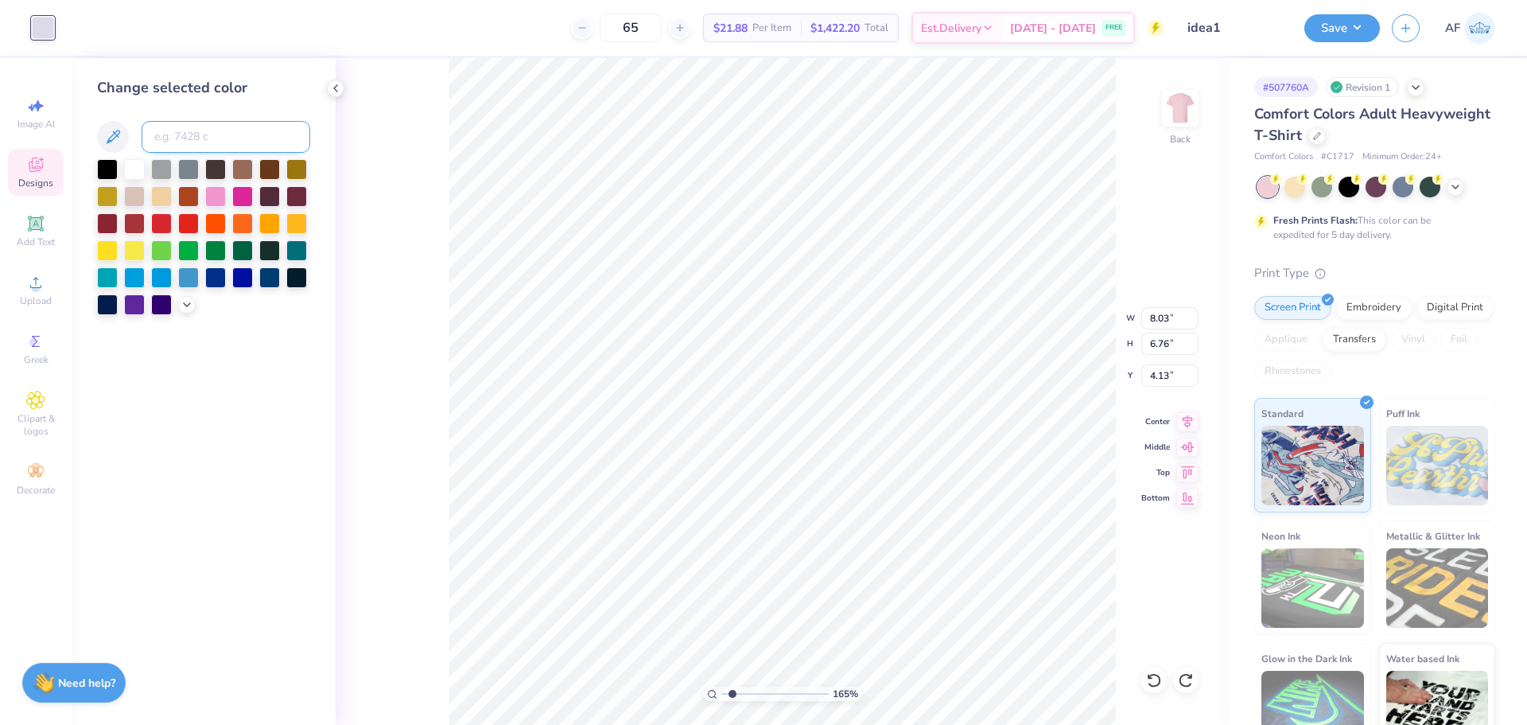
click at [255, 144] on input at bounding box center [226, 137] width 169 height 32
click at [194, 141] on input at bounding box center [226, 137] width 169 height 32
type input "7401"
type input "1.6491337272538"
type input "3.63"
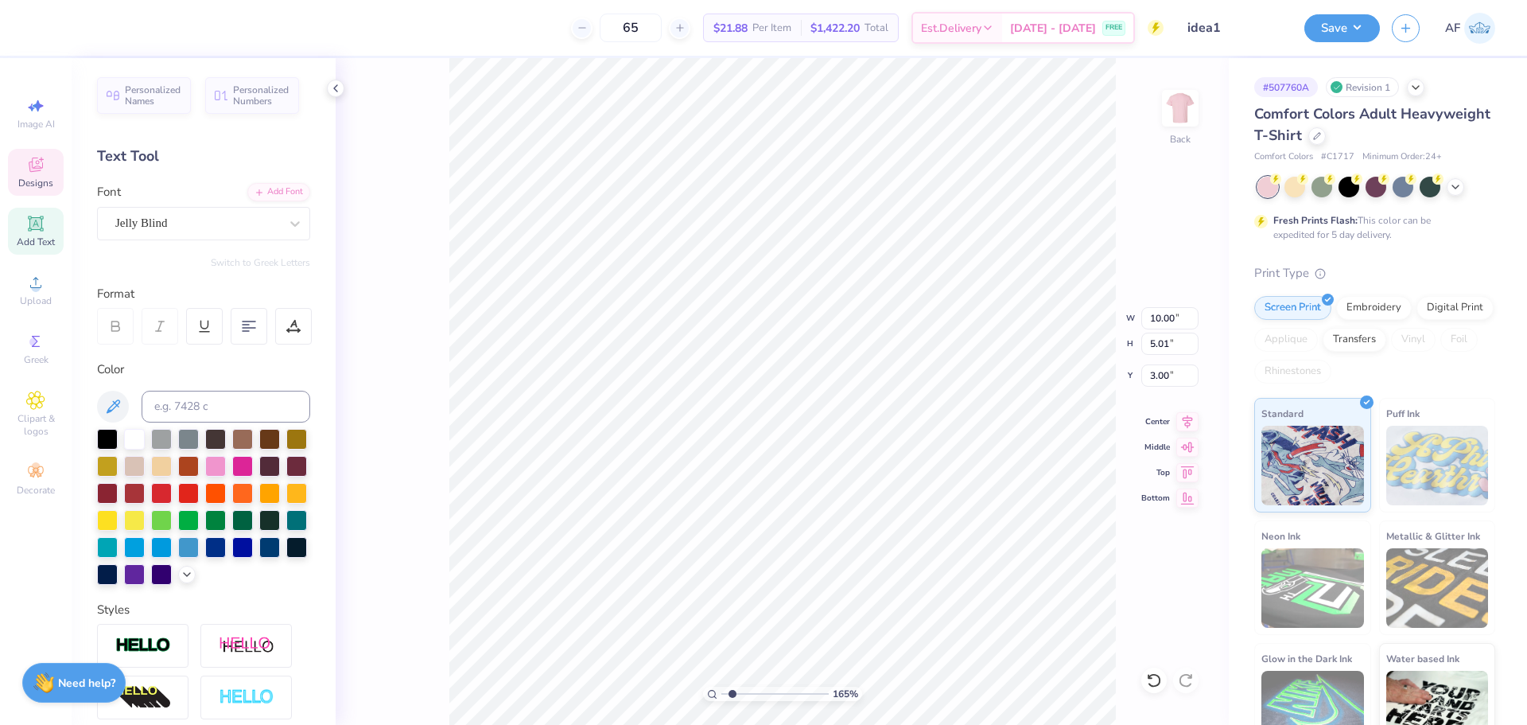
type input "1.6491337272538"
type input "2.15"
type input "1.6491337272538"
type input "6.68"
type input "6.58"
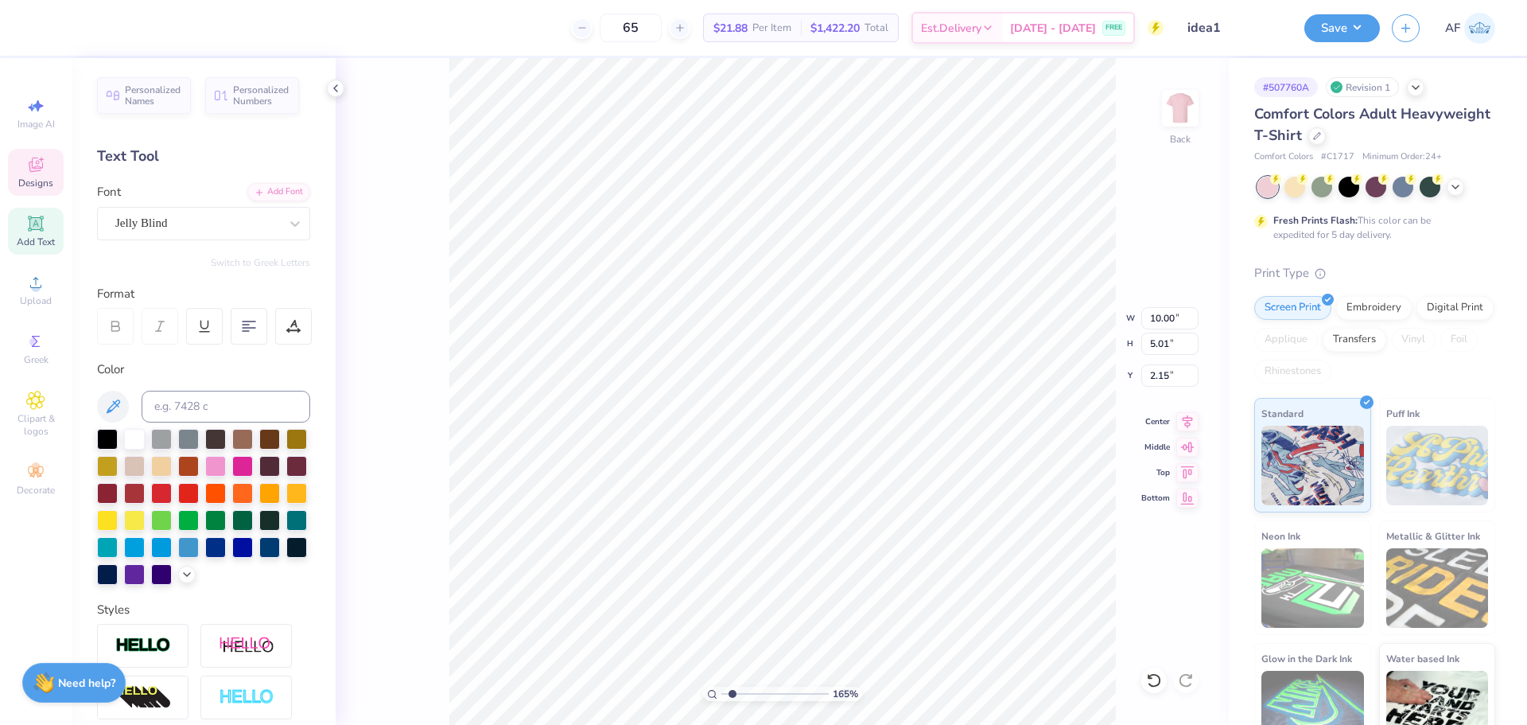
type input "4.47"
type input "1.6491337272538"
type input "2.81"
type input "1.6491337272538"
type input "3.00"
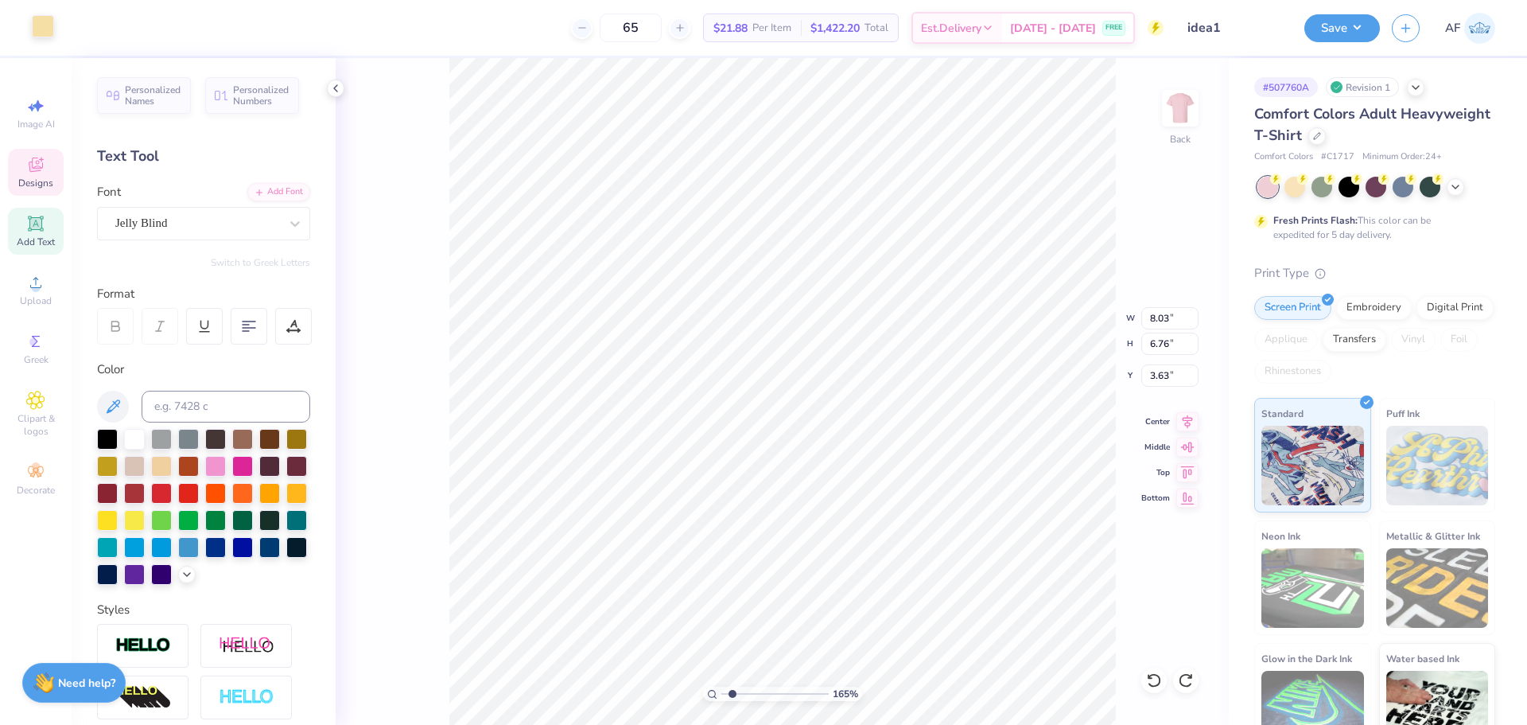
click at [39, 26] on div at bounding box center [43, 26] width 22 height 22
type input "1.6491337272538"
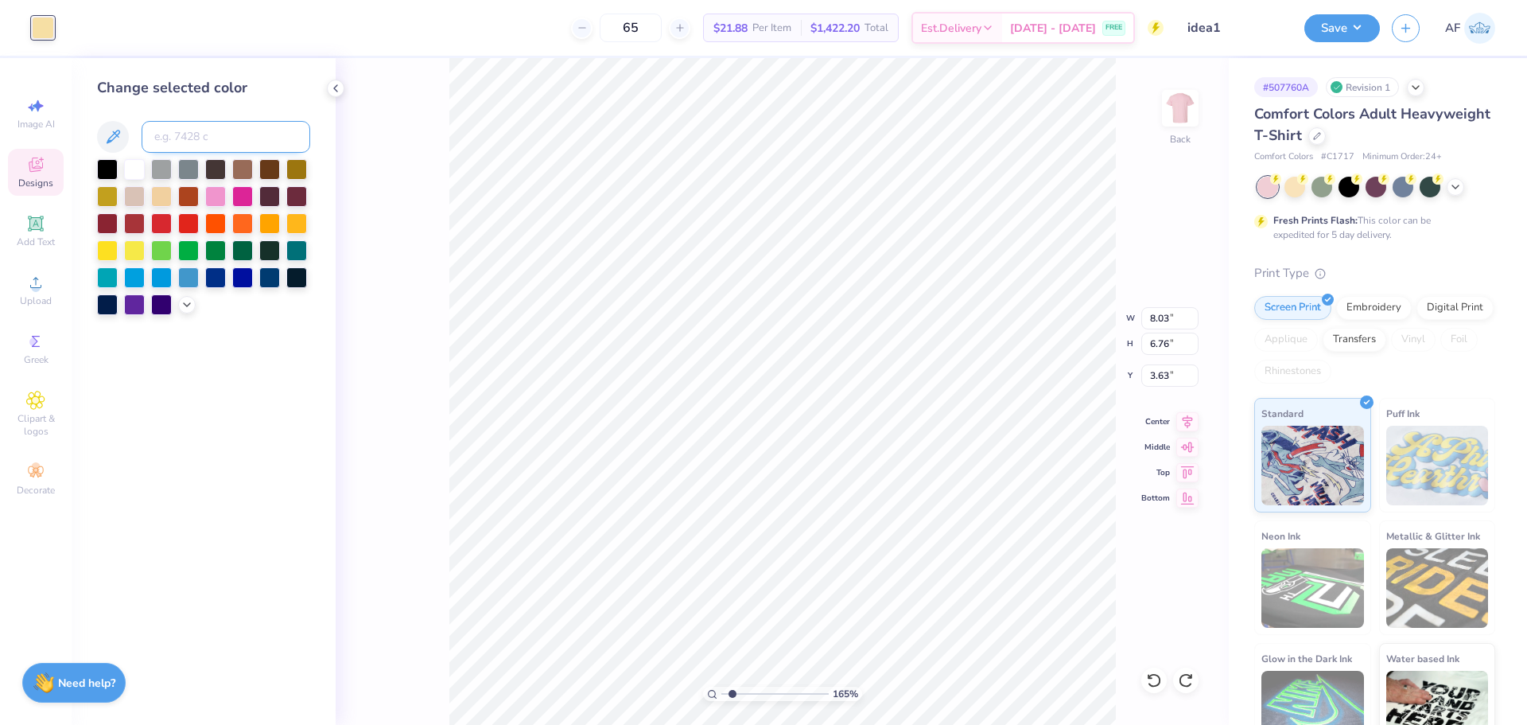
click at [222, 140] on input at bounding box center [226, 137] width 169 height 32
type input "7443"
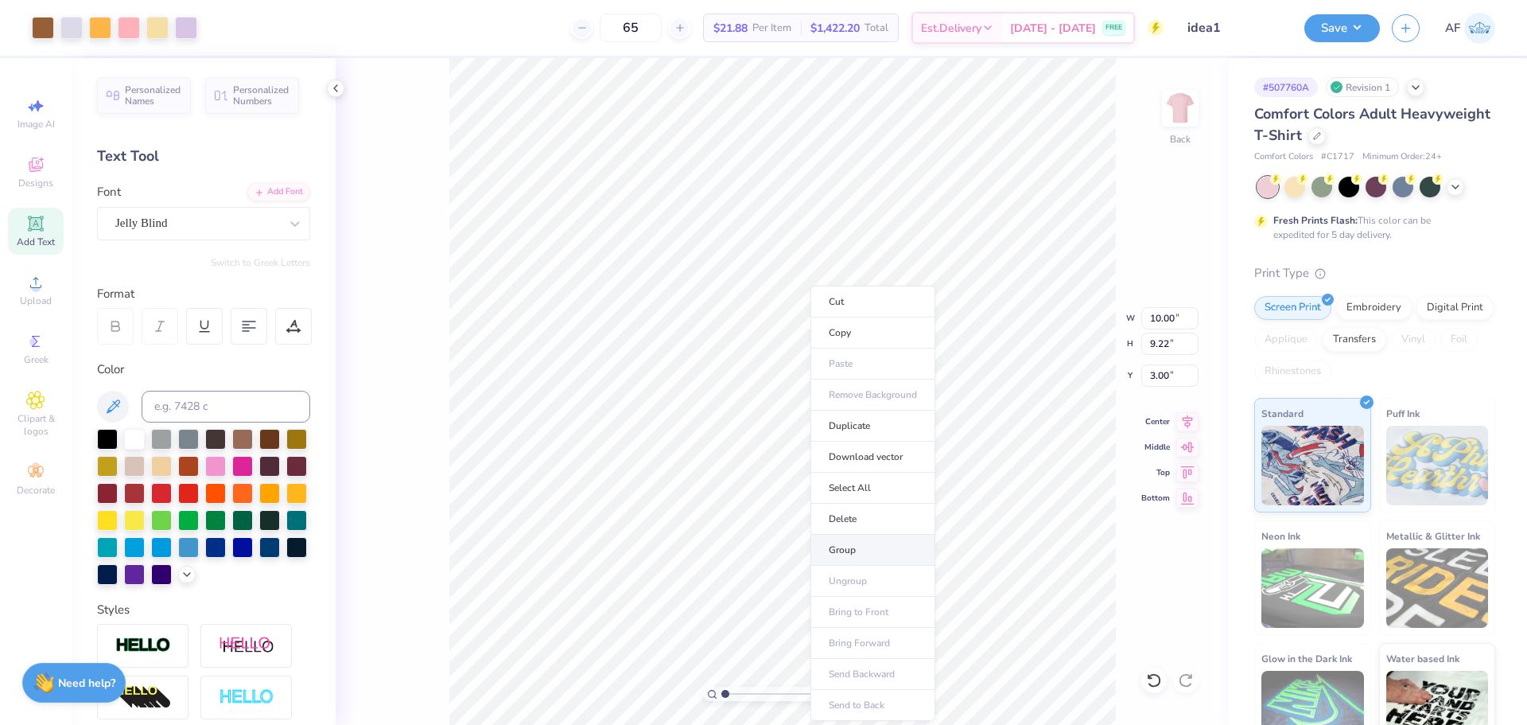
click at [841, 542] on li "Group" at bounding box center [872, 549] width 125 height 31
click at [1183, 417] on icon at bounding box center [1188, 419] width 10 height 14
click at [1118, 546] on div "449 % Back" at bounding box center [782, 391] width 893 height 666
type input "4.48505343131628"
type input "5.01"
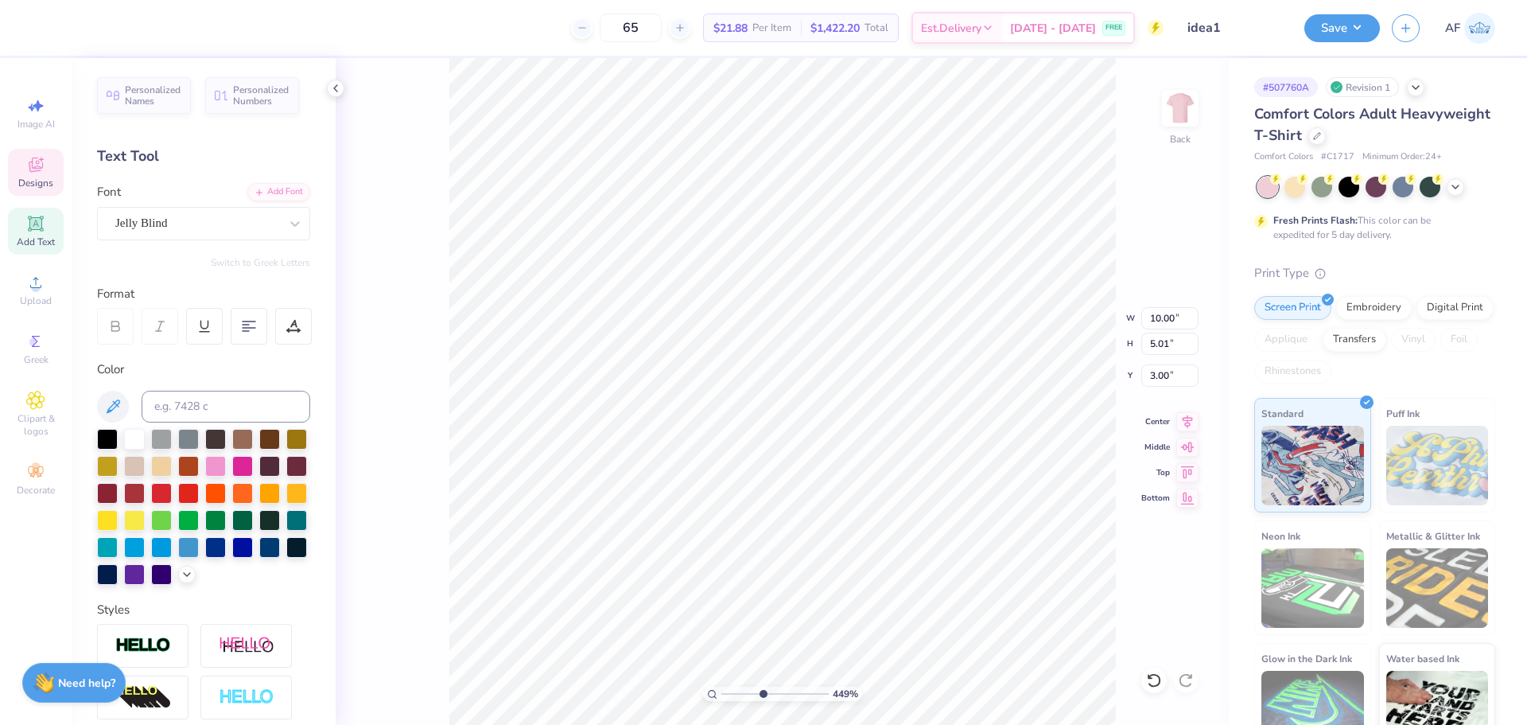
scroll to position [14, 6]
type input "4.48505343131628"
type input "6.68"
type input "6.58"
type input "4.47"
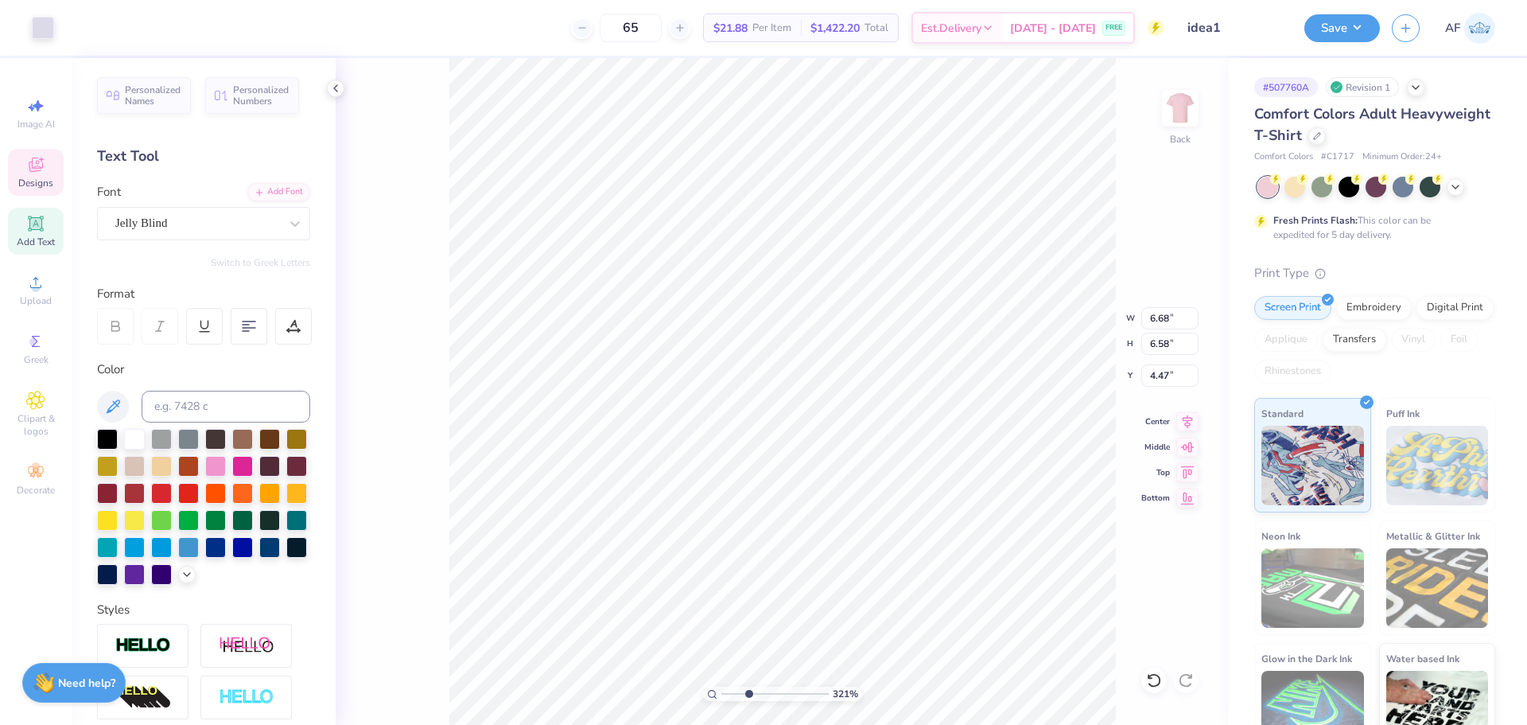
type input "3.21314535235116"
type input "4.50"
click at [73, 33] on div at bounding box center [71, 26] width 22 height 22
type input "1.6491337272538"
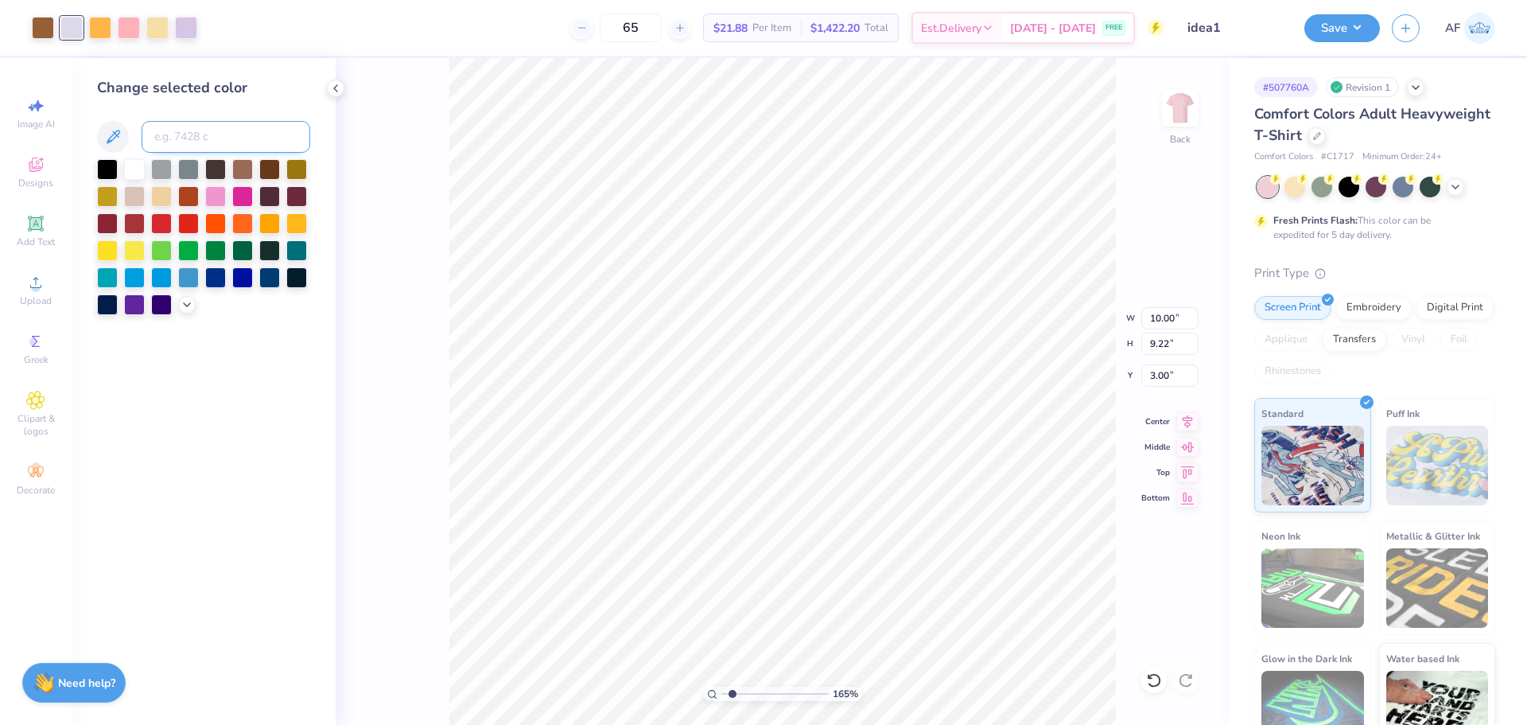
click at [167, 142] on input at bounding box center [226, 137] width 169 height 32
type input "1365"
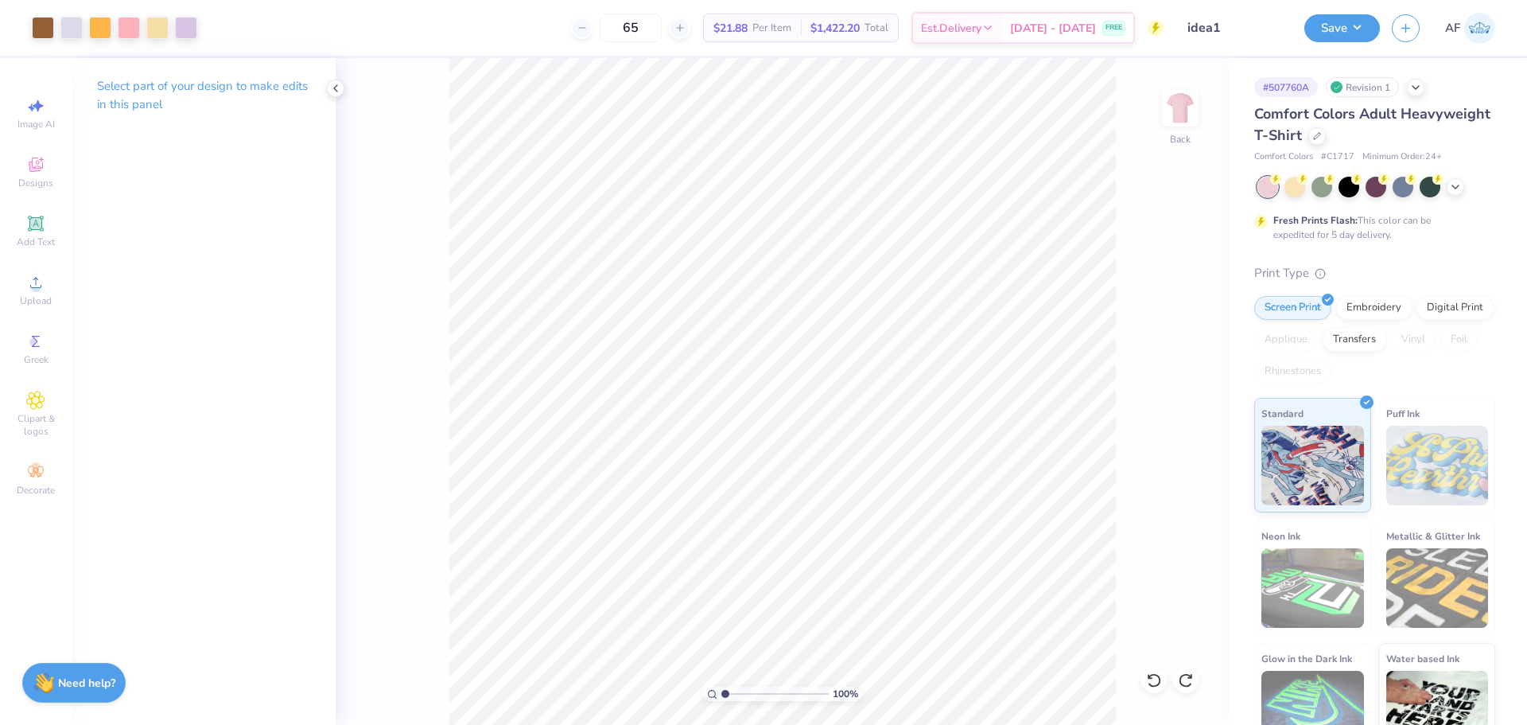
click at [385, 576] on div "100 % Back" at bounding box center [782, 391] width 893 height 666
click at [780, 557] on li "Group" at bounding box center [806, 549] width 125 height 31
type input "1.94838374793402"
type input "8.51"
type input "8.37"
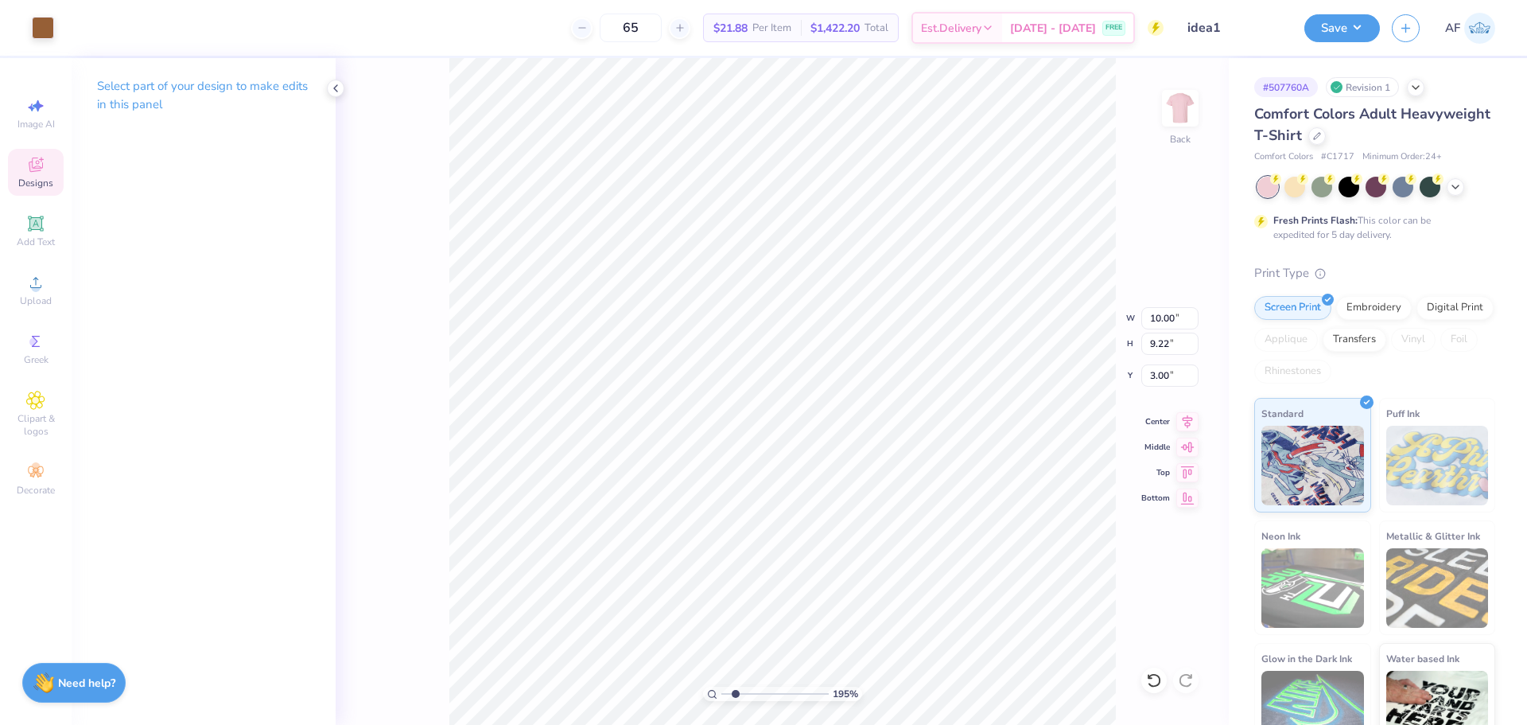
type input "3.63"
type input "1.94838374793402"
type input "10.00"
type input "5.01"
type input "3.00"
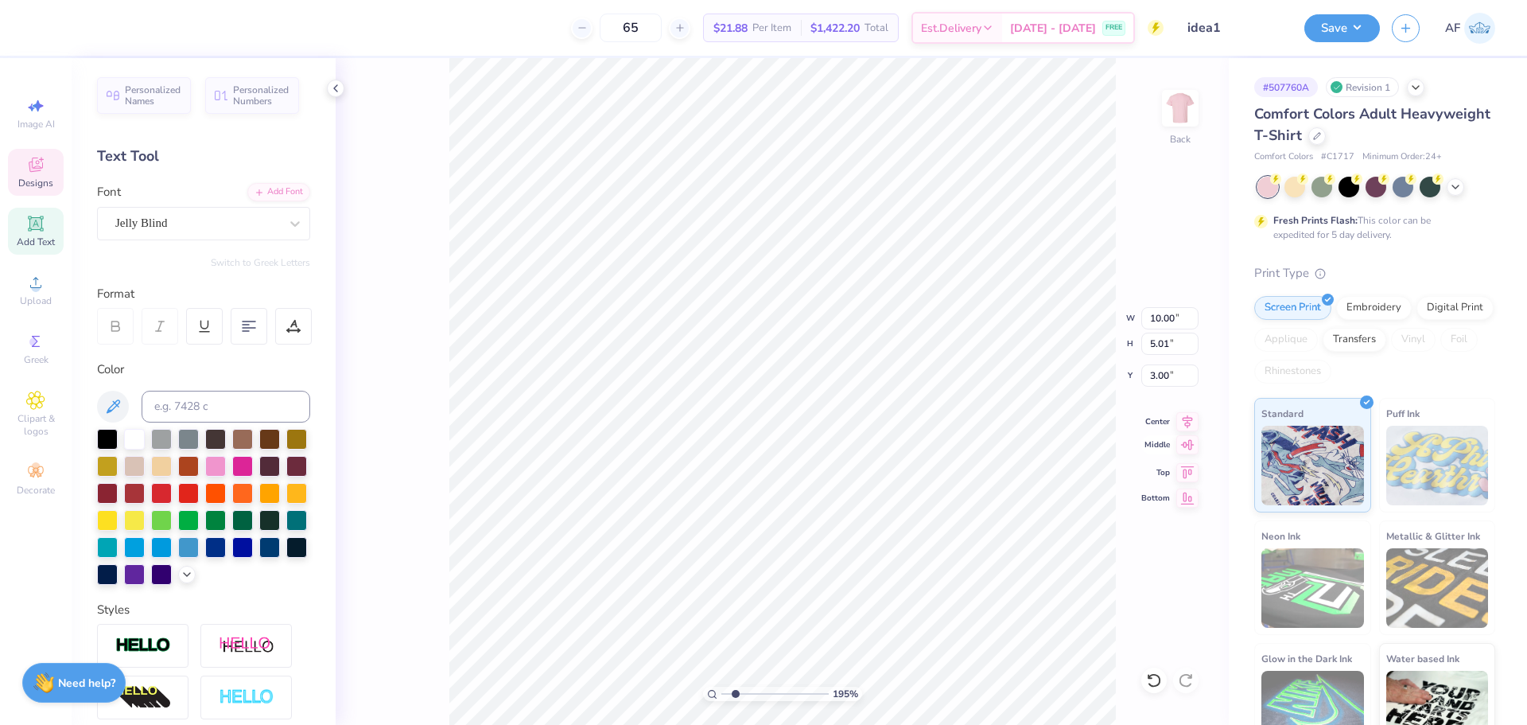
type input "1.94838374793402"
type input "9.64"
type input "4.83"
type input "3.18"
click at [1185, 422] on icon at bounding box center [1188, 419] width 10 height 14
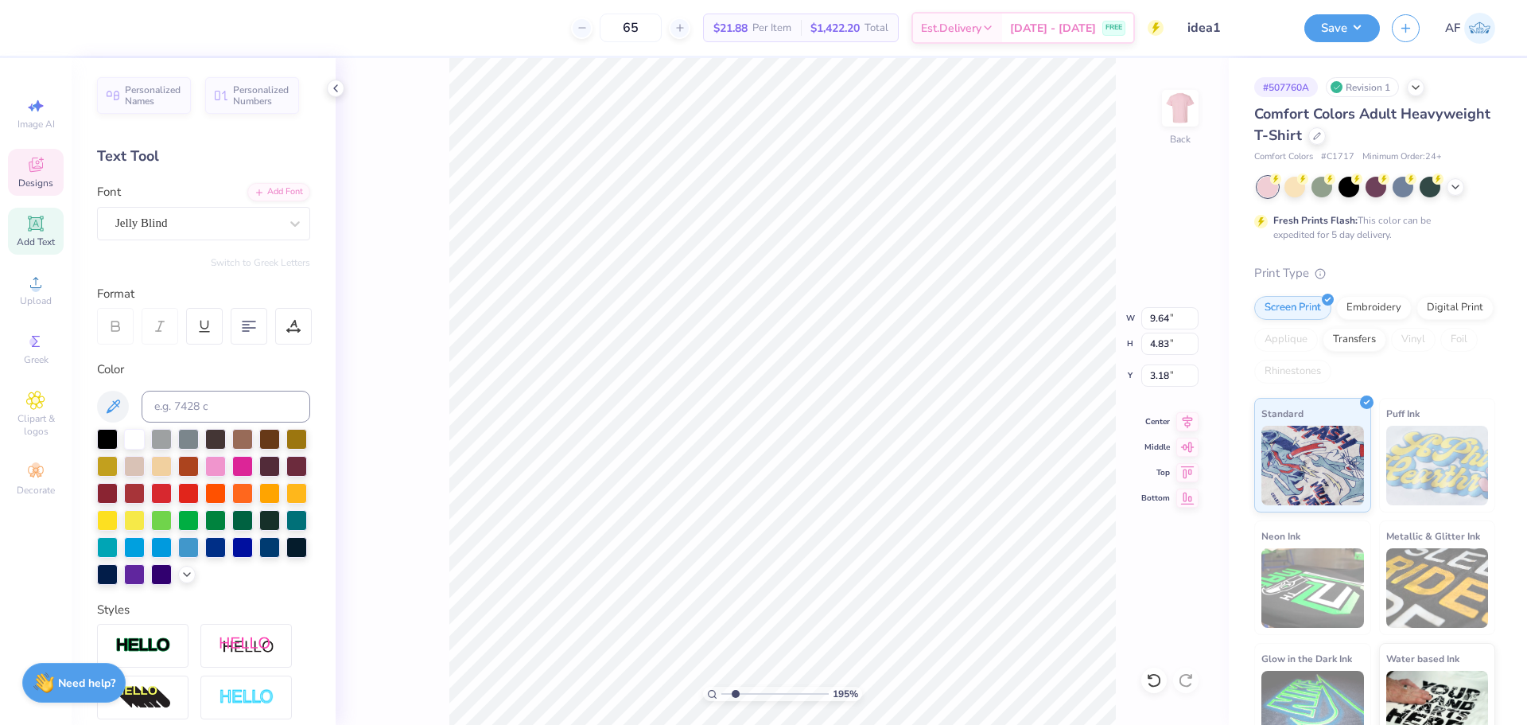
type input "1.94838374793402"
type input "3.38"
type input "1.94838374793402"
type input "2.81"
click at [1164, 260] on div "195 % Back" at bounding box center [782, 391] width 893 height 666
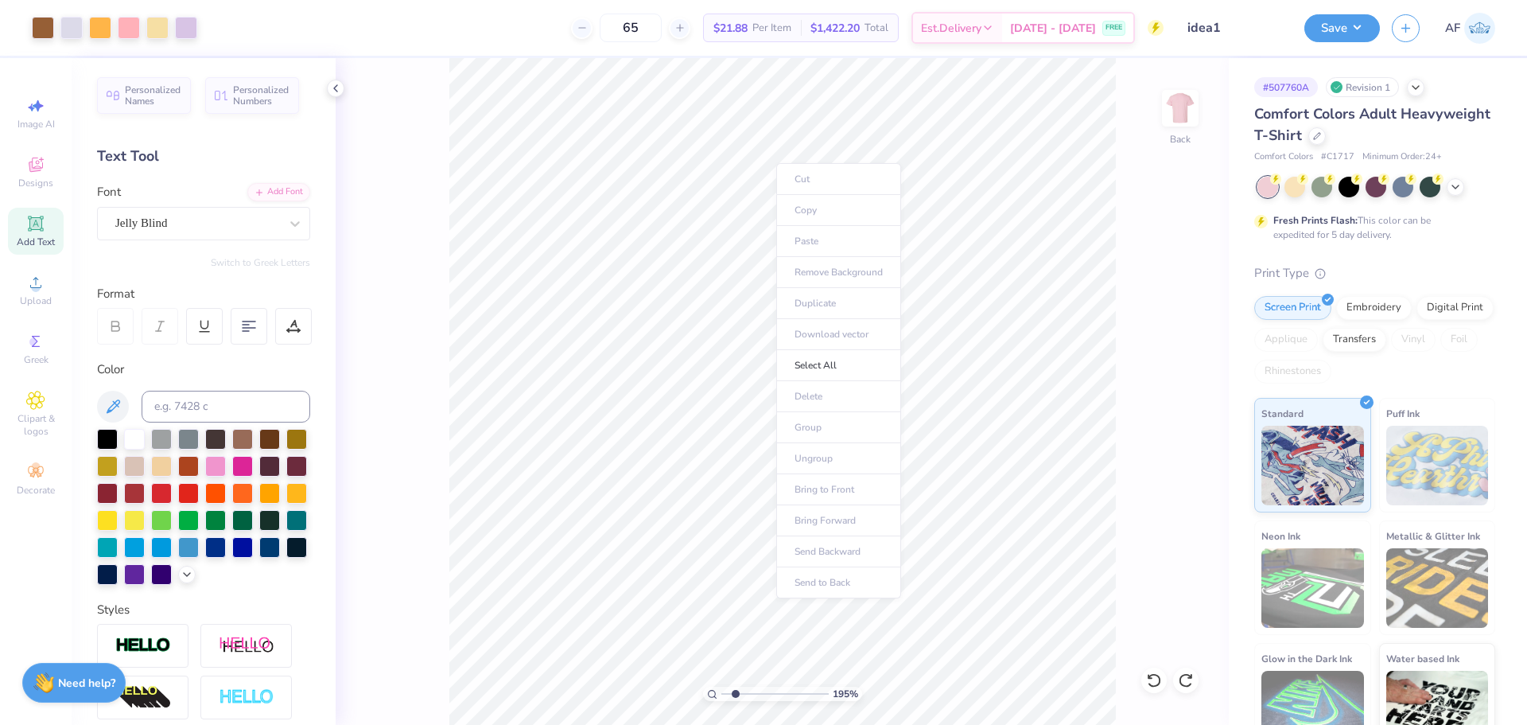
click at [1505, 100] on div "# 507760A Revision 1 Comfort Colors Adult Heavyweight T-Shirt Comfort Colors # …" at bounding box center [1378, 407] width 298 height 699
type input "1"
click at [1422, 87] on icon at bounding box center [1415, 86] width 13 height 13
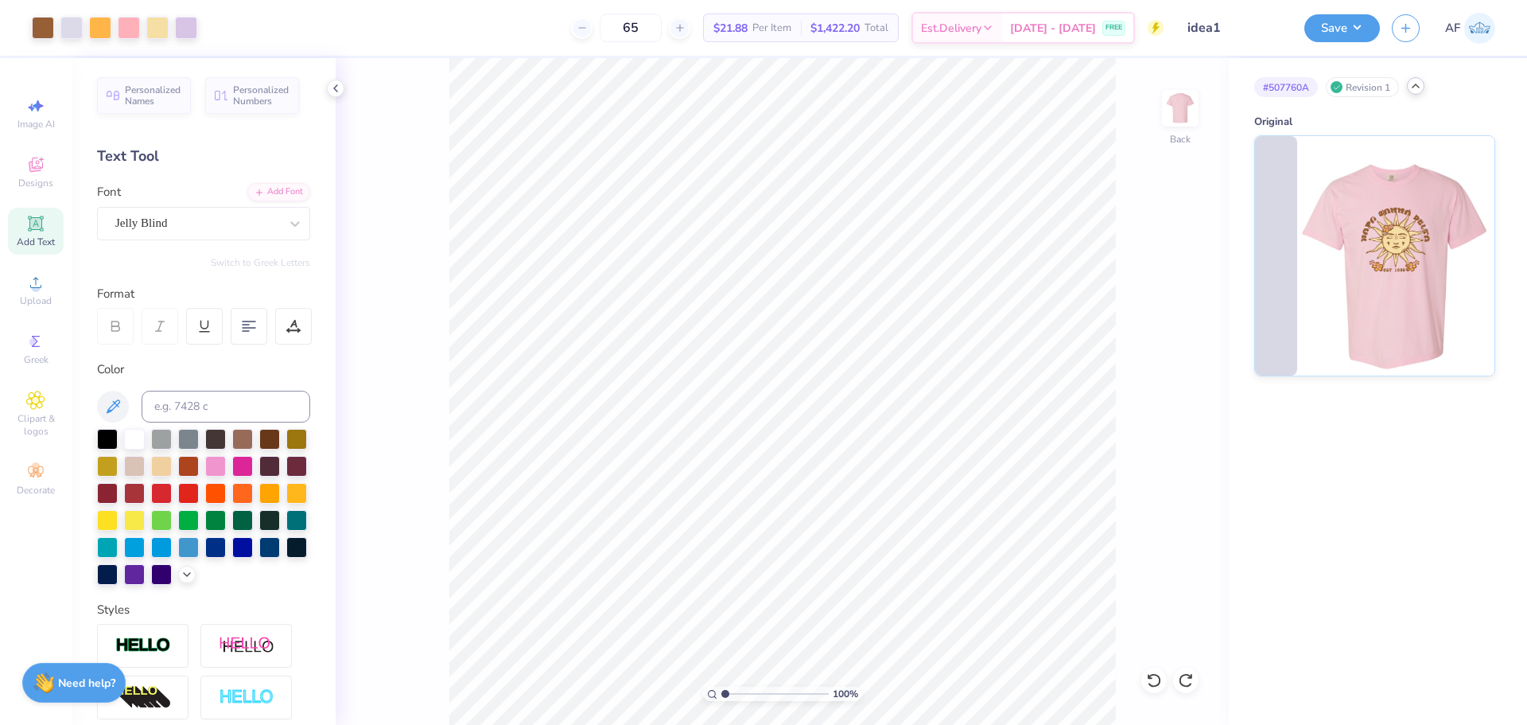
click at [1422, 87] on icon at bounding box center [1415, 86] width 13 height 13
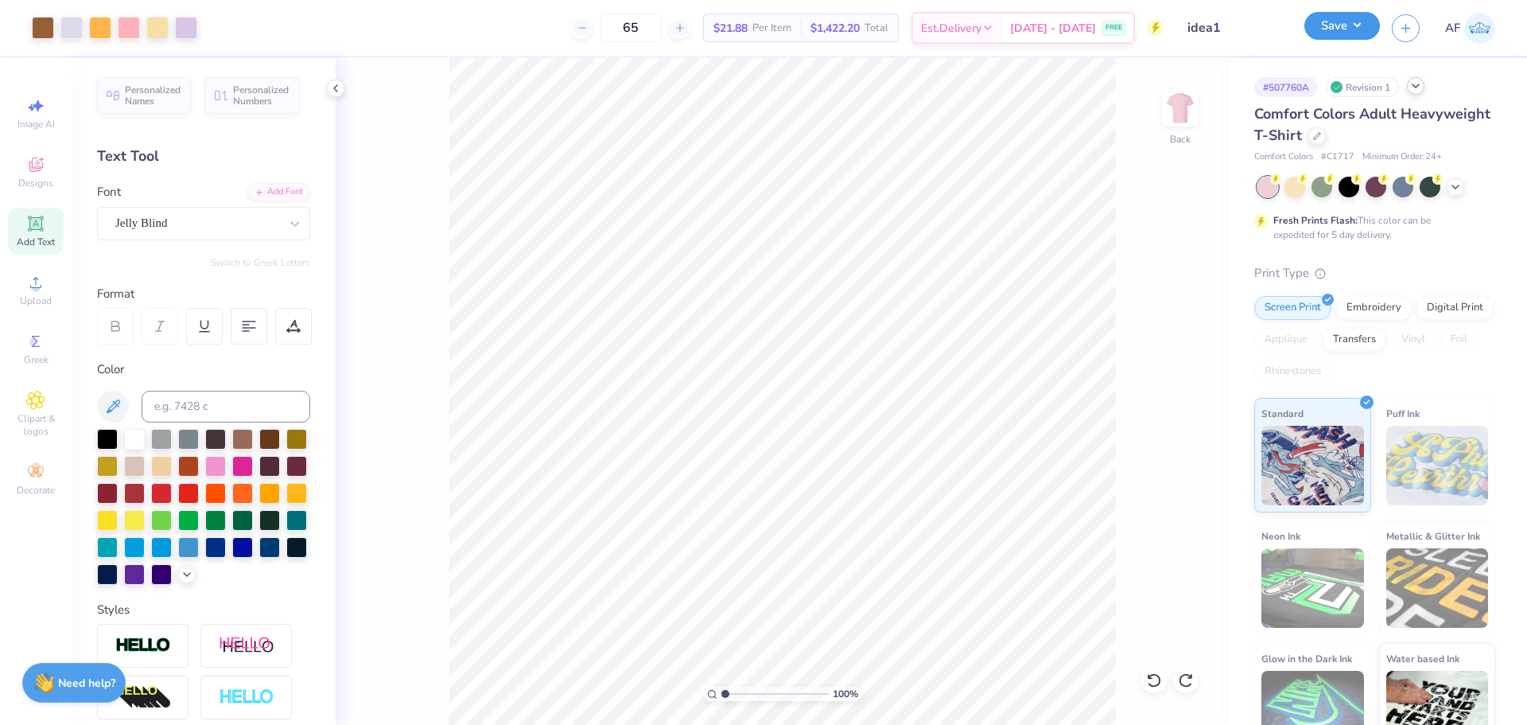
click at [1376, 31] on button "Save" at bounding box center [1342, 26] width 76 height 28
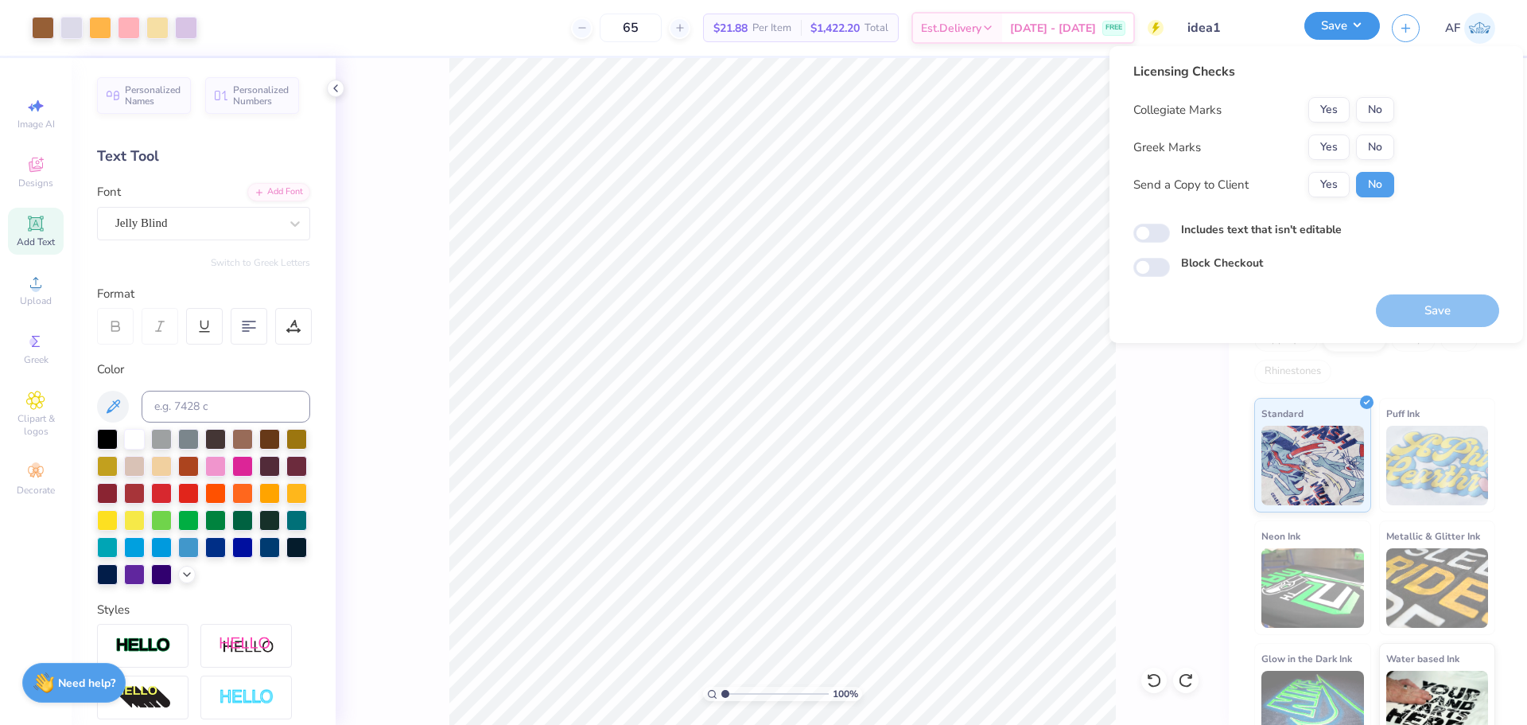
click at [1376, 31] on button "Save" at bounding box center [1342, 26] width 76 height 28
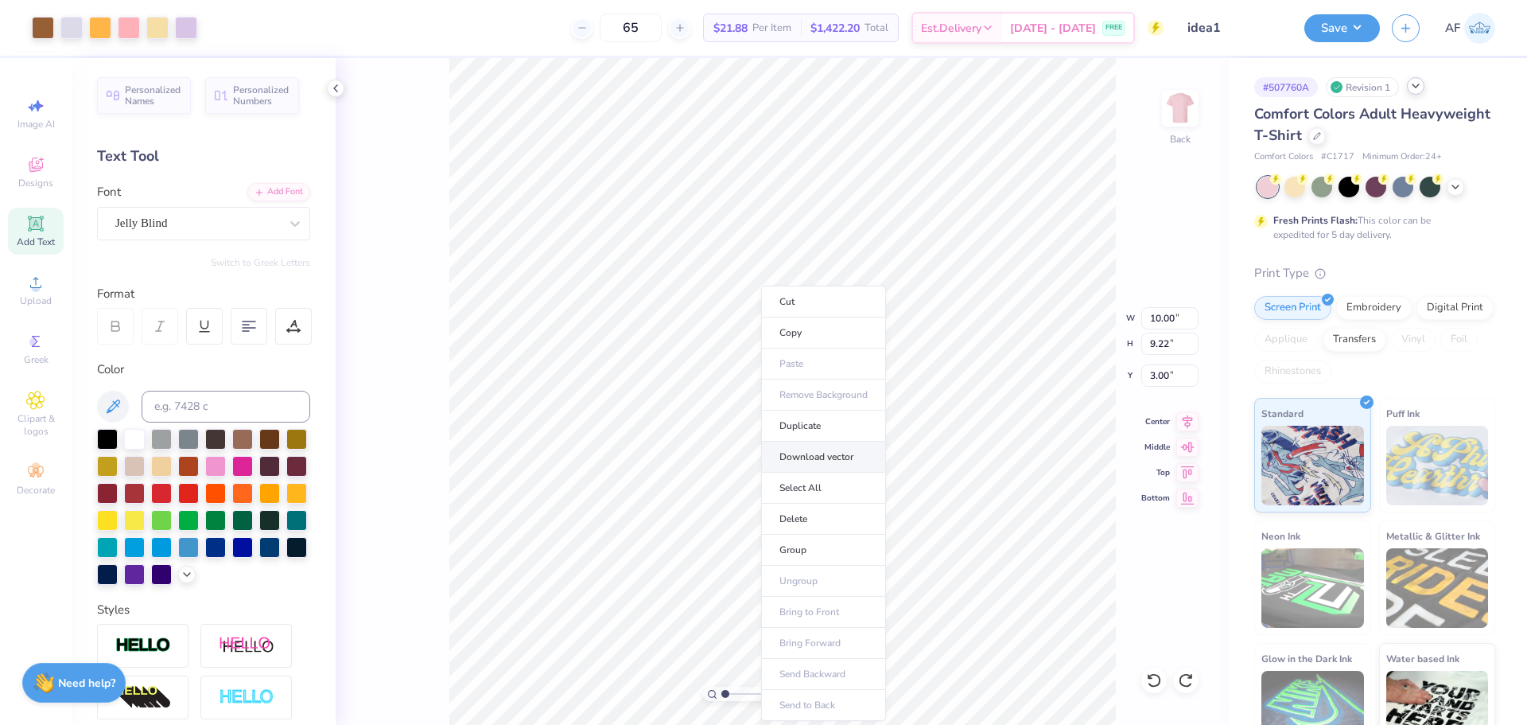
click at [854, 452] on li "Download vector" at bounding box center [823, 456] width 125 height 31
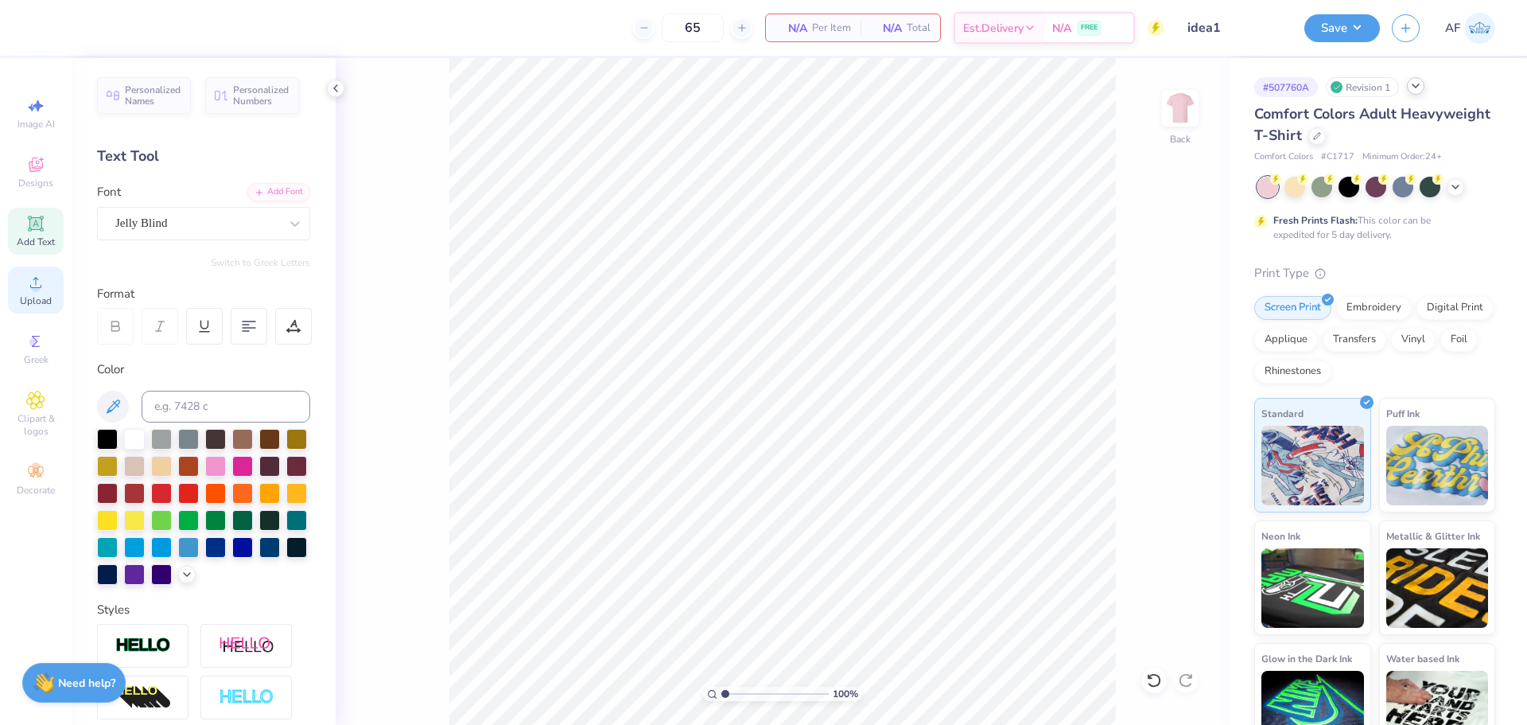
click at [38, 291] on circle at bounding box center [35, 287] width 9 height 9
click at [33, 296] on span "Upload" at bounding box center [36, 300] width 32 height 13
click at [270, 536] on div "65 N/A Per Item N/A Total Est. Delivery N/A FREE Design Title idea1 Save AF Ima…" at bounding box center [763, 362] width 1527 height 725
click at [43, 302] on span "Upload" at bounding box center [36, 300] width 32 height 13
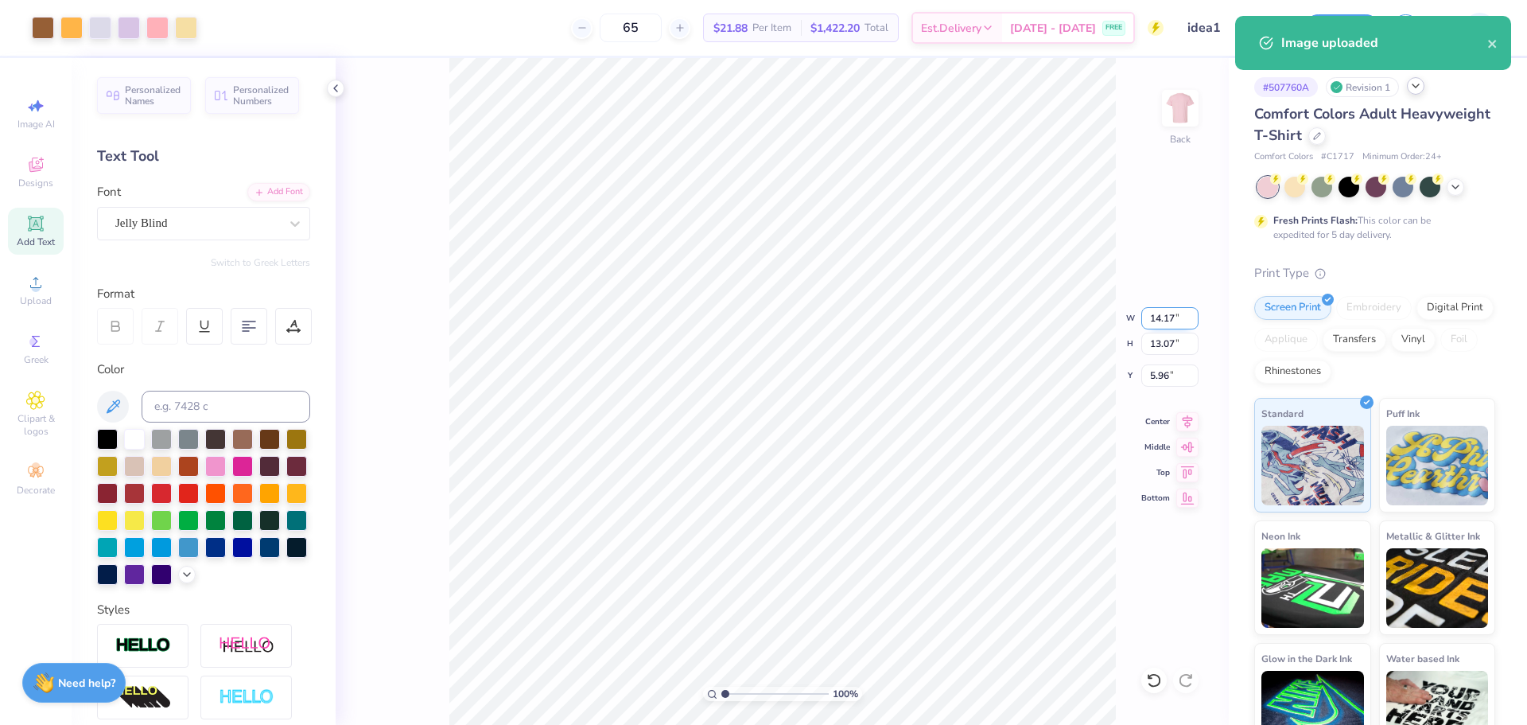
click at [1167, 320] on input "14.17" at bounding box center [1169, 318] width 57 height 22
click at [1160, 376] on input "5.96" at bounding box center [1169, 375] width 57 height 22
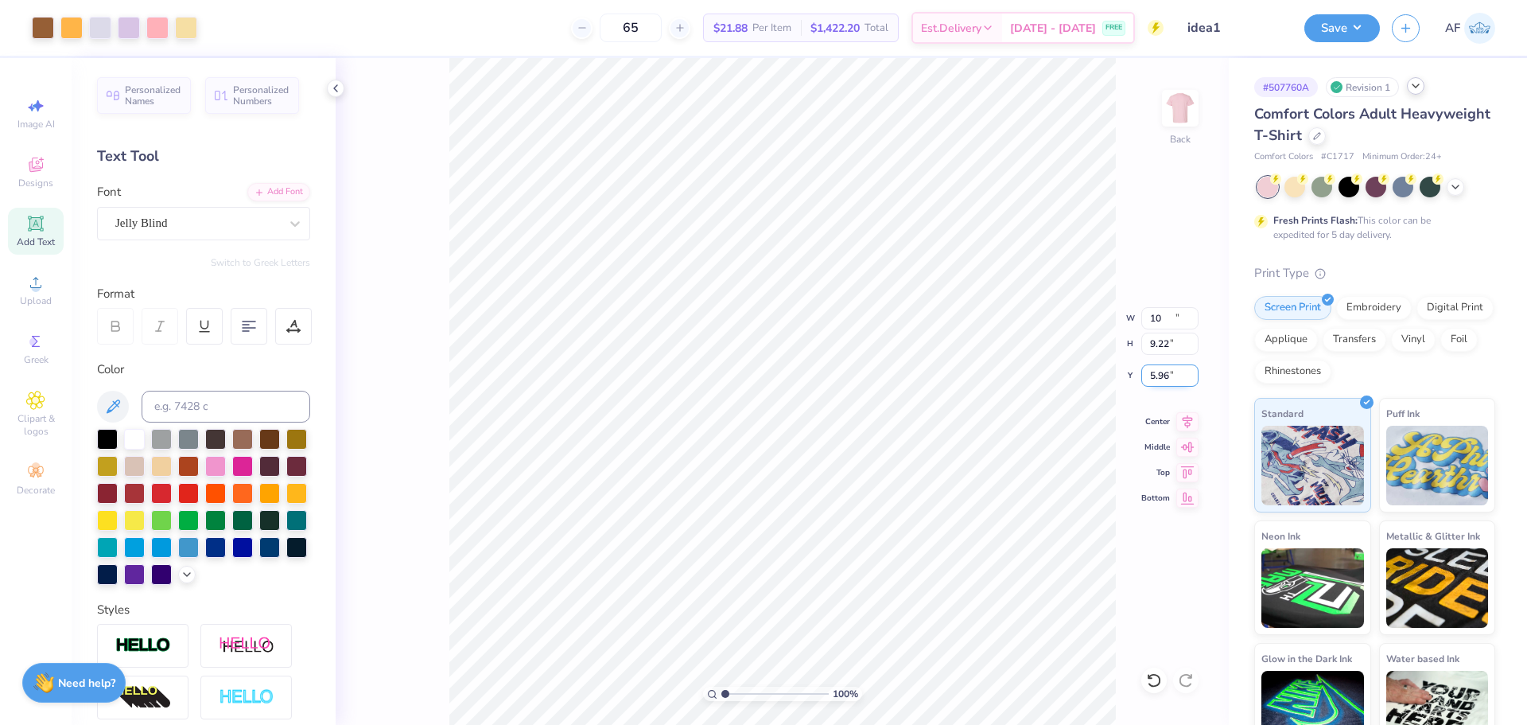
type input "10.00"
type input "9.22"
click at [1160, 376] on input "7.89" at bounding box center [1169, 375] width 57 height 22
type input "3.00"
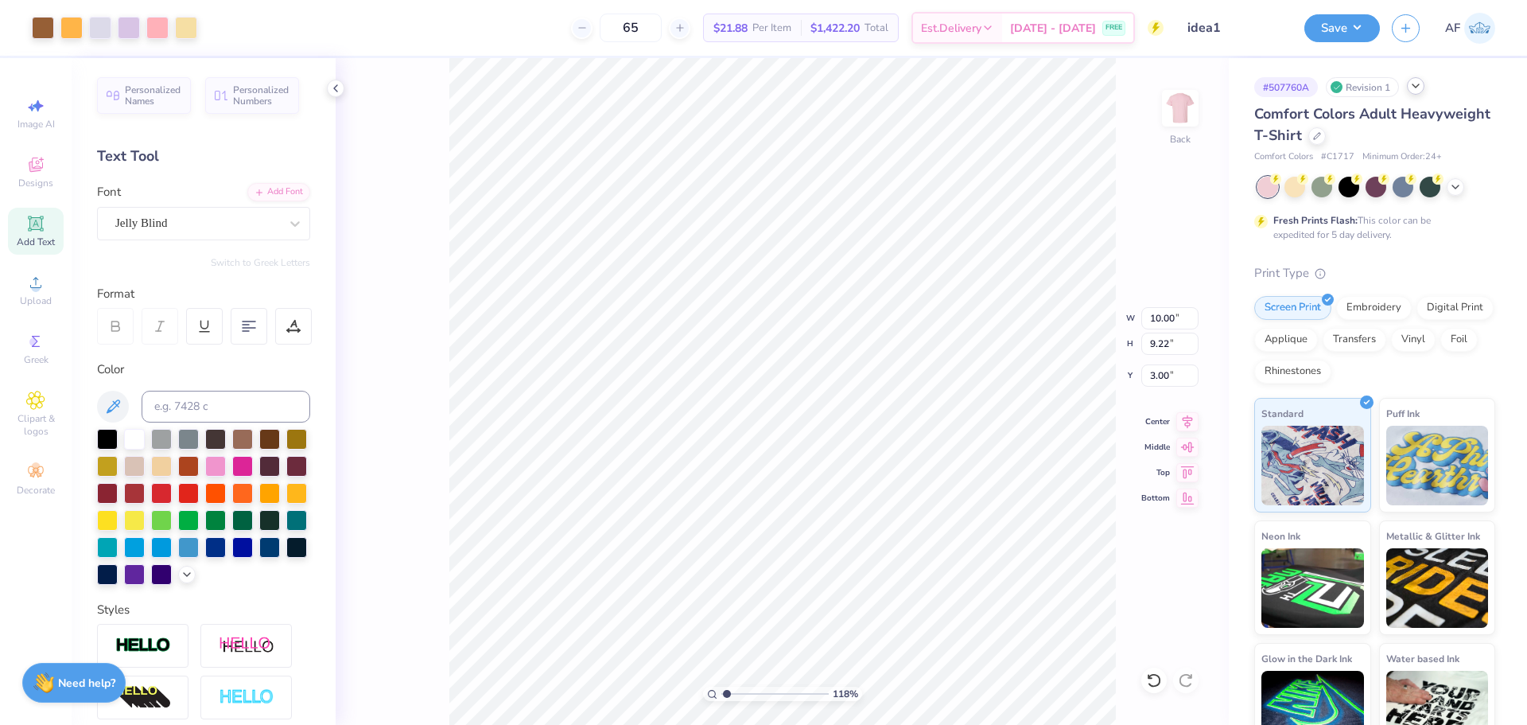
type input "1"
click at [1182, 417] on icon at bounding box center [1187, 419] width 22 height 19
click at [1374, 27] on button "Save" at bounding box center [1342, 26] width 76 height 28
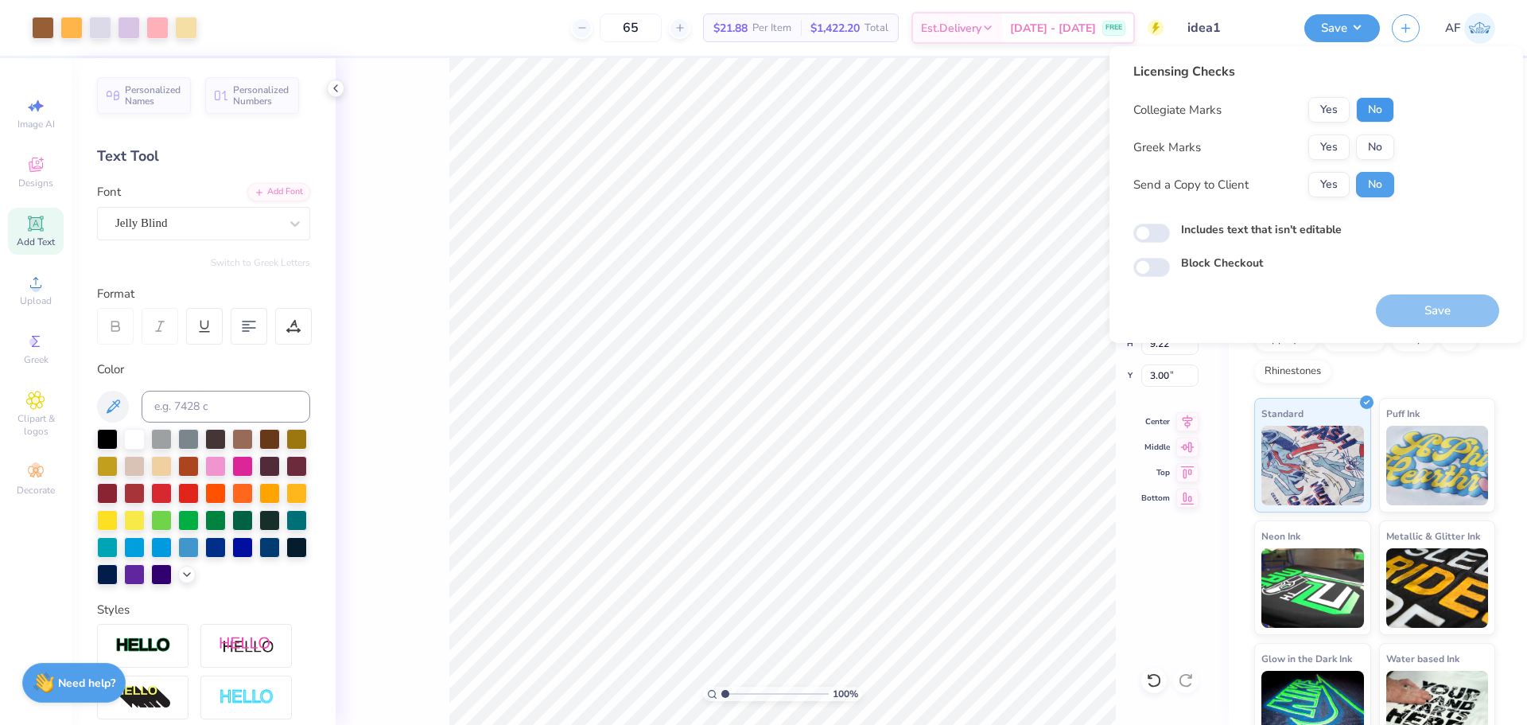
click at [1367, 111] on button "No" at bounding box center [1375, 109] width 38 height 25
click at [1381, 158] on button "No" at bounding box center [1375, 146] width 38 height 25
click at [1344, 184] on button "Yes" at bounding box center [1328, 184] width 41 height 25
click at [1418, 299] on button "Save" at bounding box center [1437, 310] width 123 height 33
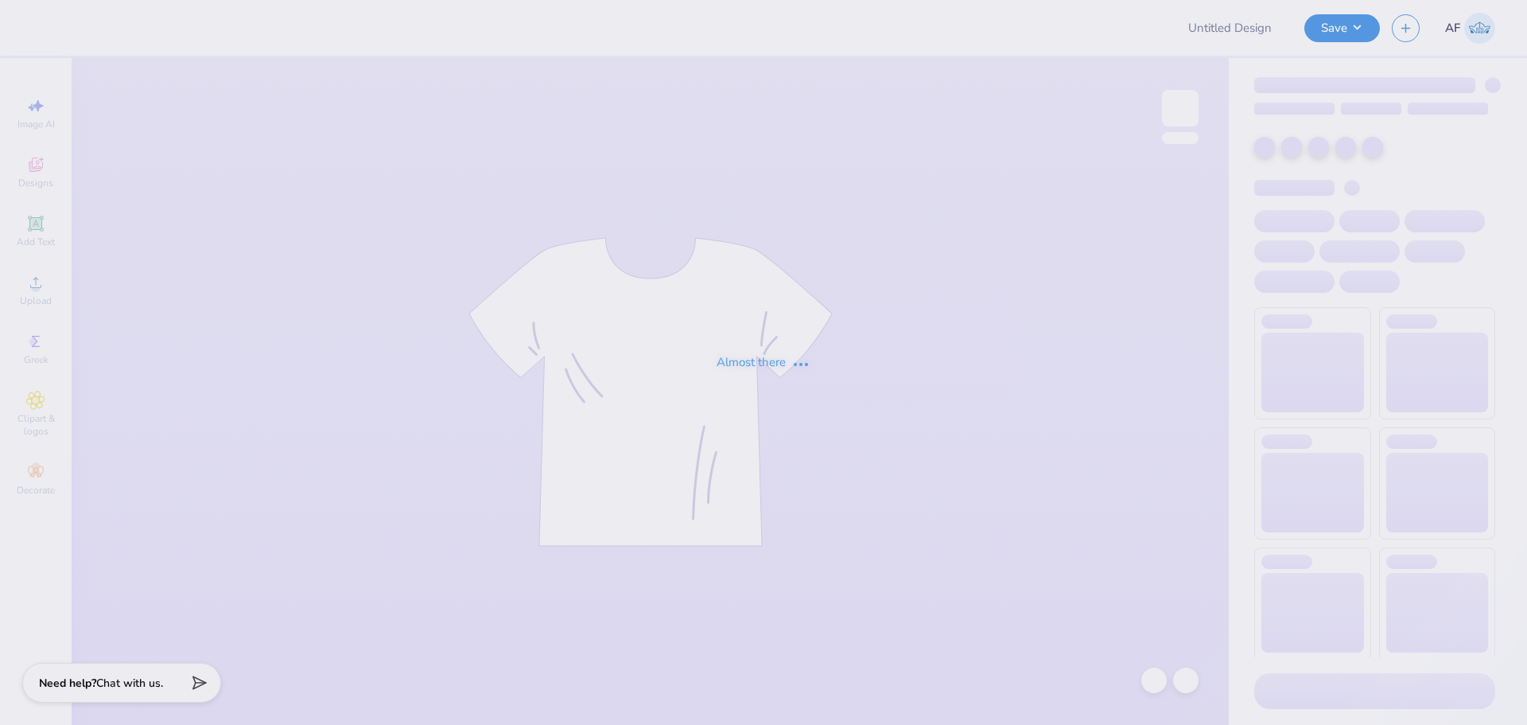
type input "idea1"
